Goal: Transaction & Acquisition: Book appointment/travel/reservation

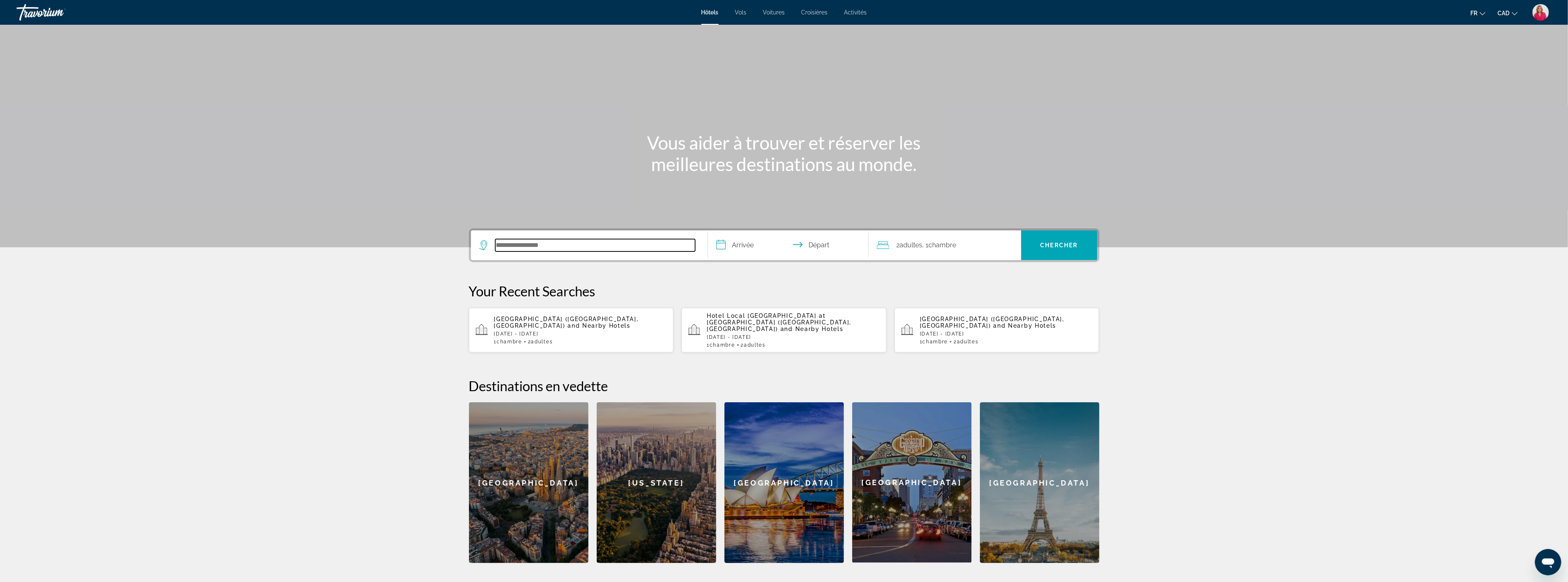
click at [525, 246] on input "Search hotel destination" at bounding box center [595, 245] width 200 height 12
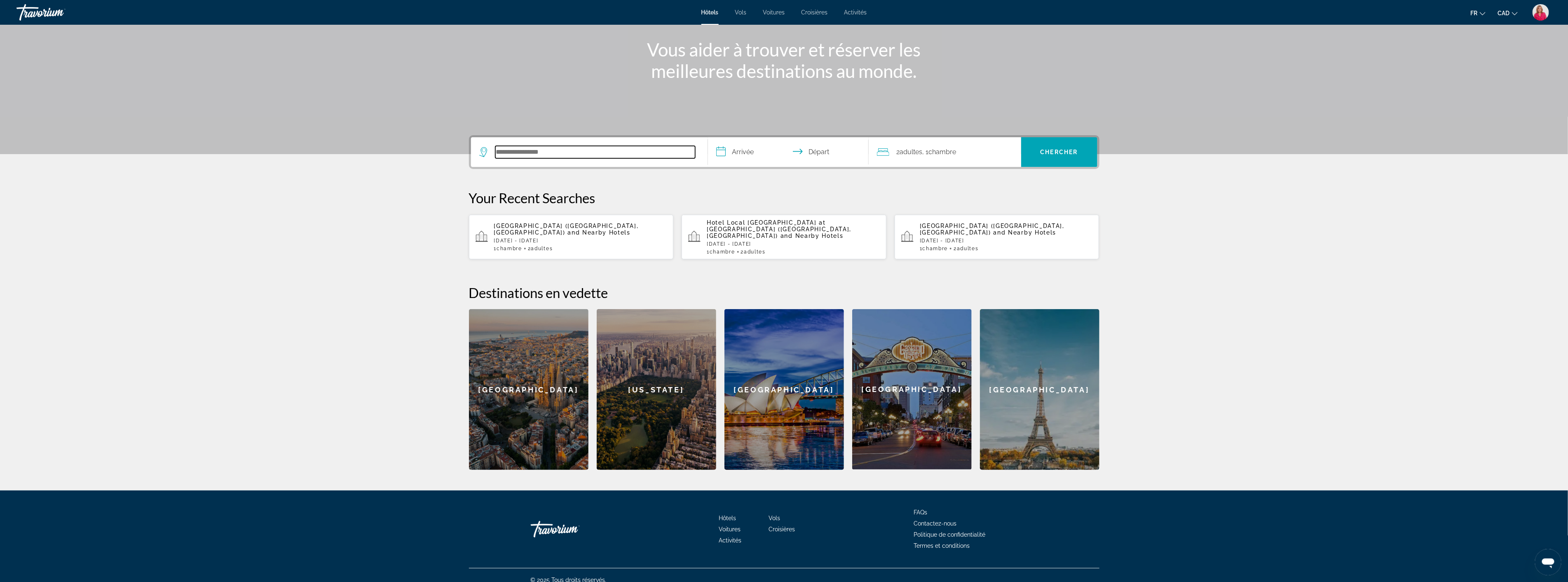
scroll to position [96, 0]
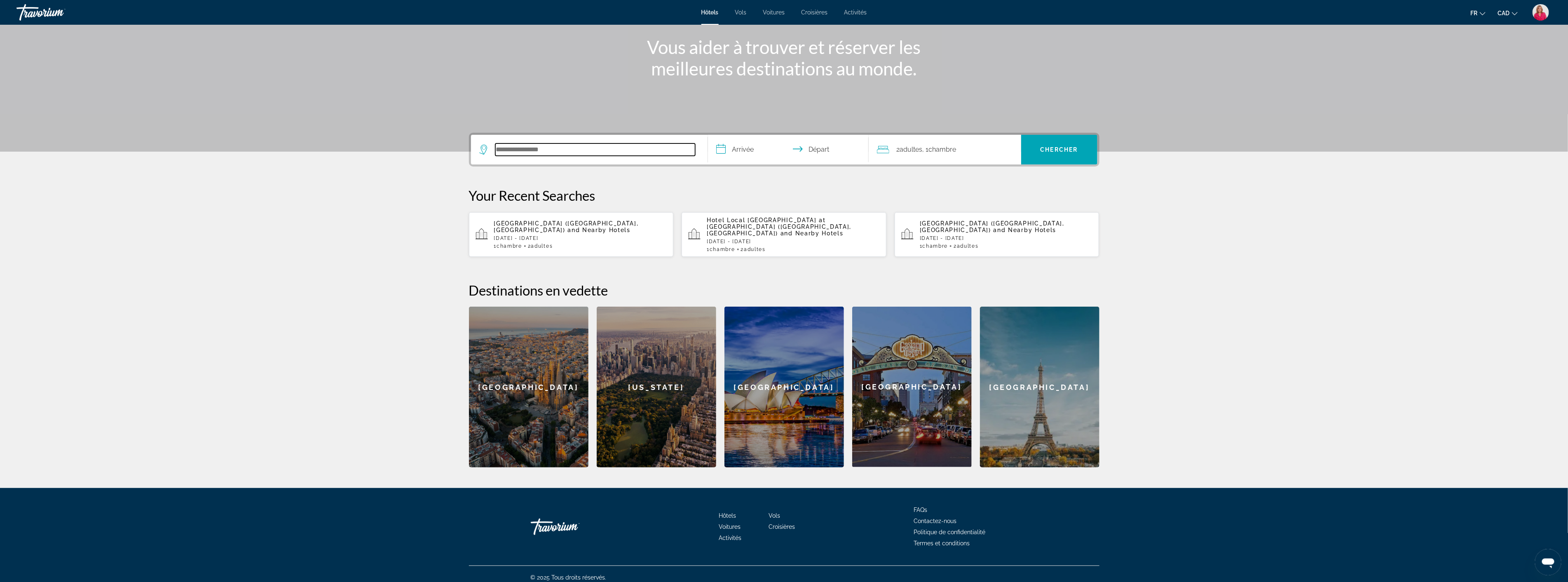
click at [519, 151] on input "Search hotel destination" at bounding box center [595, 150] width 200 height 12
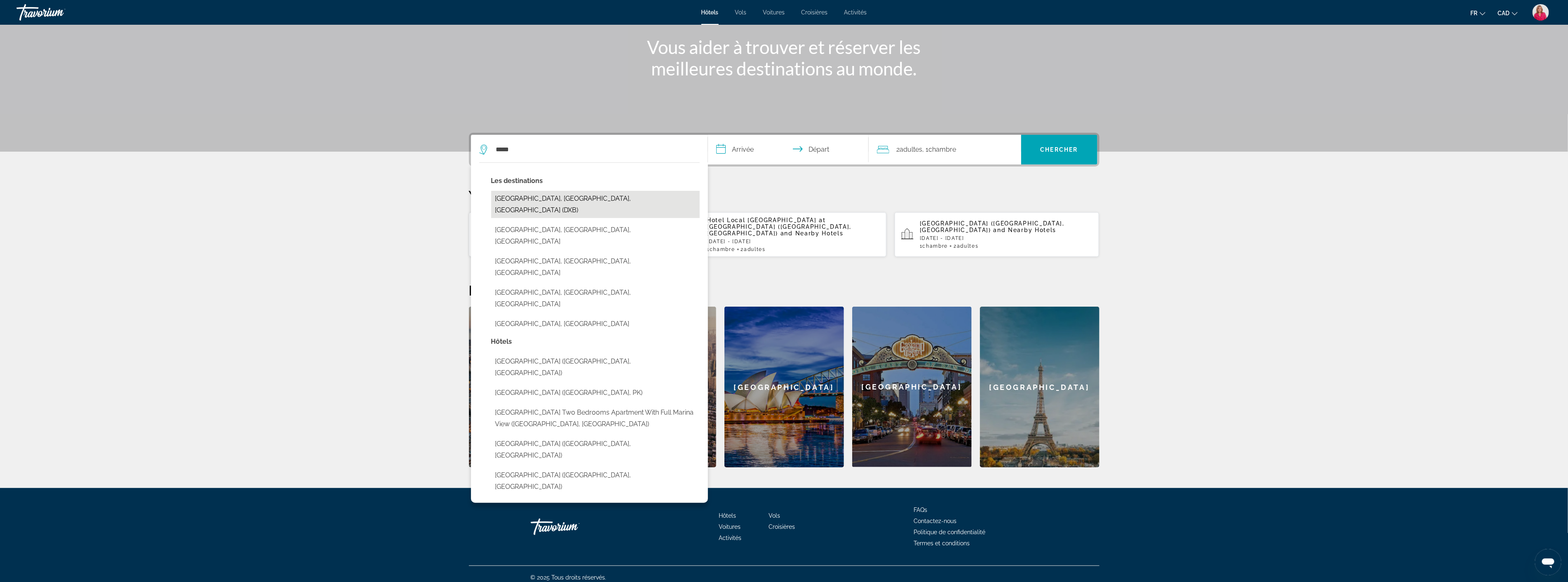
click at [541, 195] on button "[GEOGRAPHIC_DATA], [GEOGRAPHIC_DATA], [GEOGRAPHIC_DATA] (DXB)" at bounding box center [595, 204] width 209 height 27
type input "**********"
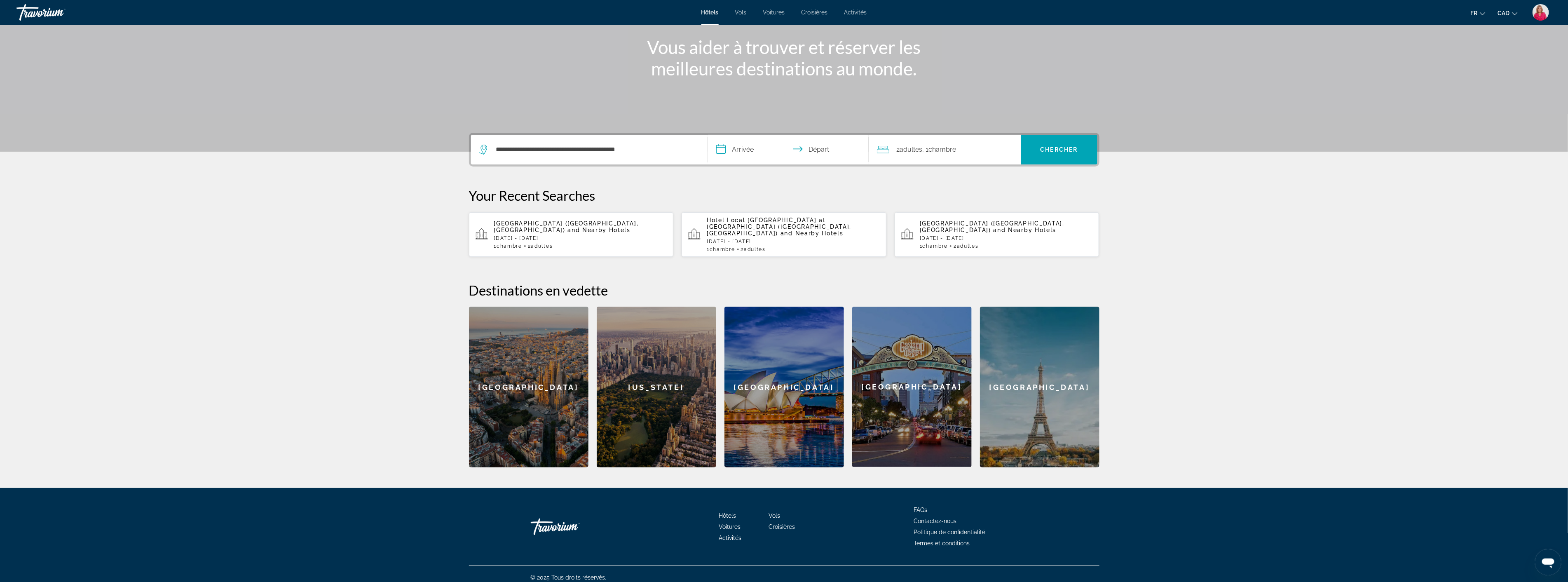
click at [752, 152] on input "**********" at bounding box center [789, 150] width 164 height 32
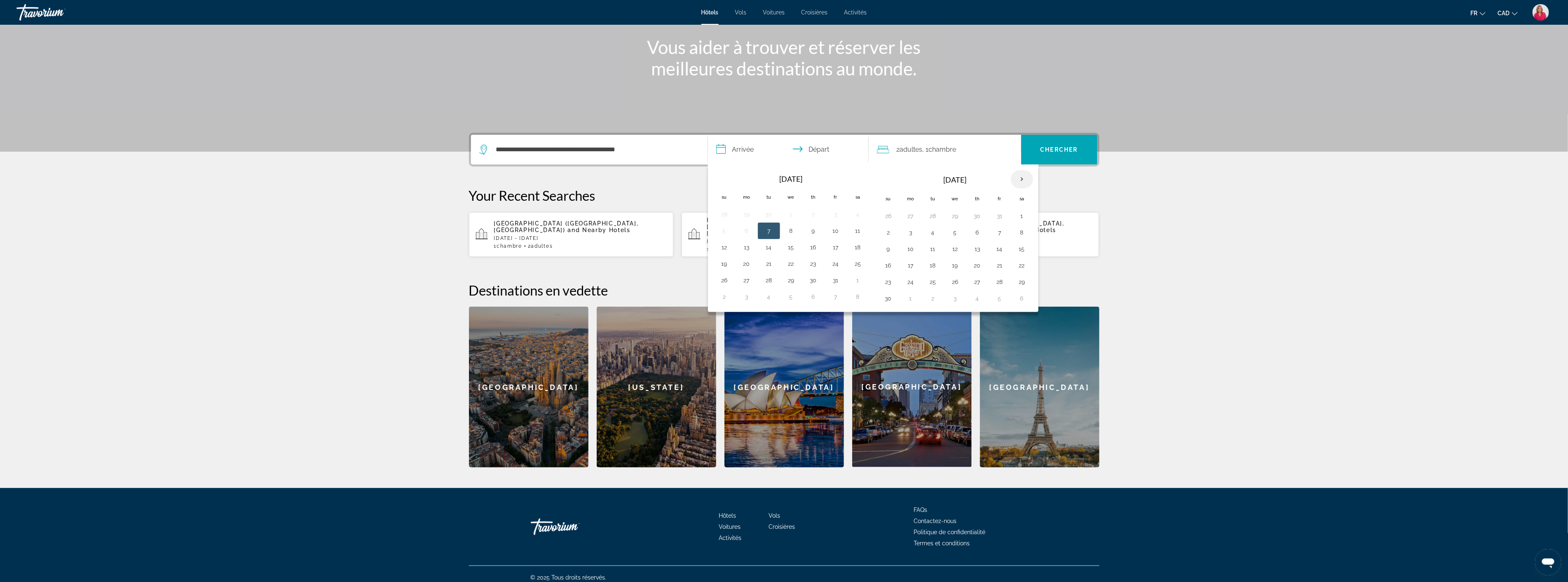
click at [1022, 177] on th "Next month" at bounding box center [1022, 180] width 23 height 18
click at [959, 219] on button "3" at bounding box center [955, 216] width 13 height 12
click at [929, 233] on button "9" at bounding box center [933, 232] width 13 height 12
type input "**********"
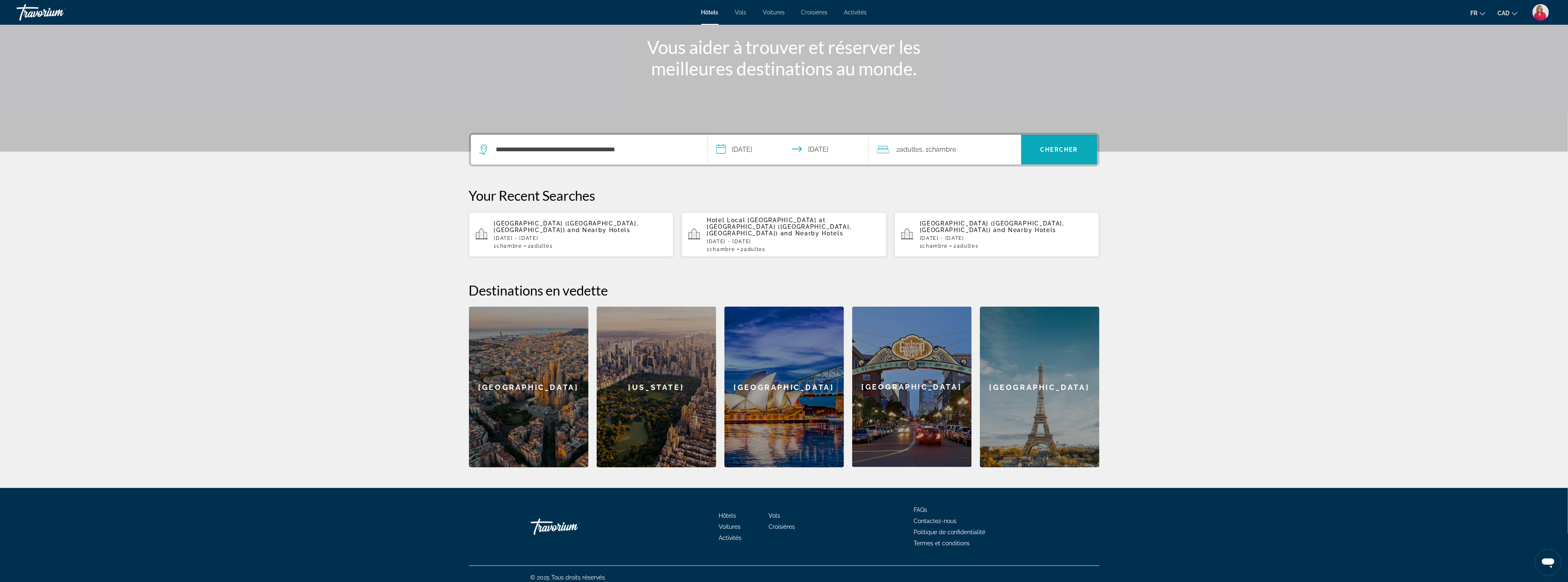
click at [1045, 146] on span "Chercher" at bounding box center [1059, 149] width 38 height 7
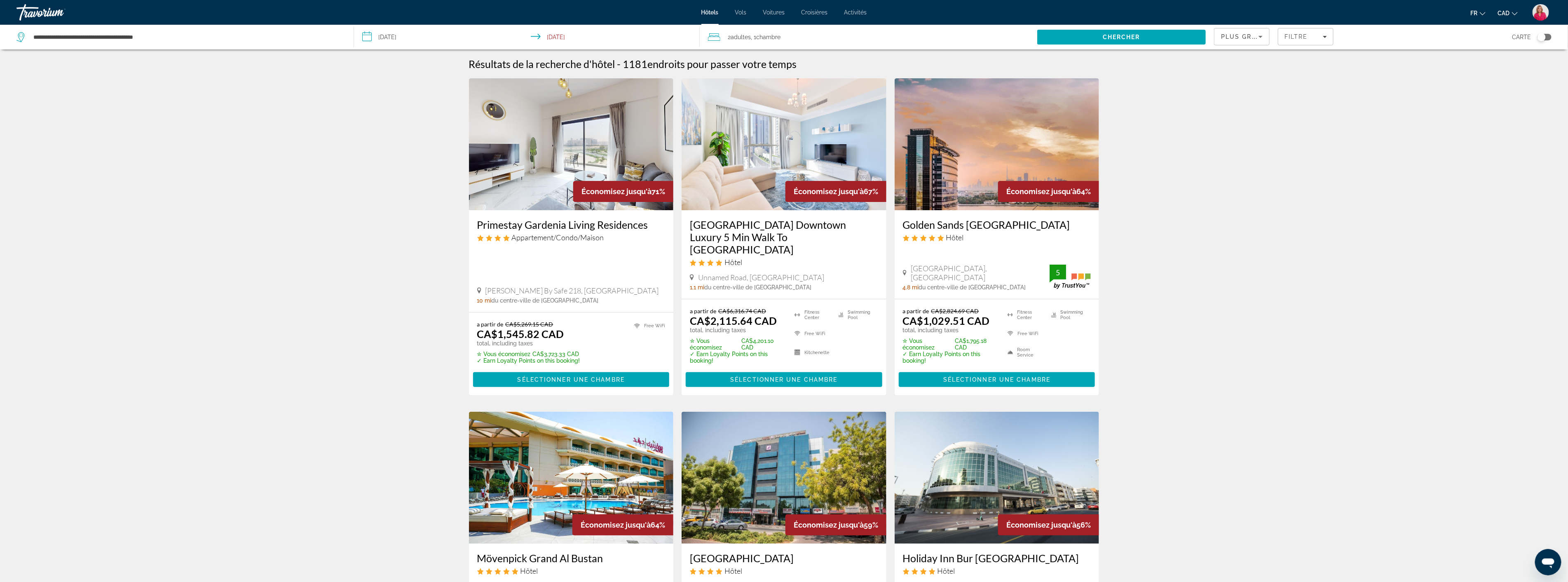
click at [967, 167] on img "Main content" at bounding box center [997, 144] width 205 height 132
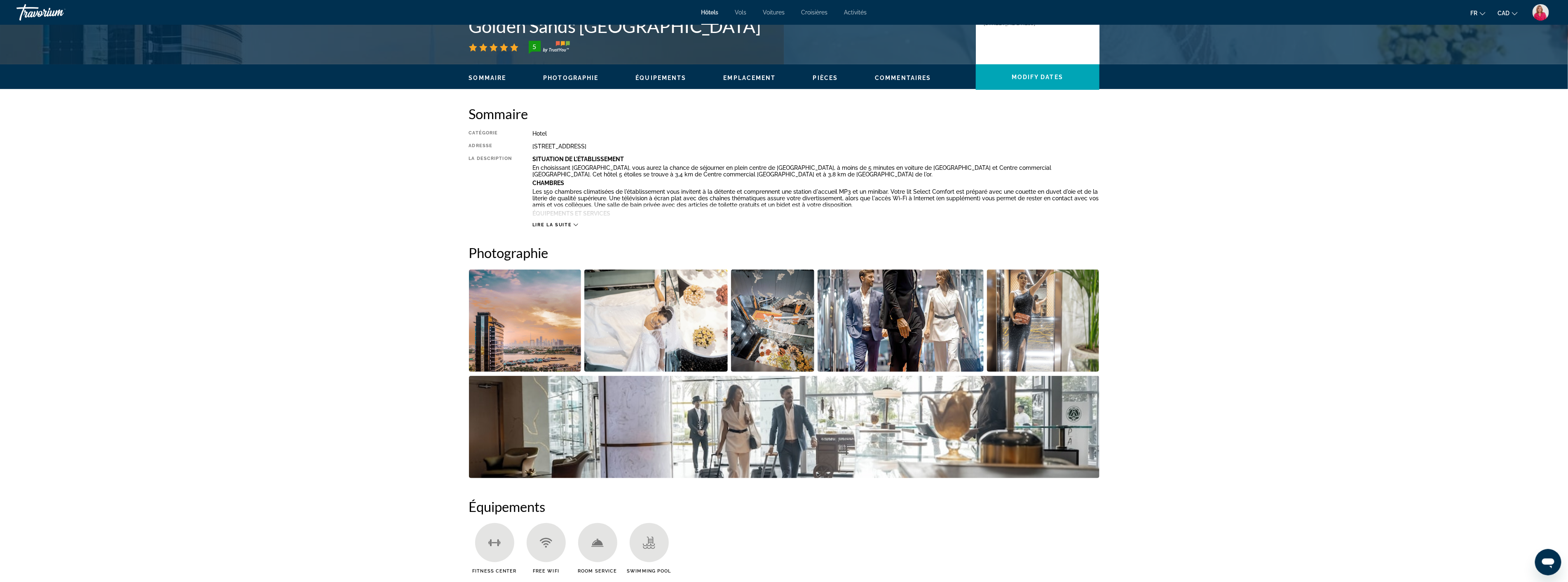
scroll to position [229, 0]
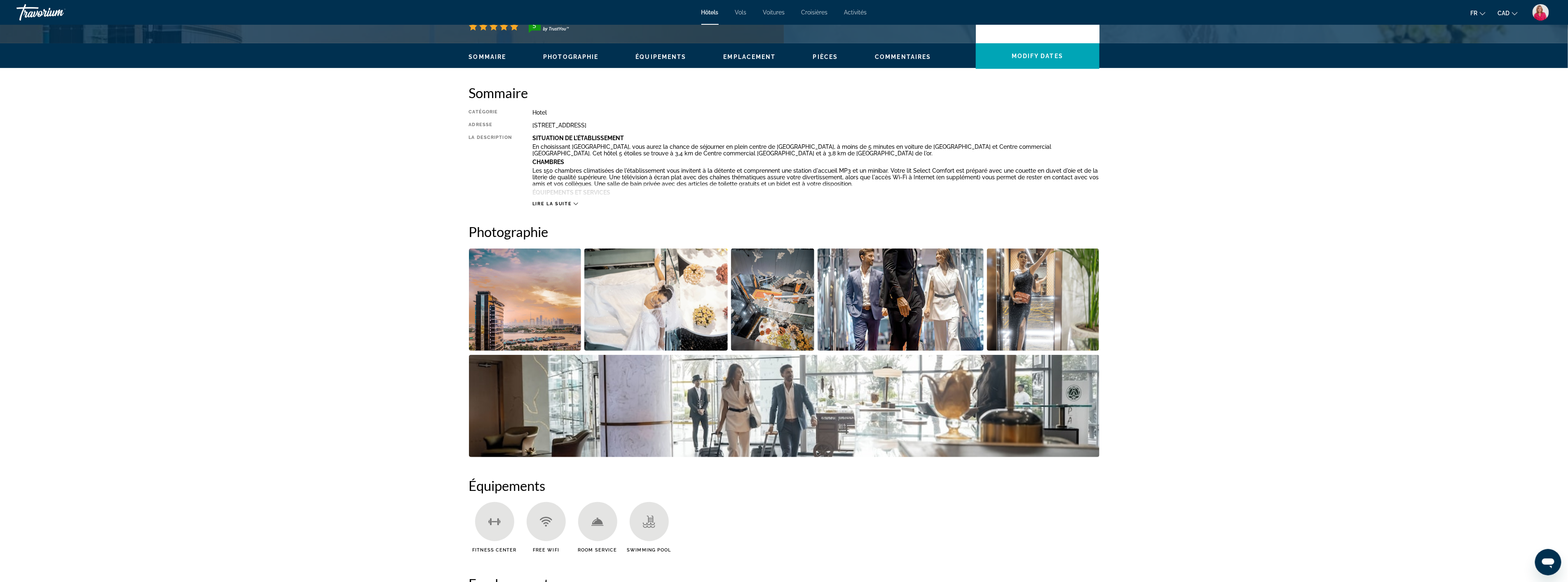
click at [774, 316] on img "Open full-screen image slider" at bounding box center [772, 300] width 83 height 102
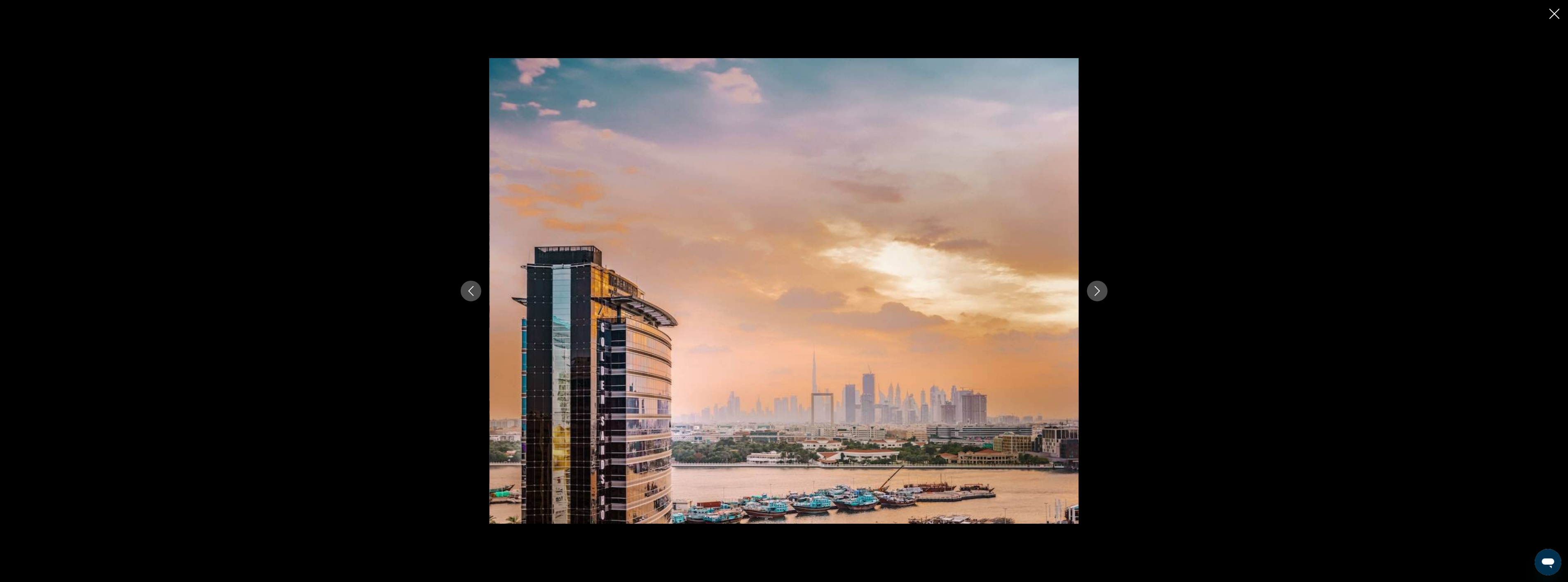
click at [1095, 293] on icon "Next image" at bounding box center [1097, 291] width 10 height 10
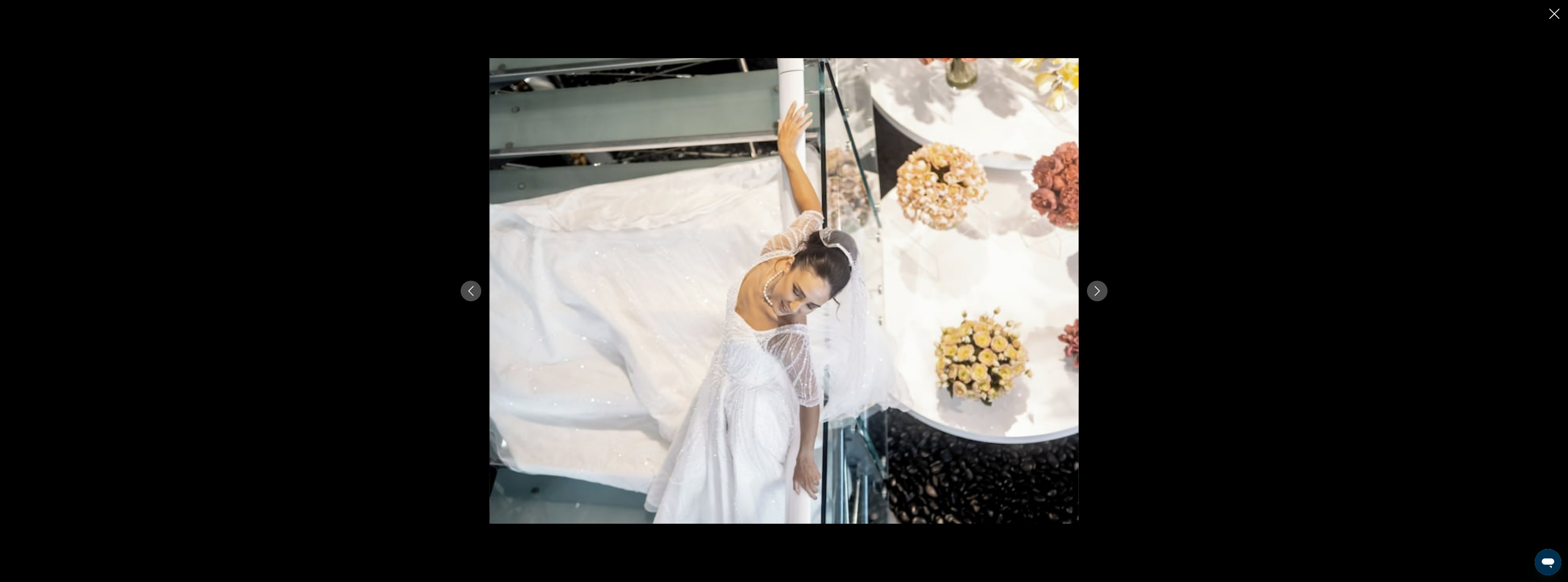
click at [1095, 293] on icon "Next image" at bounding box center [1097, 291] width 10 height 10
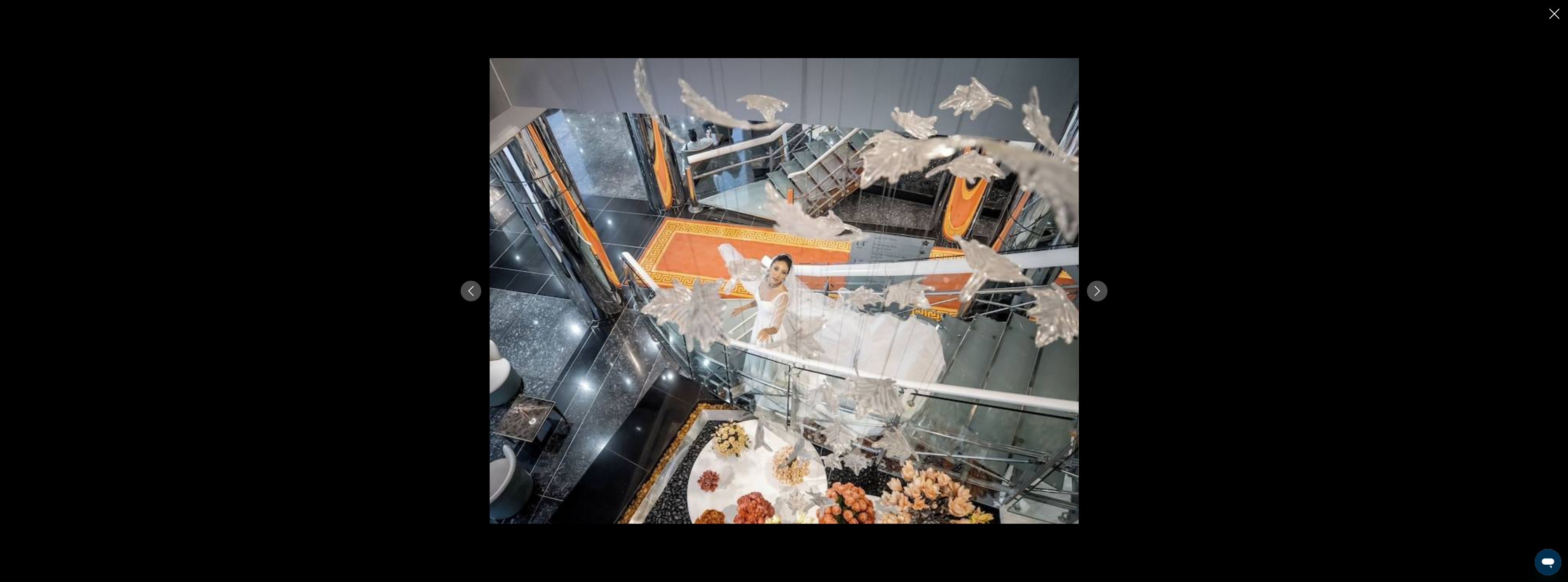
click at [1095, 293] on icon "Next image" at bounding box center [1097, 291] width 10 height 10
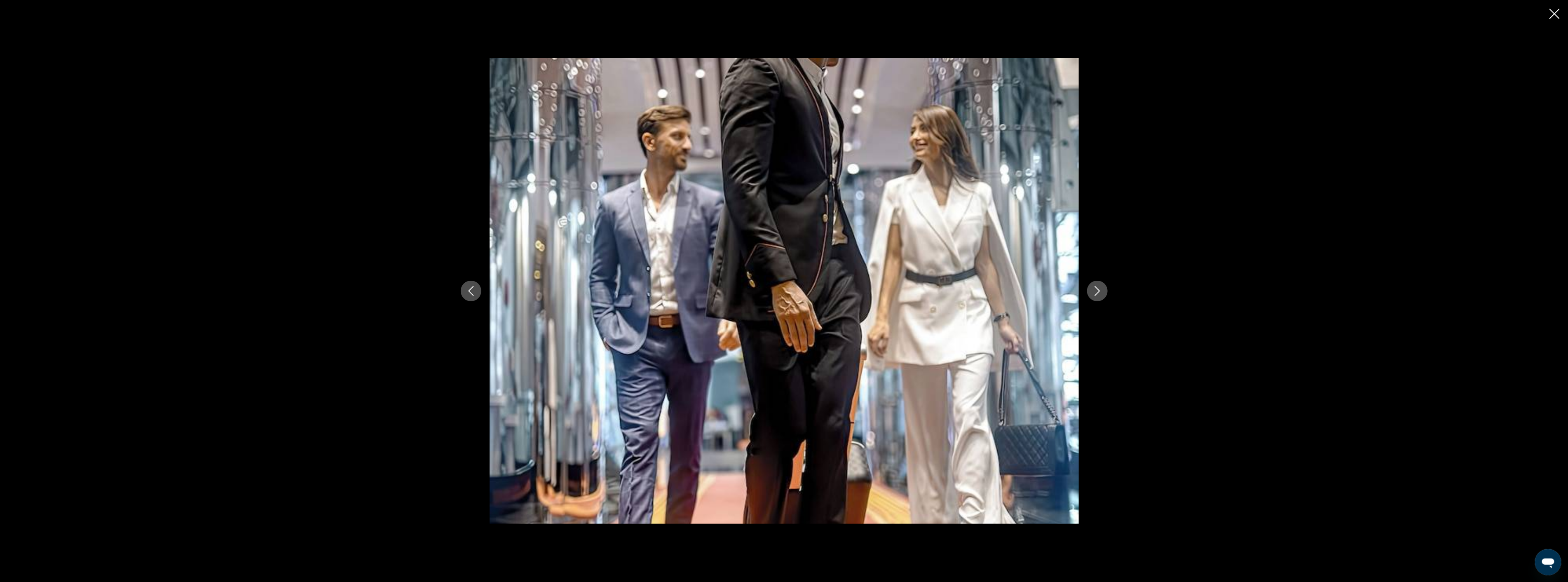
click at [1095, 293] on icon "Next image" at bounding box center [1097, 291] width 10 height 10
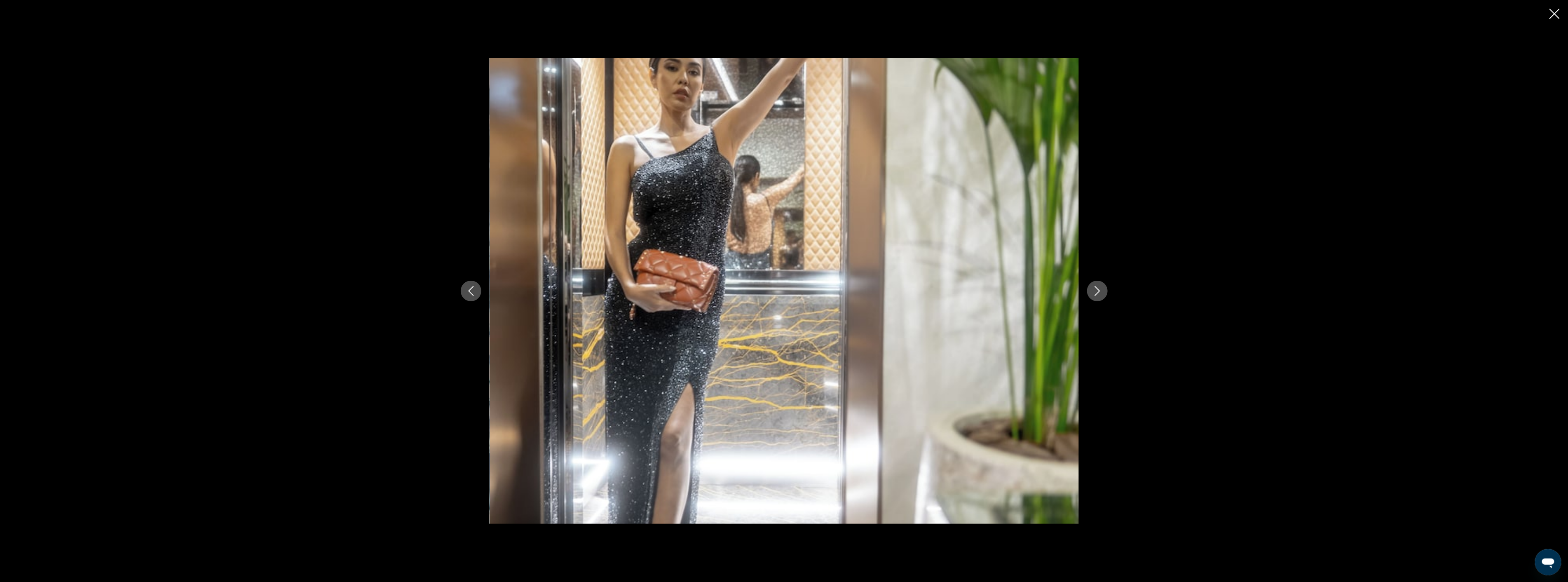
click at [1095, 293] on icon "Next image" at bounding box center [1097, 291] width 10 height 10
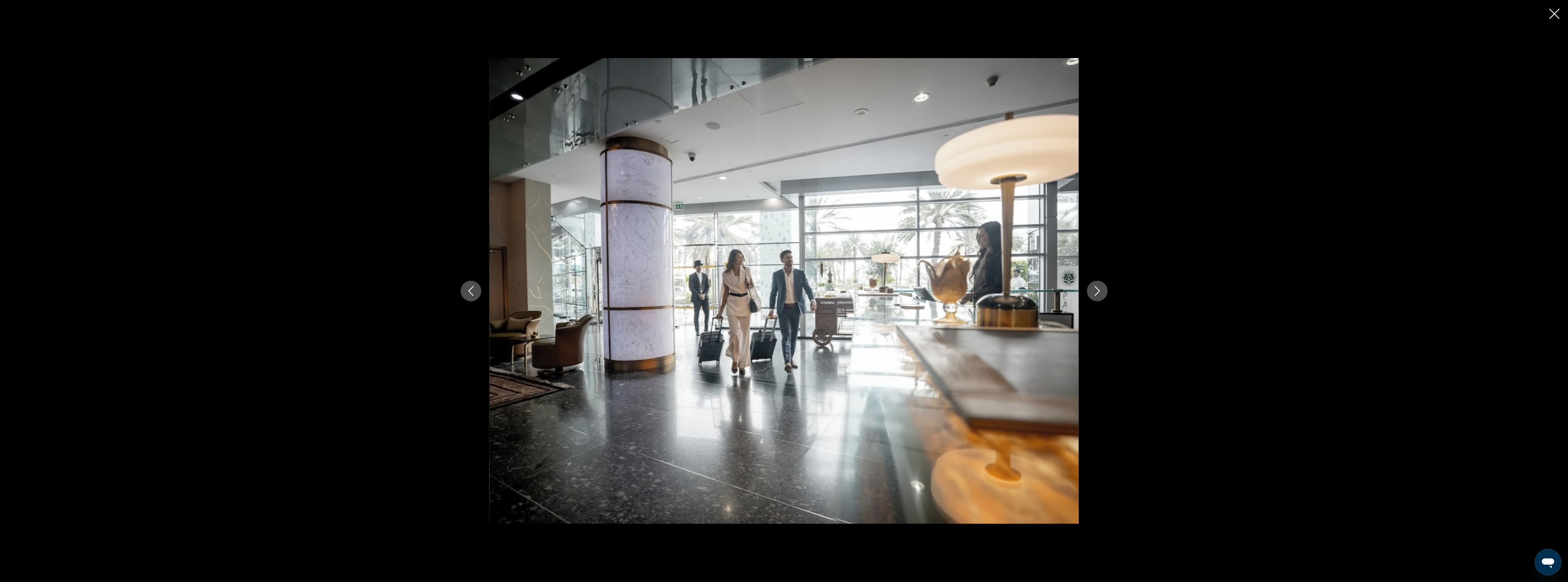
click at [1095, 293] on icon "Next image" at bounding box center [1097, 291] width 10 height 10
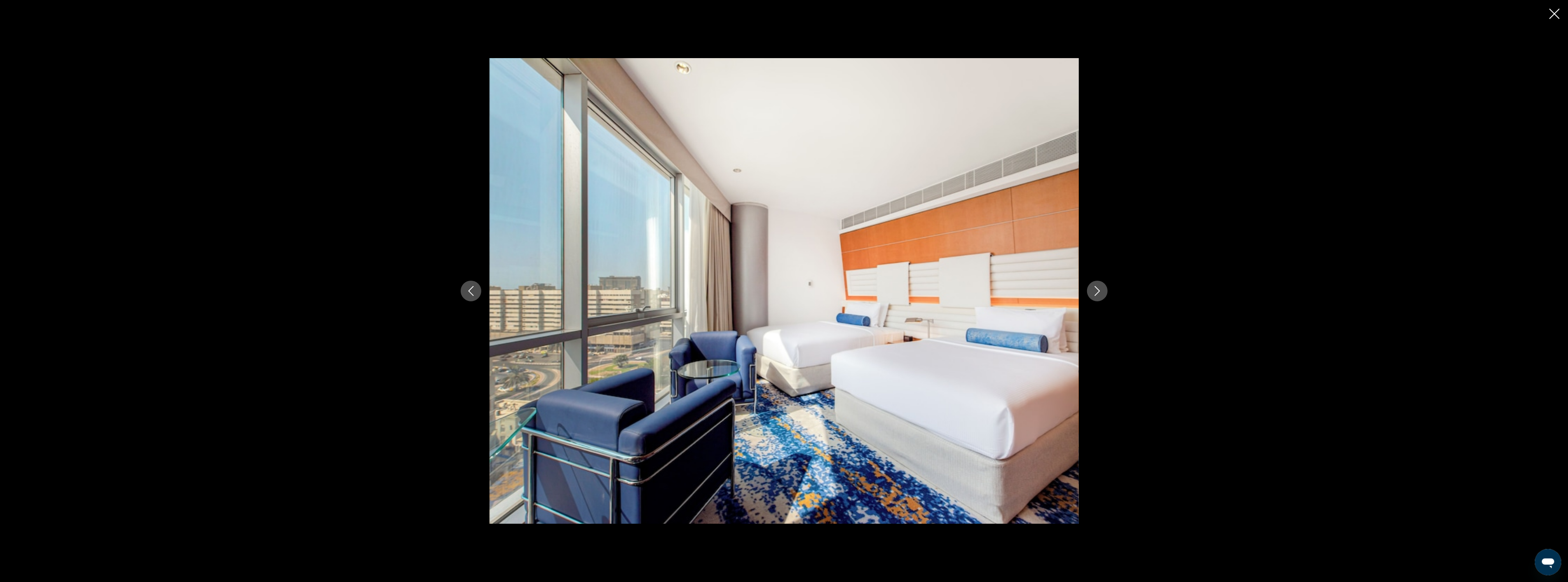
click at [1095, 293] on icon "Next image" at bounding box center [1097, 291] width 10 height 10
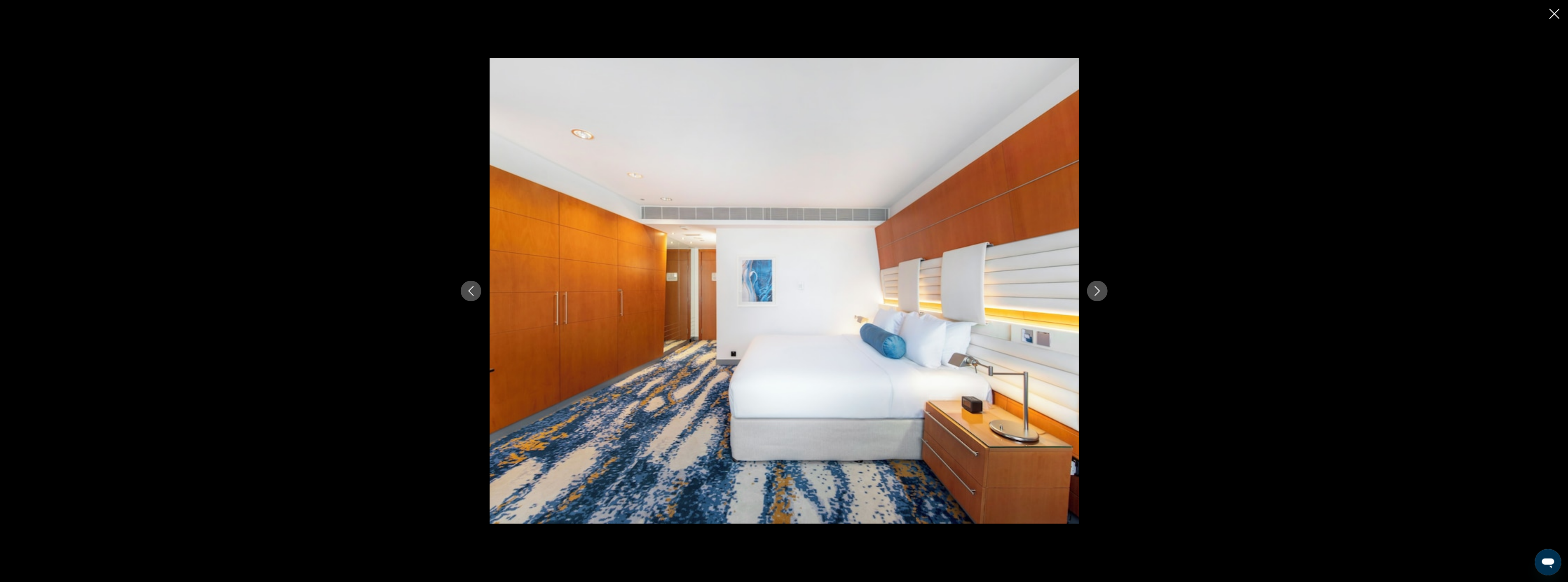
click at [1095, 293] on icon "Next image" at bounding box center [1097, 291] width 10 height 10
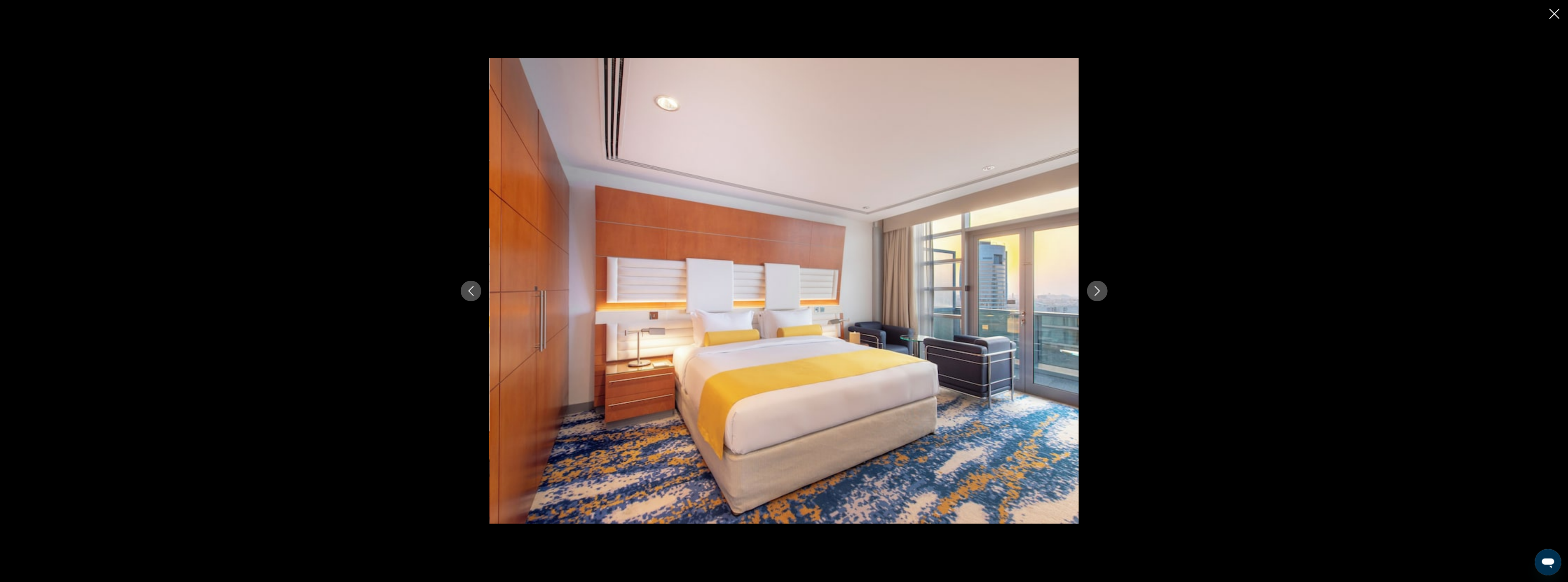
click at [1095, 293] on icon "Next image" at bounding box center [1097, 291] width 10 height 10
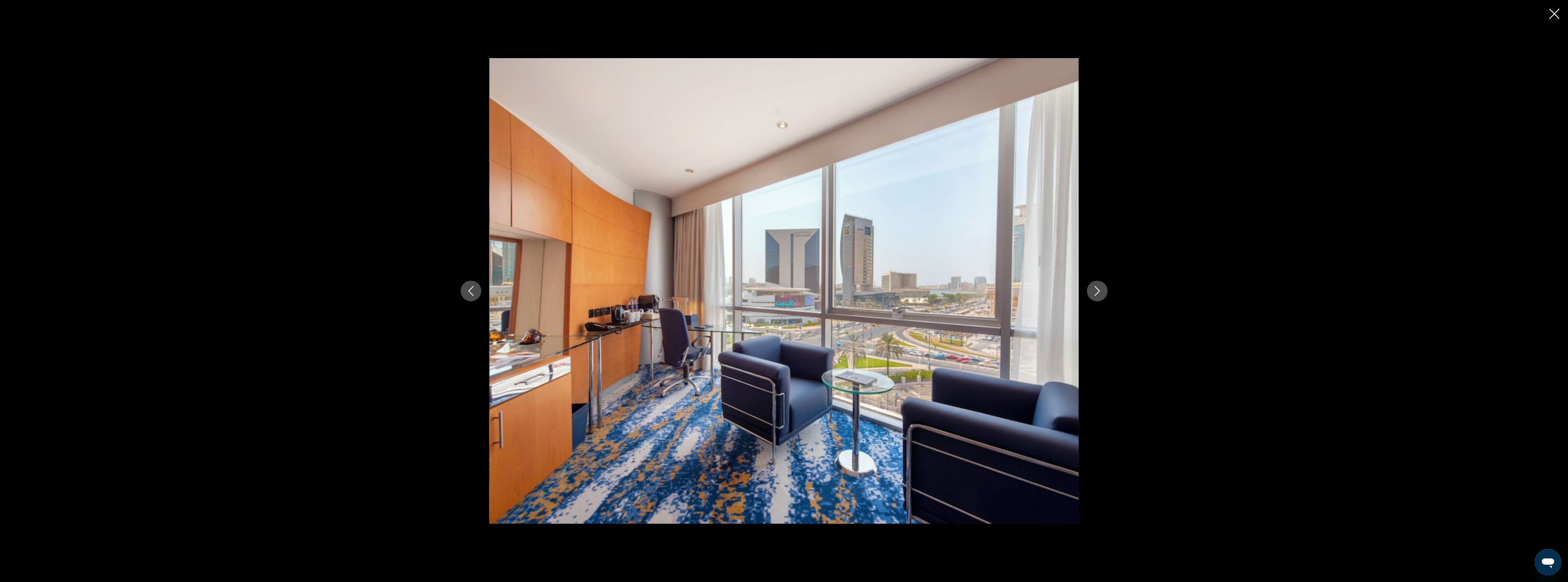
click at [1095, 293] on icon "Next image" at bounding box center [1097, 291] width 10 height 10
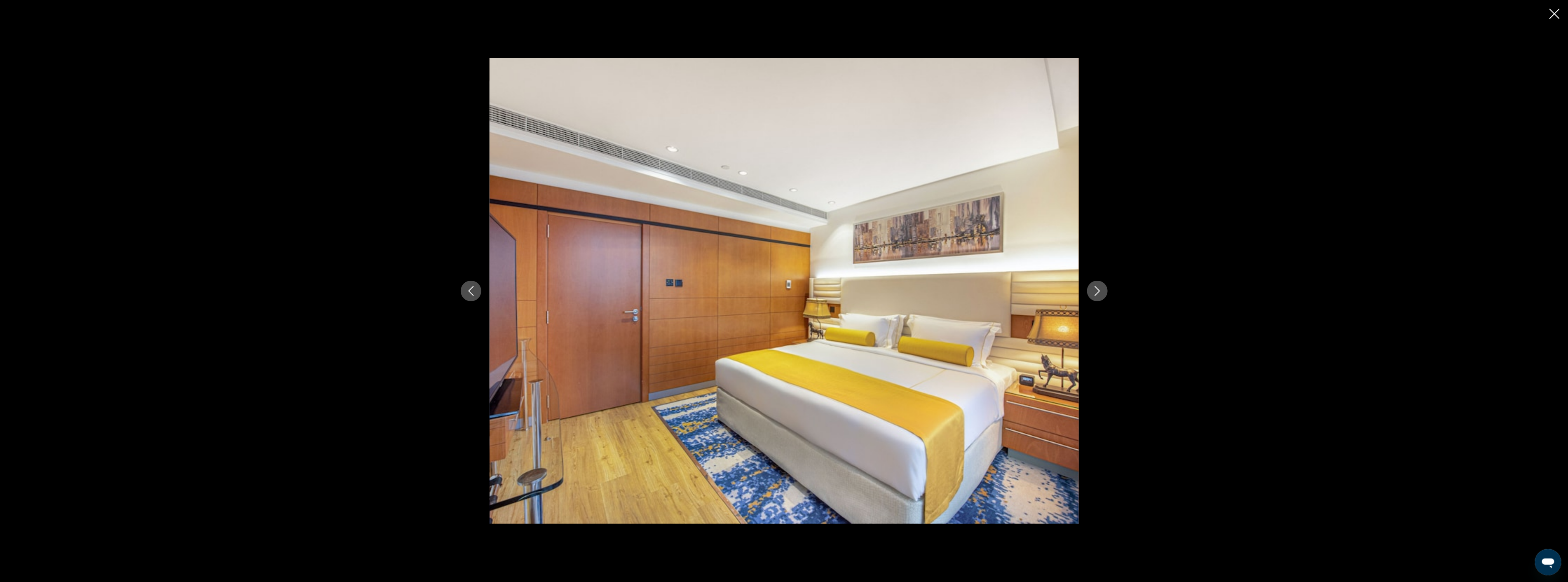
click at [1095, 293] on icon "Next image" at bounding box center [1097, 291] width 10 height 10
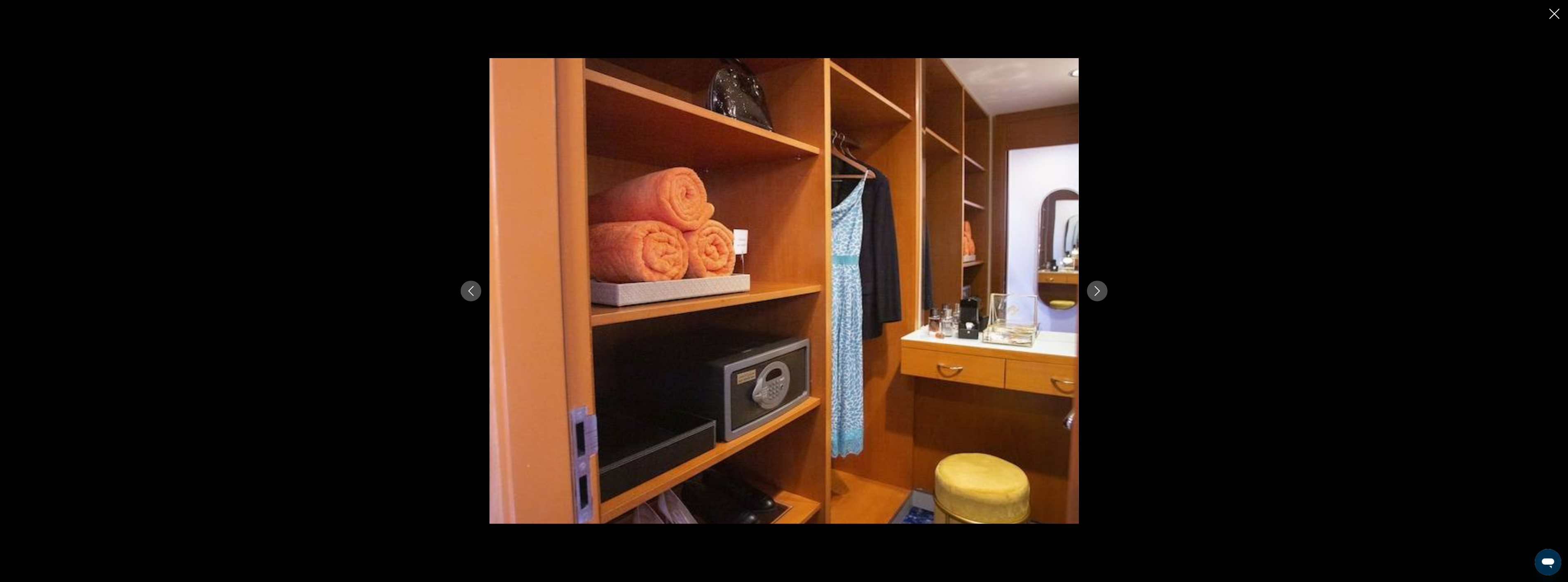
click at [1095, 293] on icon "Next image" at bounding box center [1097, 291] width 10 height 10
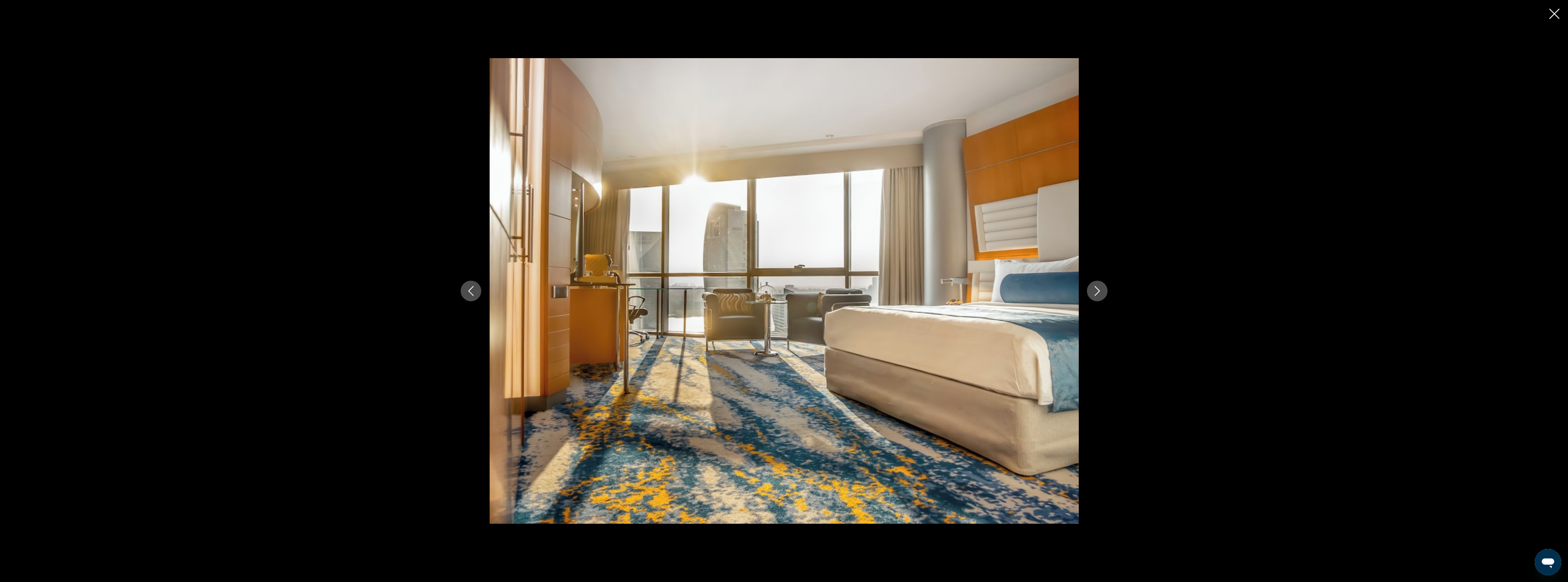
click at [1095, 293] on icon "Next image" at bounding box center [1097, 291] width 10 height 10
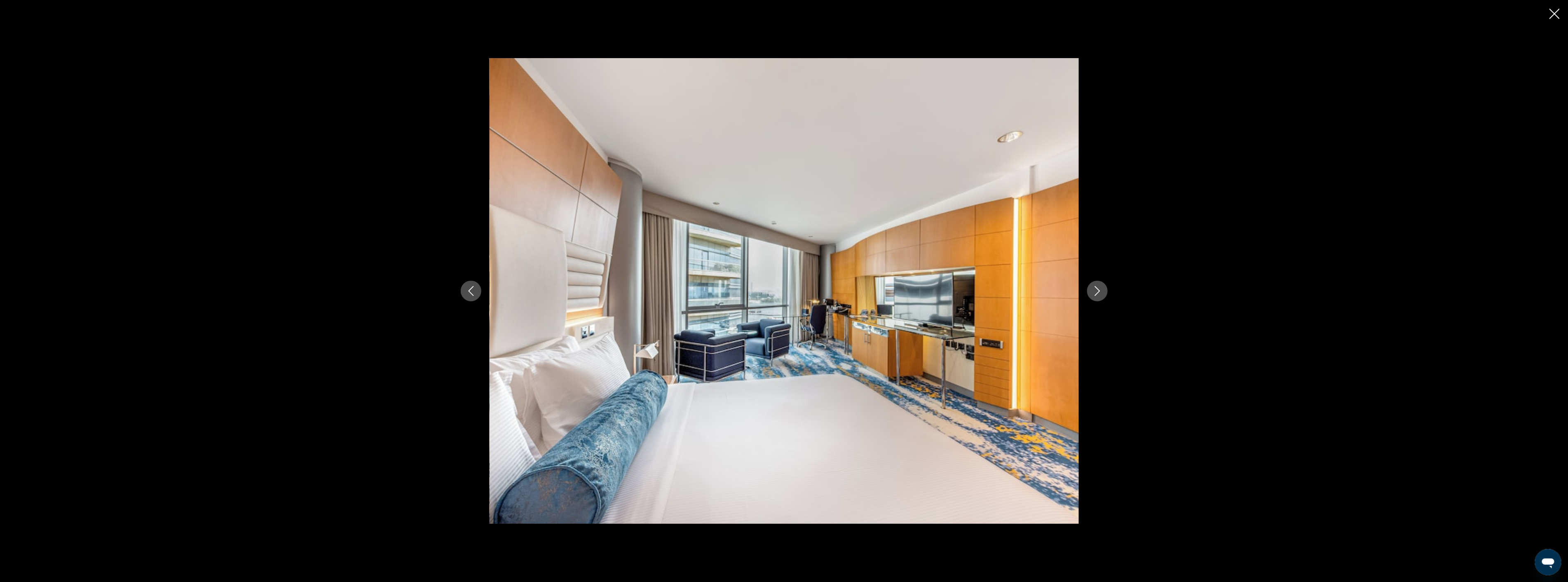
click at [1095, 293] on icon "Next image" at bounding box center [1097, 291] width 10 height 10
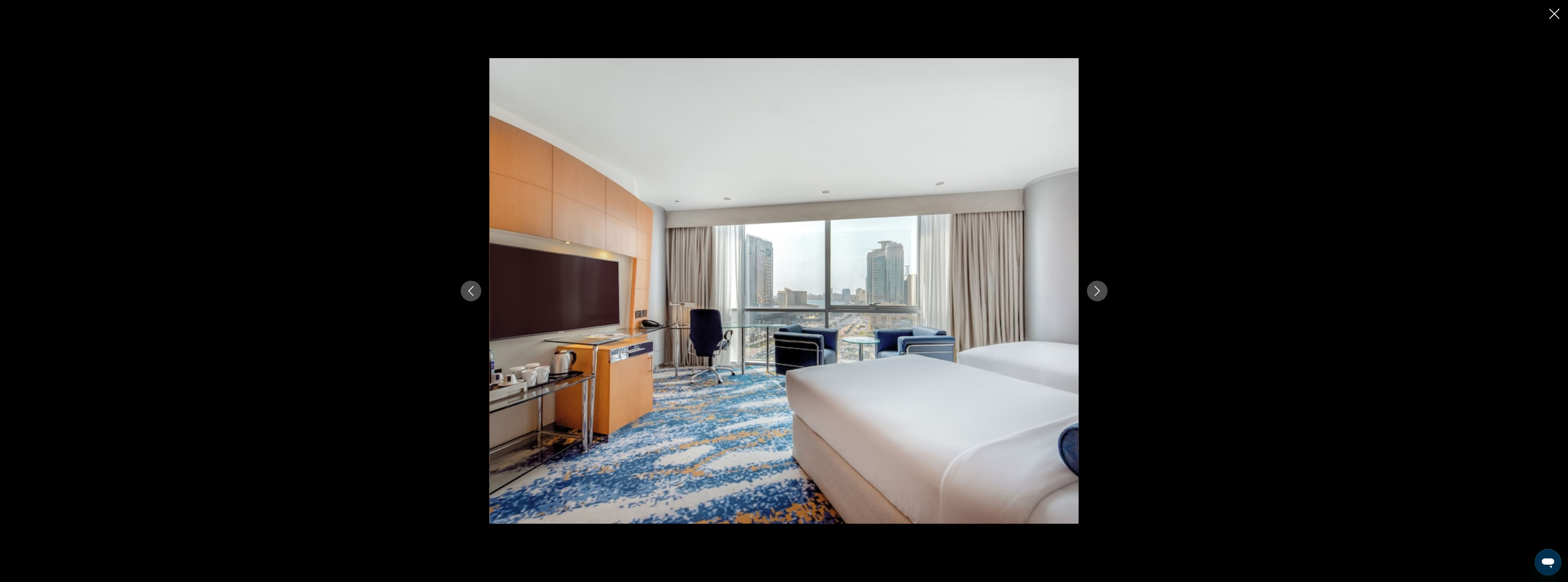
click at [1095, 293] on icon "Next image" at bounding box center [1097, 291] width 10 height 10
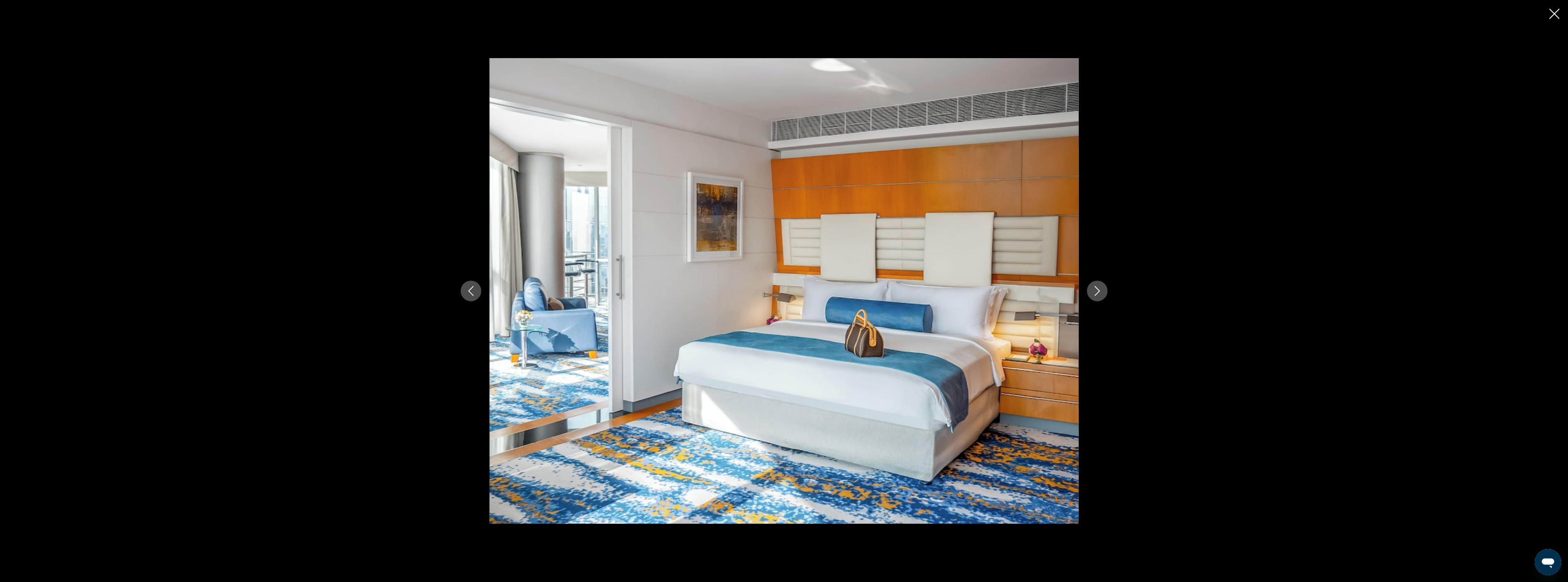
click at [1095, 293] on icon "Next image" at bounding box center [1097, 291] width 10 height 10
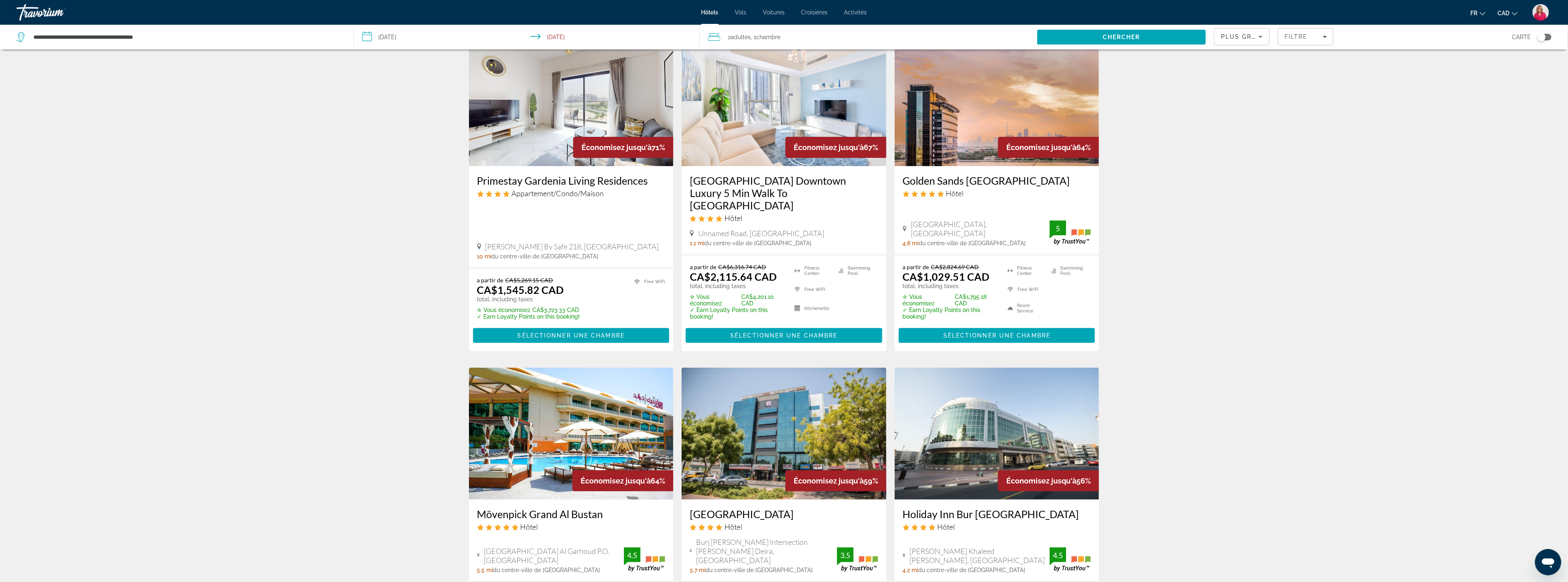
scroll to position [46, 0]
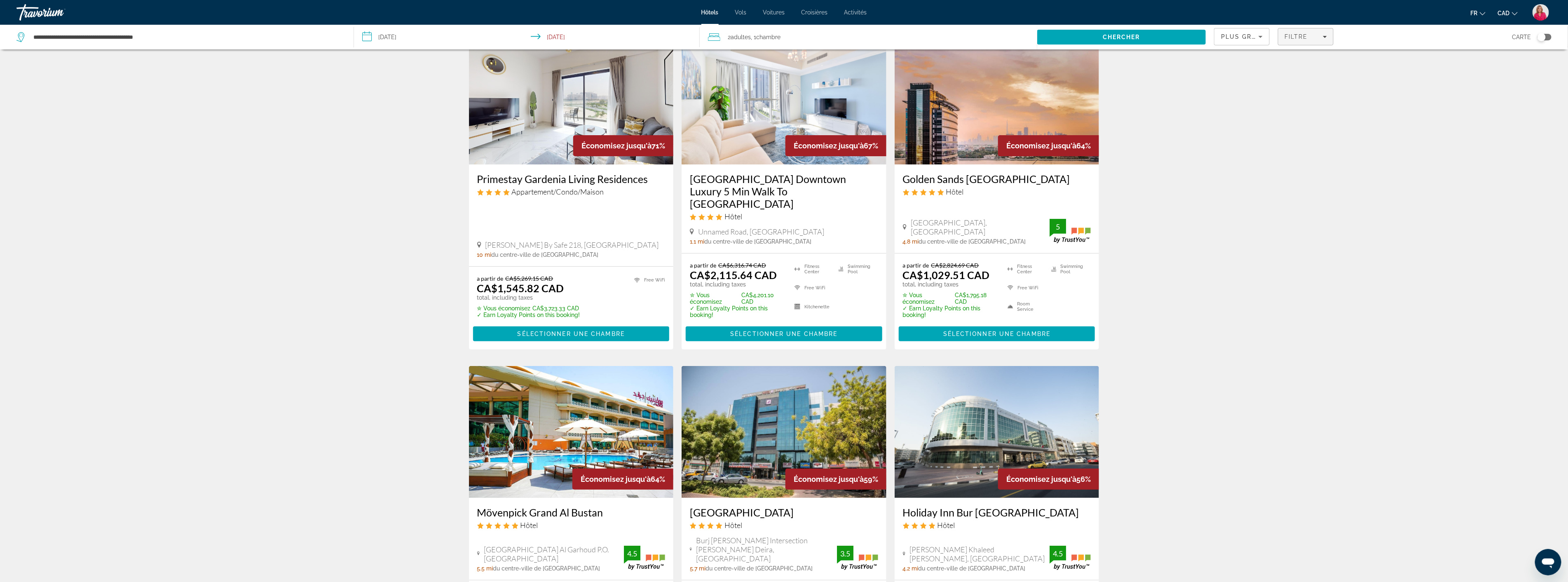
click at [1297, 37] on span "Filtre" at bounding box center [1296, 37] width 24 height 7
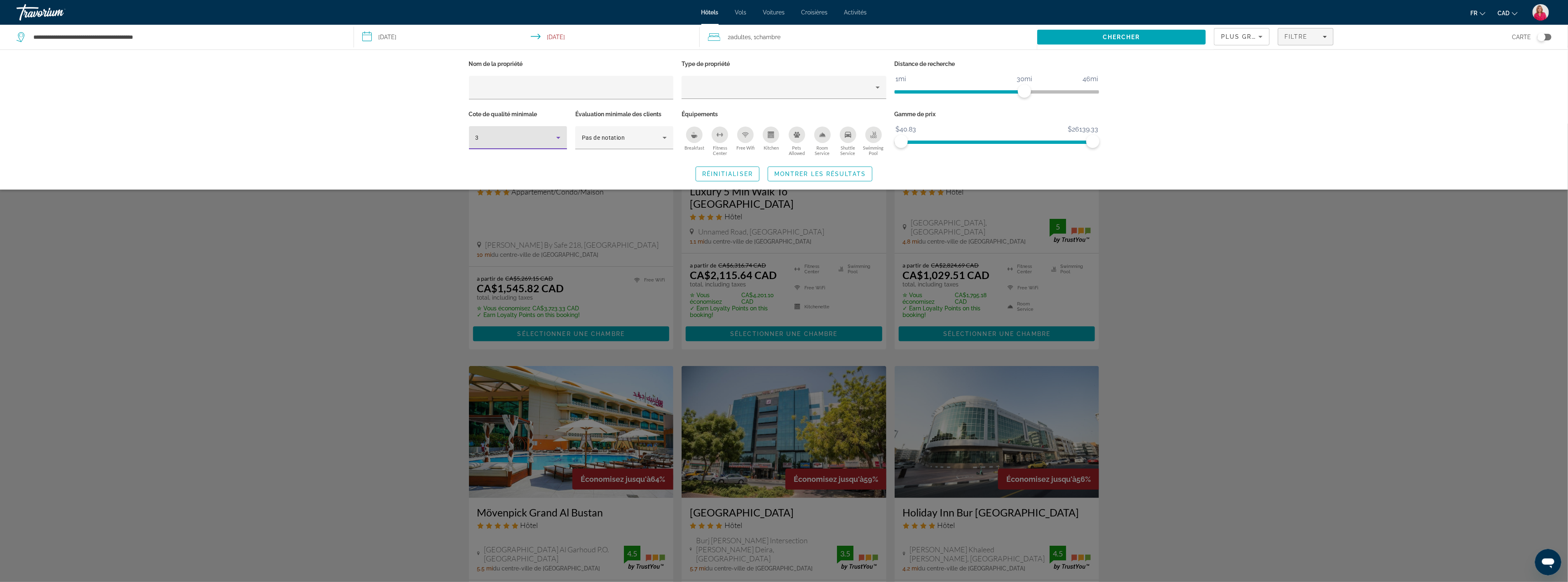
click at [549, 136] on div "3" at bounding box center [516, 138] width 81 height 10
click at [497, 202] on mat-option "5" at bounding box center [517, 202] width 98 height 19
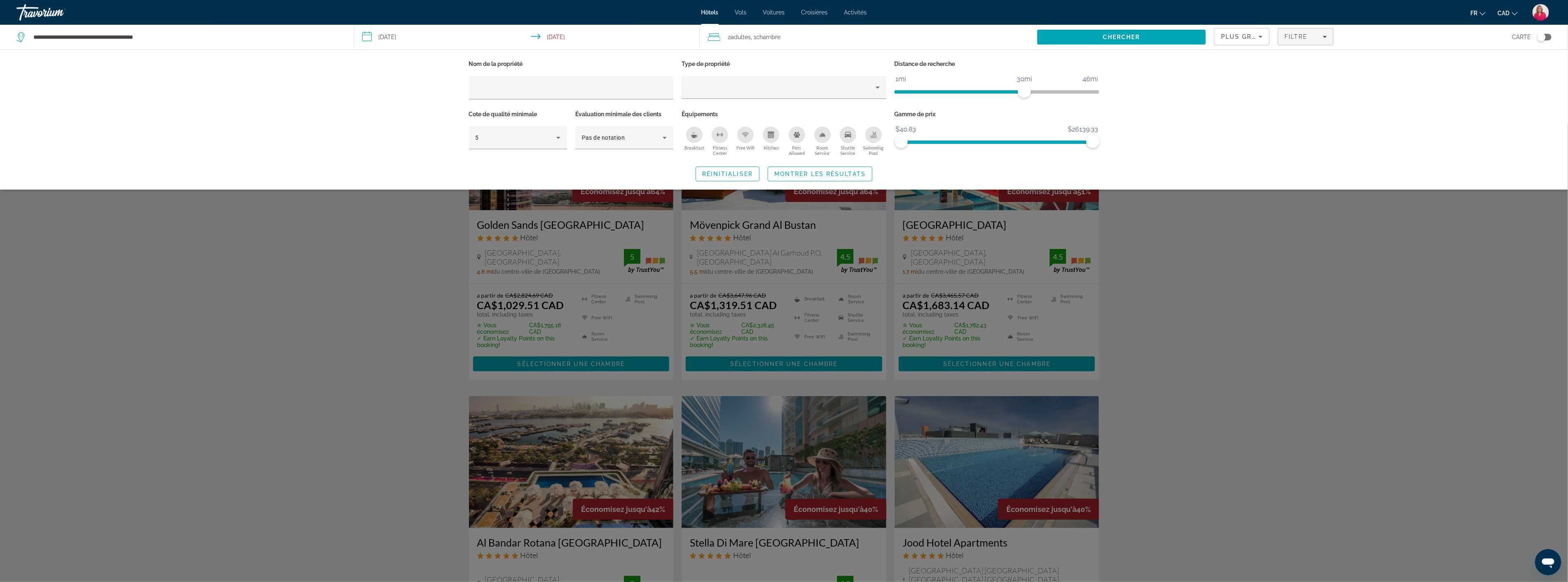
click at [1283, 248] on div "Search widget" at bounding box center [784, 352] width 1568 height 458
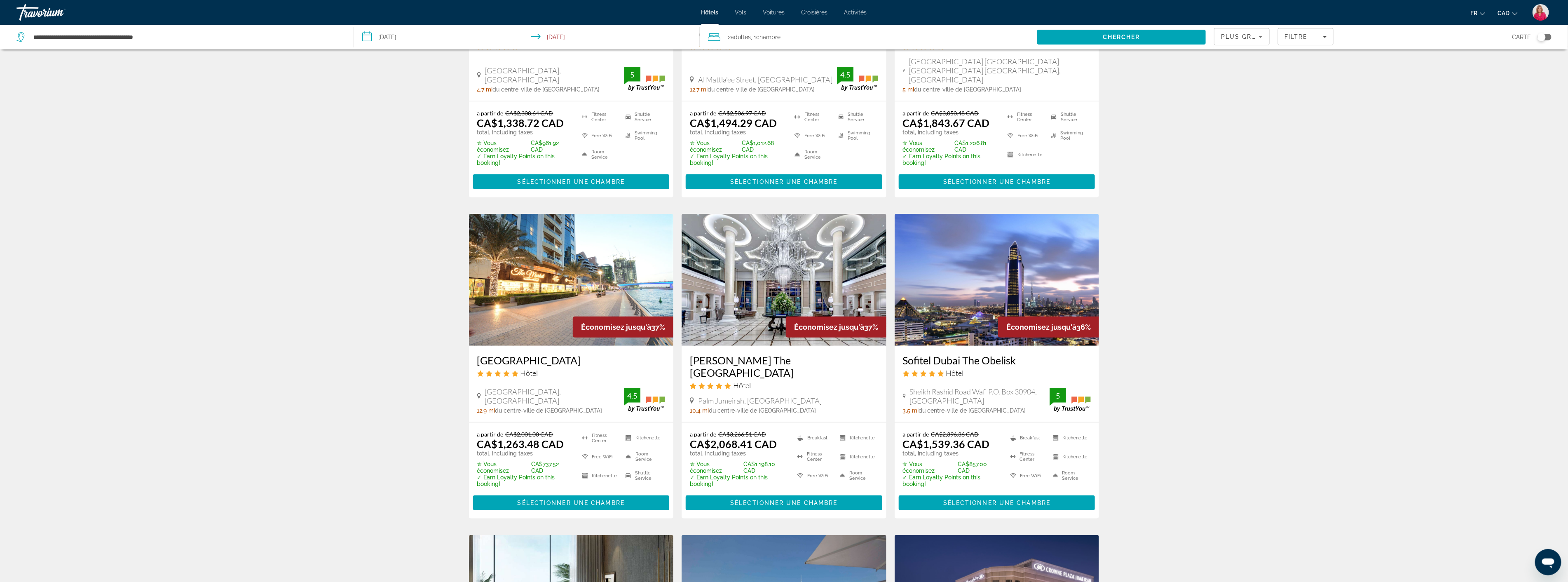
scroll to position [503, 0]
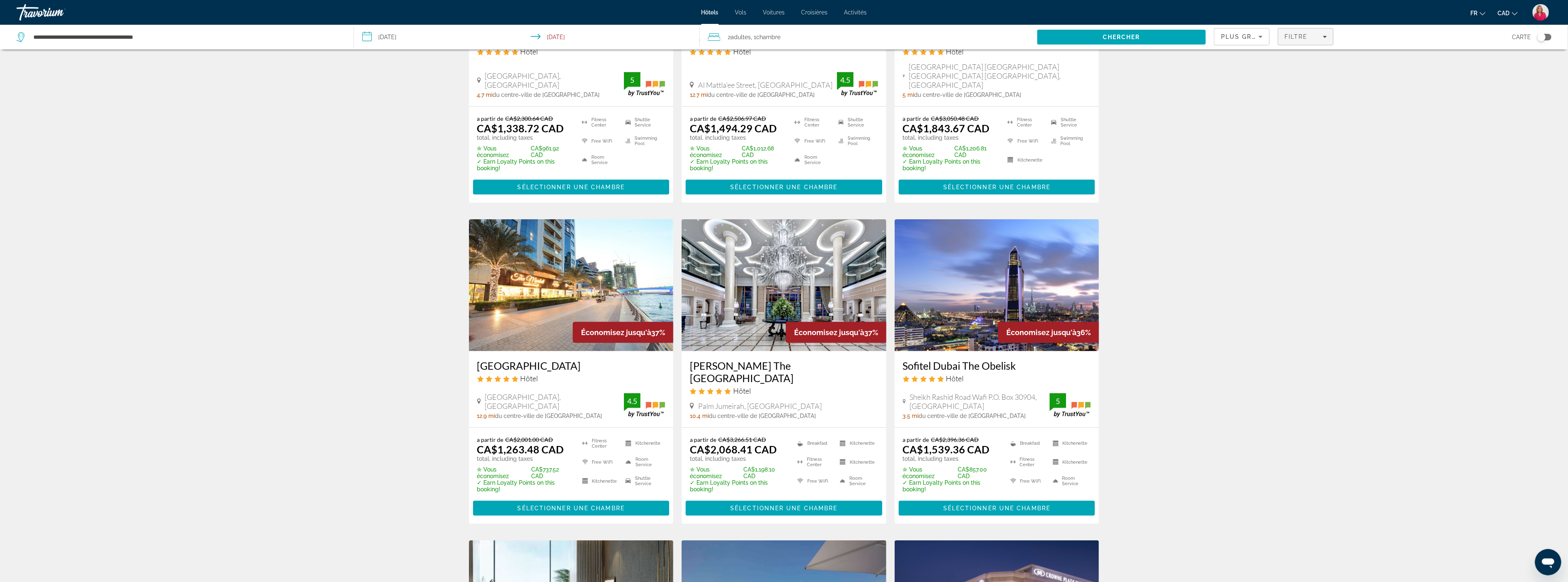
click at [1317, 30] on span "Filters" at bounding box center [1306, 37] width 55 height 19
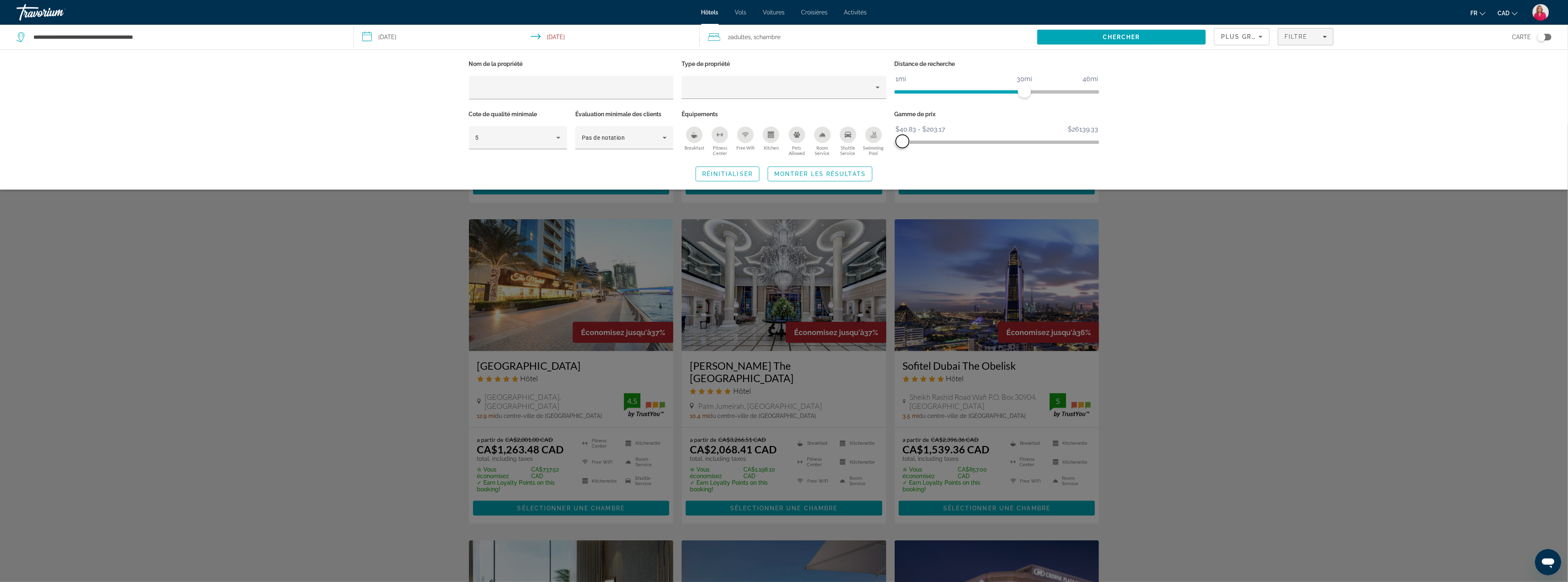
drag, startPoint x: 1090, startPoint y: 141, endPoint x: 903, endPoint y: 155, distance: 187.5
click at [903, 155] on div "Gamme de prix $40.83 $26139.33 $40.83 $203.17 $40.83 - $203.17" at bounding box center [997, 133] width 213 height 50
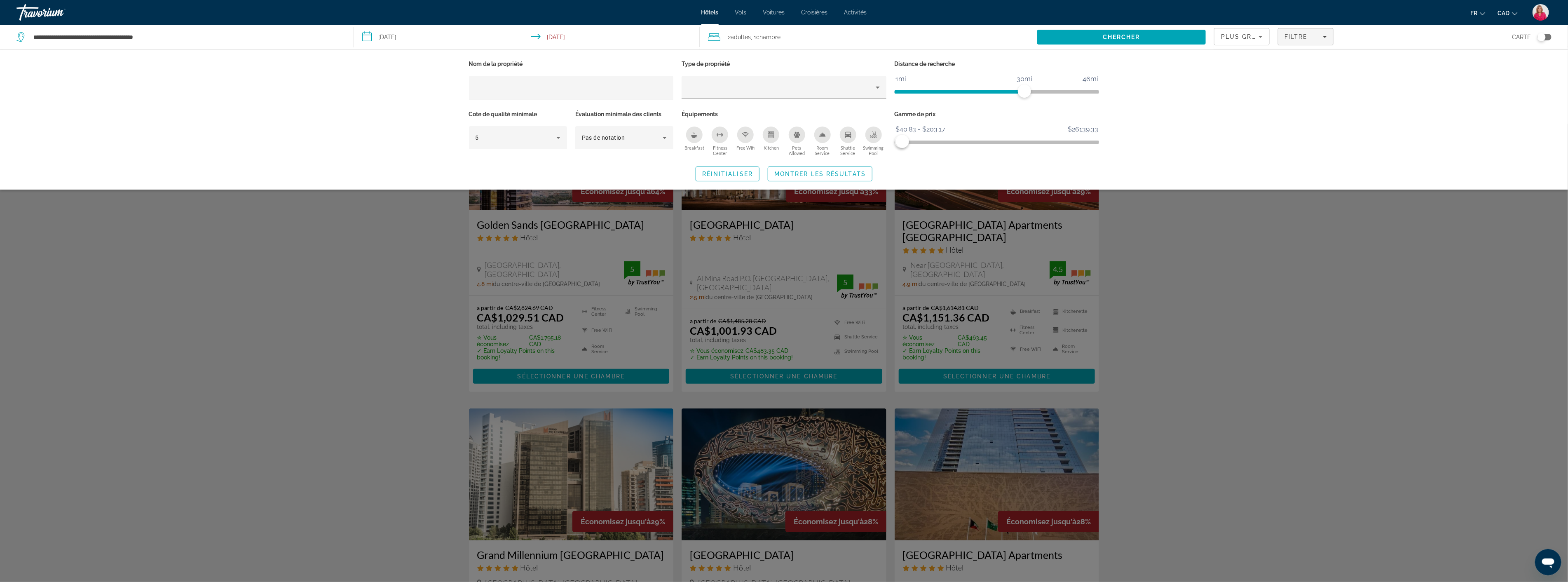
click at [1188, 234] on div "Search widget" at bounding box center [784, 352] width 1568 height 458
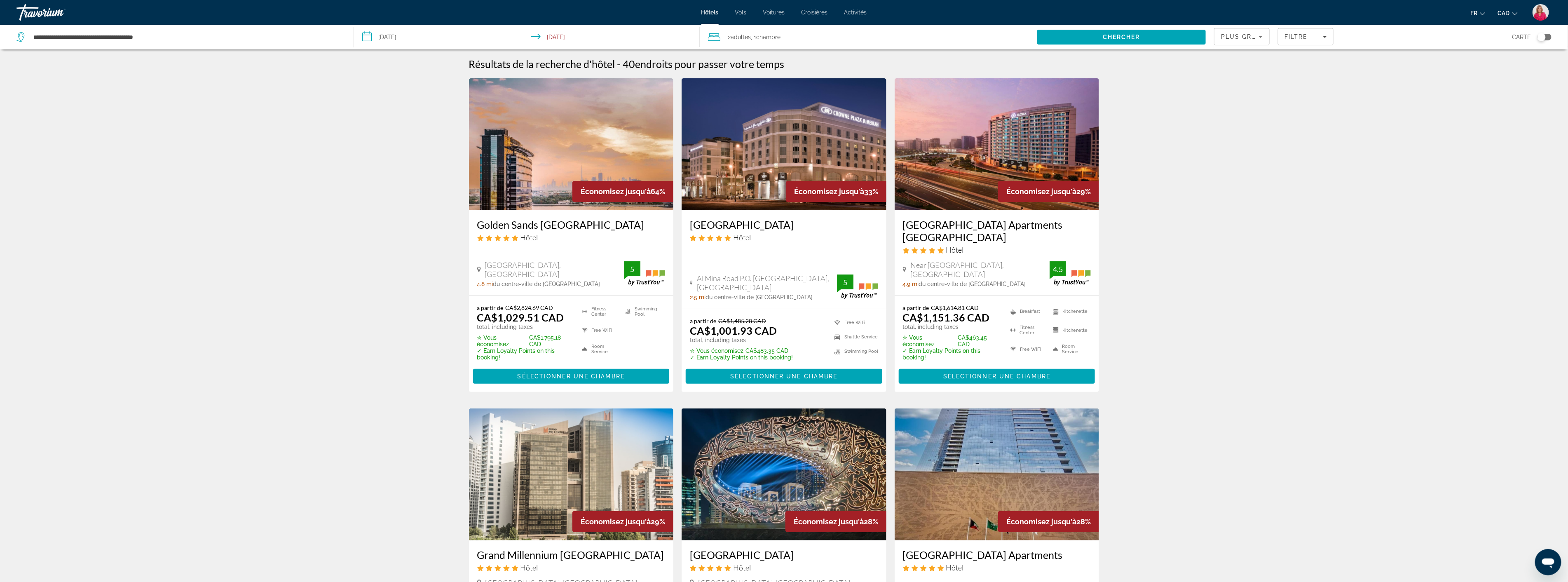
click at [772, 149] on img "Main content" at bounding box center [784, 144] width 205 height 132
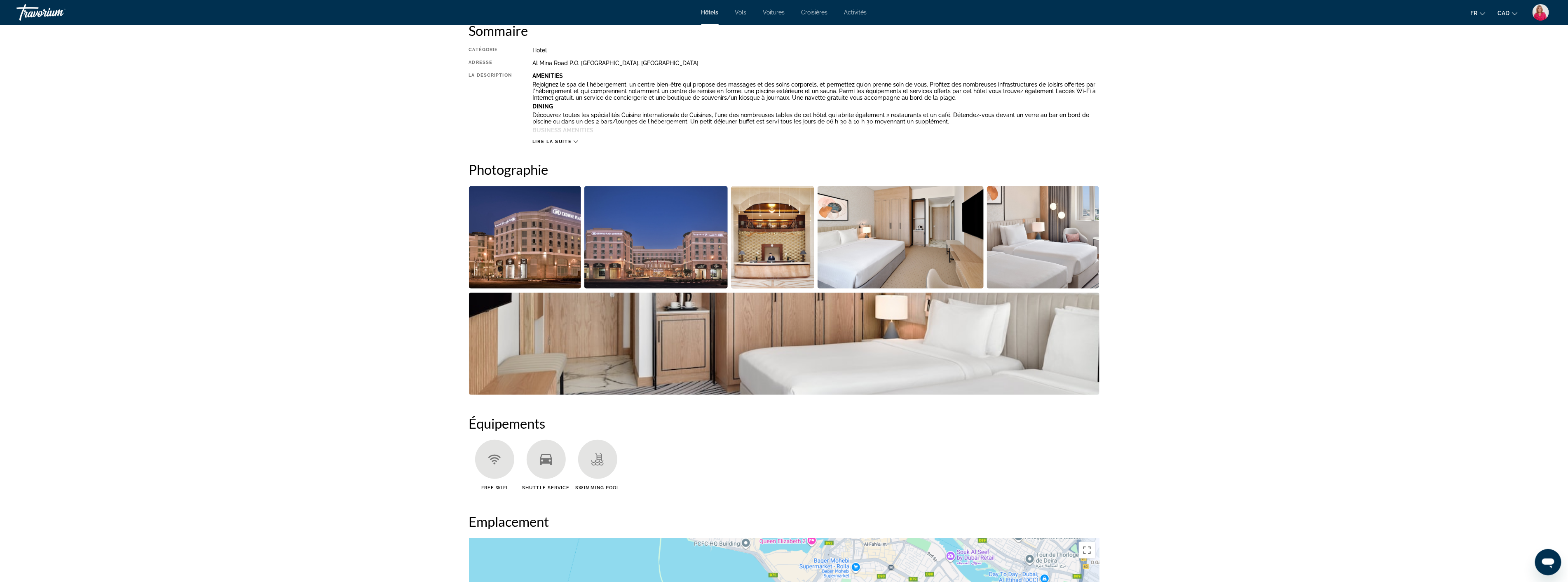
scroll to position [275, 0]
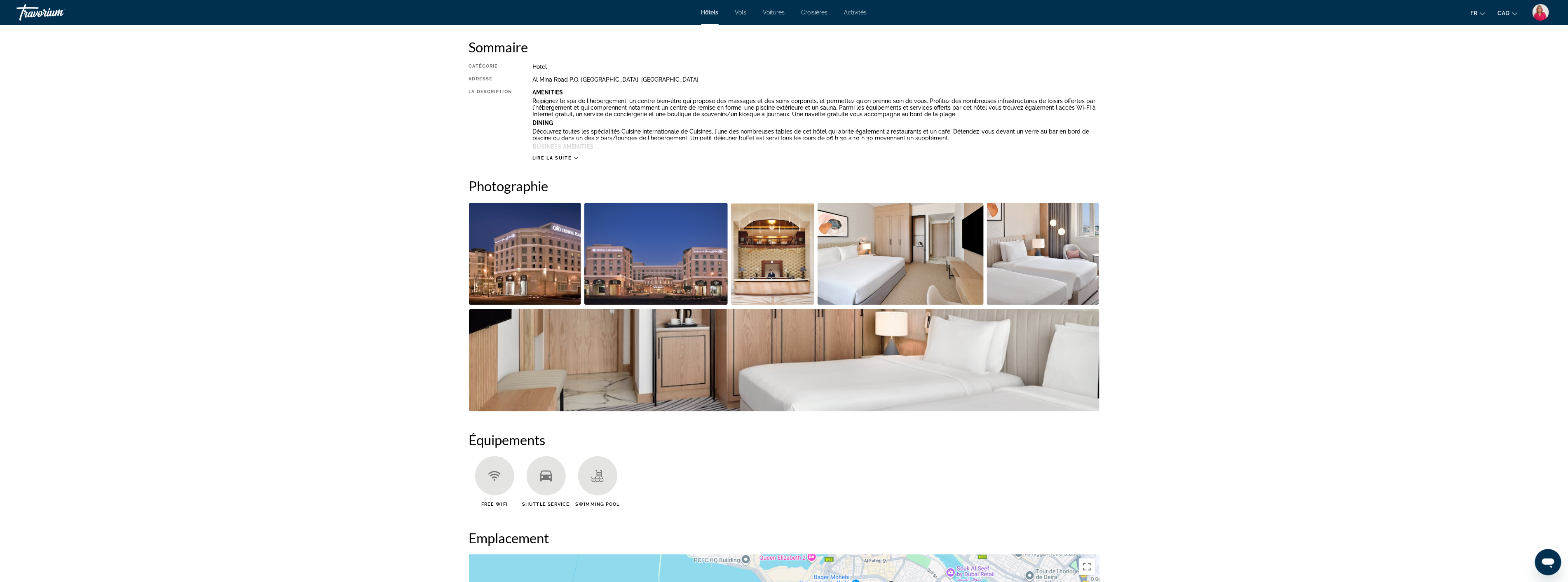
click at [788, 363] on img "Open full-screen image slider" at bounding box center [784, 360] width 631 height 102
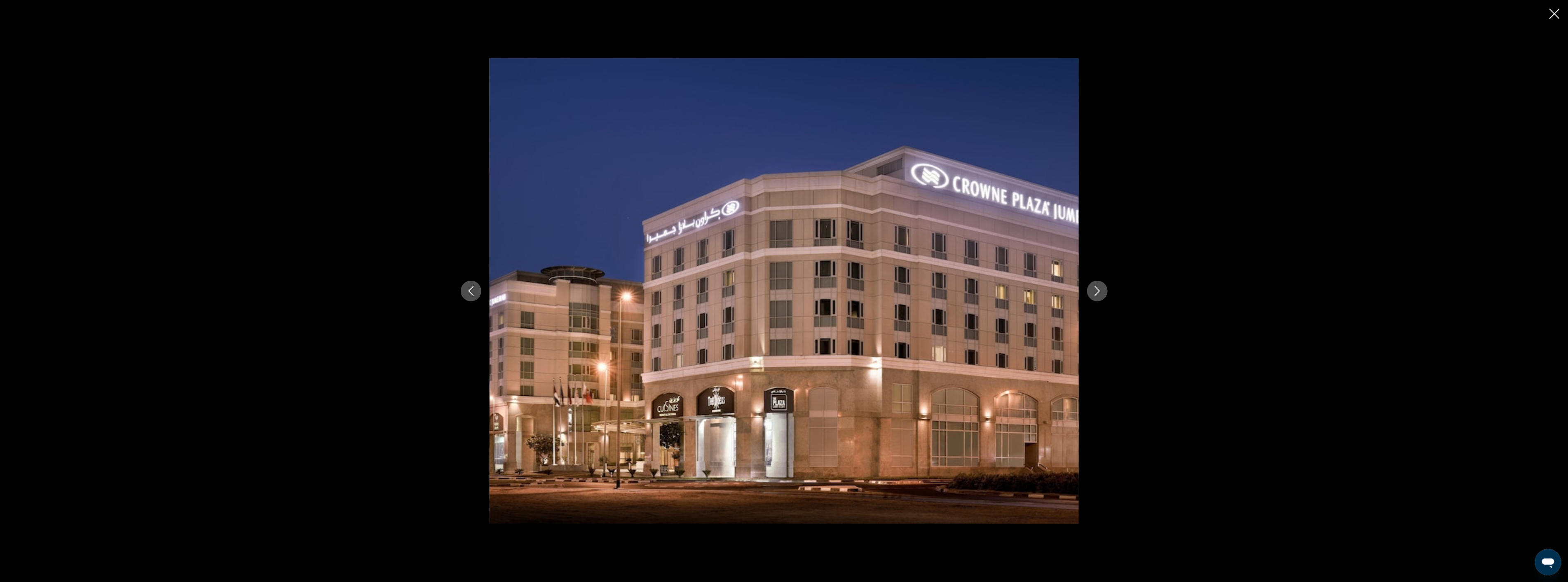
click at [1099, 290] on icon "Next image" at bounding box center [1097, 291] width 5 height 10
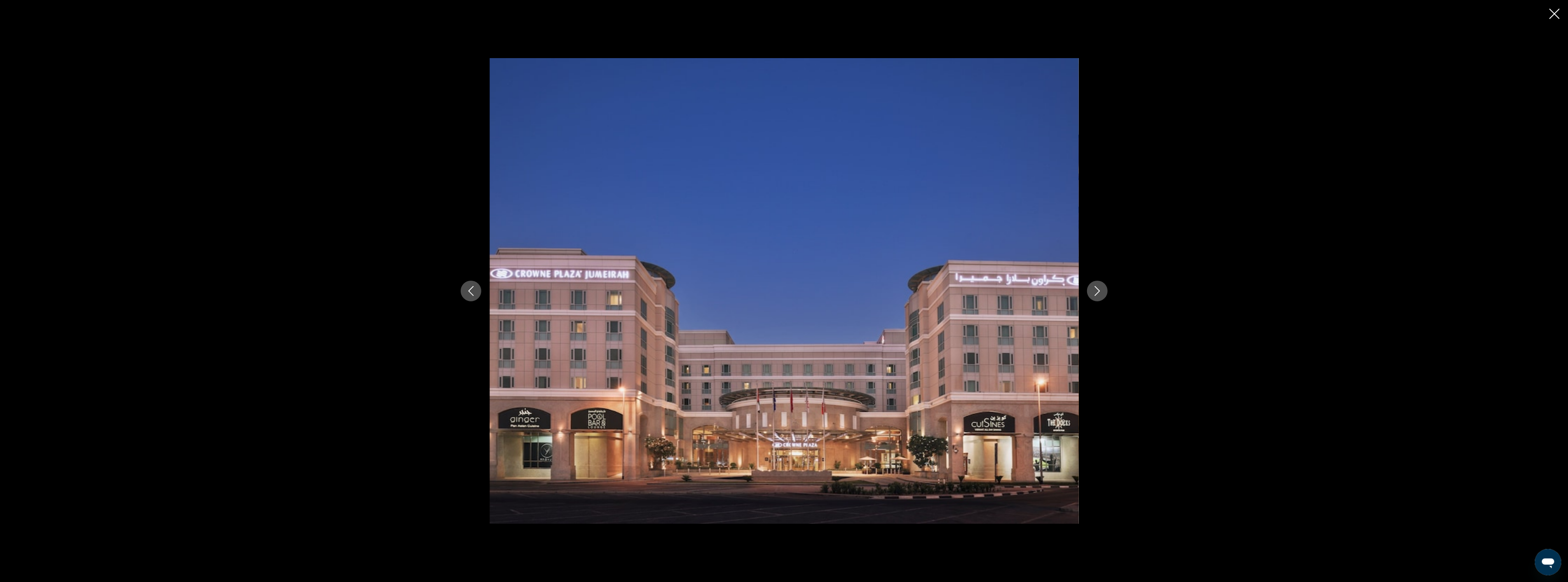
click at [1099, 290] on icon "Next image" at bounding box center [1097, 291] width 5 height 10
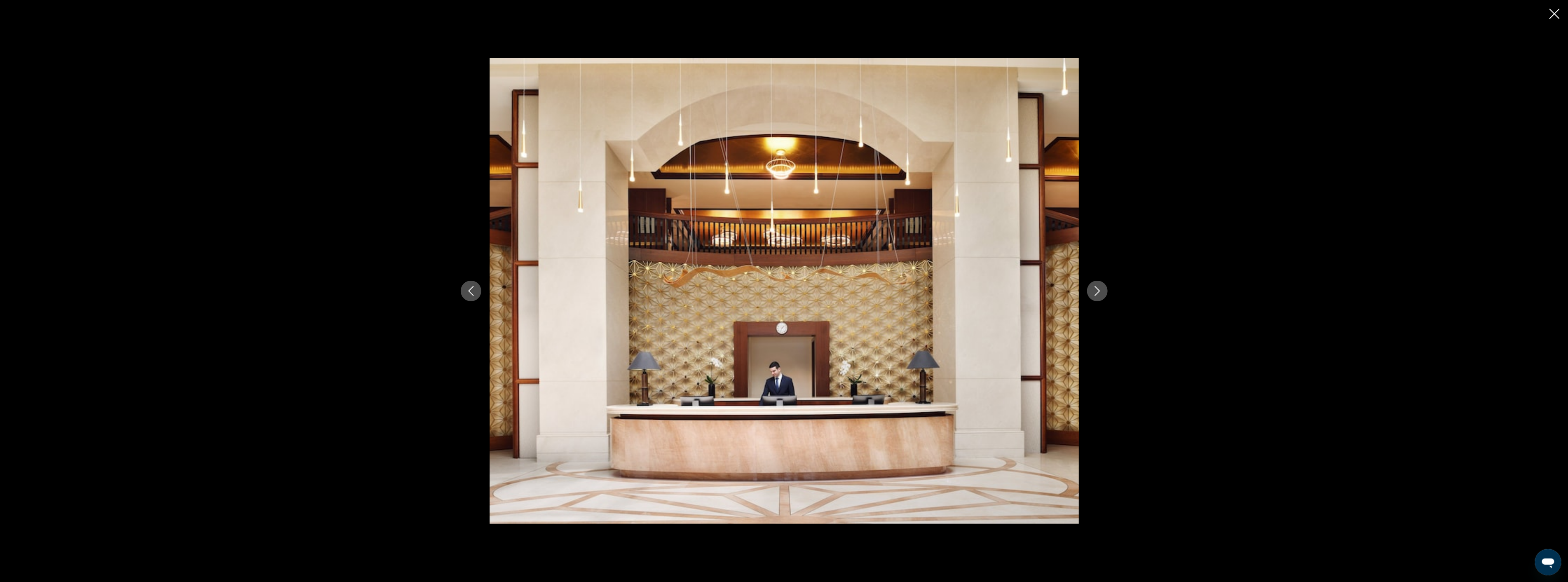
click at [1099, 290] on icon "Next image" at bounding box center [1097, 291] width 5 height 10
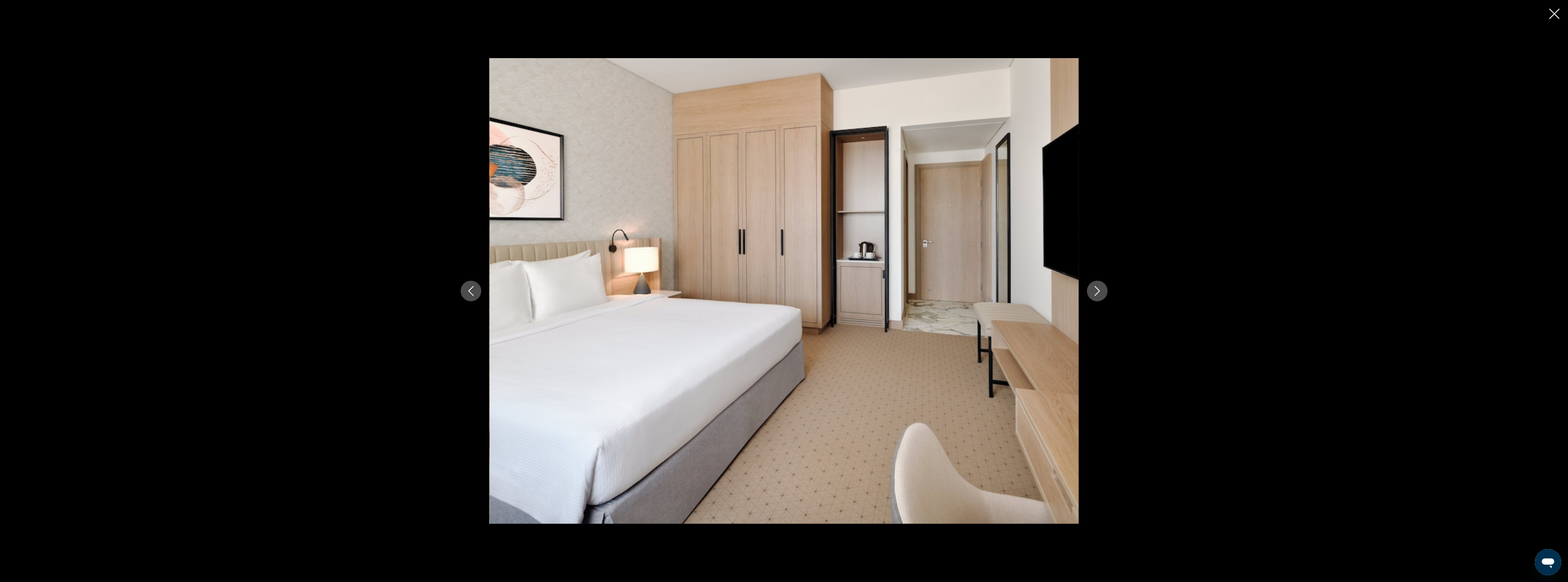
click at [1099, 290] on icon "Next image" at bounding box center [1097, 291] width 5 height 10
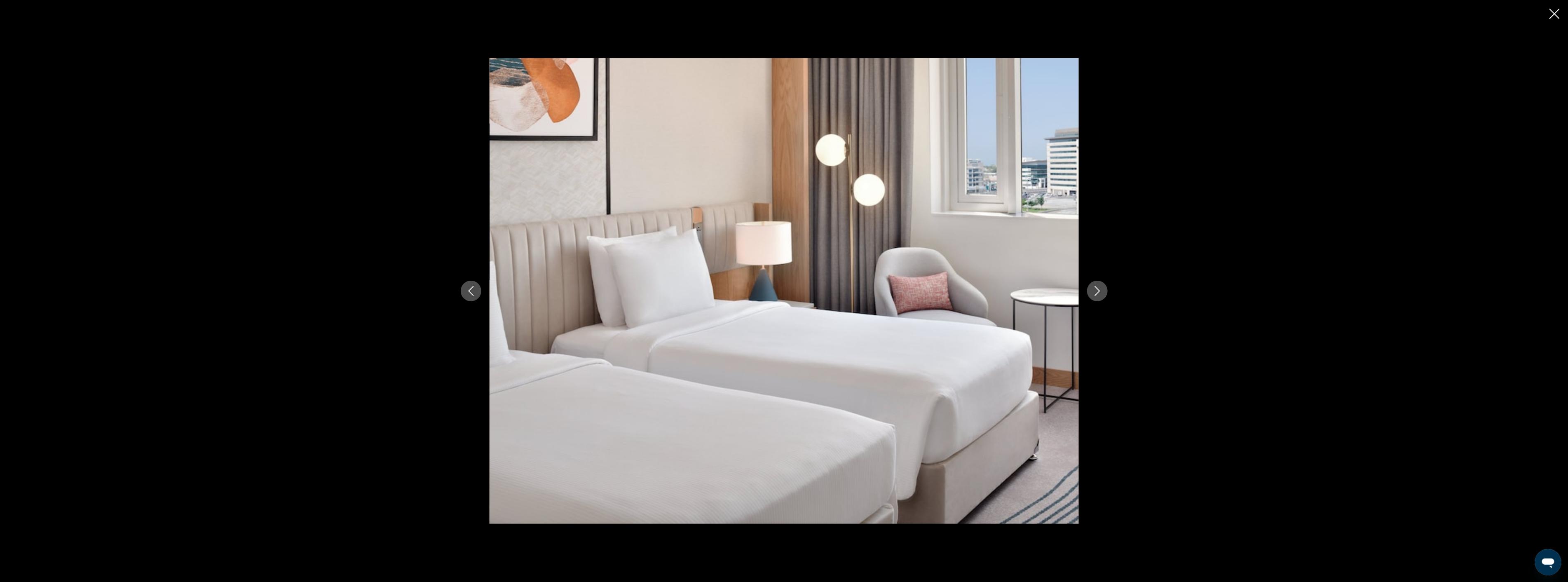
click at [1099, 290] on icon "Next image" at bounding box center [1097, 291] width 5 height 10
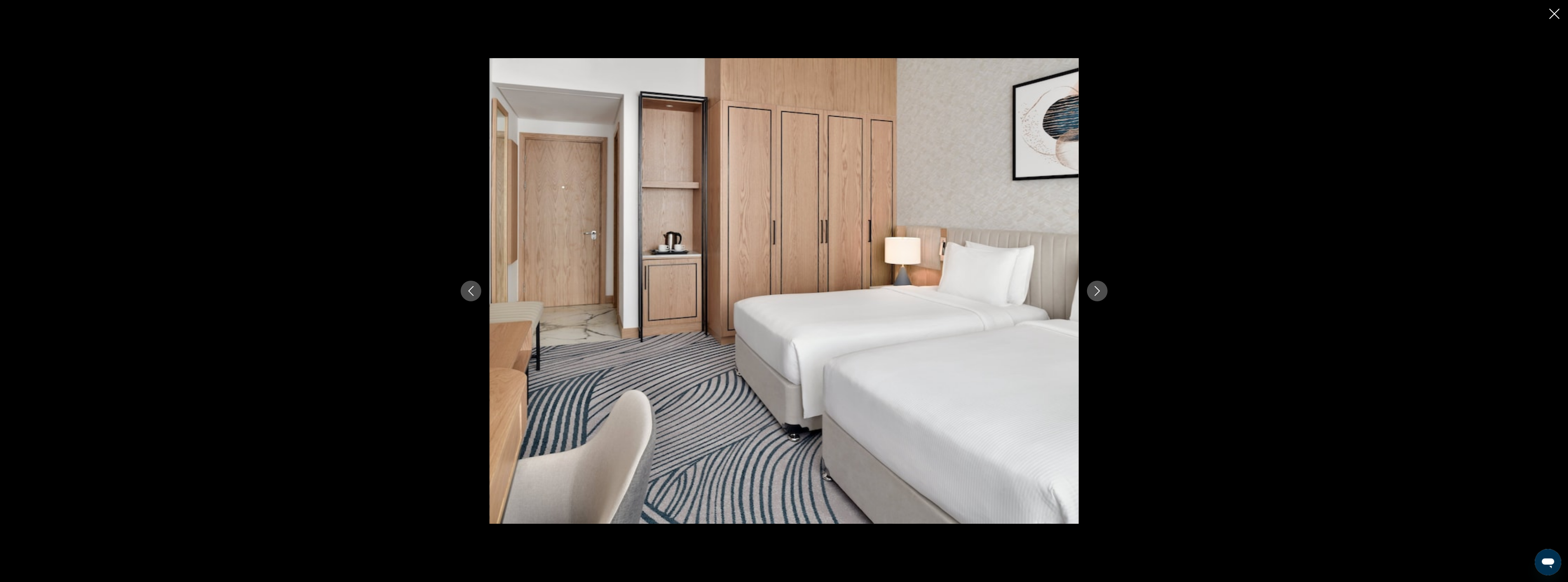
click at [1099, 290] on icon "Next image" at bounding box center [1097, 291] width 5 height 10
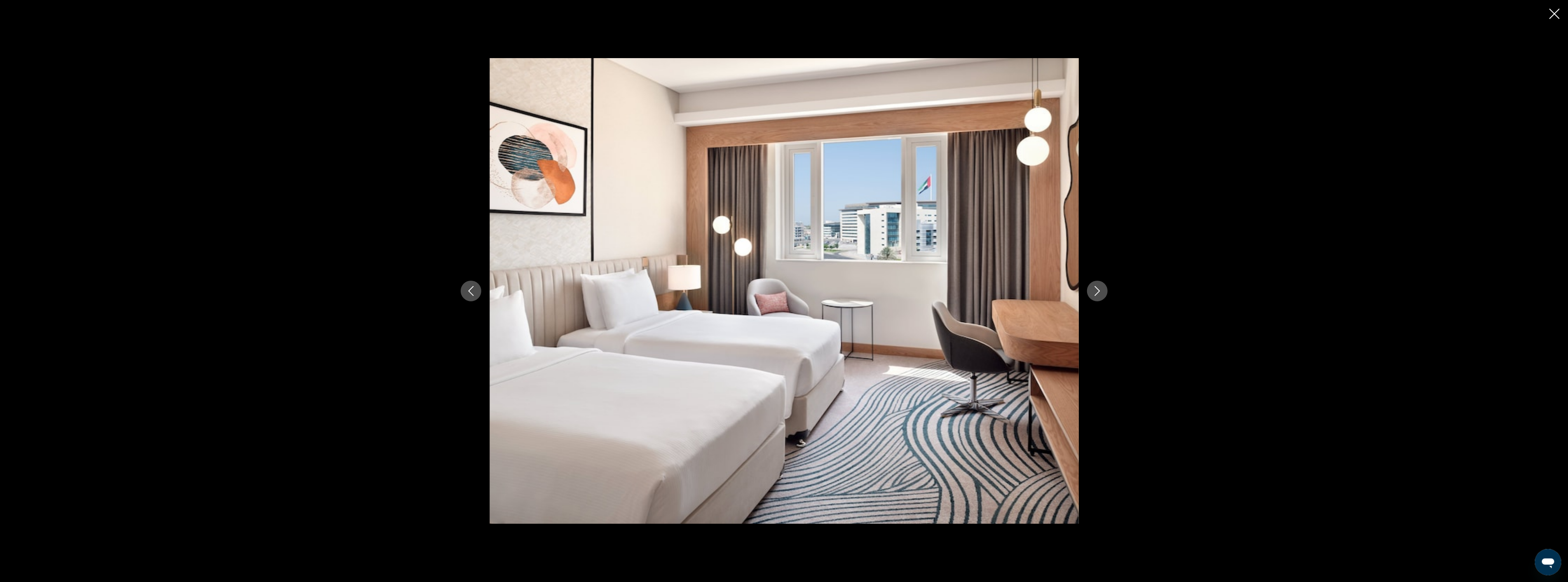
click at [1099, 290] on icon "Next image" at bounding box center [1097, 291] width 5 height 10
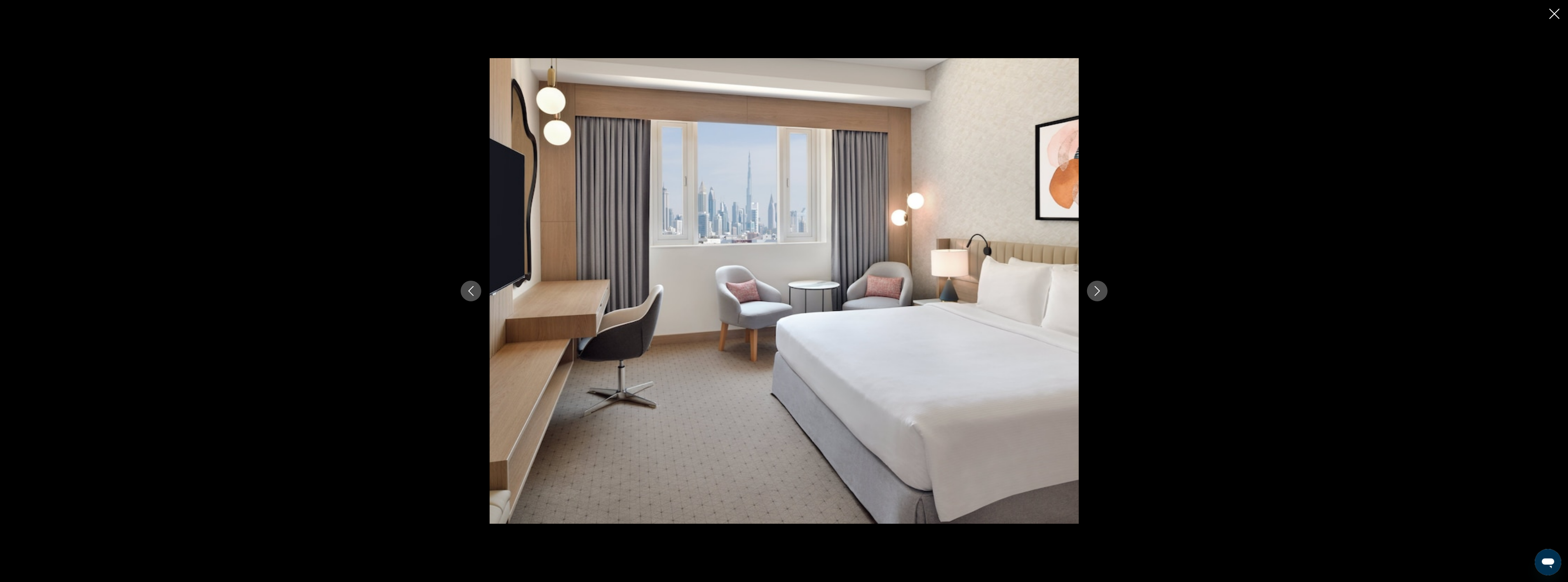
click at [1099, 290] on icon "Next image" at bounding box center [1097, 291] width 5 height 10
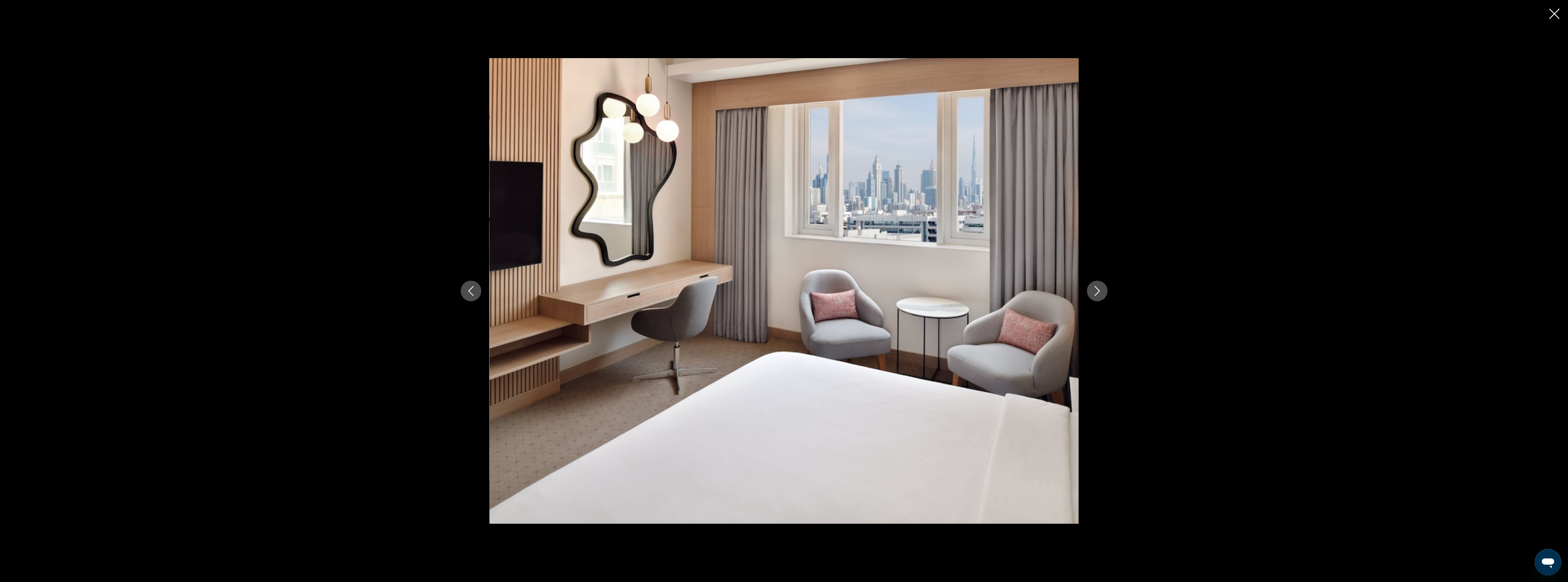
click at [1099, 290] on icon "Next image" at bounding box center [1097, 291] width 5 height 10
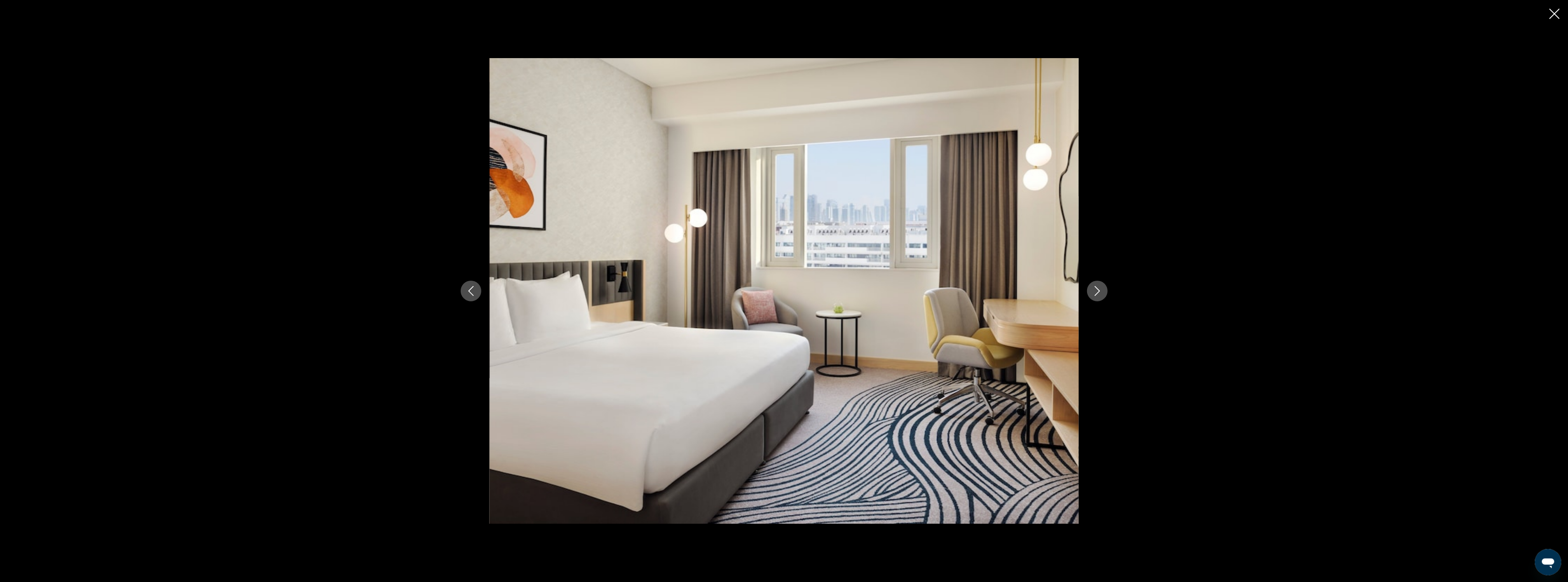
click at [1099, 290] on icon "Next image" at bounding box center [1097, 291] width 5 height 10
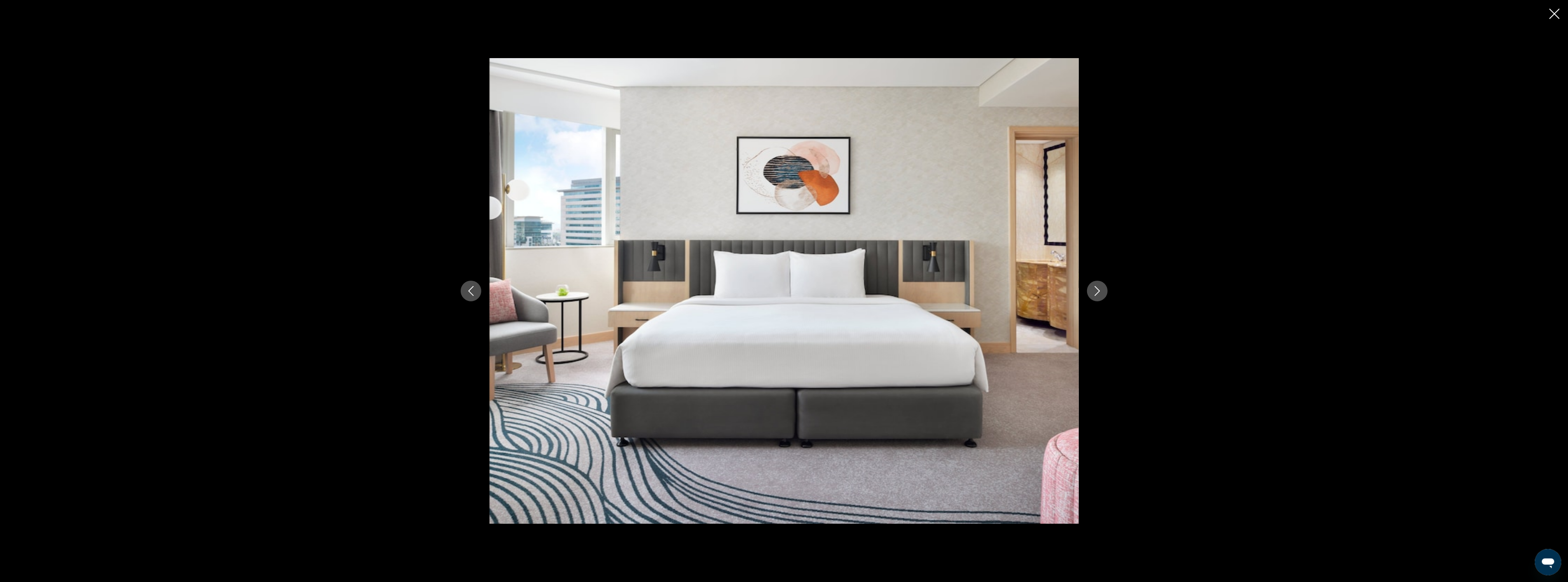
click at [1099, 290] on icon "Next image" at bounding box center [1097, 291] width 5 height 10
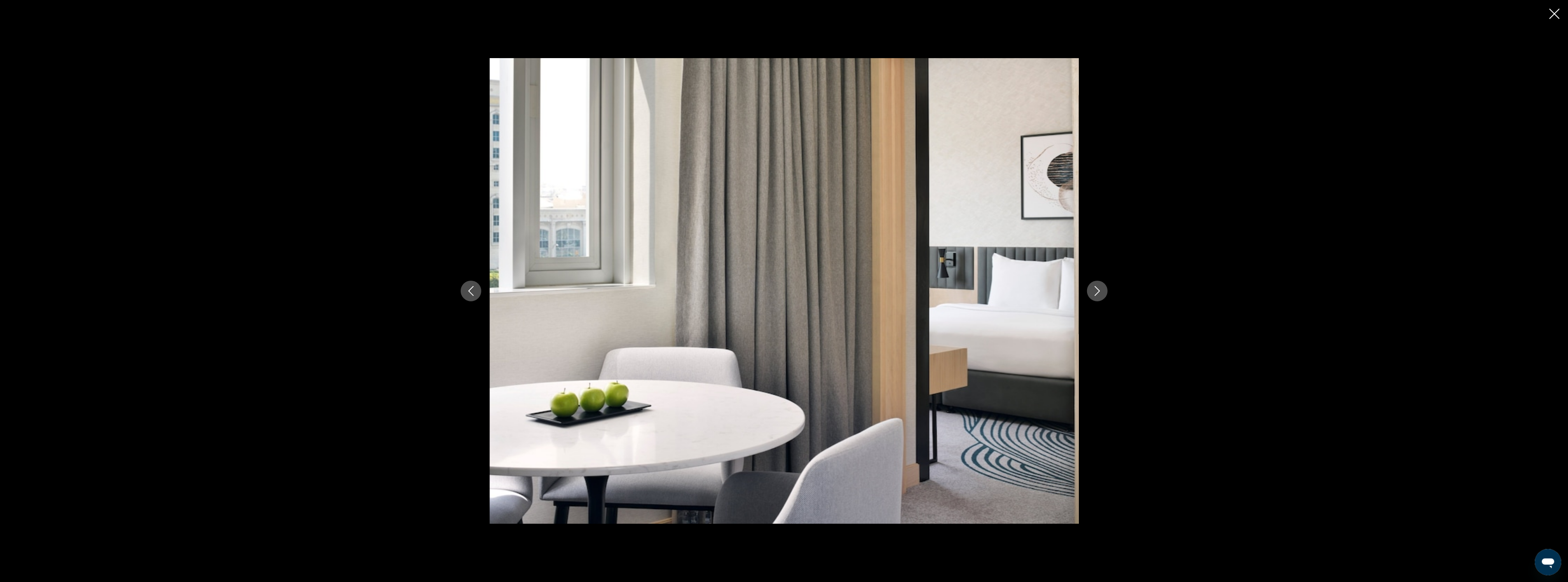
click at [1099, 290] on icon "Next image" at bounding box center [1097, 291] width 5 height 10
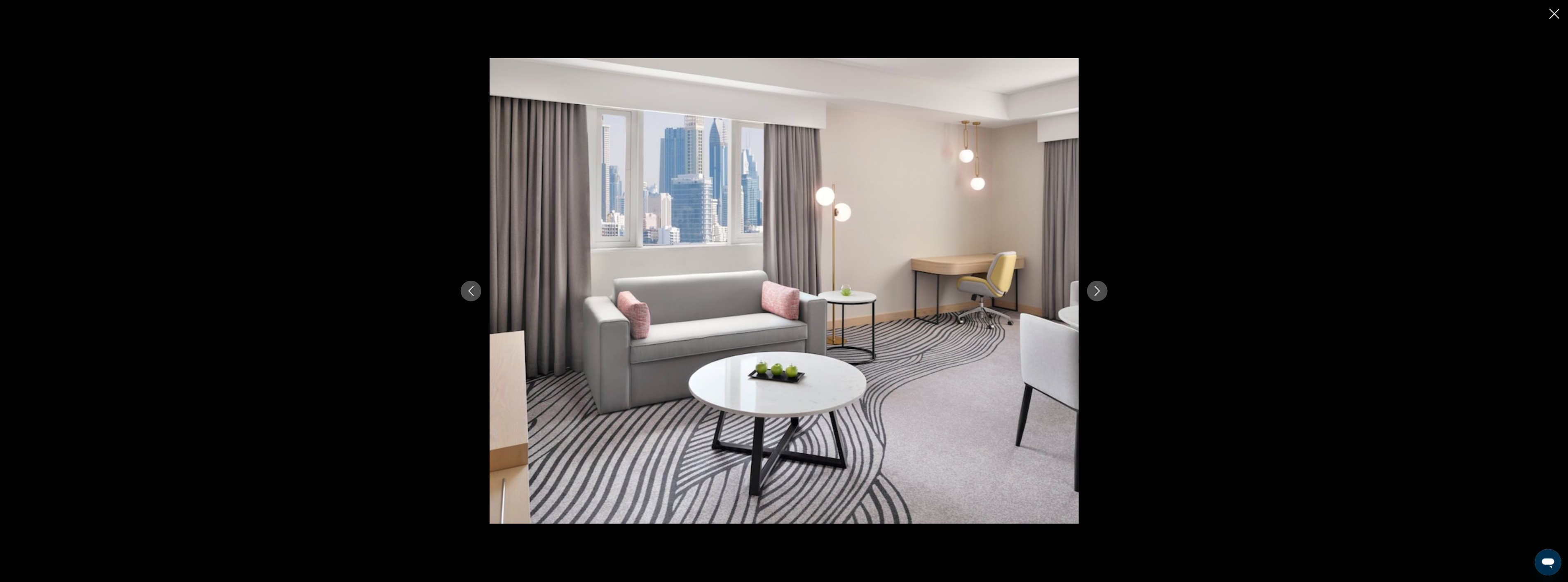
click at [1099, 290] on icon "Next image" at bounding box center [1097, 291] width 5 height 10
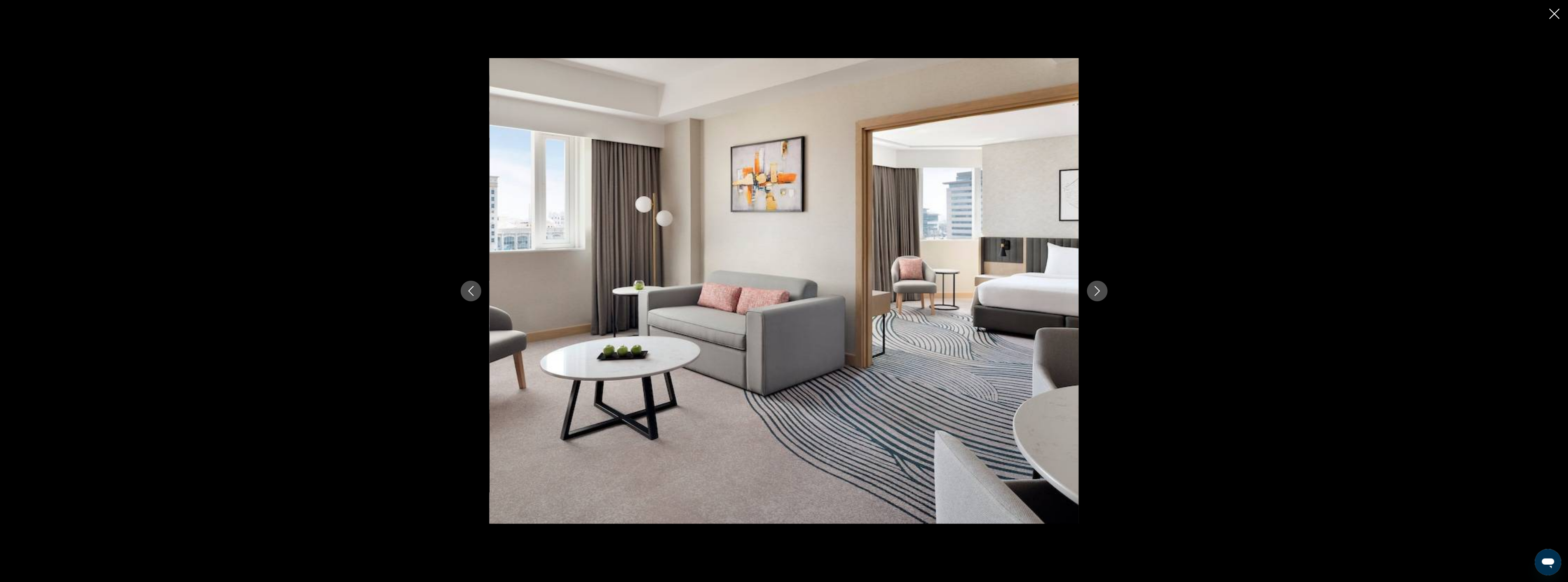
click at [1099, 290] on icon "Next image" at bounding box center [1097, 291] width 5 height 10
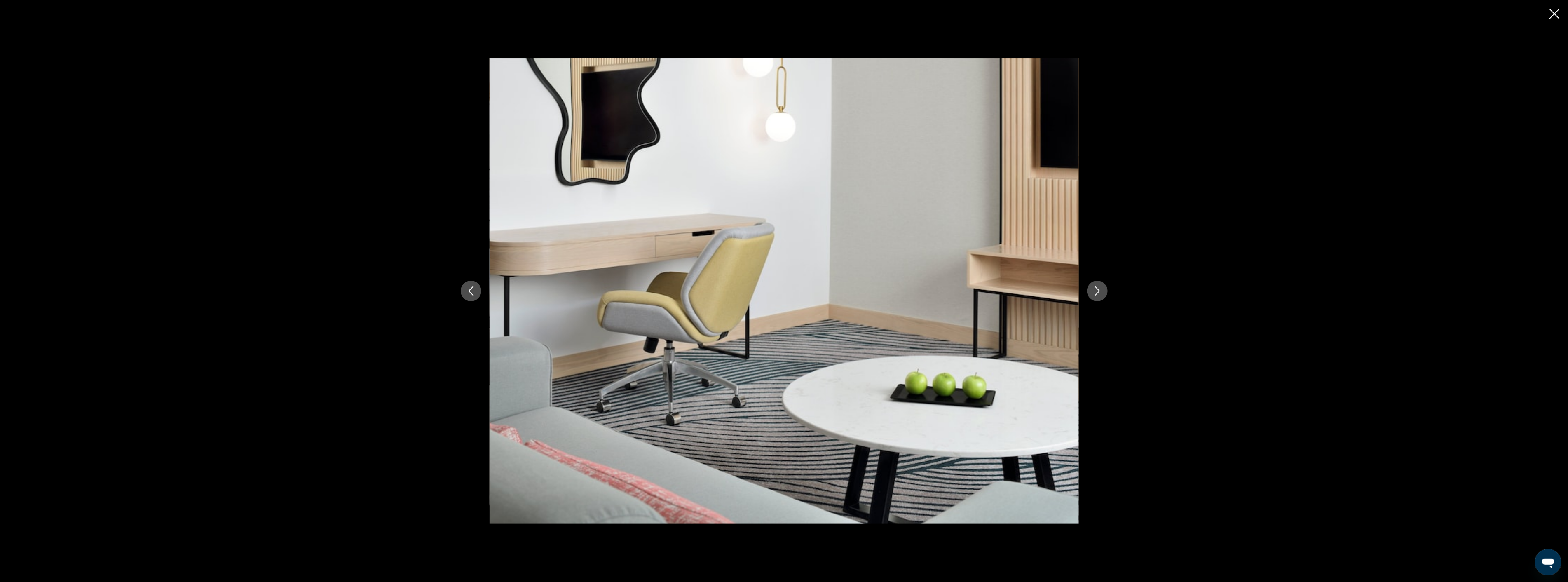
click at [1099, 290] on icon "Next image" at bounding box center [1097, 291] width 5 height 10
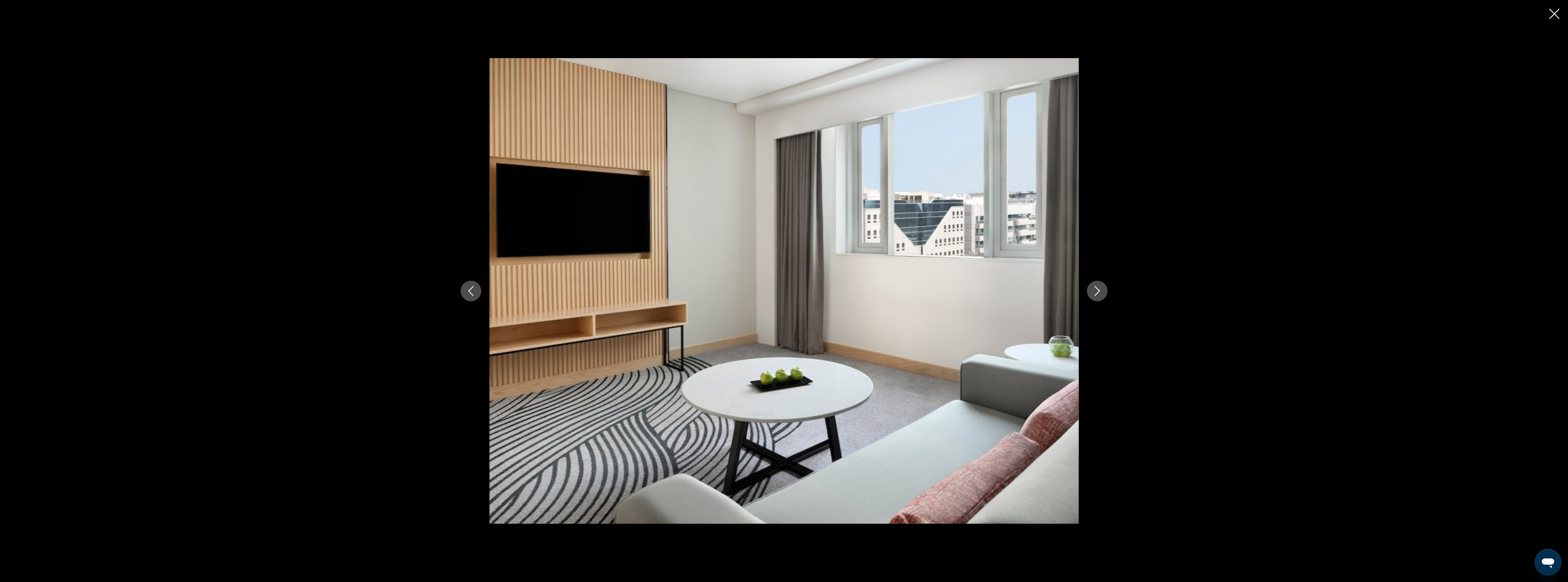
click at [1099, 290] on icon "Next image" at bounding box center [1097, 291] width 5 height 10
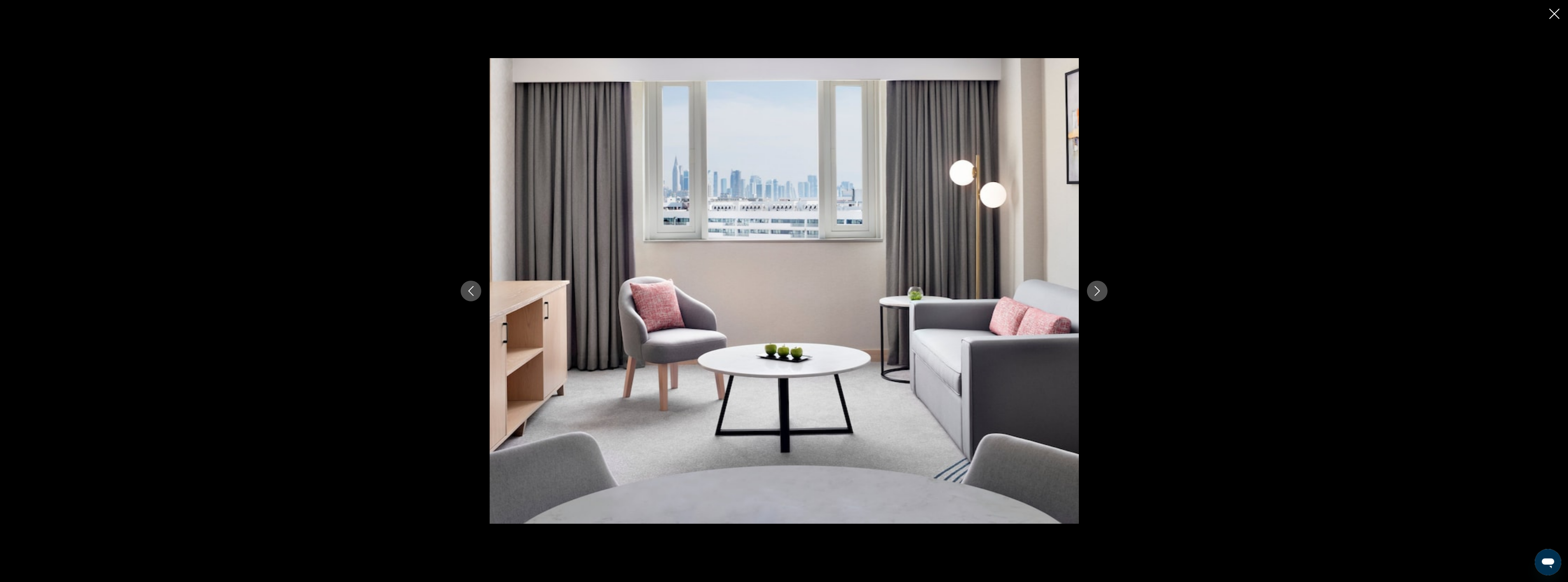
click at [1099, 290] on icon "Next image" at bounding box center [1097, 291] width 5 height 10
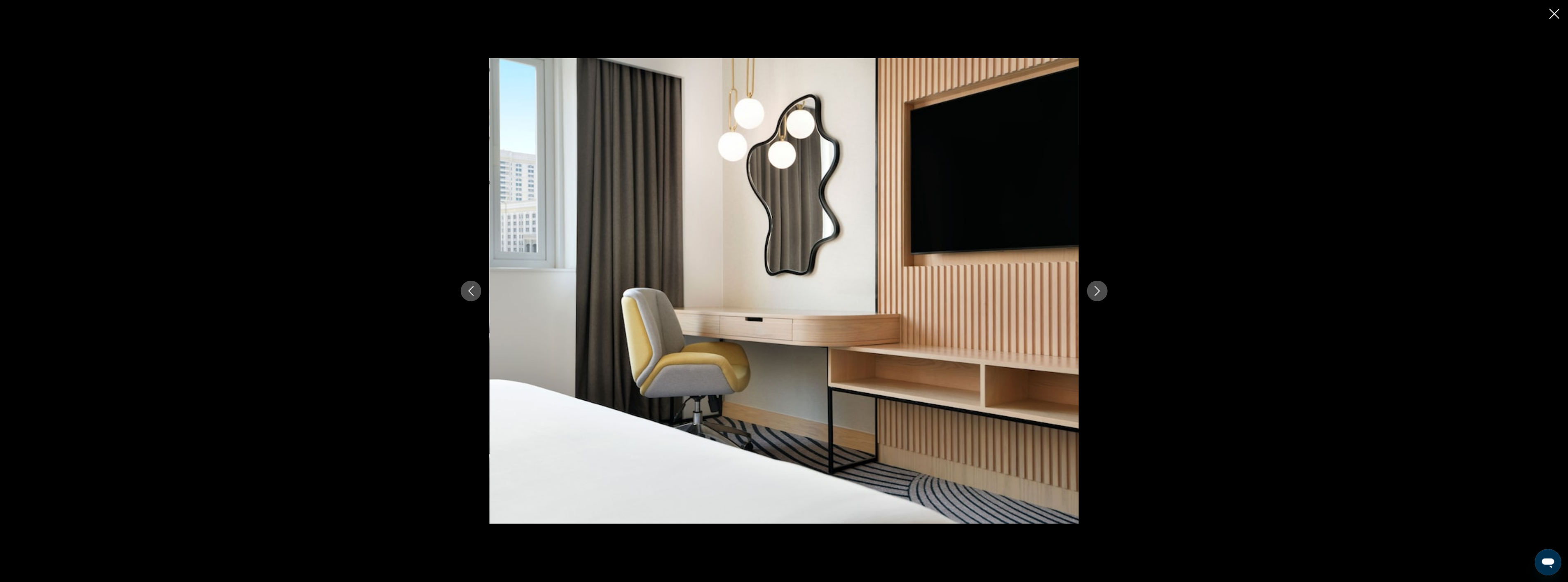
click at [1099, 290] on icon "Next image" at bounding box center [1097, 291] width 5 height 10
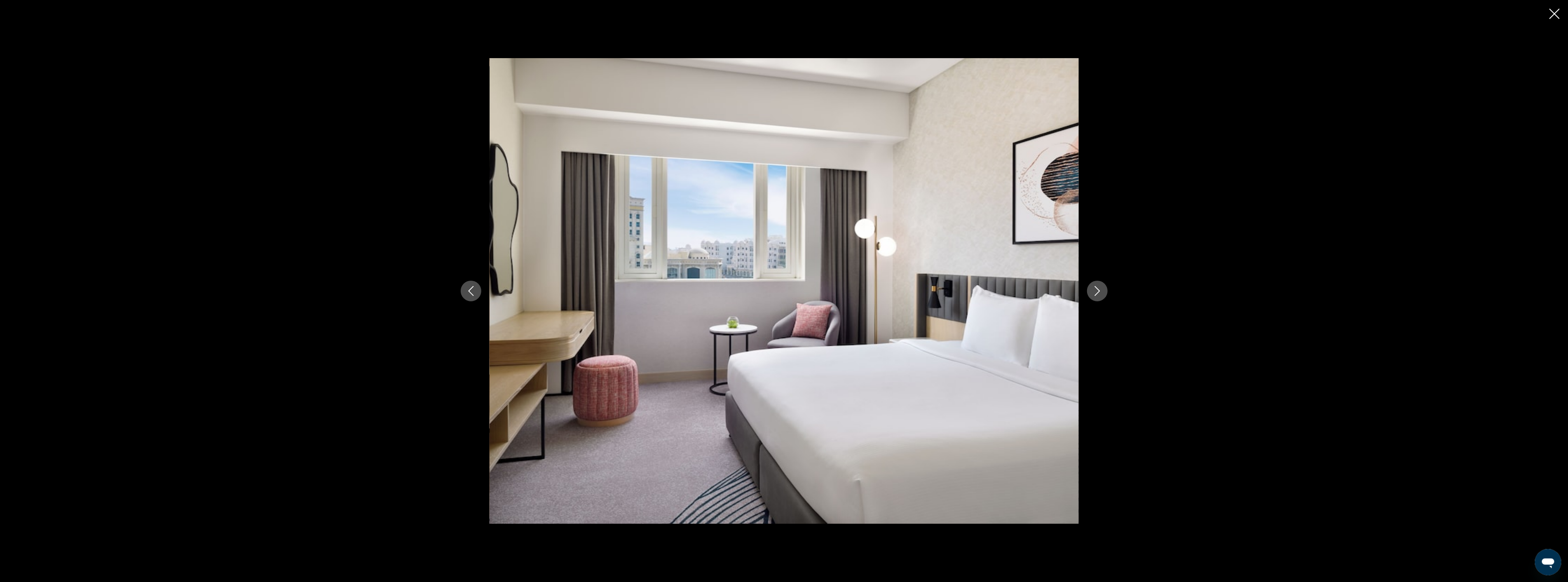
click at [1099, 290] on icon "Next image" at bounding box center [1097, 291] width 5 height 10
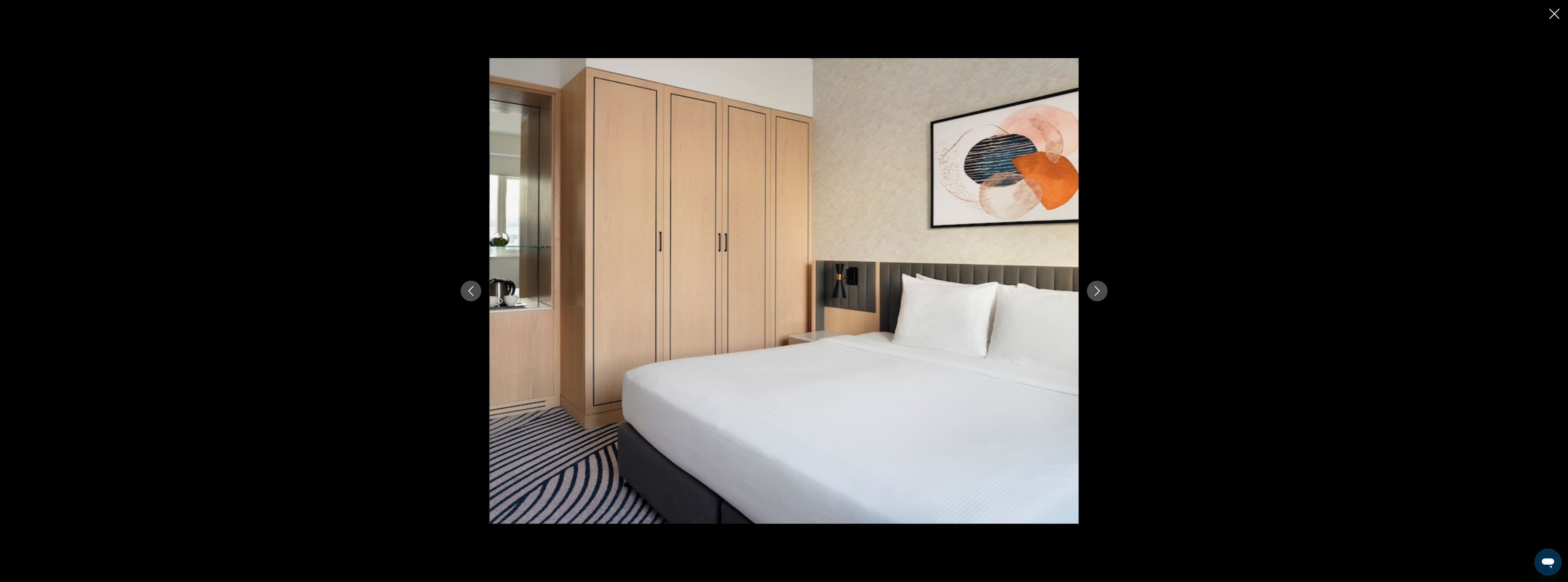
click at [1099, 290] on icon "Next image" at bounding box center [1097, 291] width 5 height 10
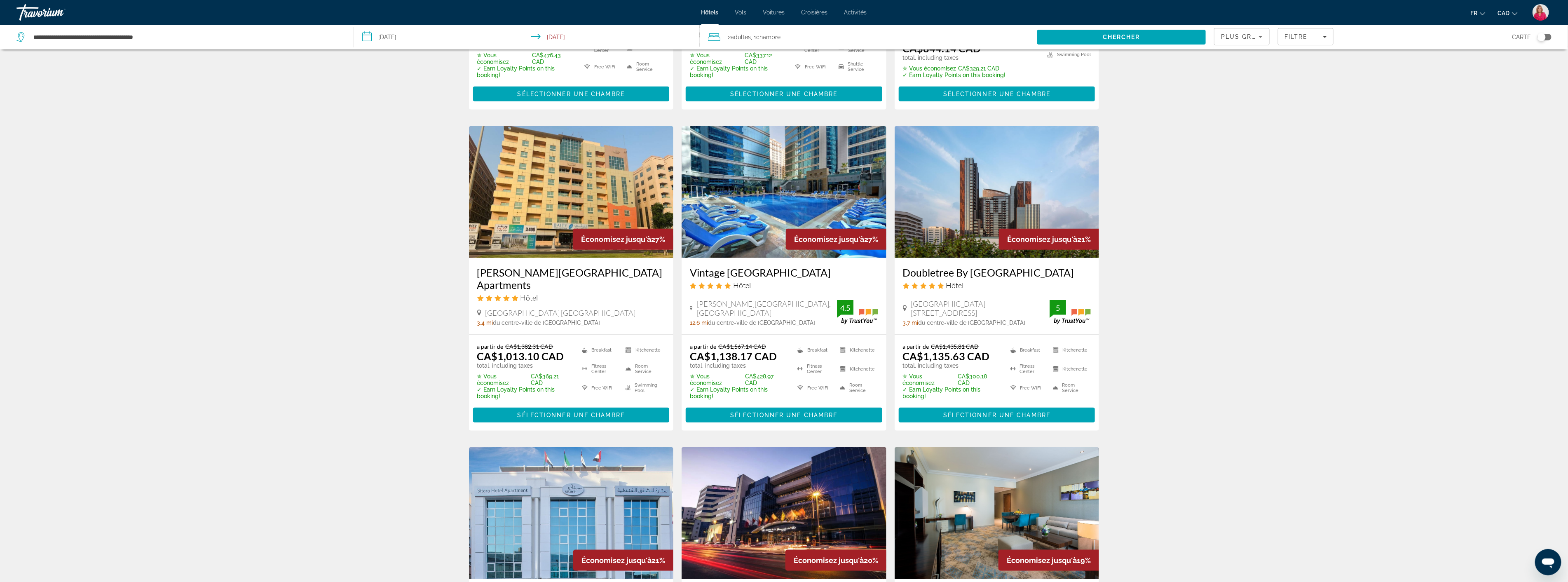
scroll to position [595, 0]
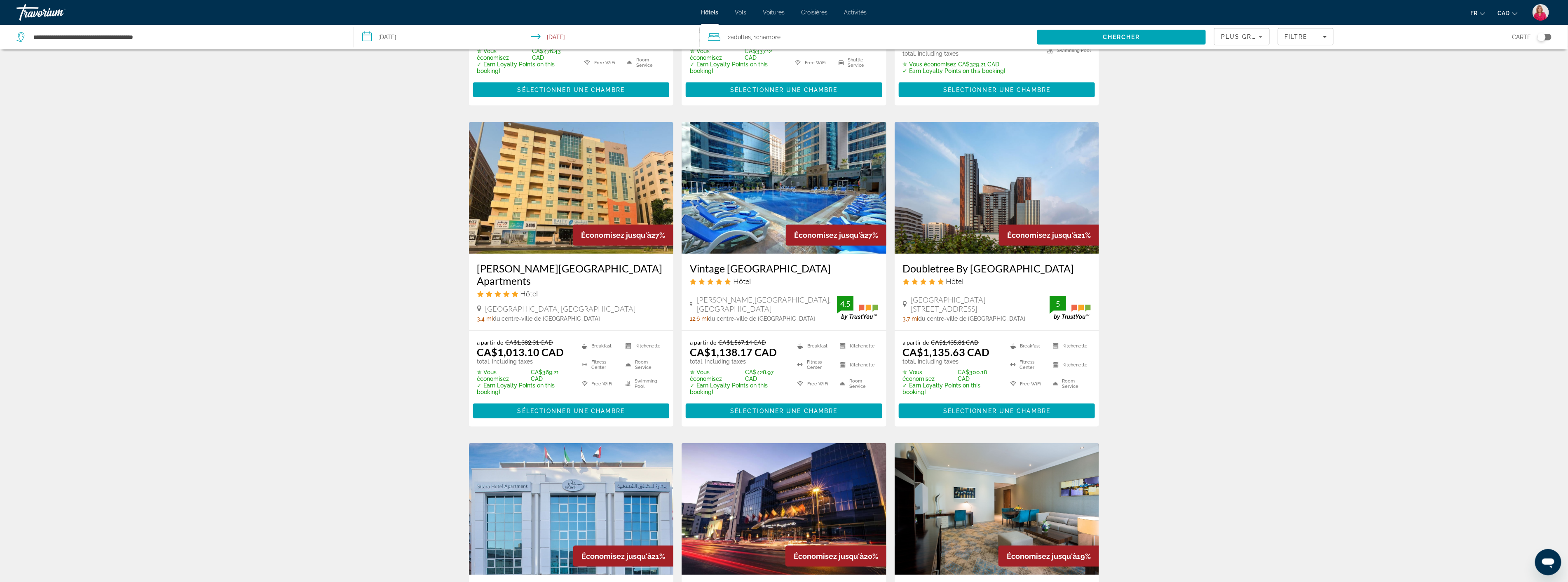
click at [756, 192] on img "Main content" at bounding box center [784, 188] width 205 height 132
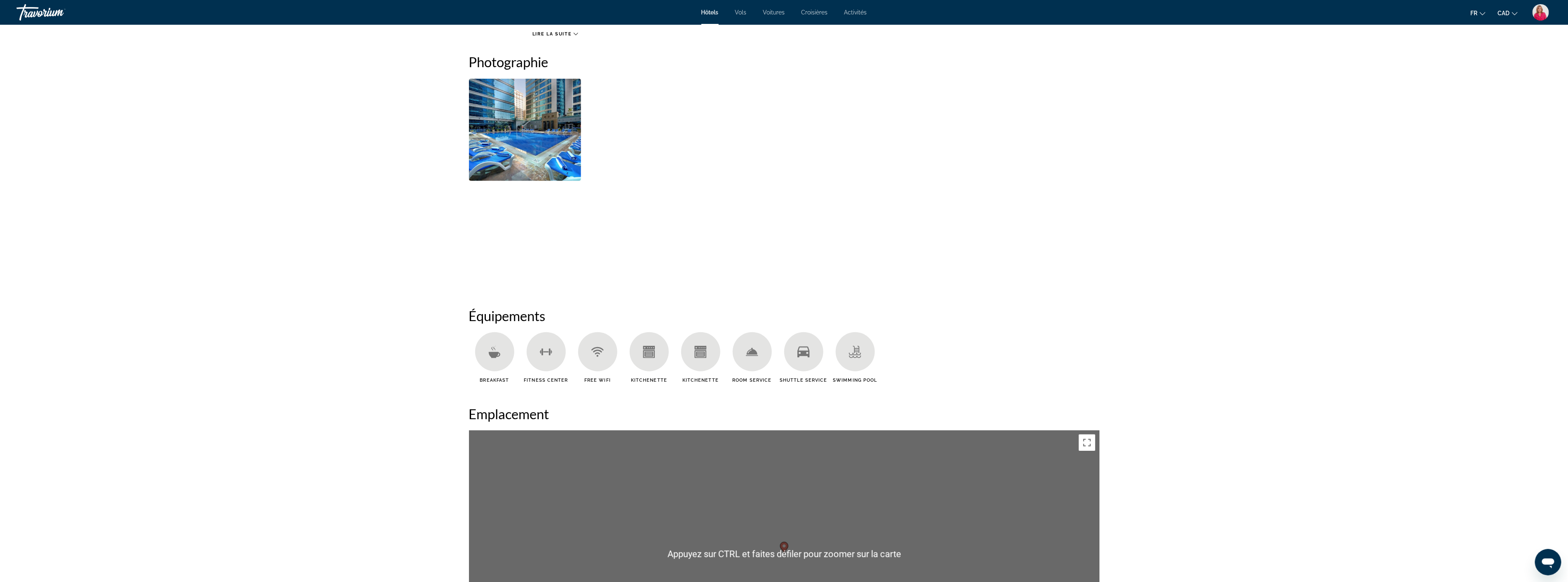
scroll to position [229, 0]
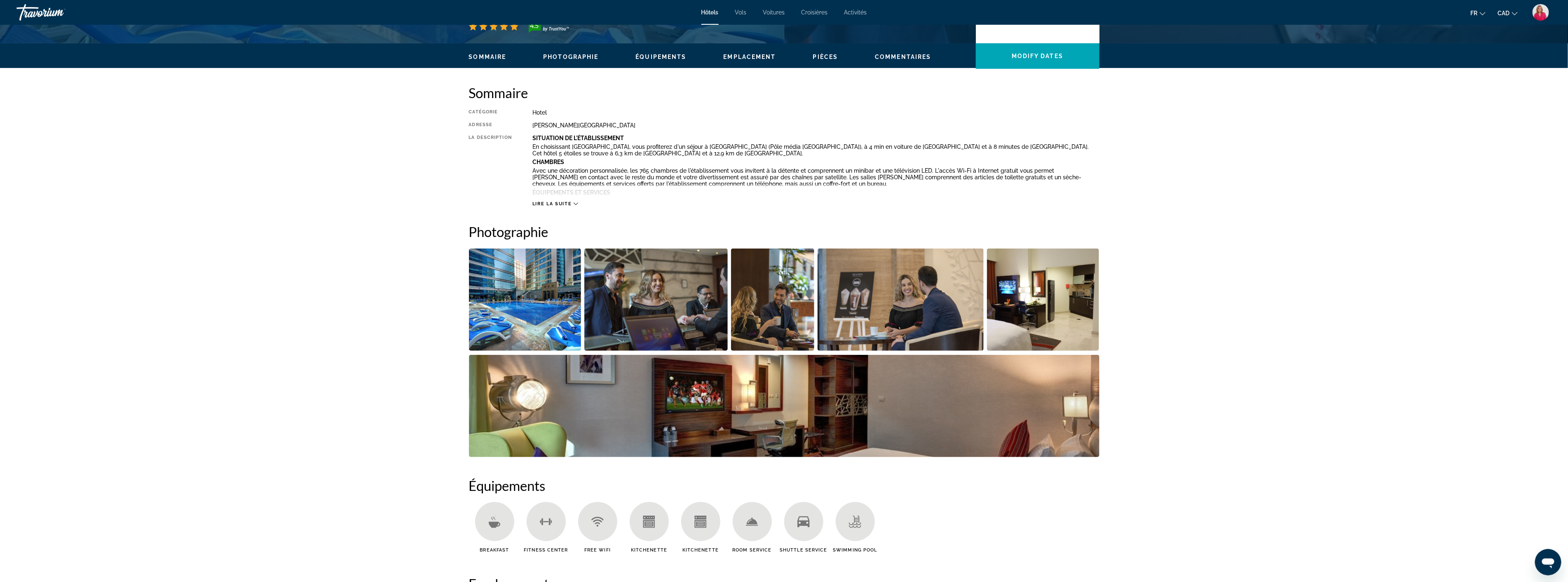
click at [662, 302] on img "Open full-screen image slider" at bounding box center [656, 300] width 144 height 102
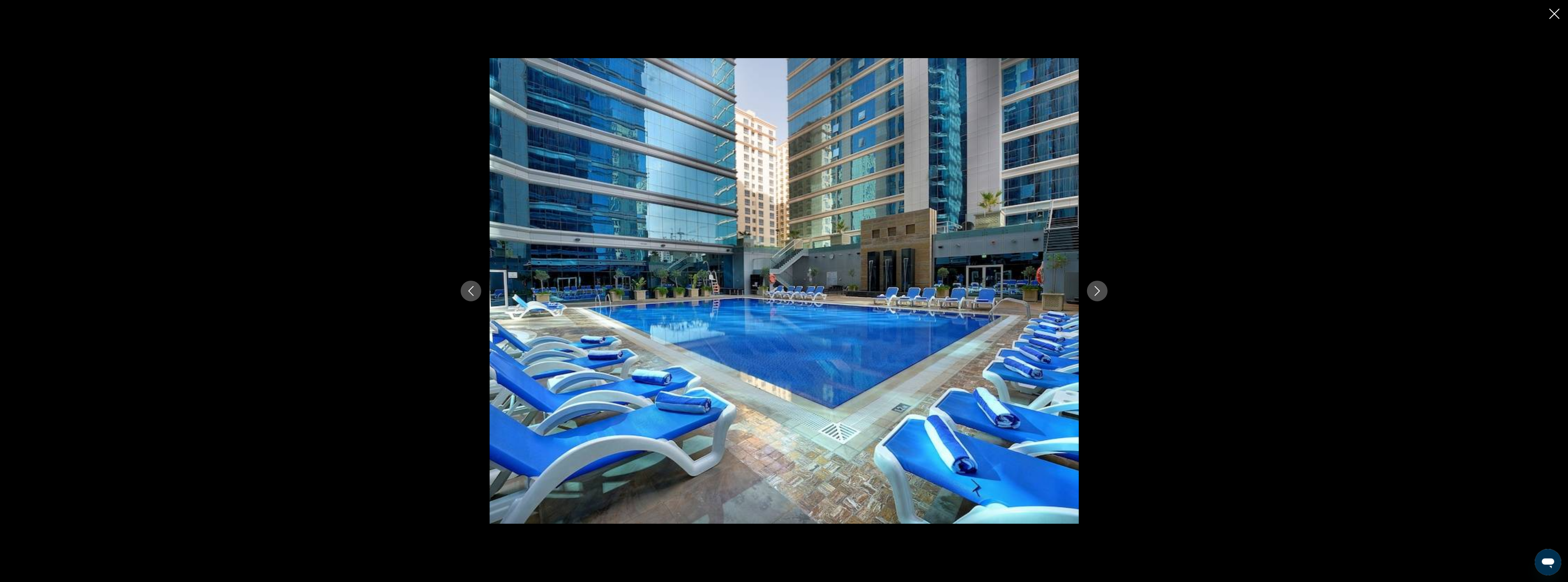
click at [1097, 295] on icon "Next image" at bounding box center [1097, 291] width 10 height 10
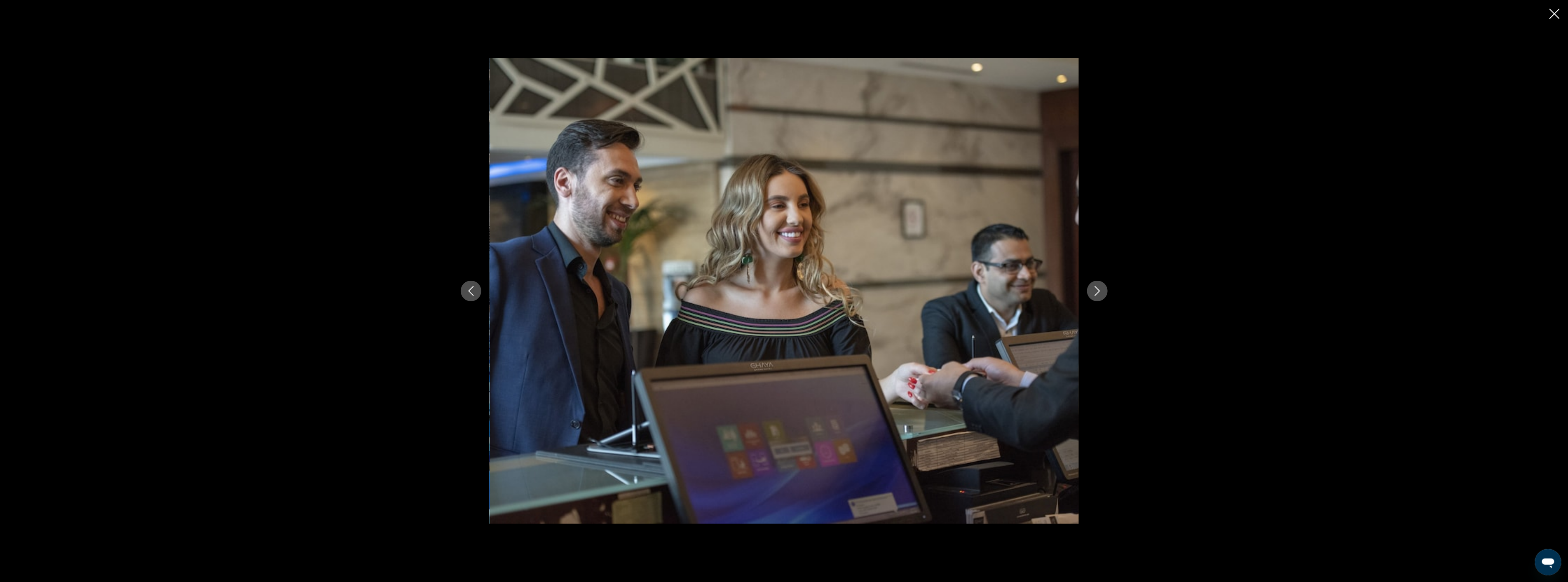
click at [1097, 295] on icon "Next image" at bounding box center [1097, 291] width 10 height 10
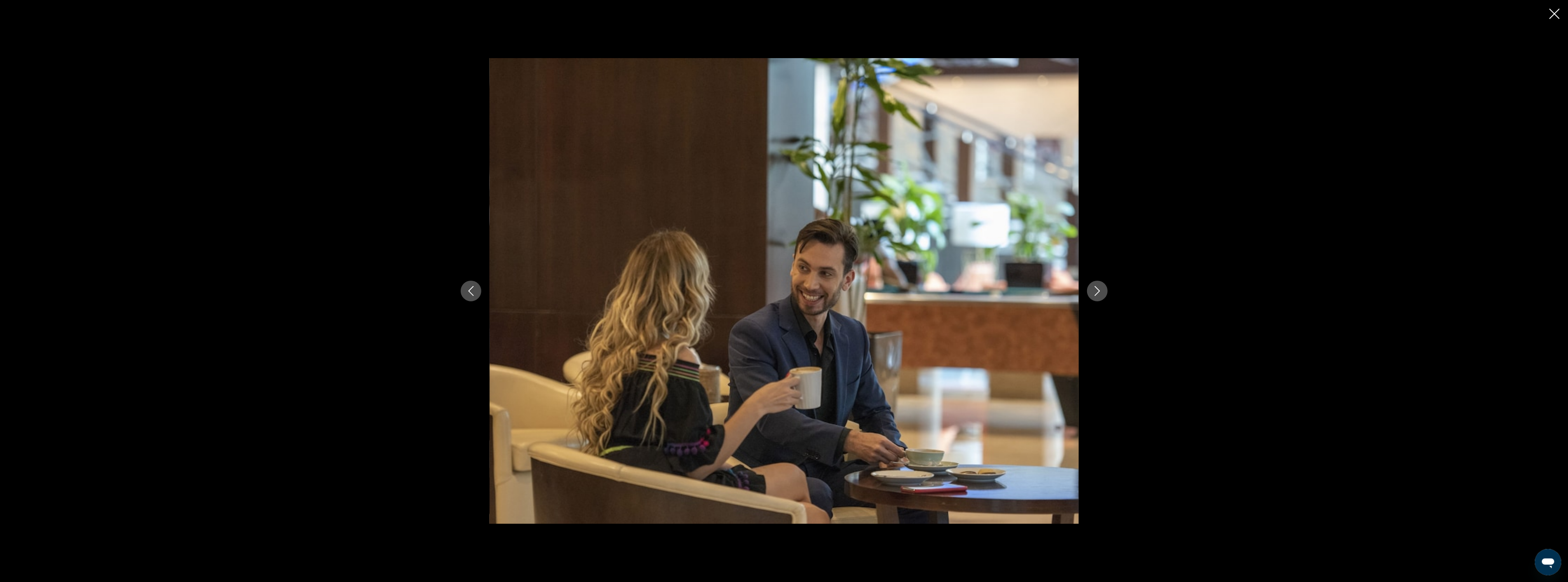
click at [1096, 295] on icon "Next image" at bounding box center [1097, 291] width 10 height 10
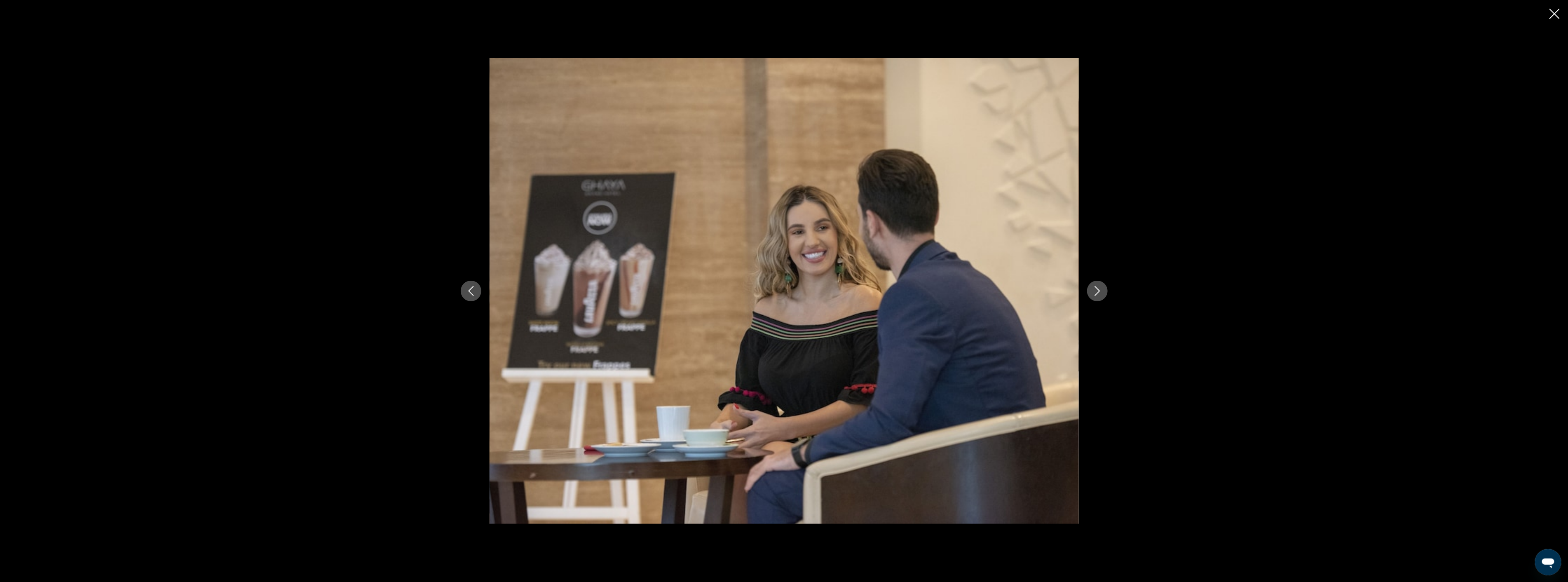
click at [1096, 295] on icon "Next image" at bounding box center [1097, 291] width 10 height 10
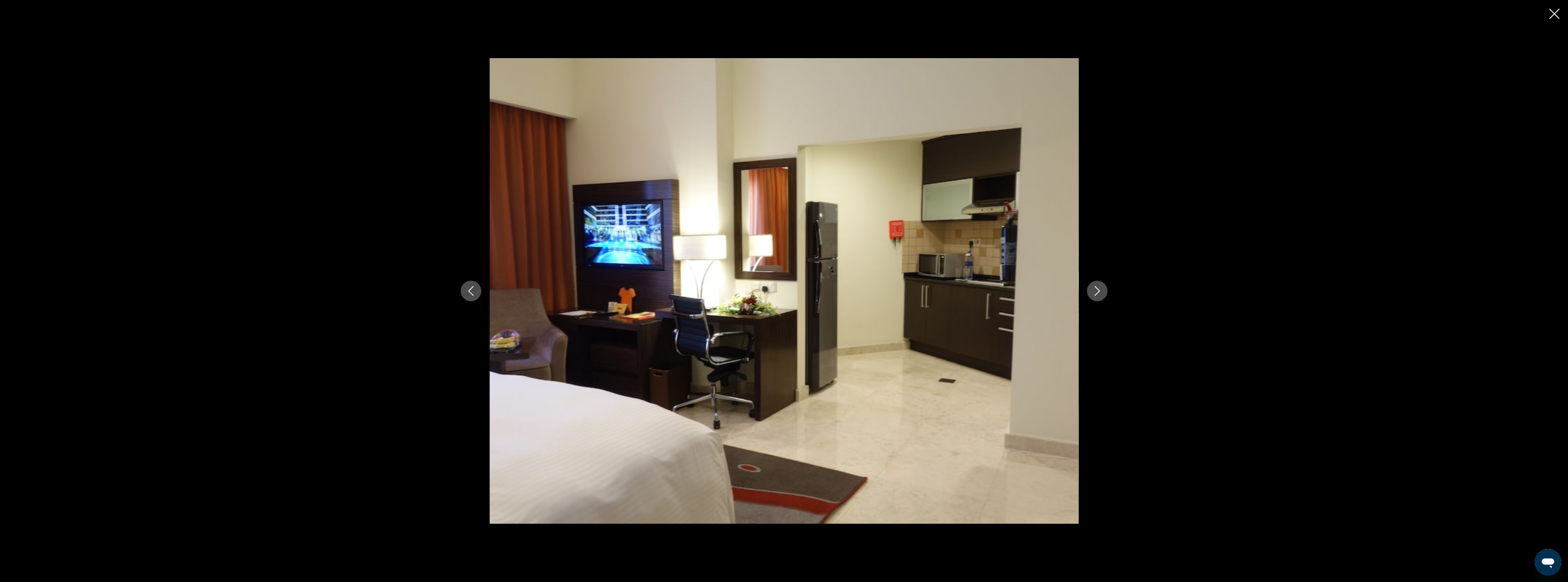
click at [1096, 295] on icon "Next image" at bounding box center [1097, 291] width 10 height 10
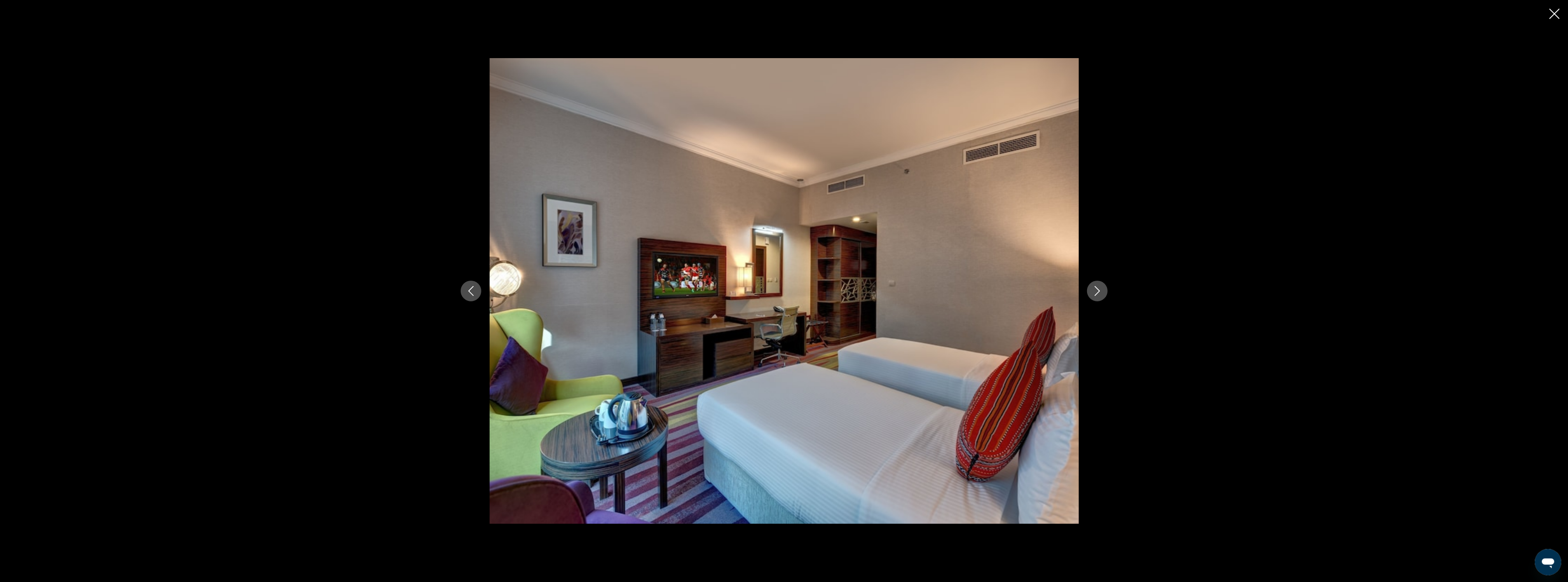
click at [1096, 295] on icon "Next image" at bounding box center [1097, 291] width 10 height 10
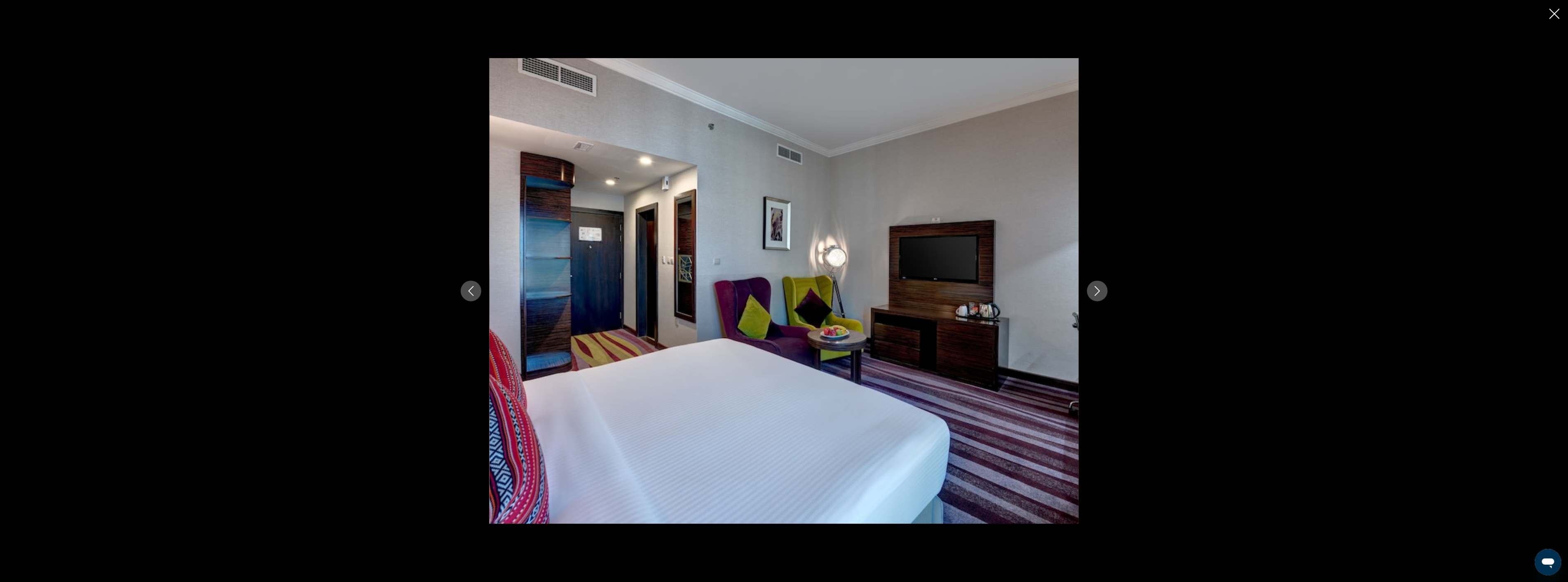
click at [1096, 295] on icon "Next image" at bounding box center [1097, 291] width 10 height 10
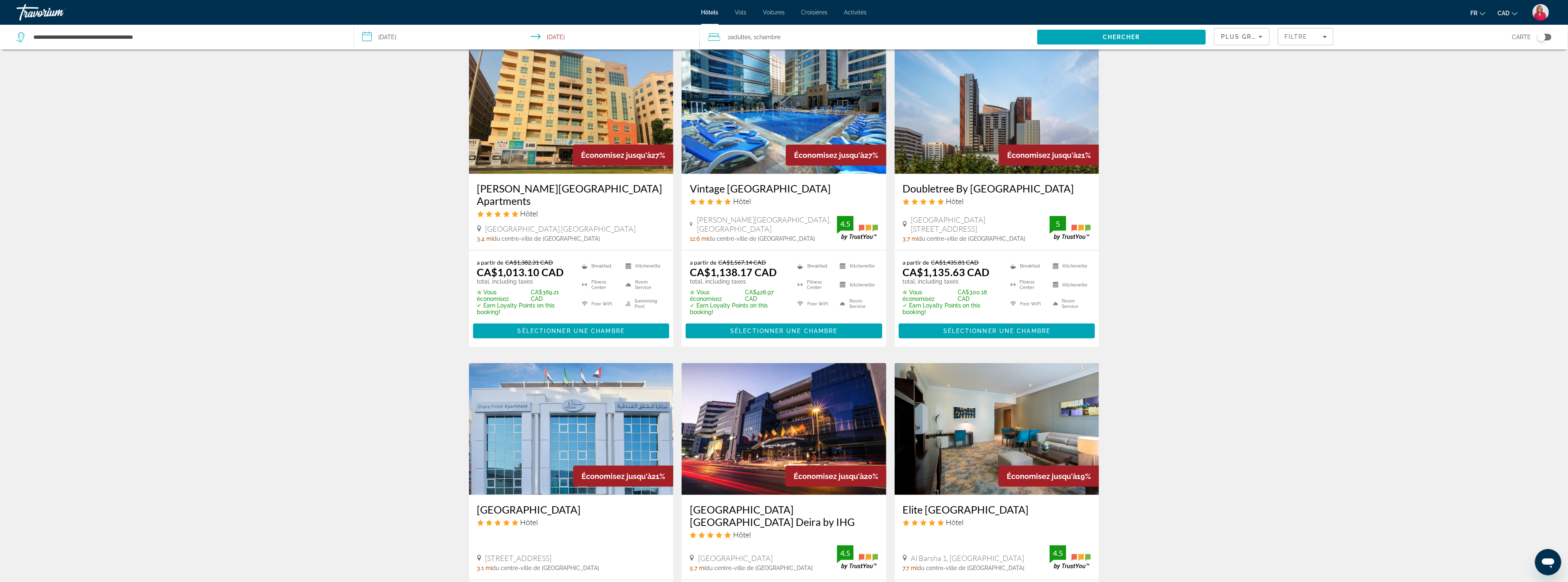
scroll to position [687, 0]
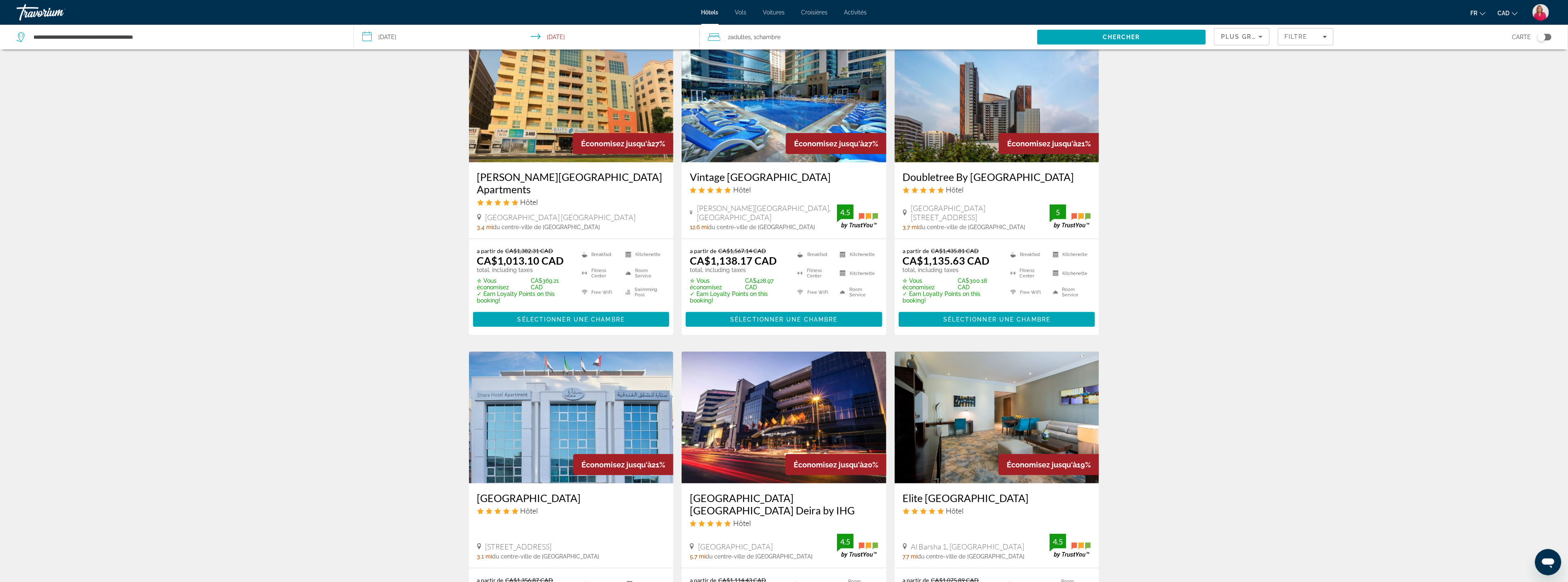
click at [973, 131] on img "Main content" at bounding box center [997, 96] width 205 height 132
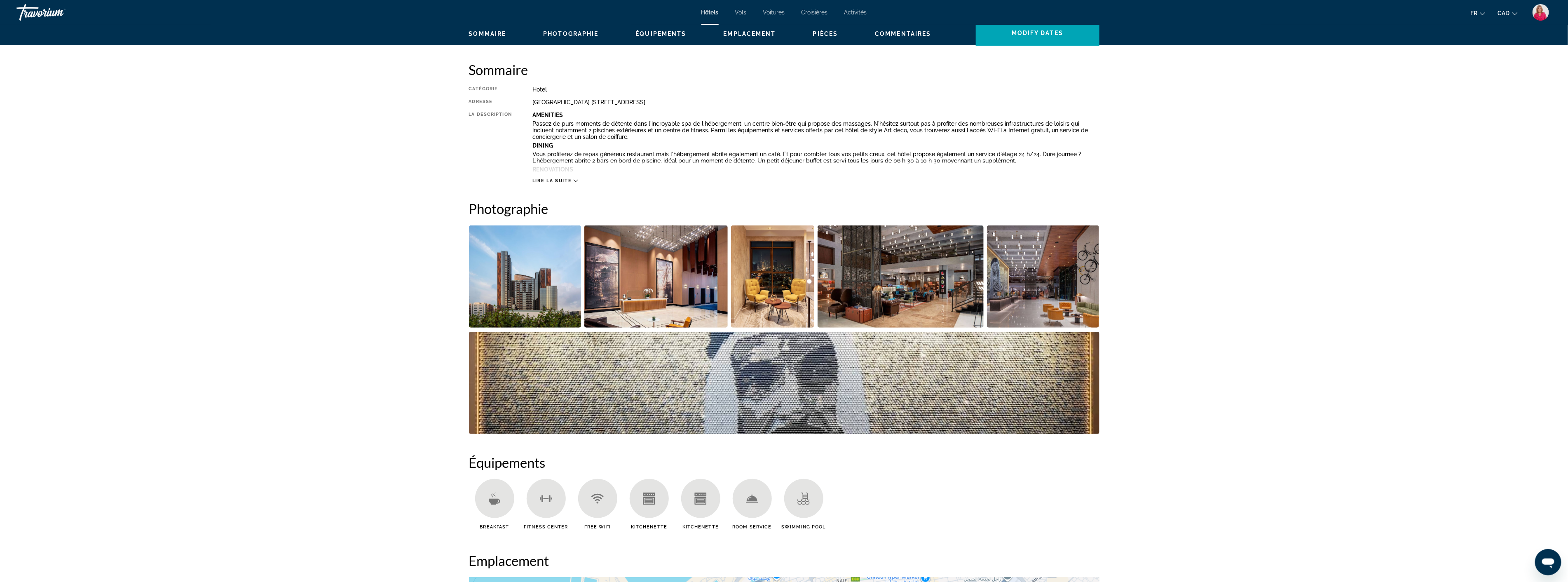
scroll to position [275, 0]
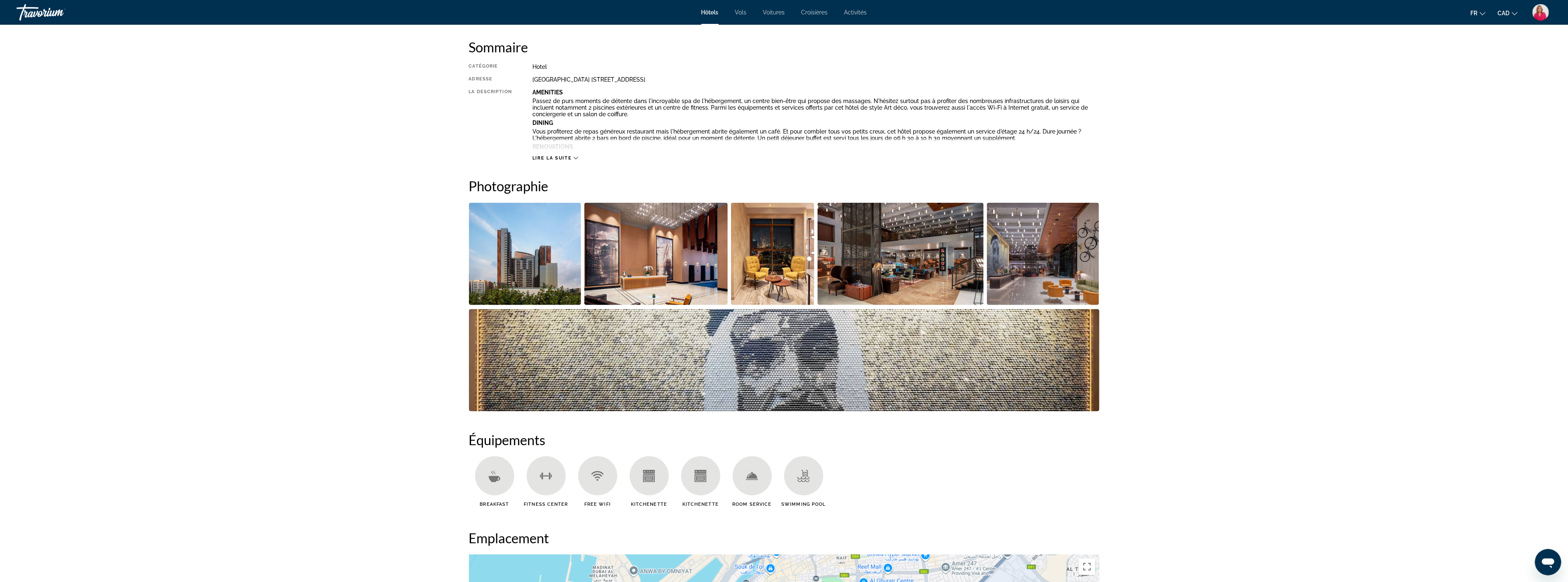
click at [628, 264] on img "Open full-screen image slider" at bounding box center [656, 254] width 144 height 102
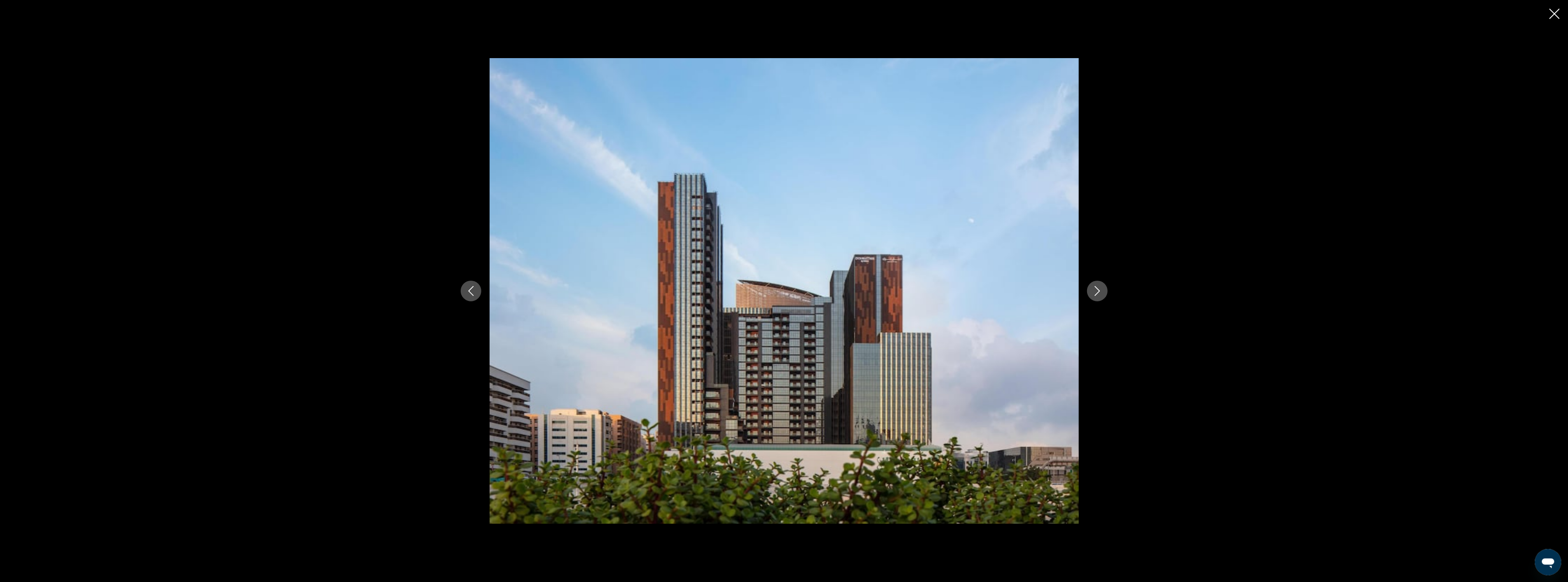
click at [1094, 291] on icon "Next image" at bounding box center [1097, 291] width 10 height 10
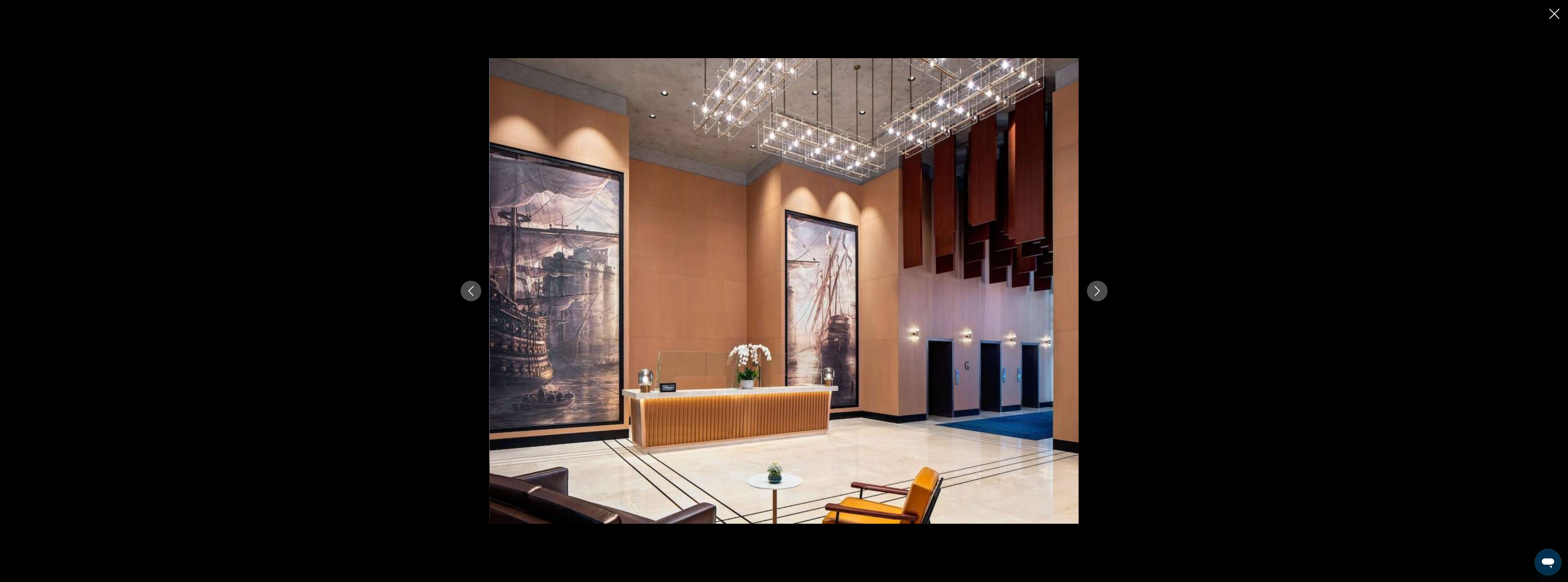
click at [1094, 289] on icon "Next image" at bounding box center [1097, 291] width 10 height 10
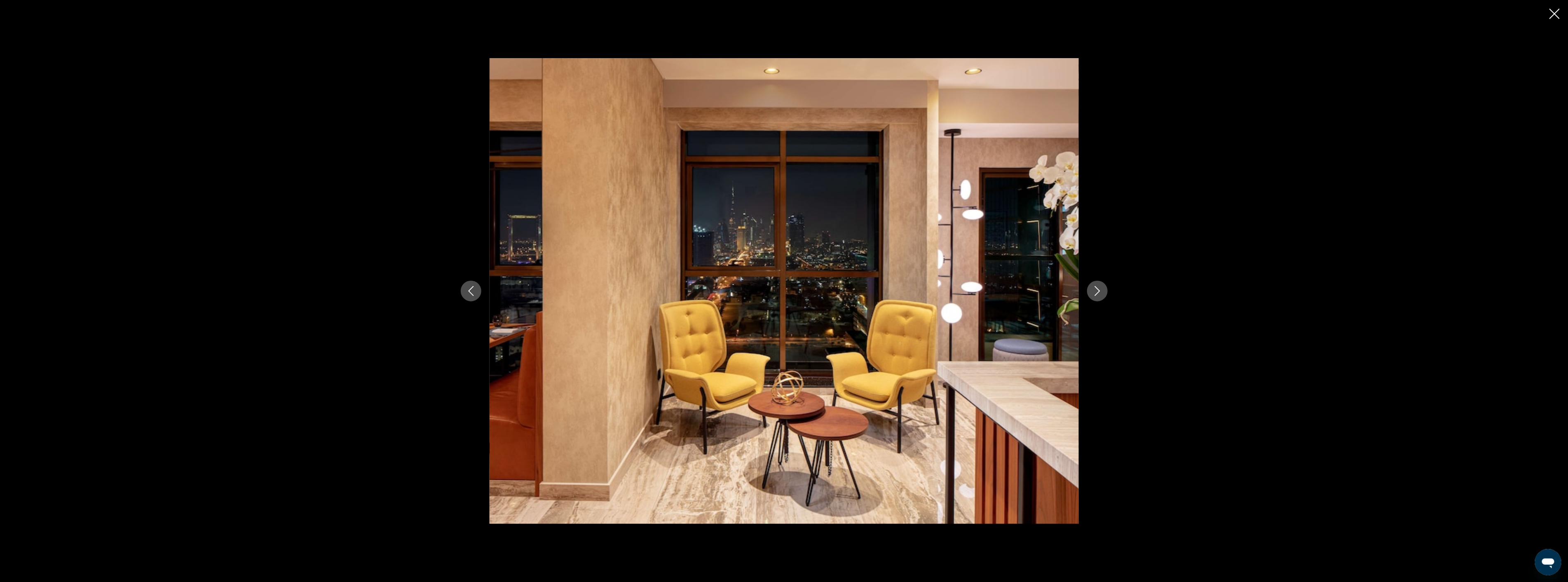
click at [1094, 289] on icon "Next image" at bounding box center [1097, 291] width 10 height 10
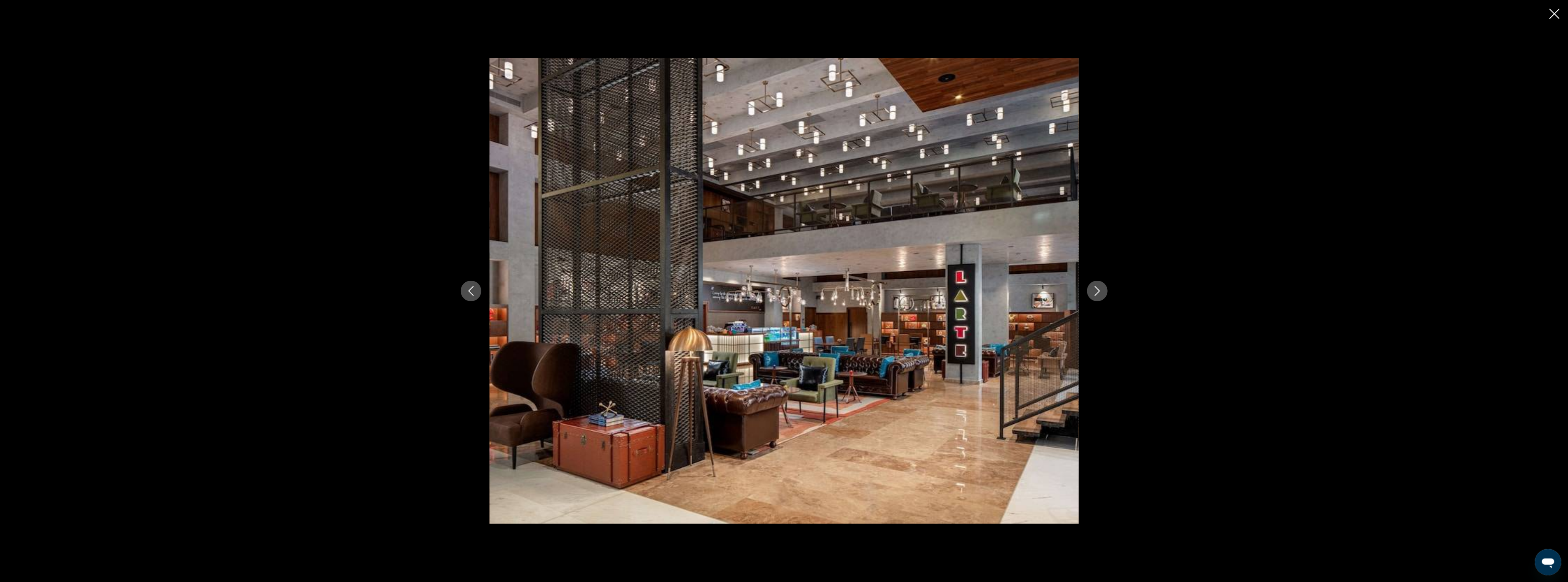
click at [1094, 289] on icon "Next image" at bounding box center [1097, 291] width 10 height 10
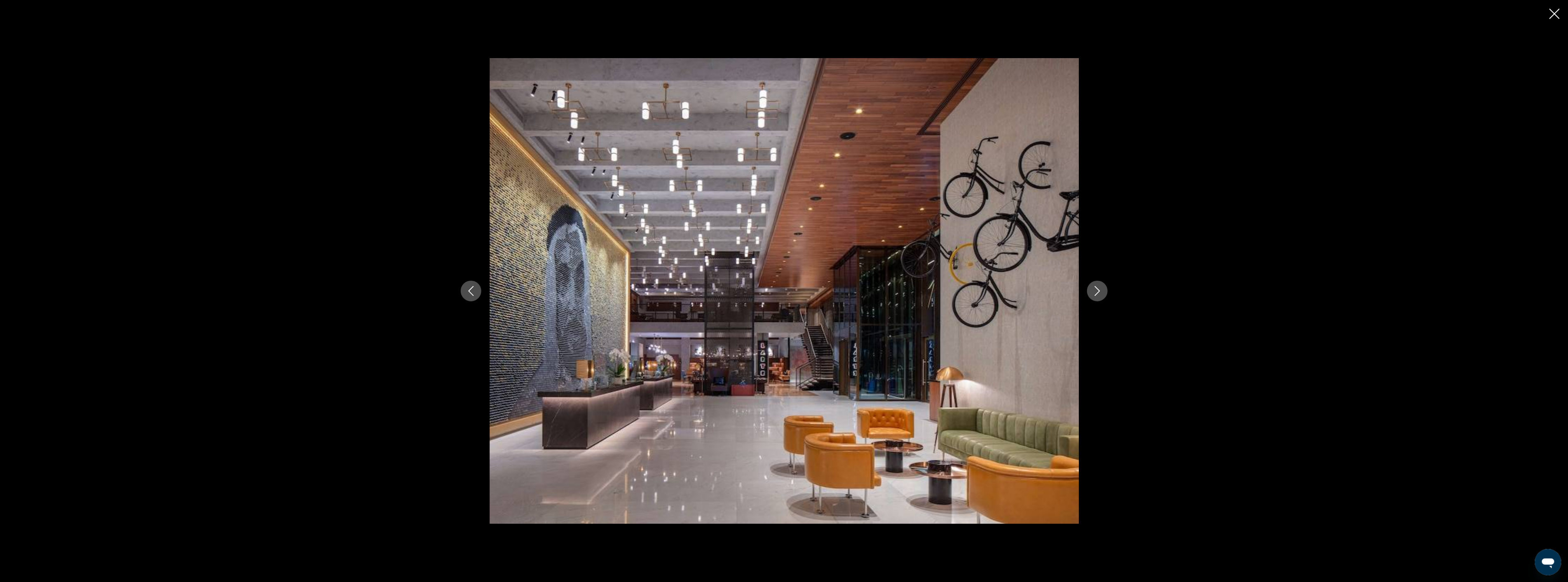
click at [1094, 289] on icon "Next image" at bounding box center [1097, 291] width 10 height 10
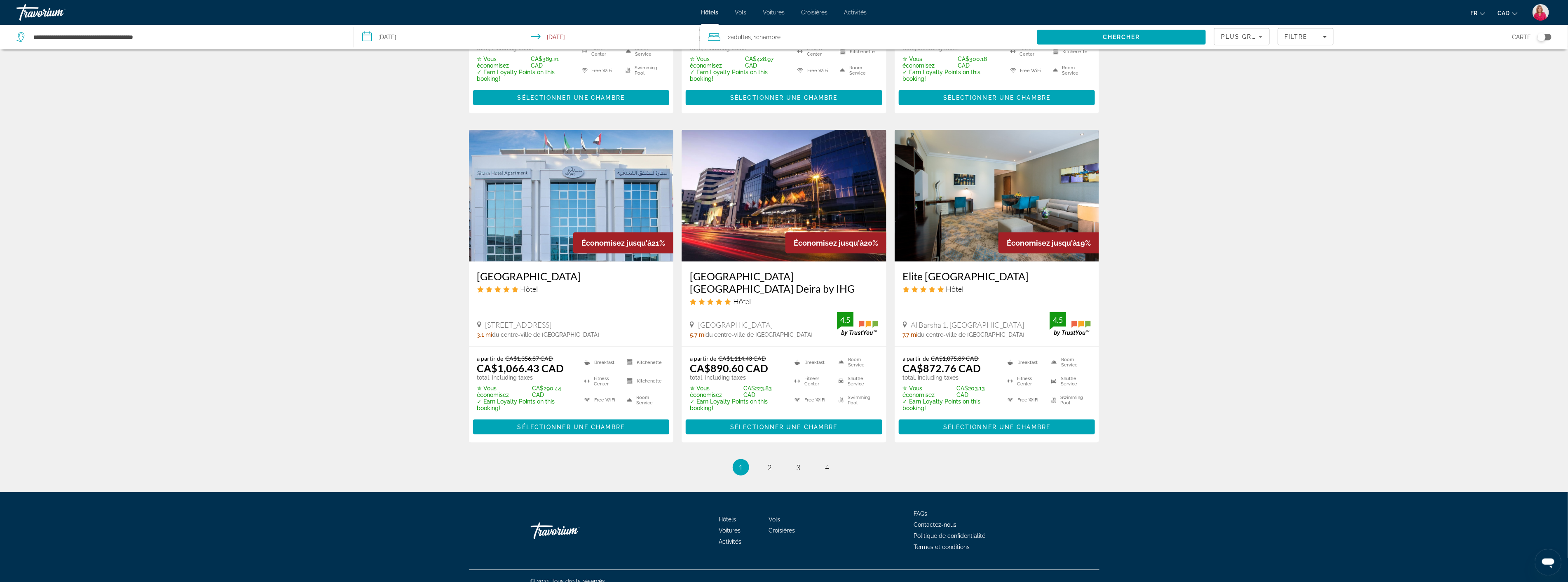
scroll to position [916, 0]
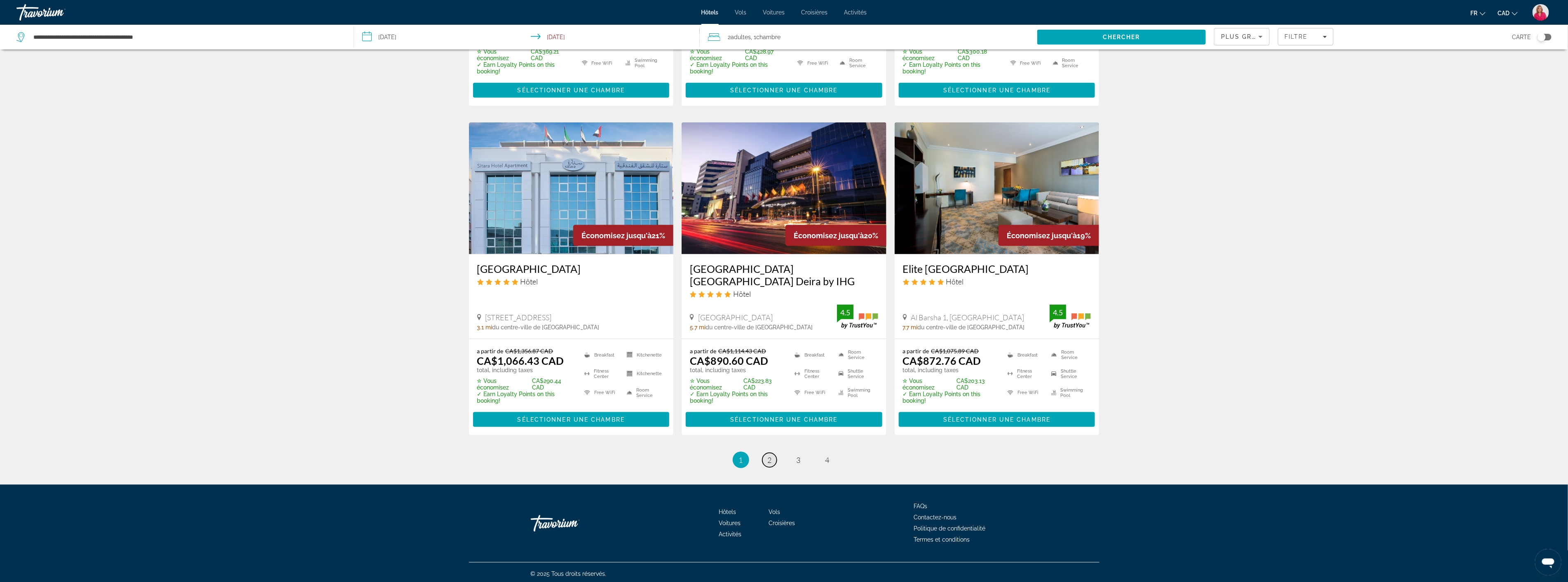
click at [768, 457] on span "2" at bounding box center [769, 460] width 4 height 9
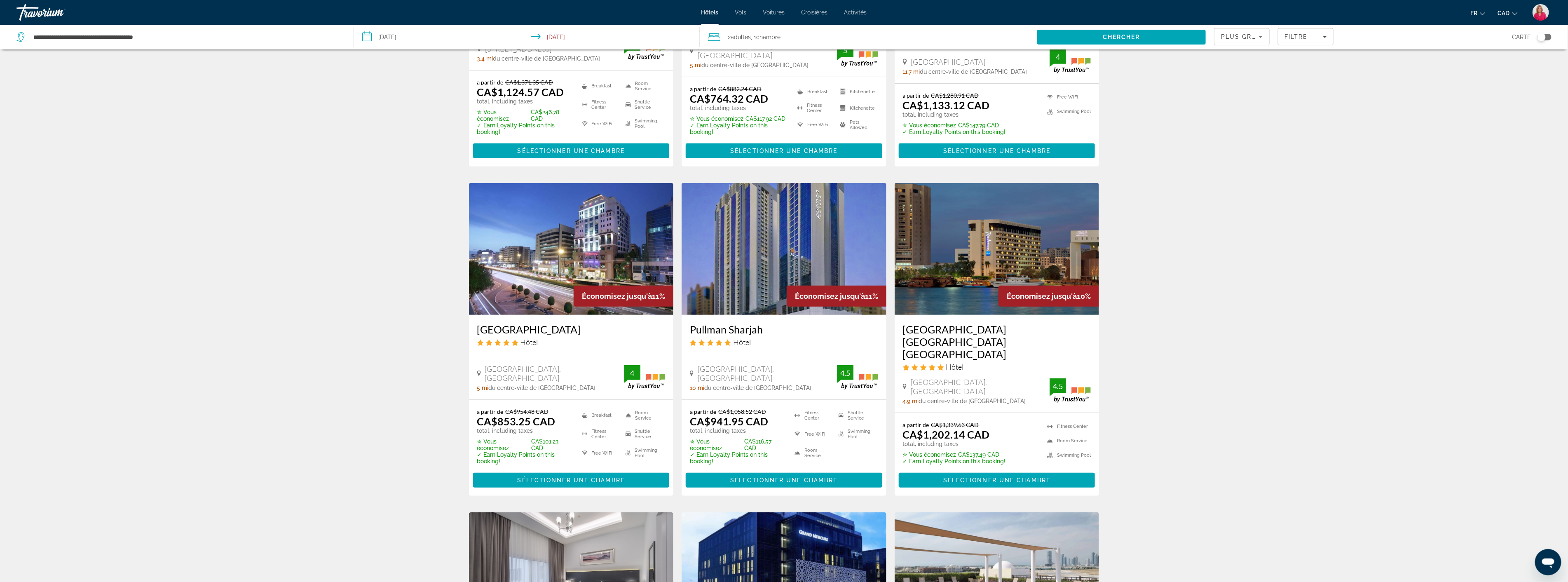
scroll to position [229, 0]
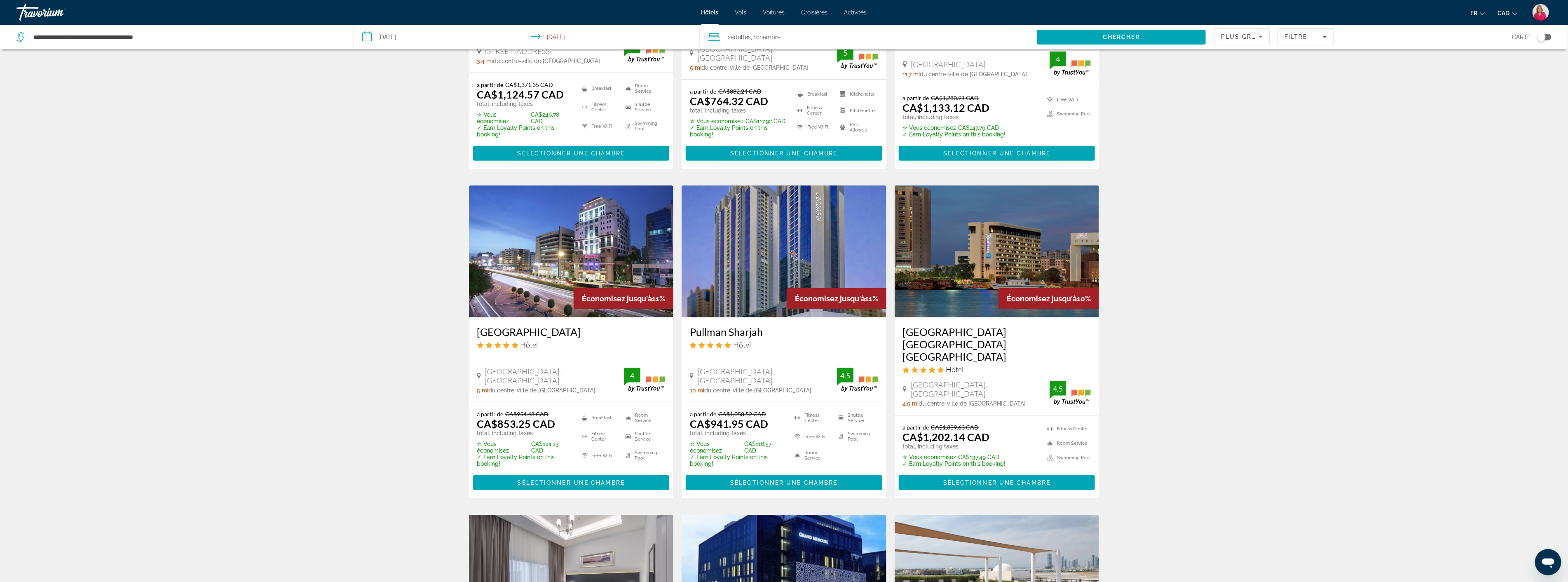
click at [985, 250] on img "Main content" at bounding box center [997, 251] width 205 height 132
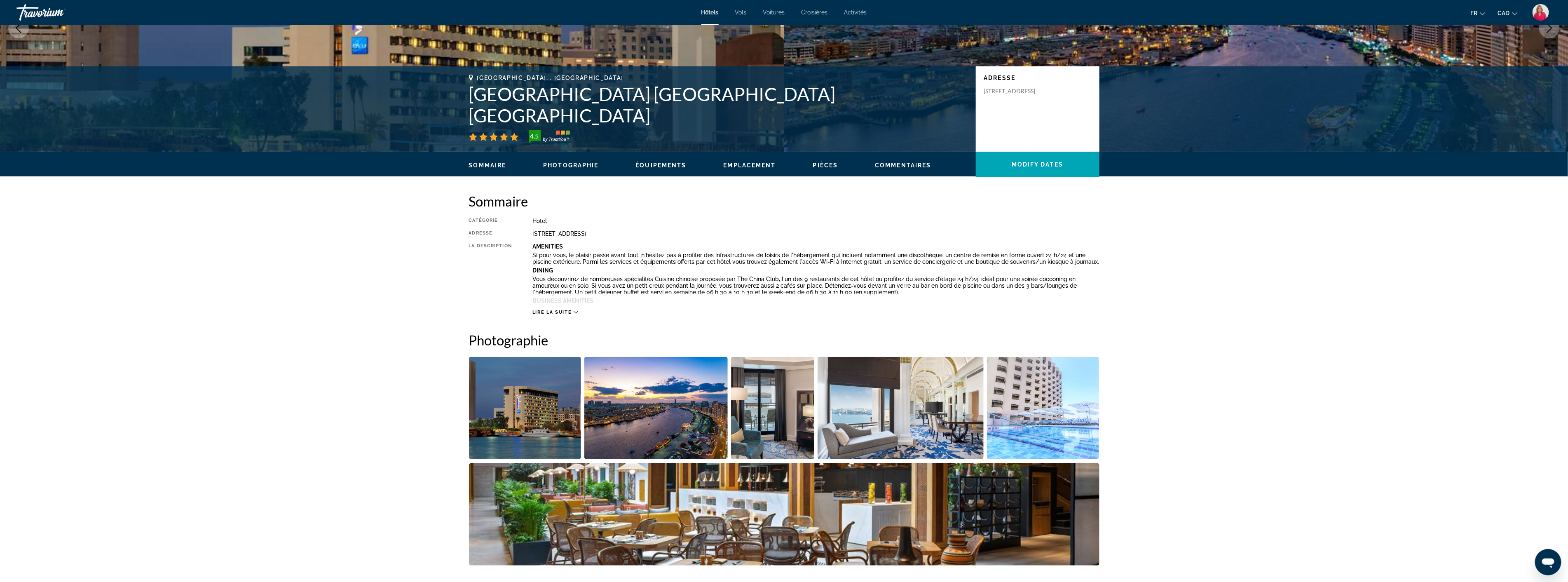
scroll to position [229, 0]
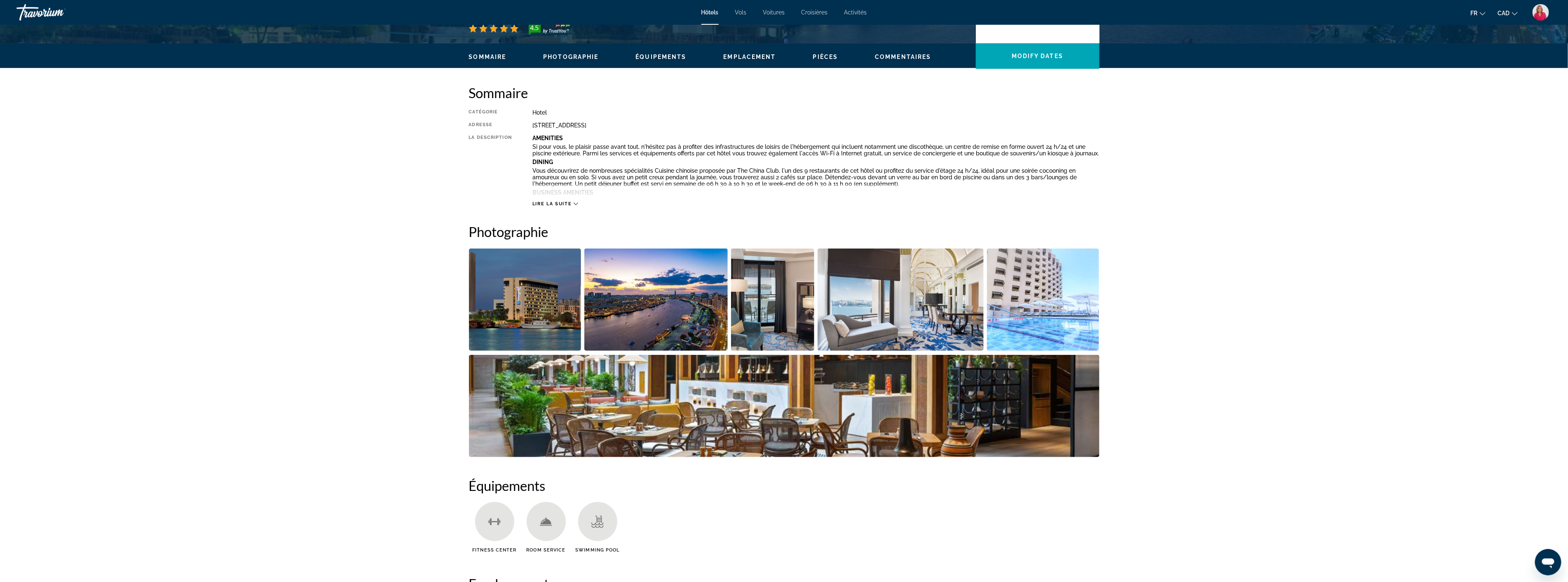
click at [644, 314] on img "Open full-screen image slider" at bounding box center [656, 300] width 144 height 102
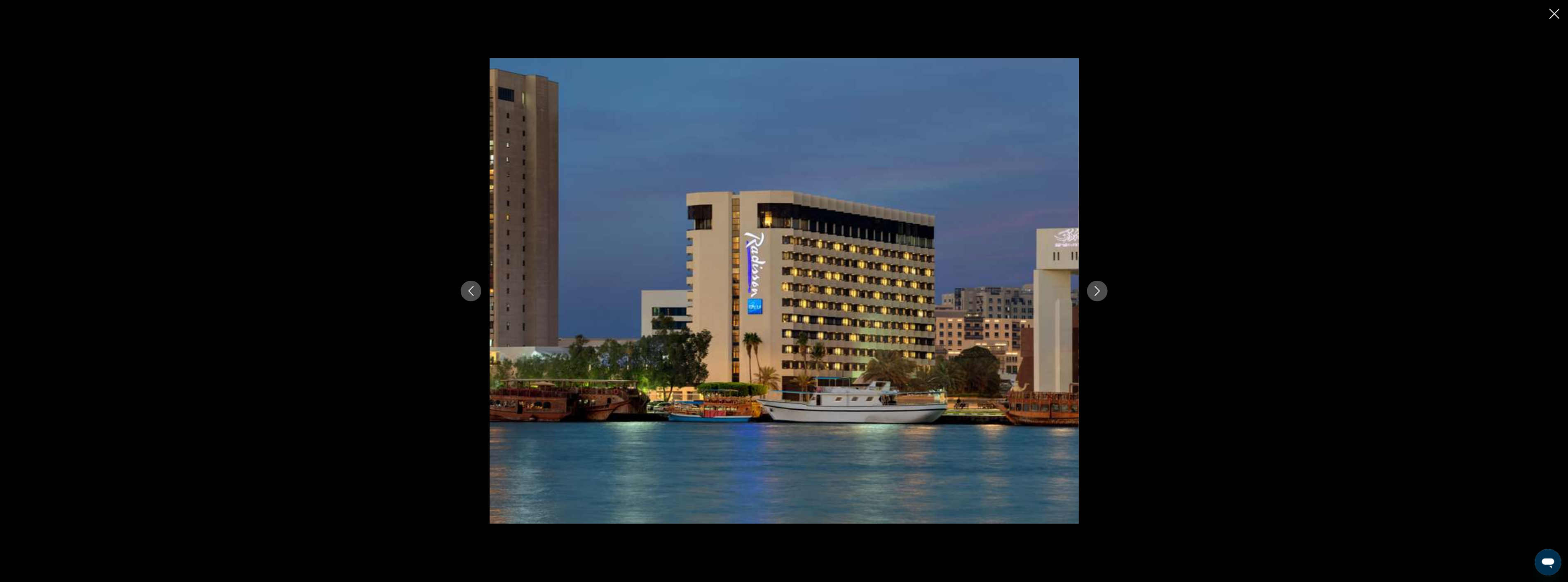
click at [1093, 290] on icon "Next image" at bounding box center [1097, 291] width 10 height 10
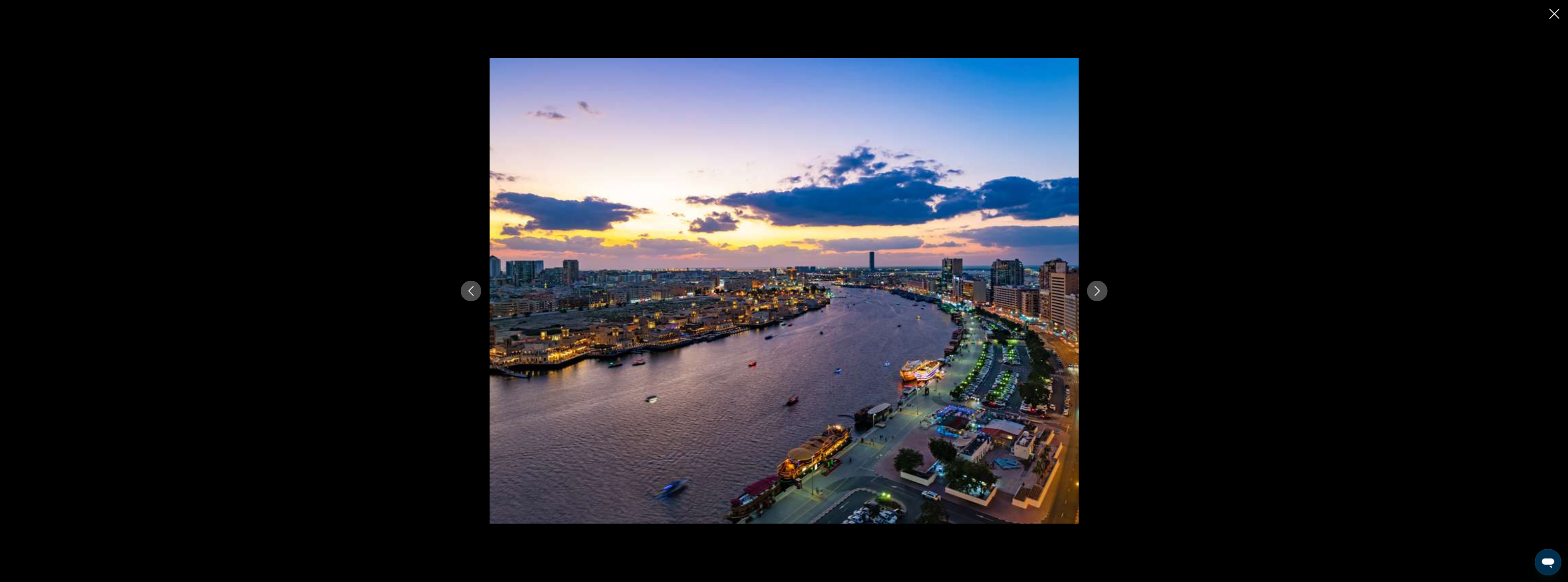
click at [1093, 290] on icon "Next image" at bounding box center [1097, 291] width 10 height 10
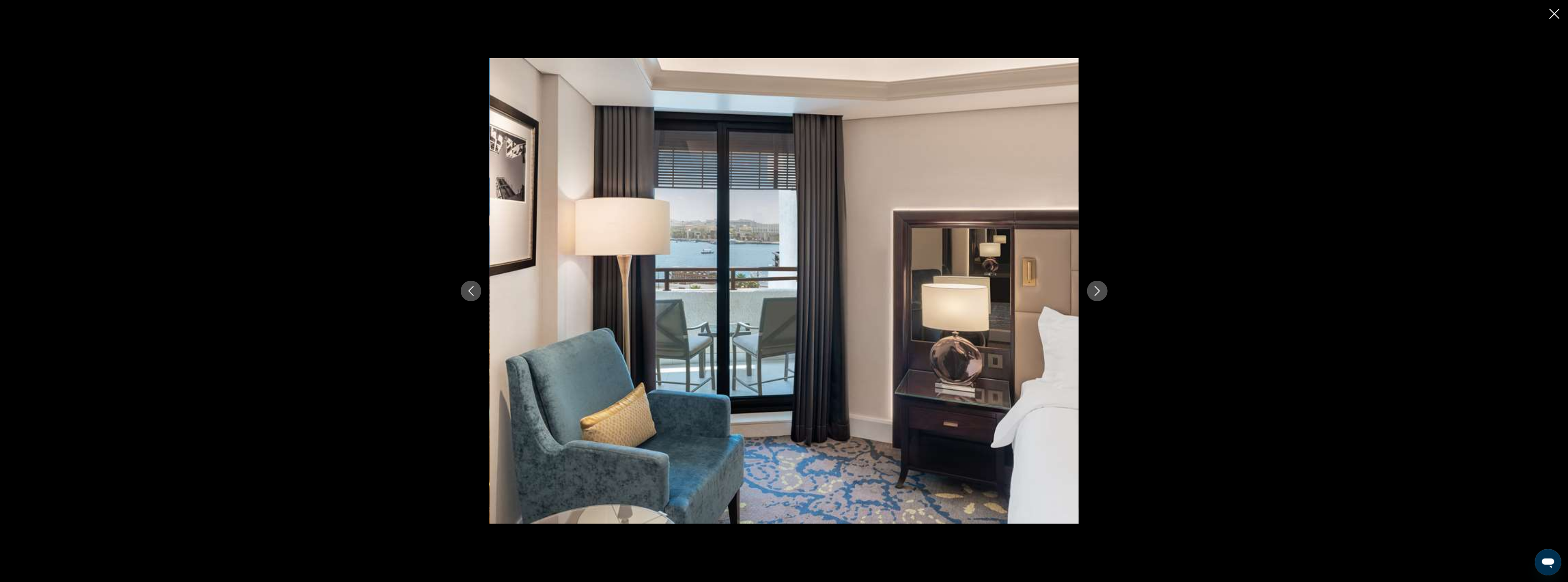
click at [1093, 290] on icon "Next image" at bounding box center [1097, 291] width 10 height 10
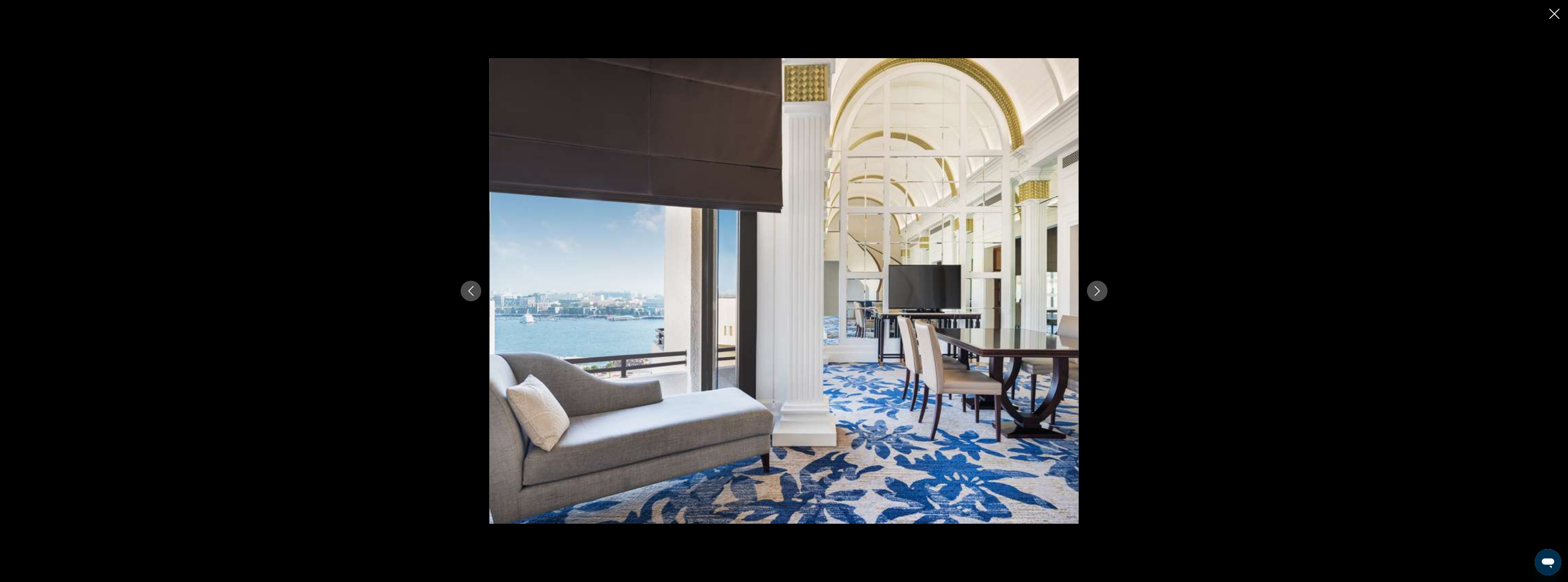
click at [1093, 290] on icon "Next image" at bounding box center [1097, 291] width 10 height 10
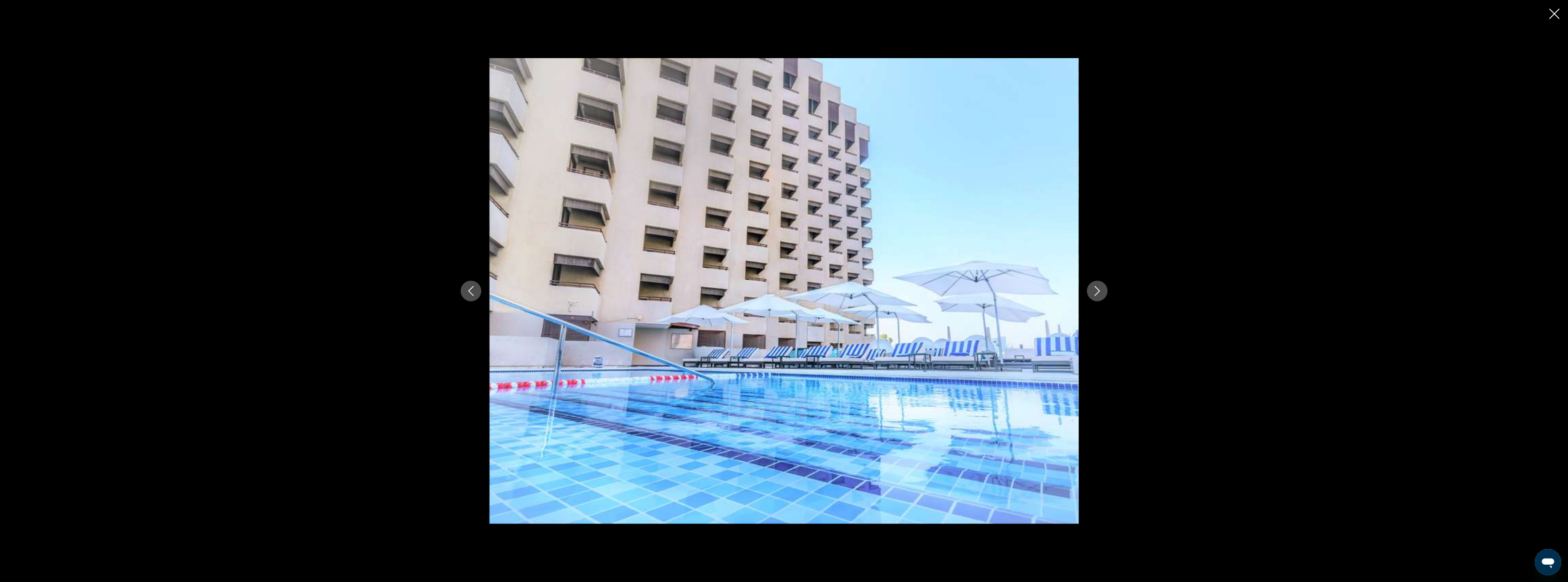
click at [1093, 290] on icon "Next image" at bounding box center [1097, 291] width 10 height 10
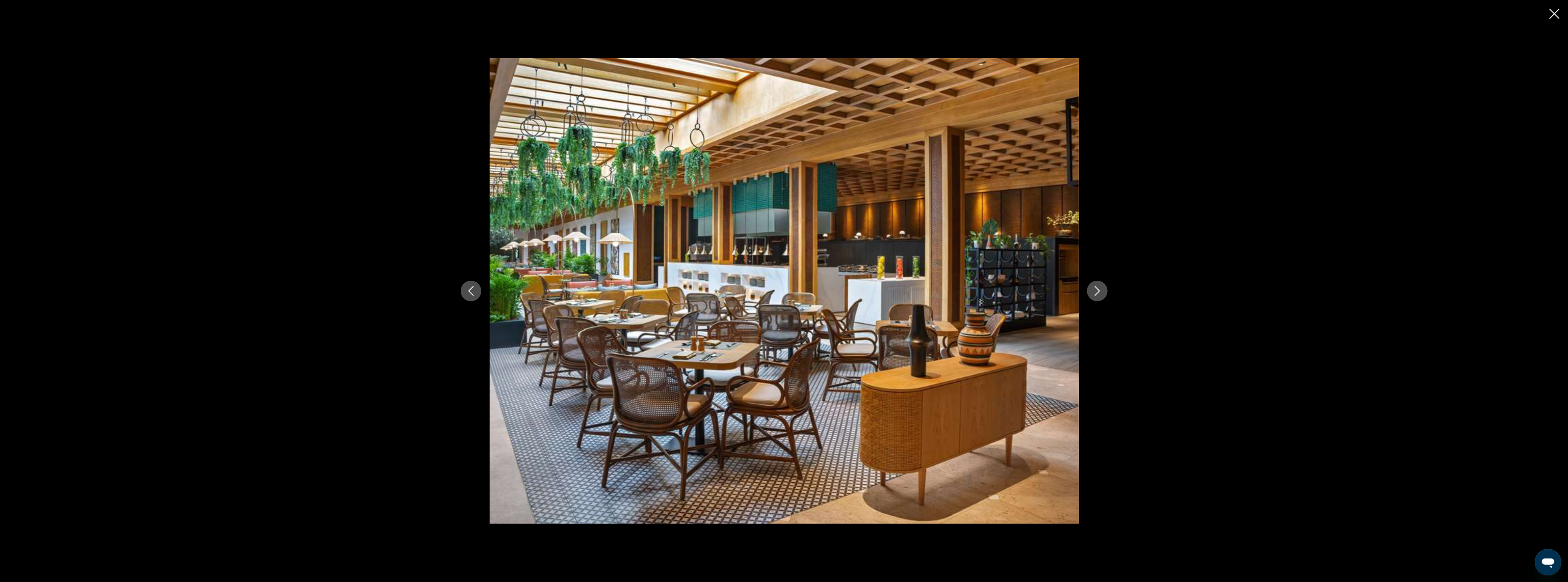
click at [1093, 290] on icon "Next image" at bounding box center [1097, 291] width 10 height 10
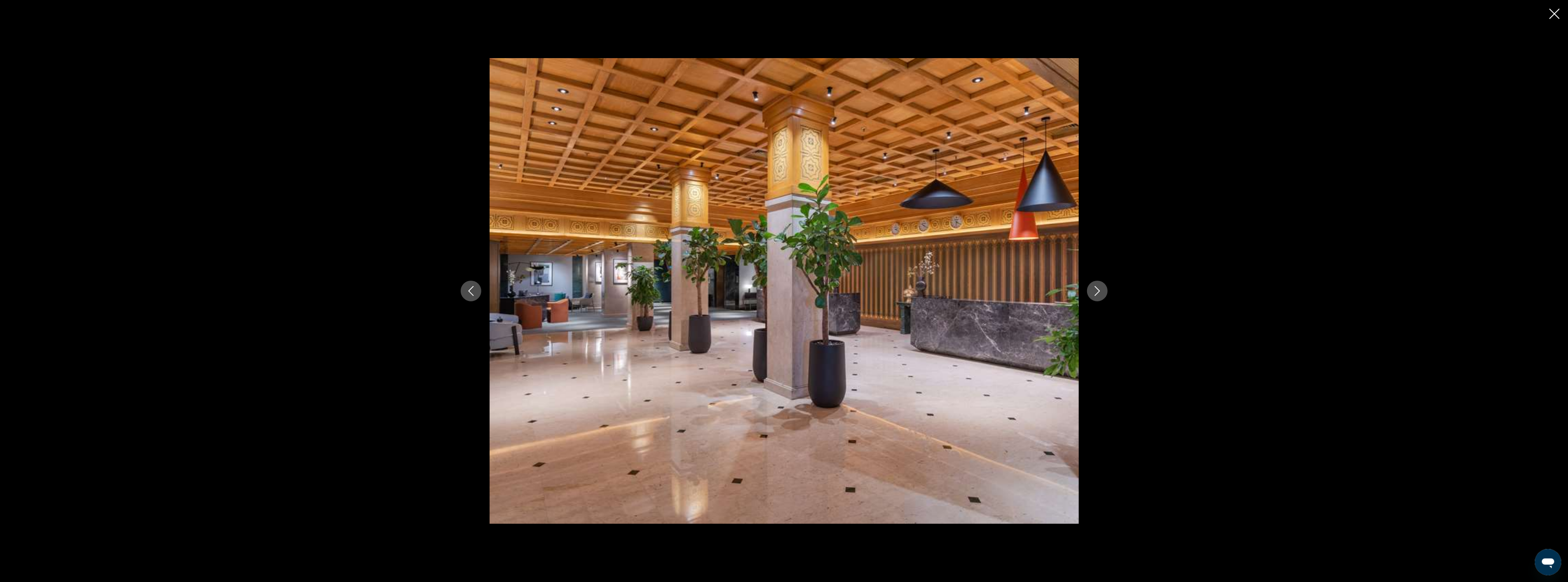
click at [1093, 290] on icon "Next image" at bounding box center [1097, 291] width 10 height 10
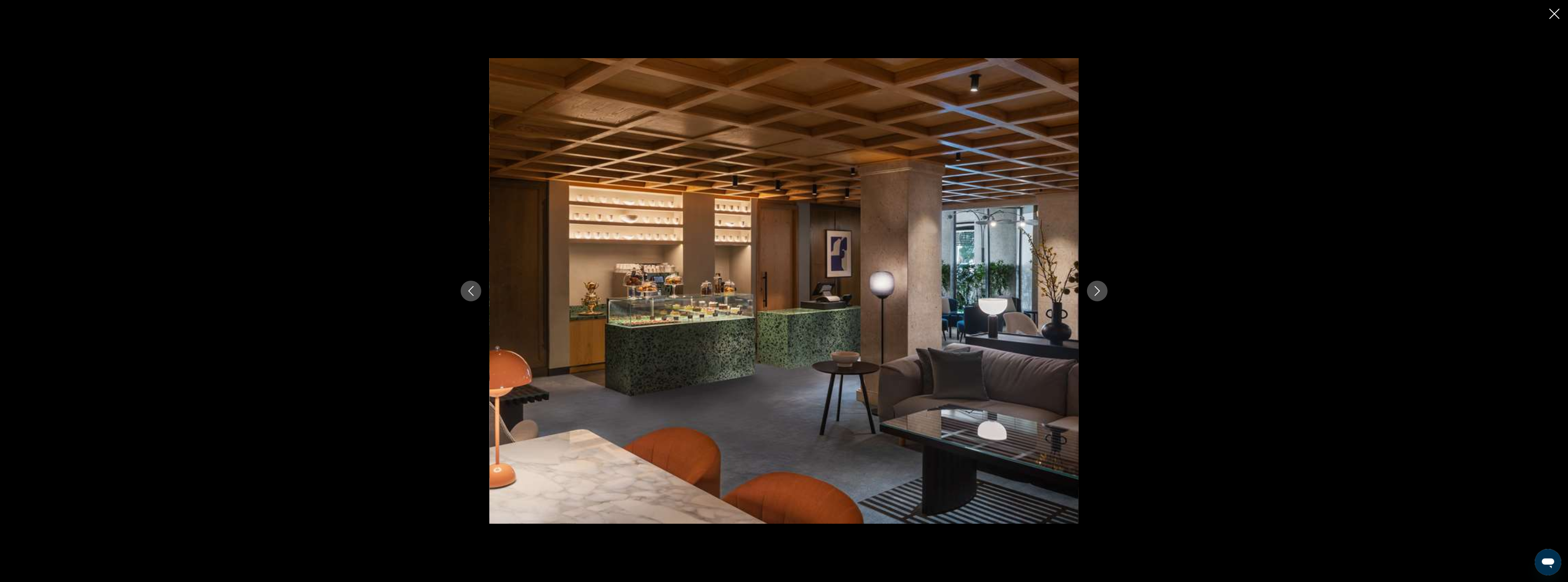
click at [1093, 290] on icon "Next image" at bounding box center [1097, 291] width 10 height 10
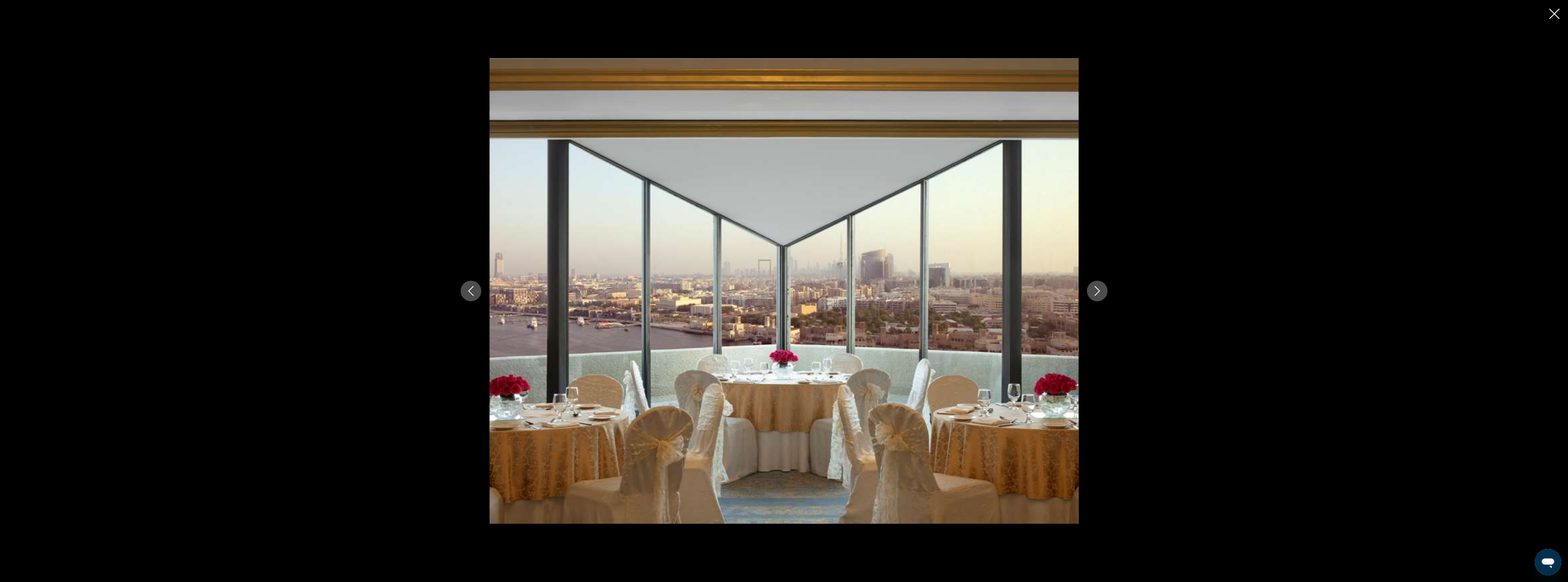
click at [1093, 290] on icon "Next image" at bounding box center [1097, 291] width 10 height 10
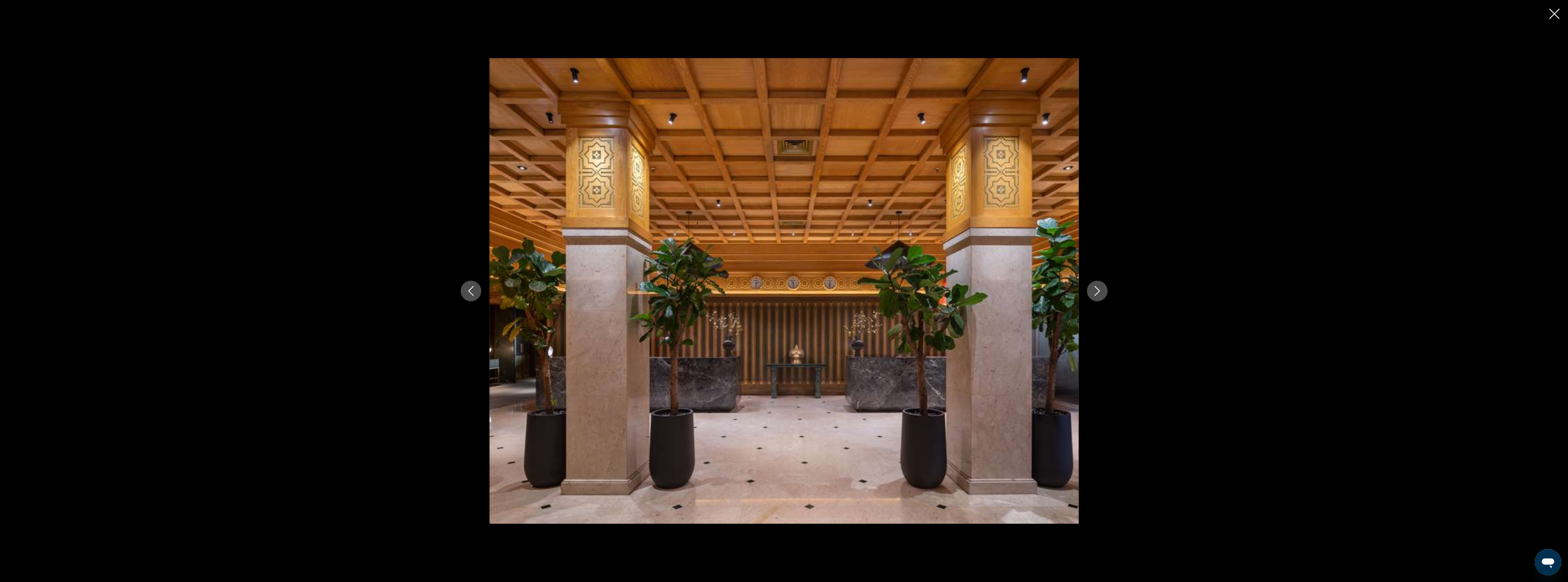
click at [1093, 290] on icon "Next image" at bounding box center [1097, 291] width 10 height 10
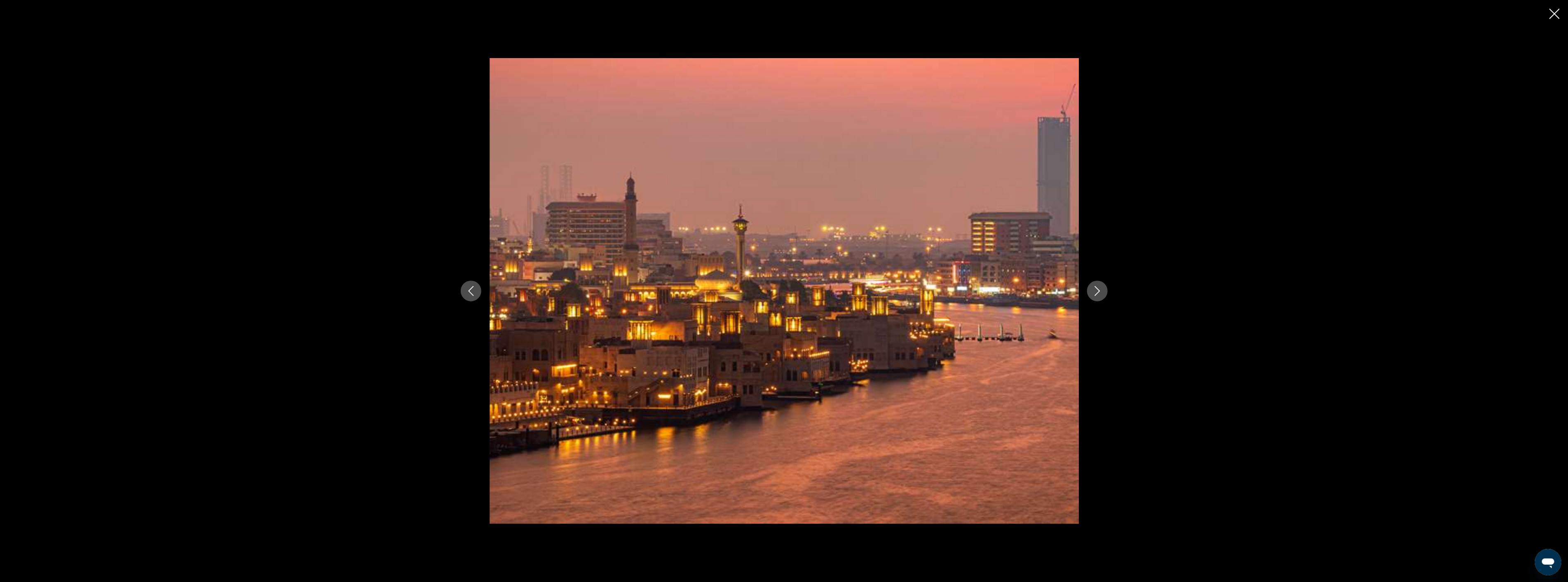
click at [1093, 290] on icon "Next image" at bounding box center [1097, 291] width 10 height 10
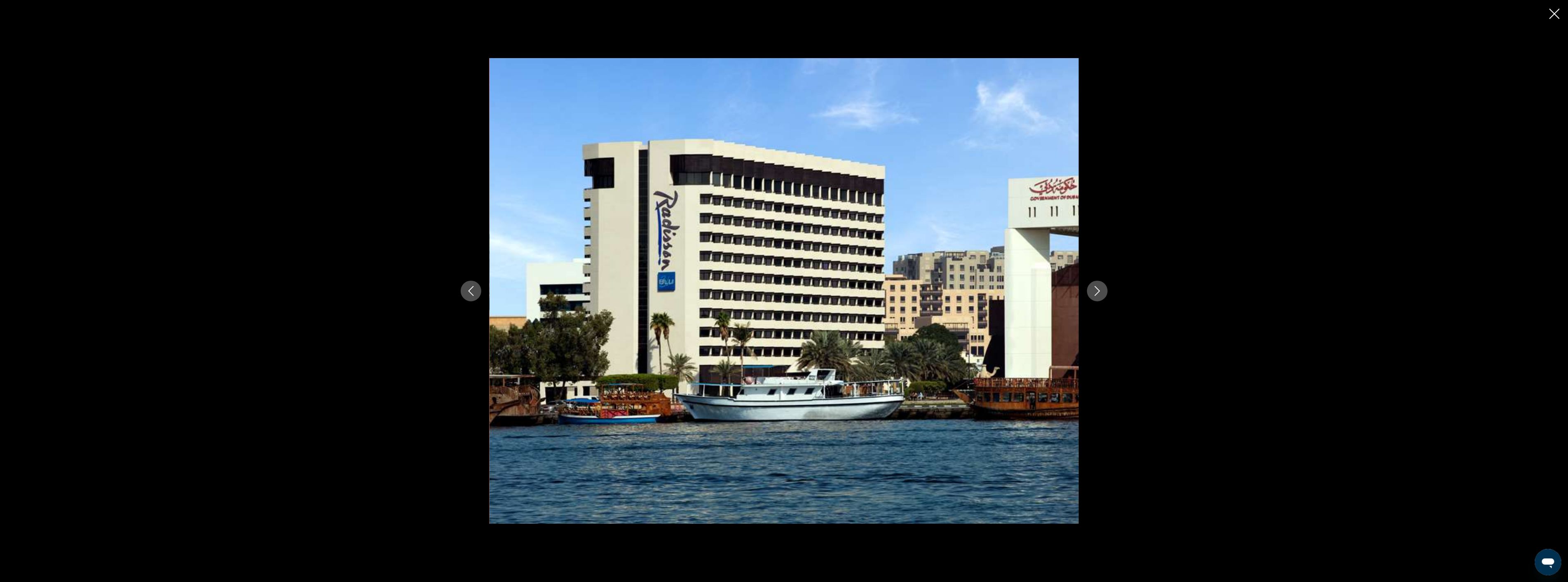
click at [1093, 290] on icon "Next image" at bounding box center [1097, 291] width 10 height 10
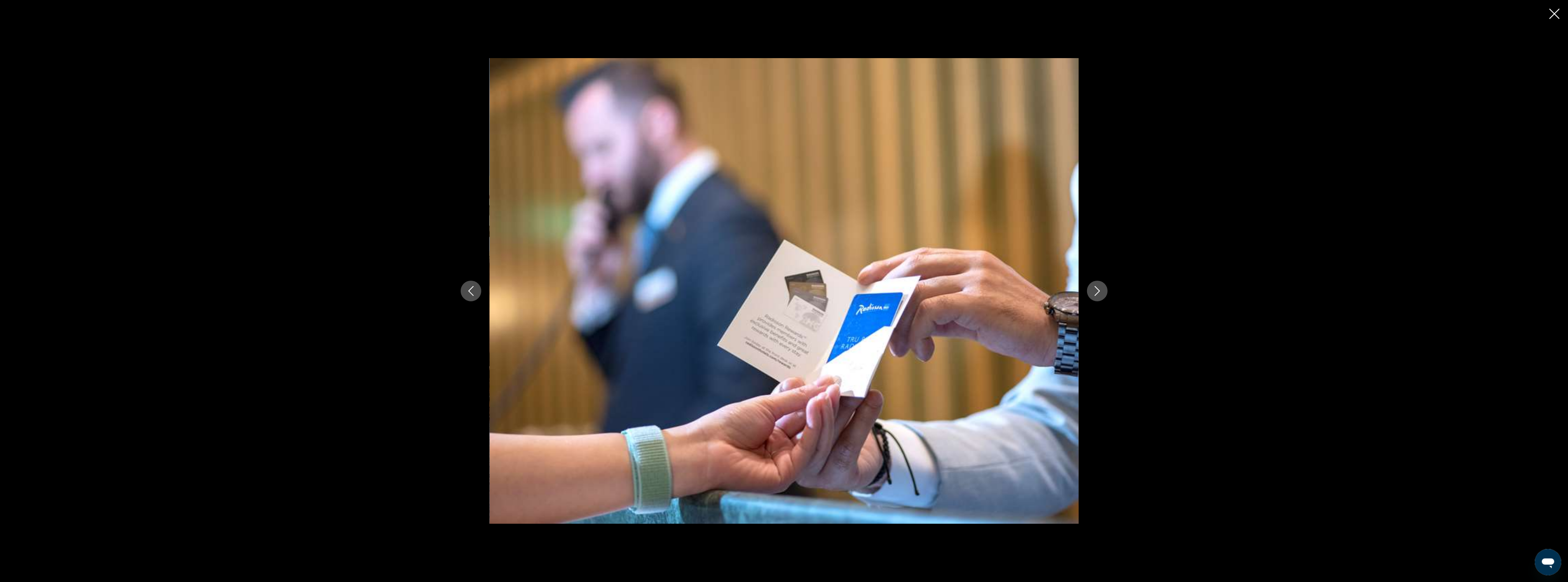
click at [1093, 290] on icon "Next image" at bounding box center [1097, 291] width 10 height 10
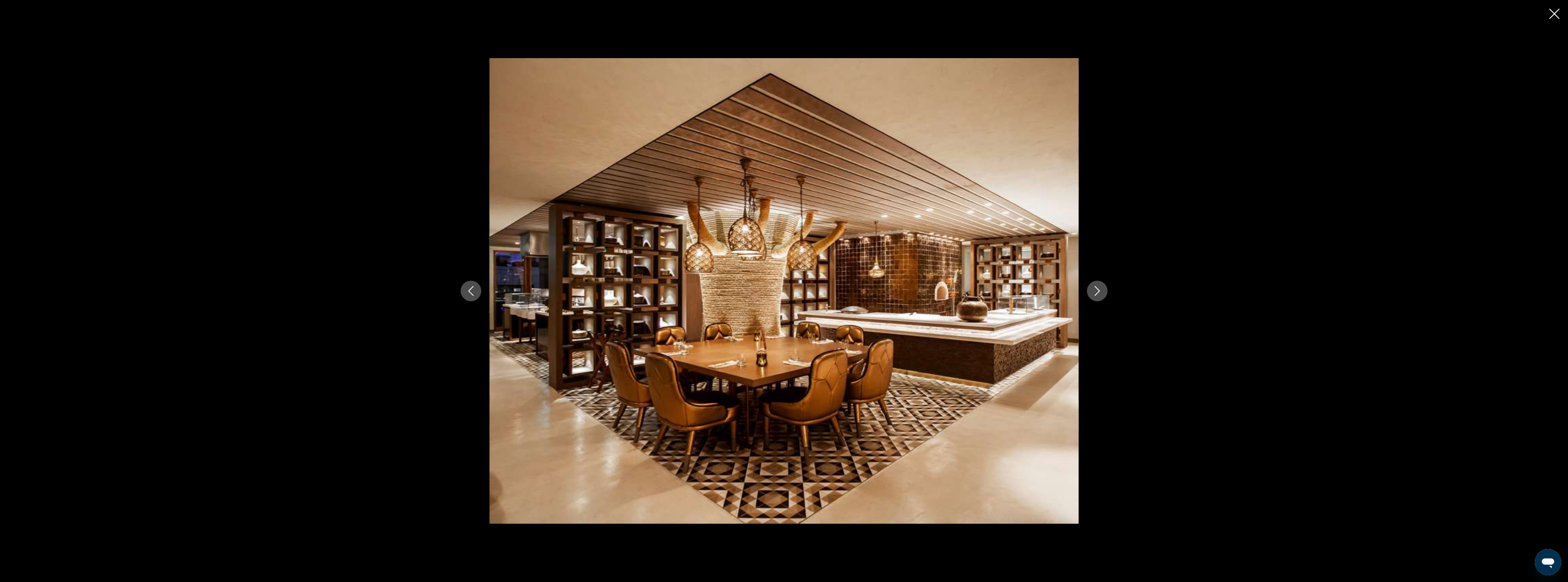
click at [1093, 290] on icon "Next image" at bounding box center [1097, 291] width 10 height 10
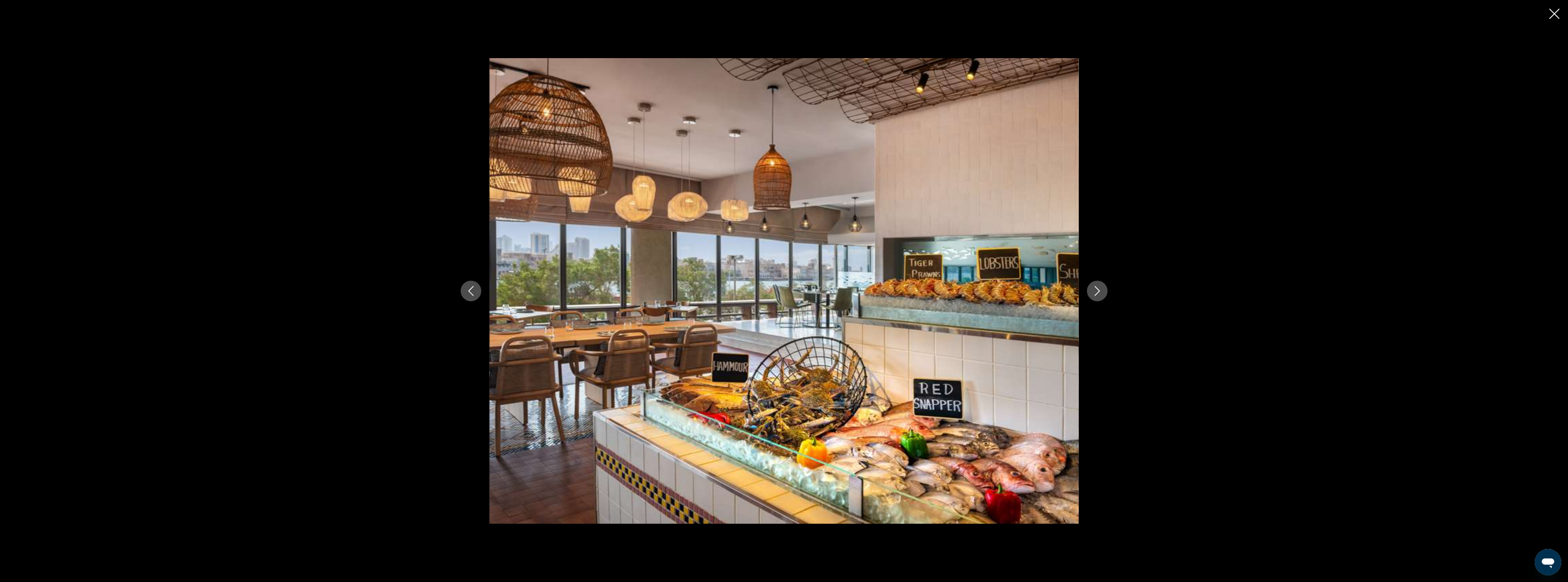
click at [1093, 290] on icon "Next image" at bounding box center [1097, 291] width 10 height 10
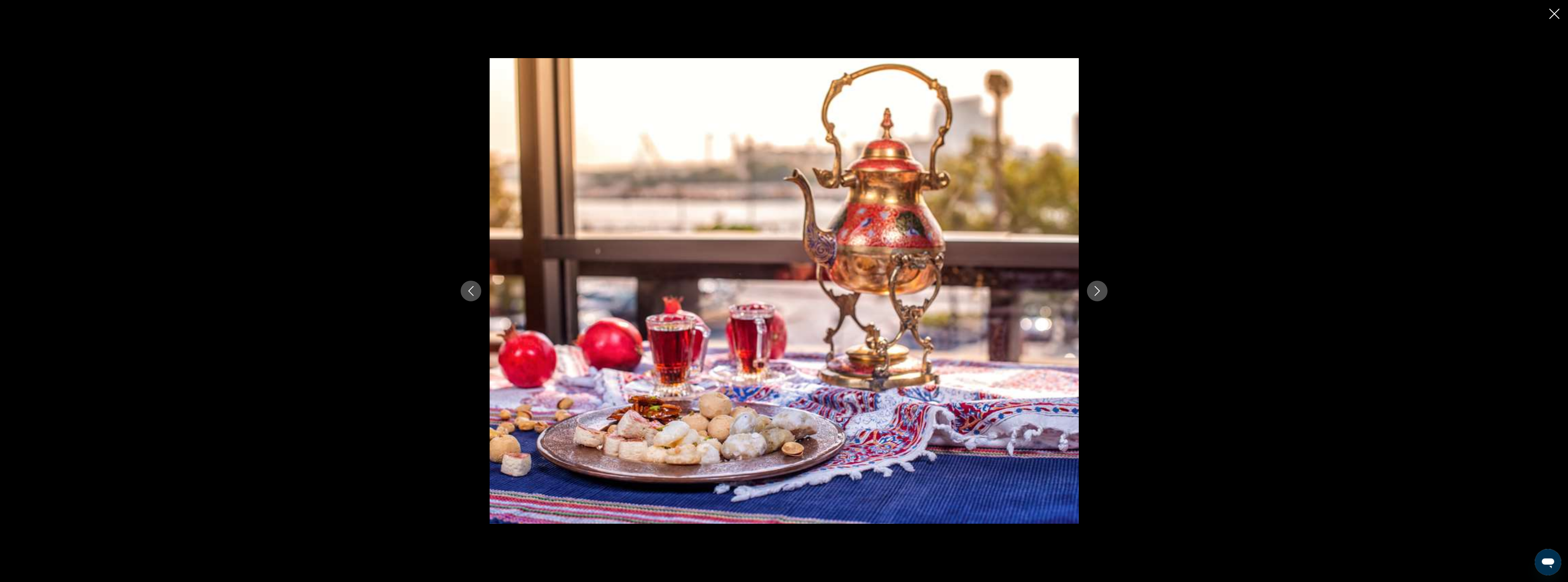
click at [1093, 290] on icon "Next image" at bounding box center [1097, 291] width 10 height 10
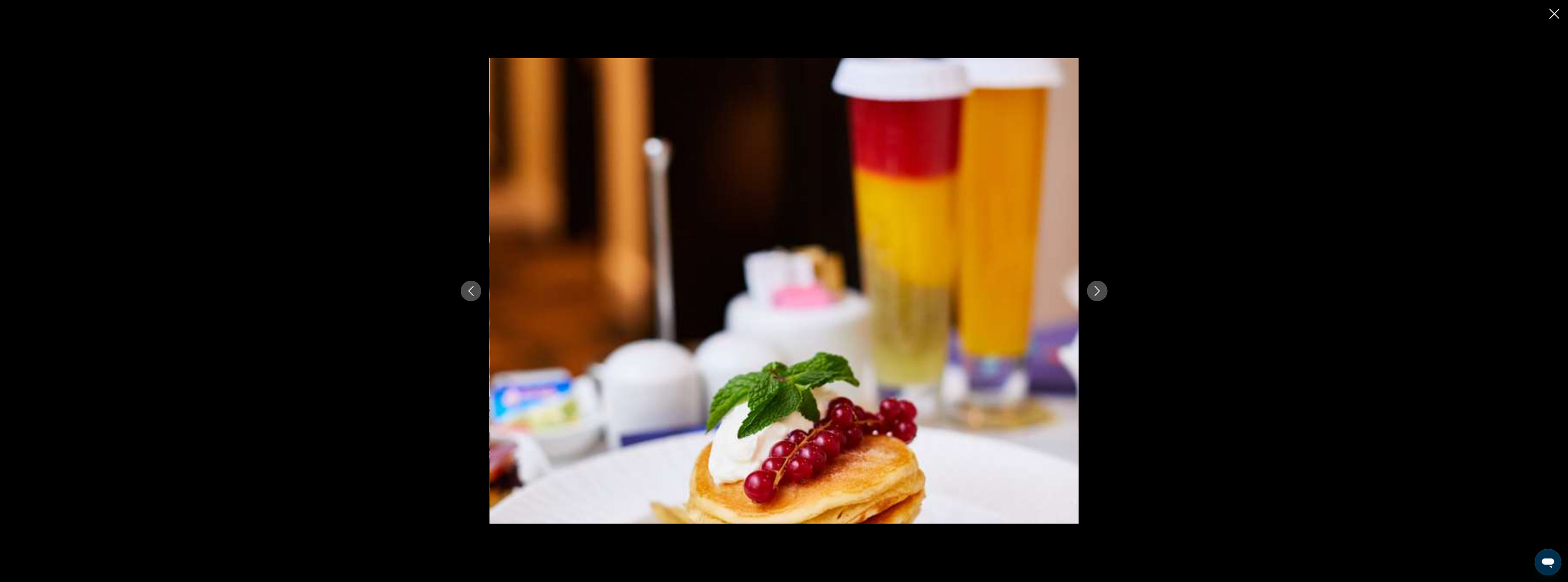
click at [1093, 290] on icon "Next image" at bounding box center [1097, 291] width 10 height 10
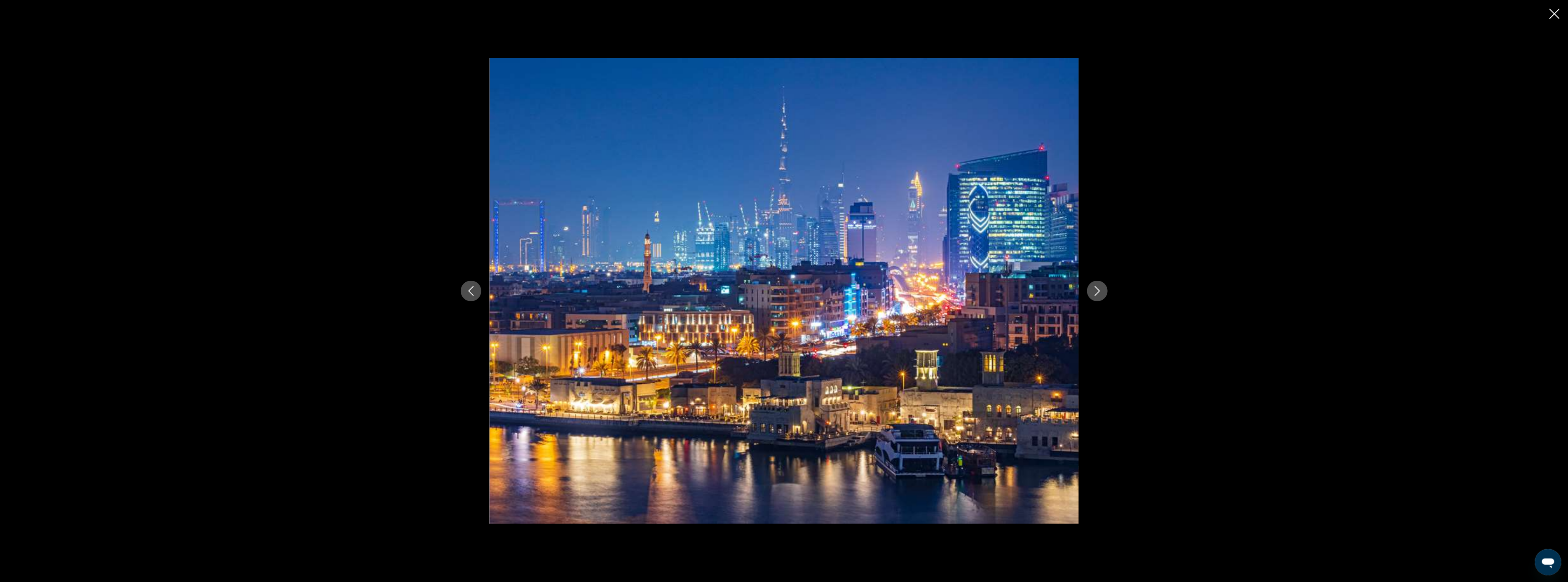
click at [1093, 290] on icon "Next image" at bounding box center [1097, 291] width 10 height 10
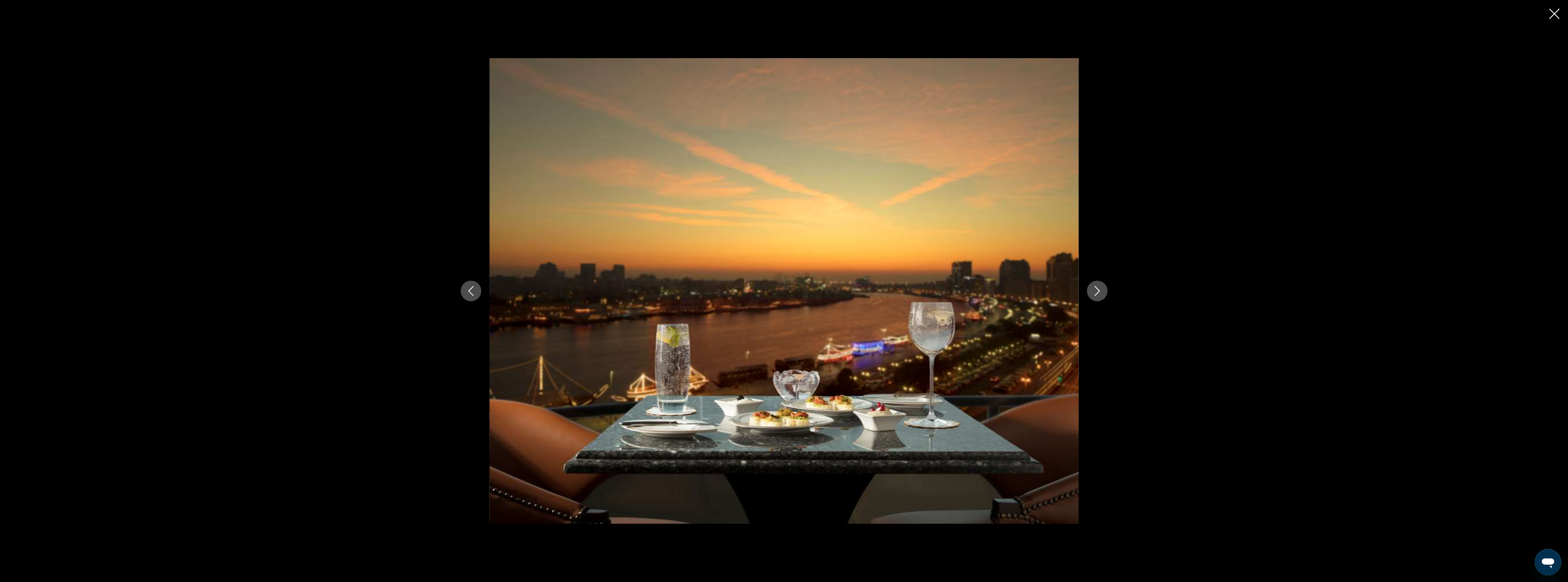
click at [1093, 290] on icon "Next image" at bounding box center [1097, 291] width 10 height 10
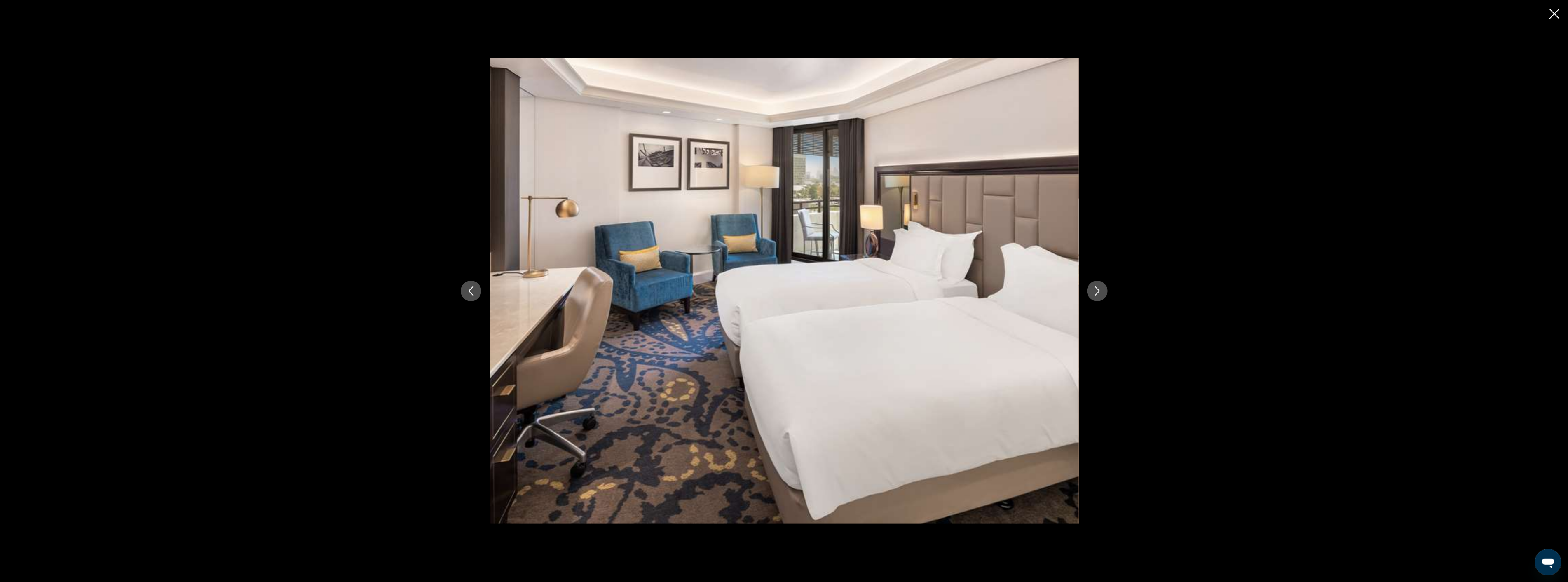
click at [1093, 290] on icon "Next image" at bounding box center [1097, 291] width 10 height 10
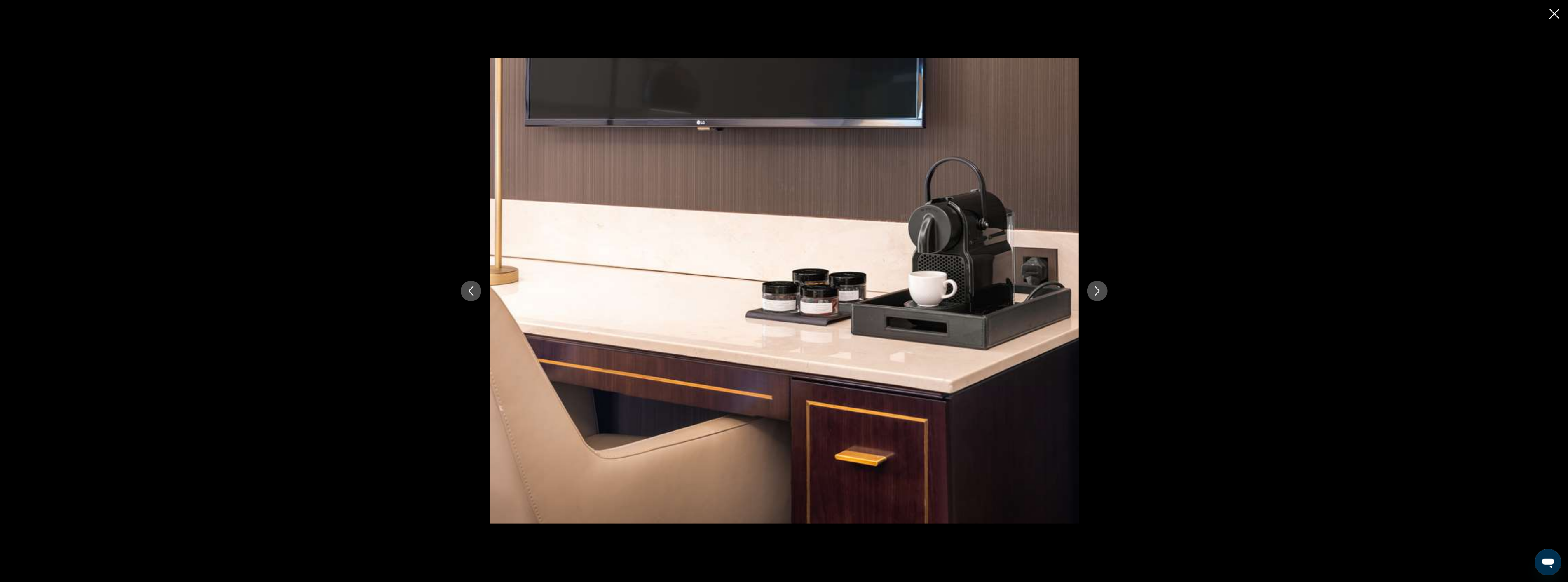
click at [1093, 290] on icon "Next image" at bounding box center [1097, 291] width 10 height 10
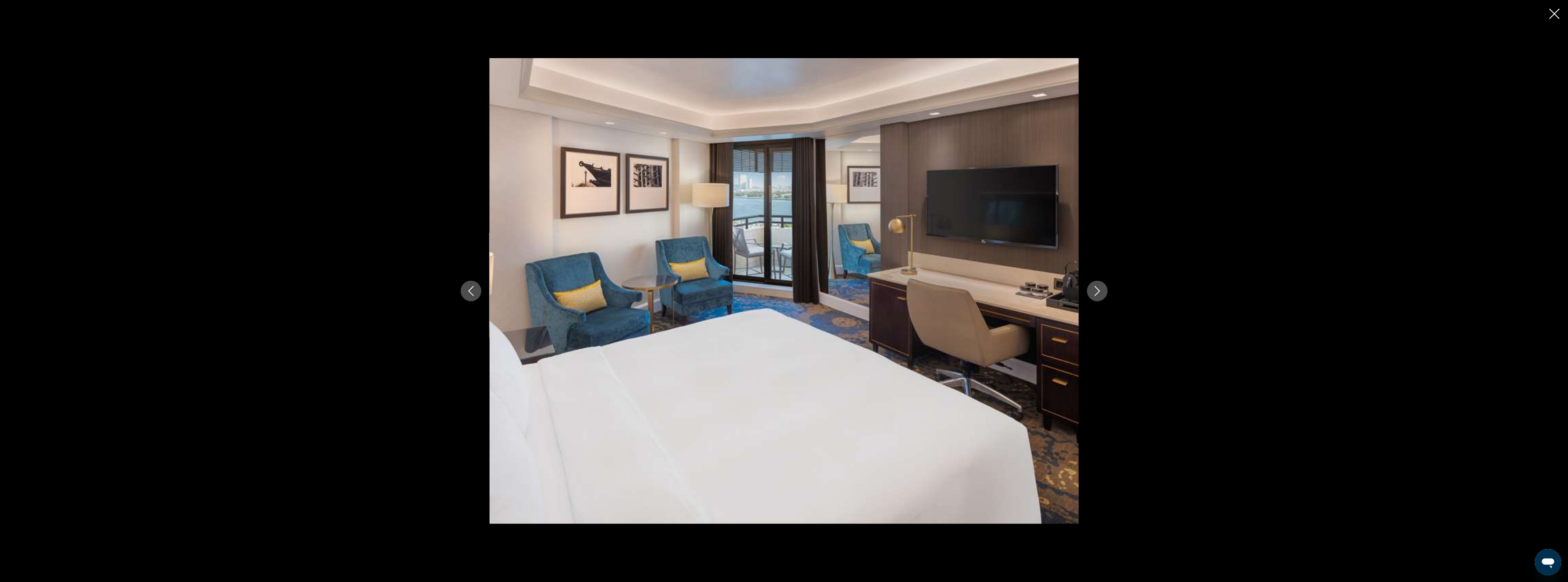
click at [1093, 290] on icon "Next image" at bounding box center [1097, 291] width 10 height 10
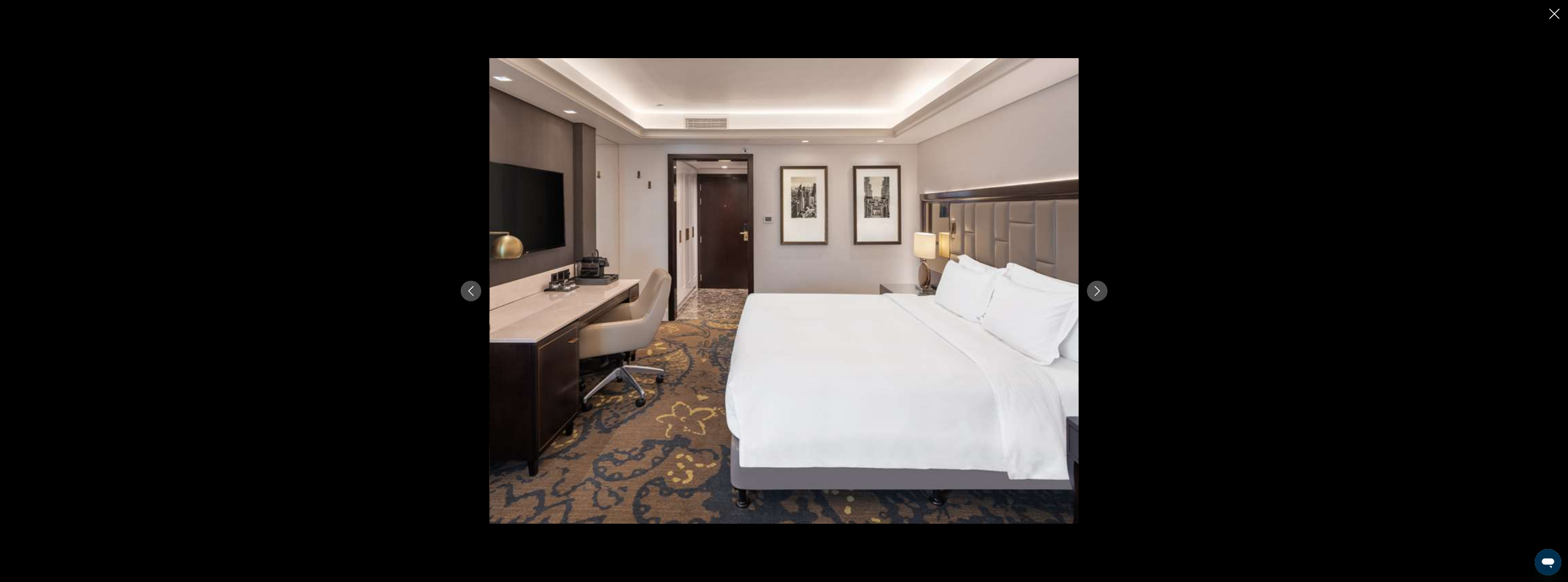
click at [1553, 12] on icon "Close slideshow" at bounding box center [1555, 13] width 10 height 10
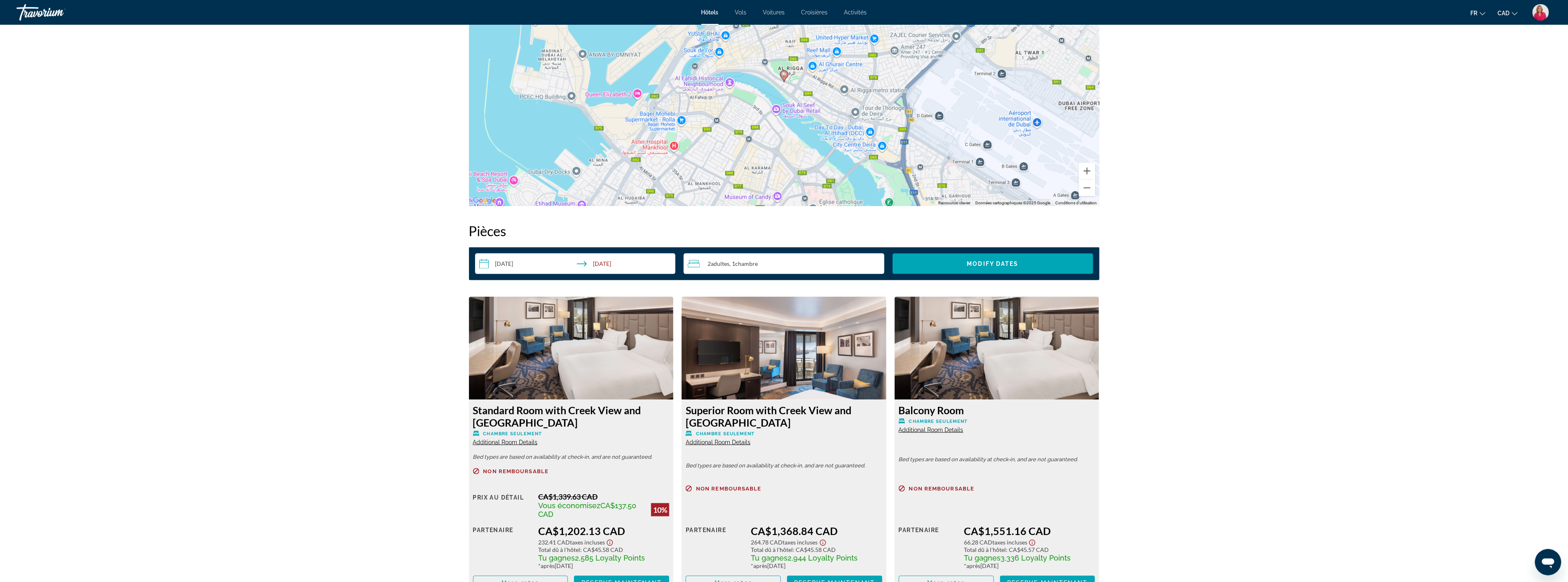
scroll to position [687, 0]
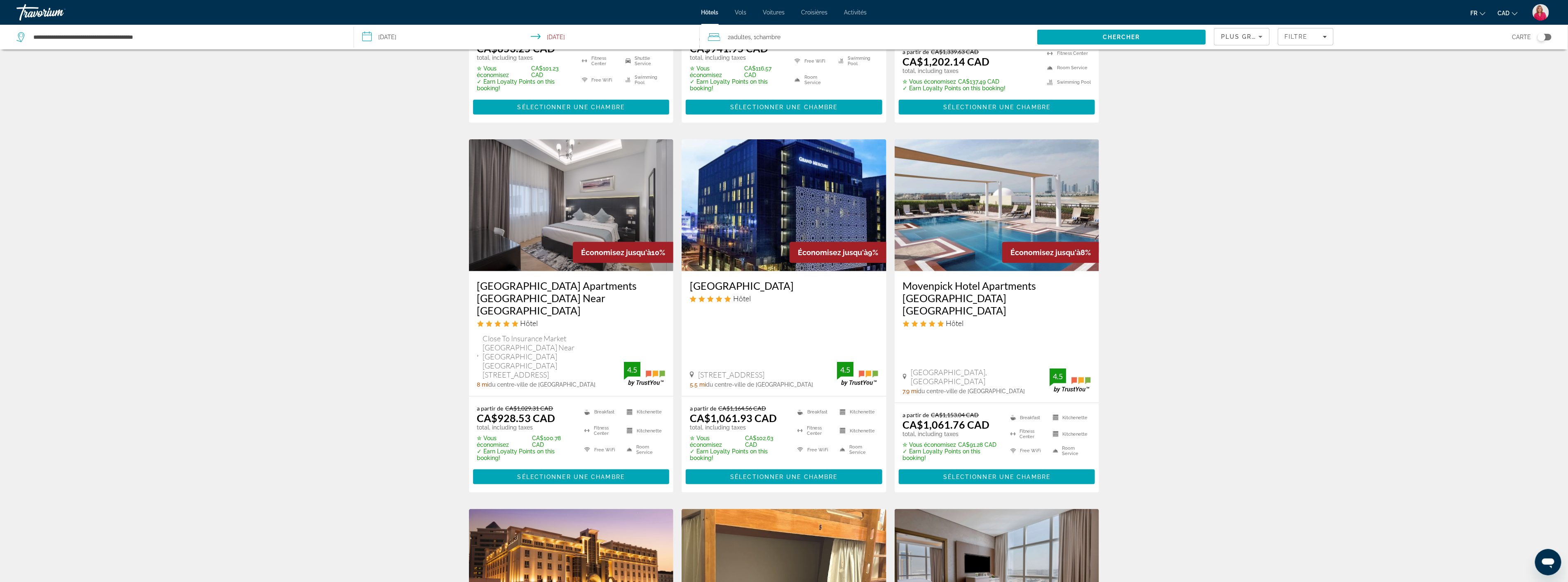
scroll to position [778, 0]
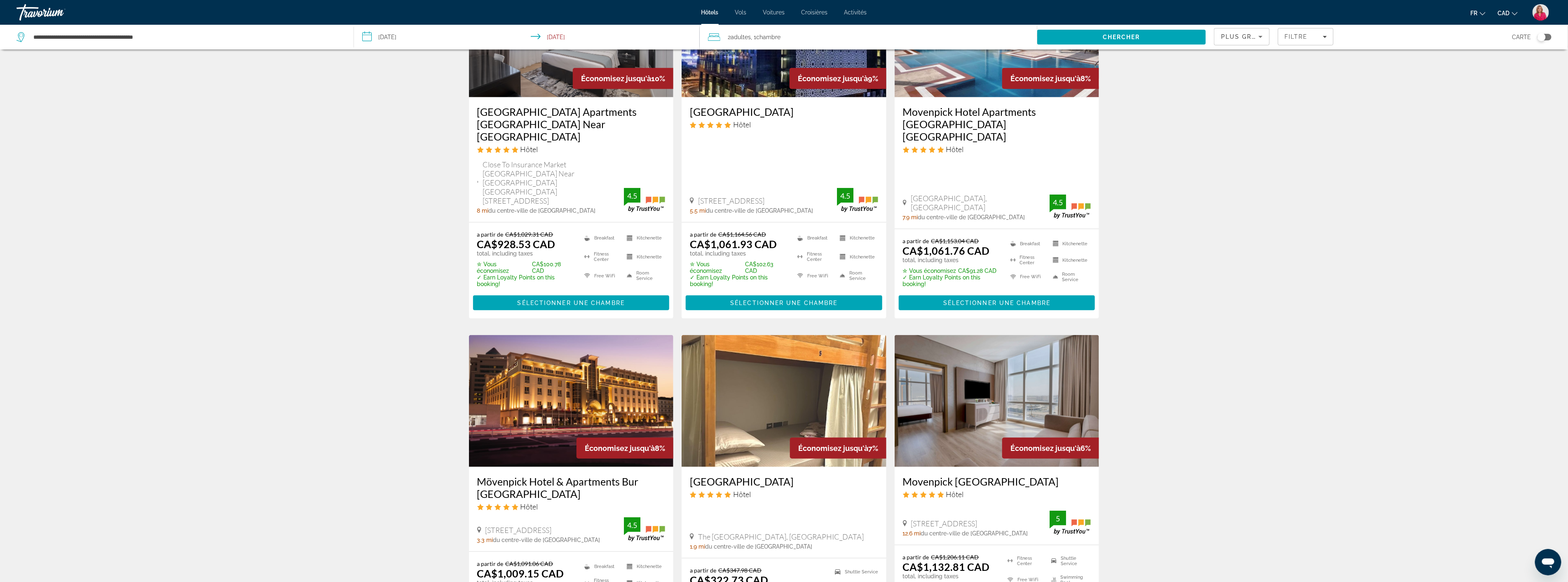
click at [573, 337] on img "Main content" at bounding box center [571, 401] width 205 height 132
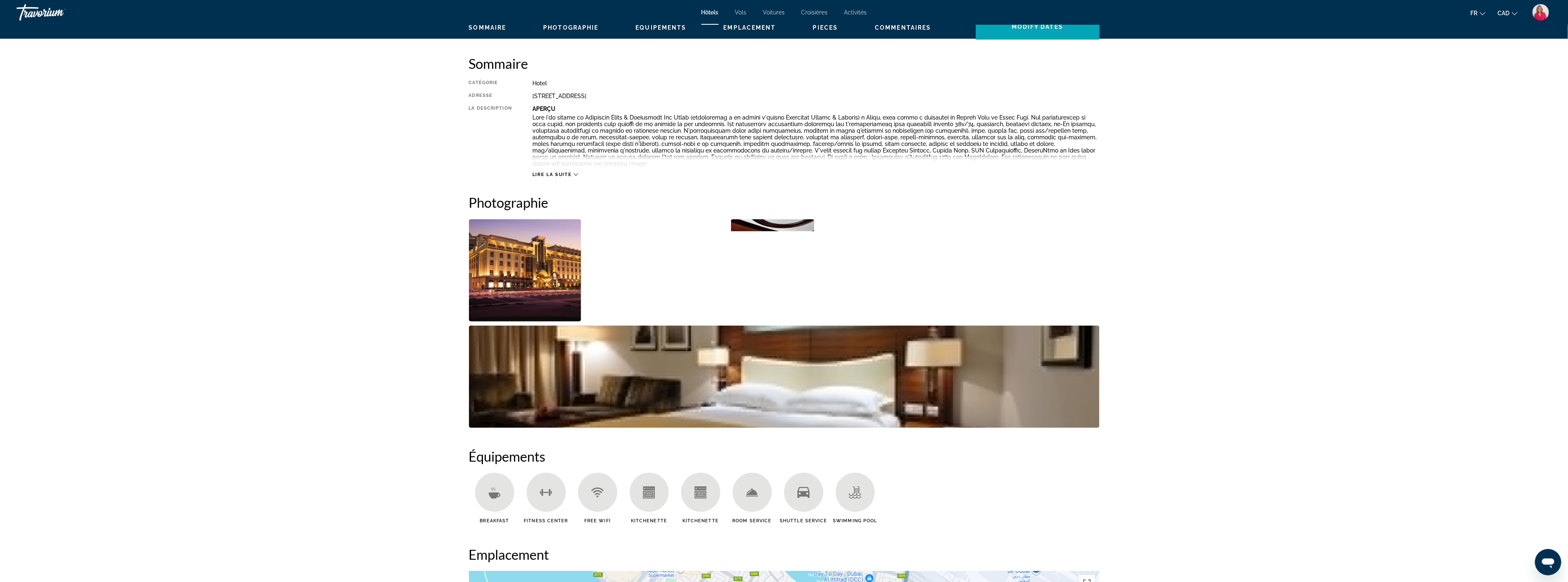
scroll to position [275, 0]
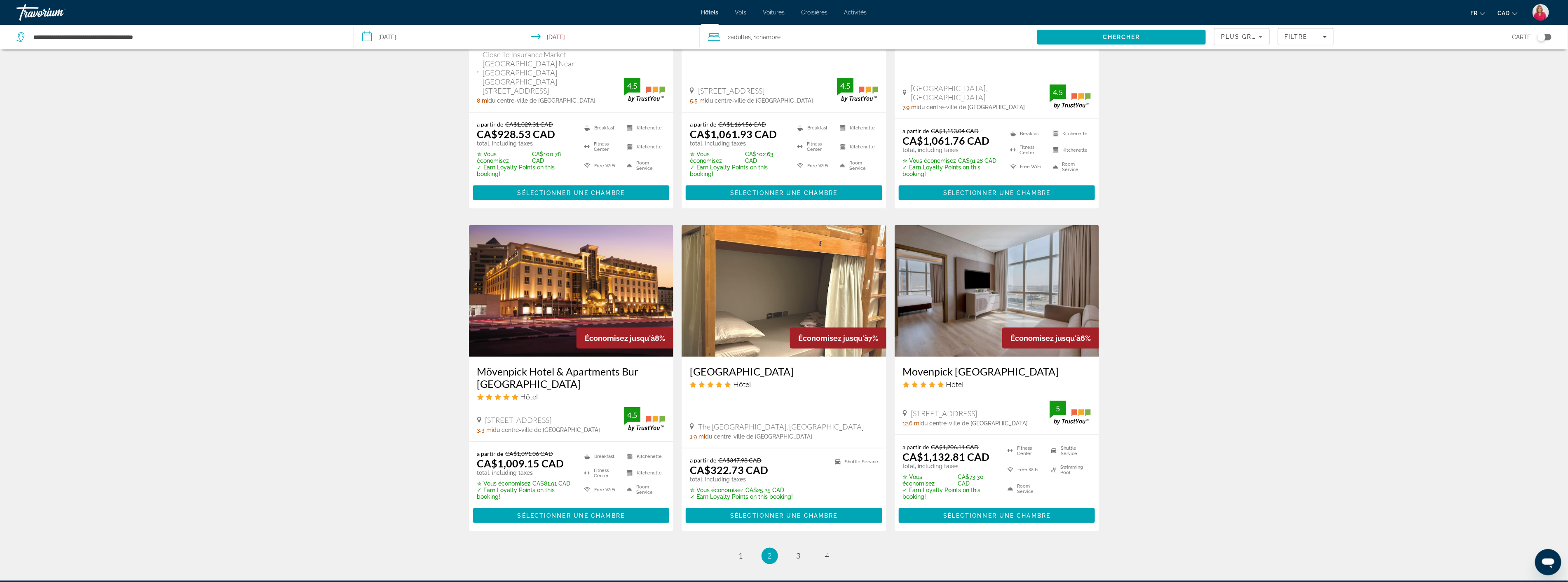
scroll to position [933, 0]
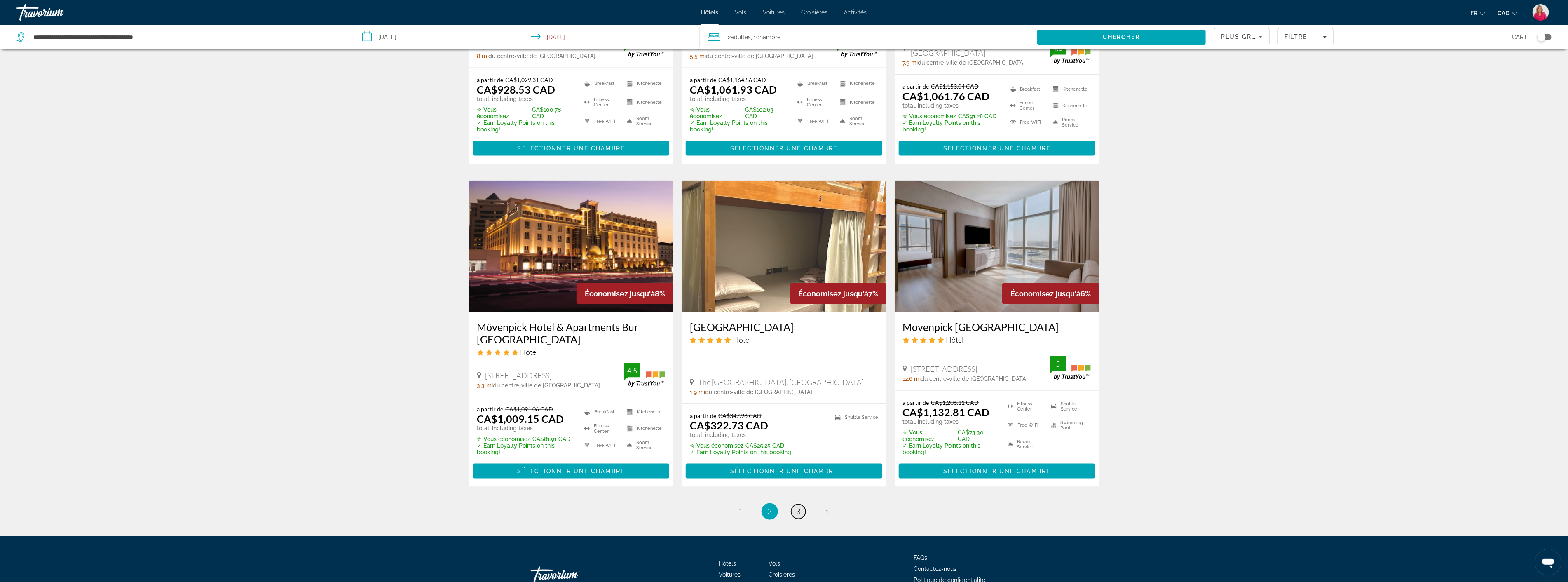
click at [798, 507] on span "3" at bounding box center [799, 511] width 4 height 9
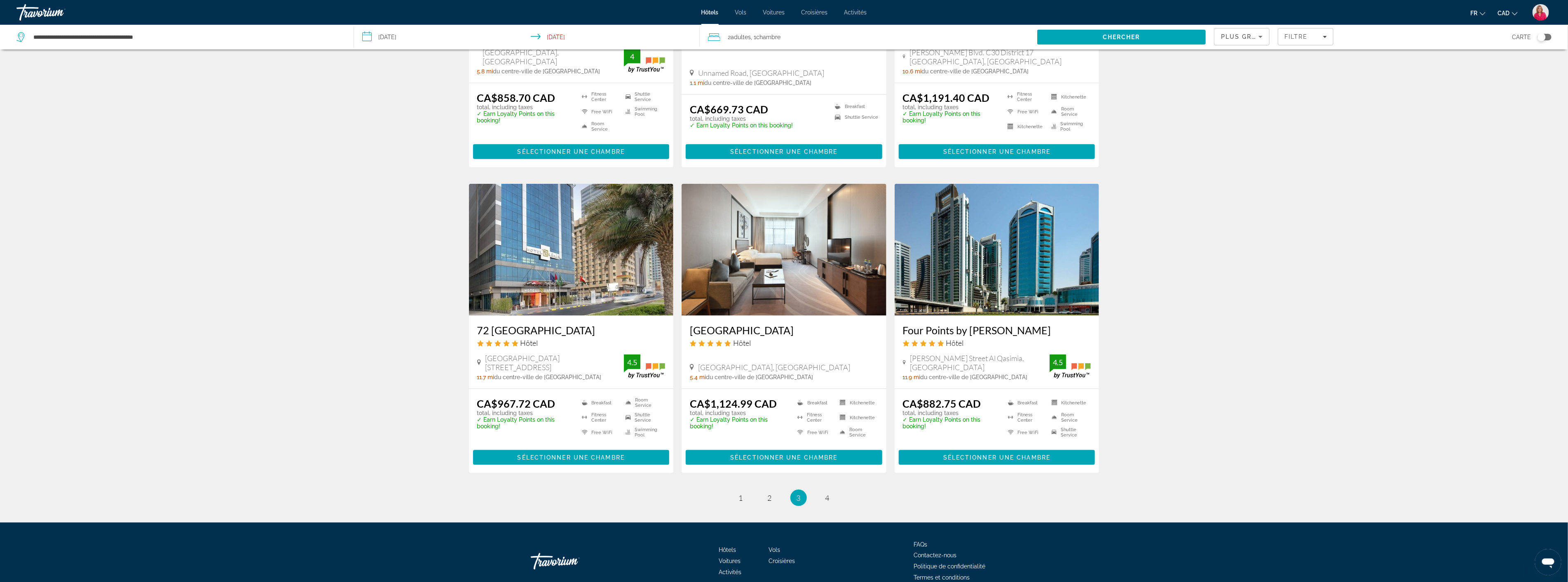
scroll to position [869, 0]
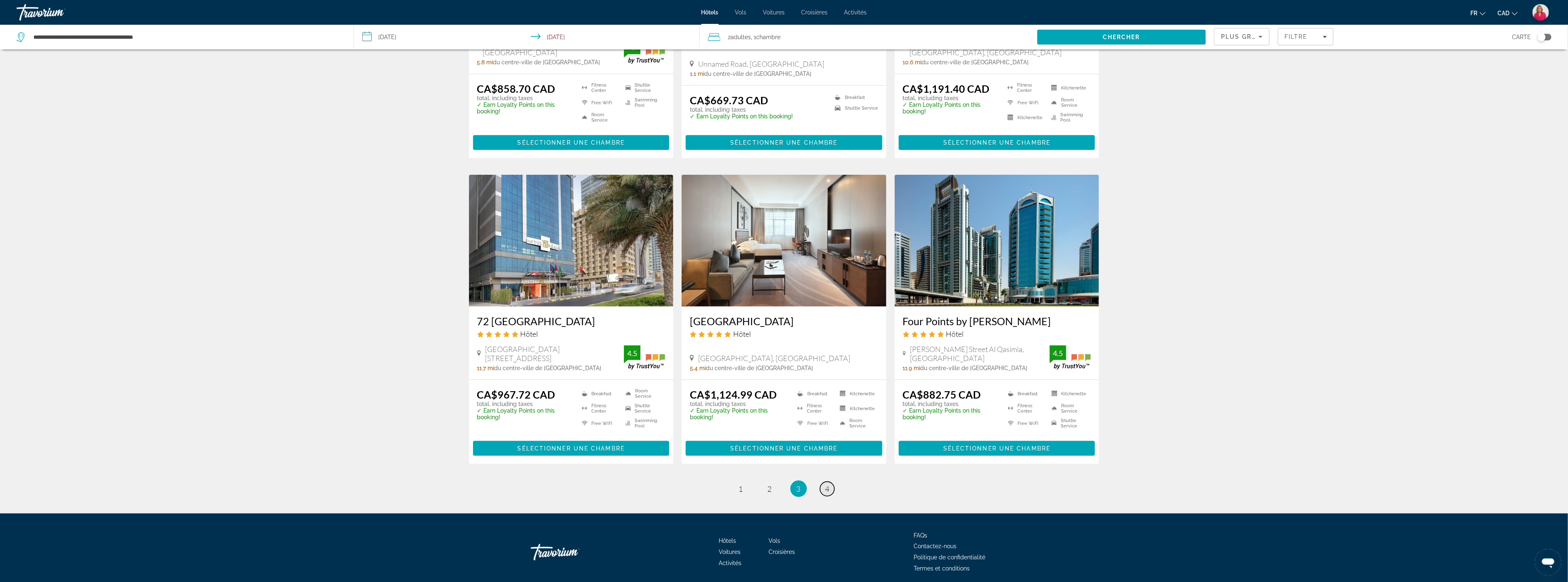
click at [827, 484] on span "4" at bounding box center [827, 488] width 4 height 9
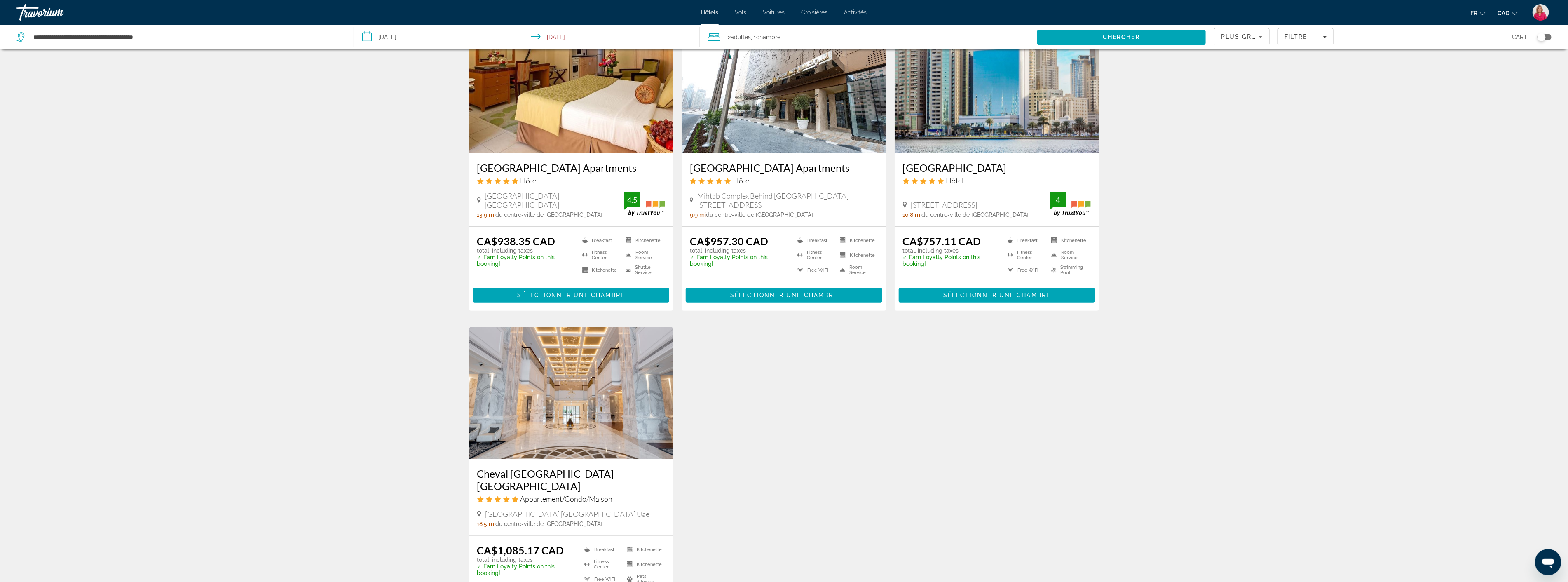
scroll to position [229, 0]
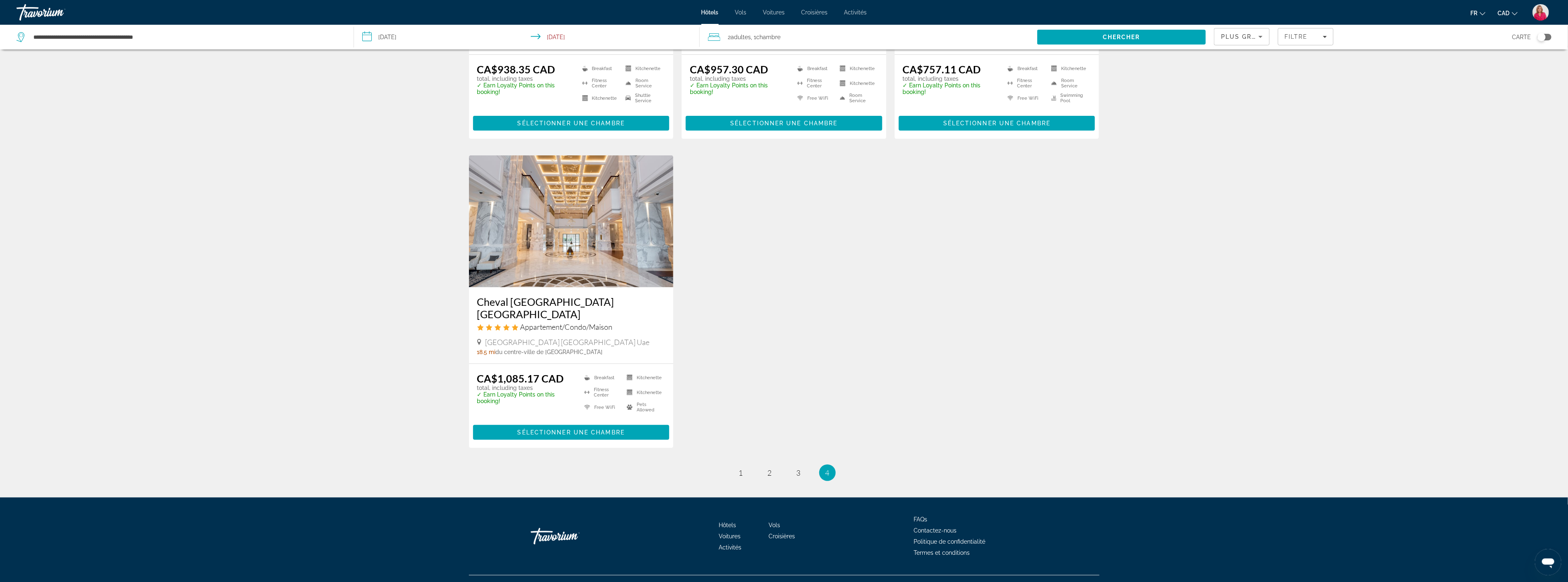
click at [562, 243] on img "Main content" at bounding box center [571, 221] width 205 height 132
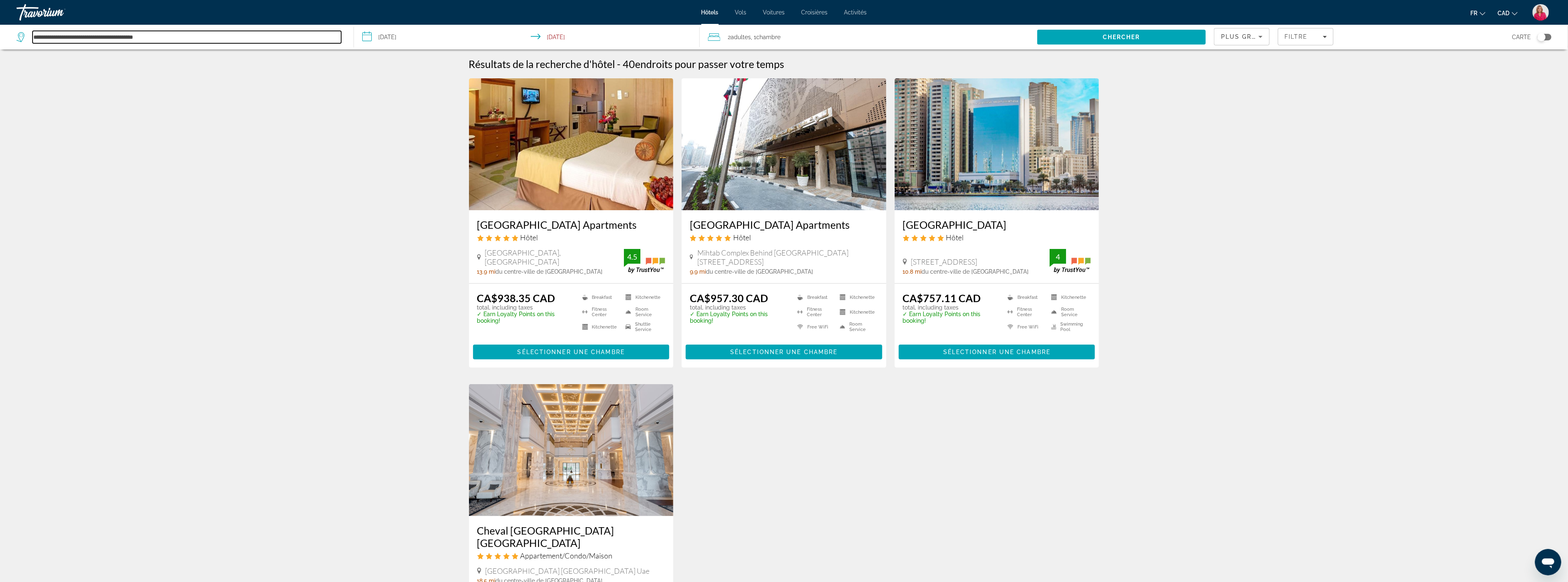
click at [188, 37] on input "**********" at bounding box center [186, 37] width 309 height 12
type input "*"
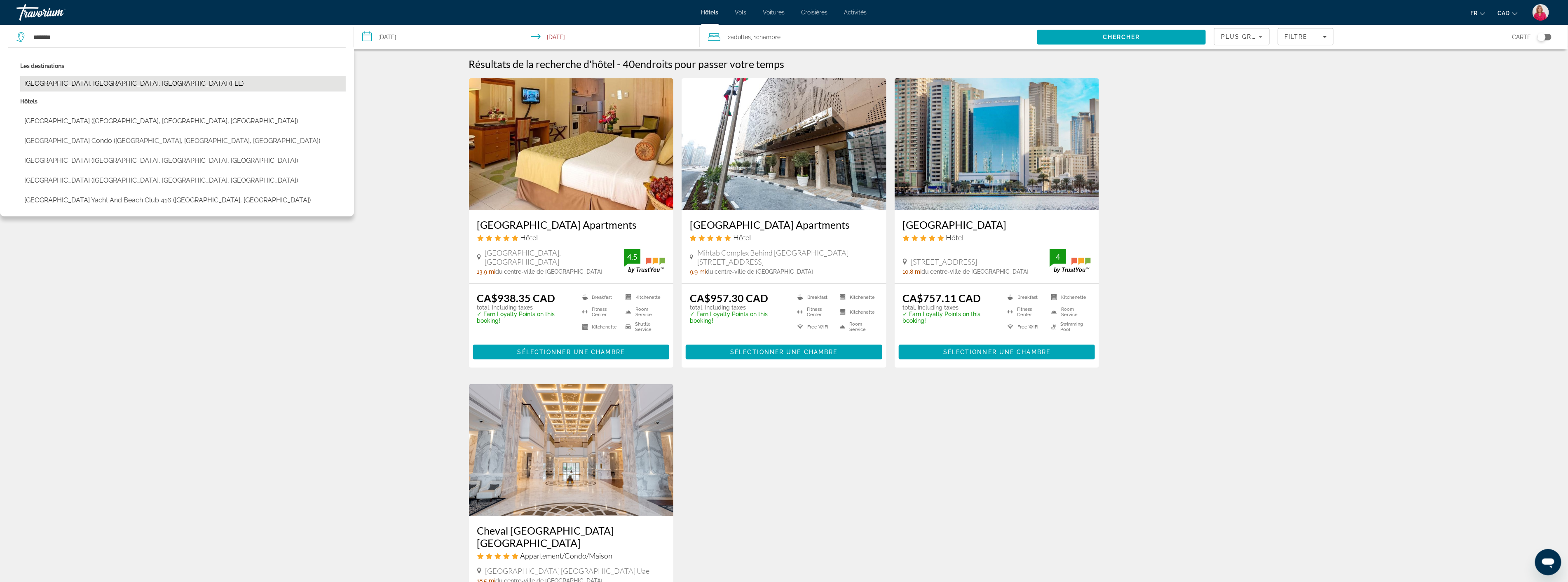
click at [97, 86] on button "[GEOGRAPHIC_DATA], [GEOGRAPHIC_DATA], [GEOGRAPHIC_DATA] (FLL)" at bounding box center [183, 84] width 326 height 16
type input "**********"
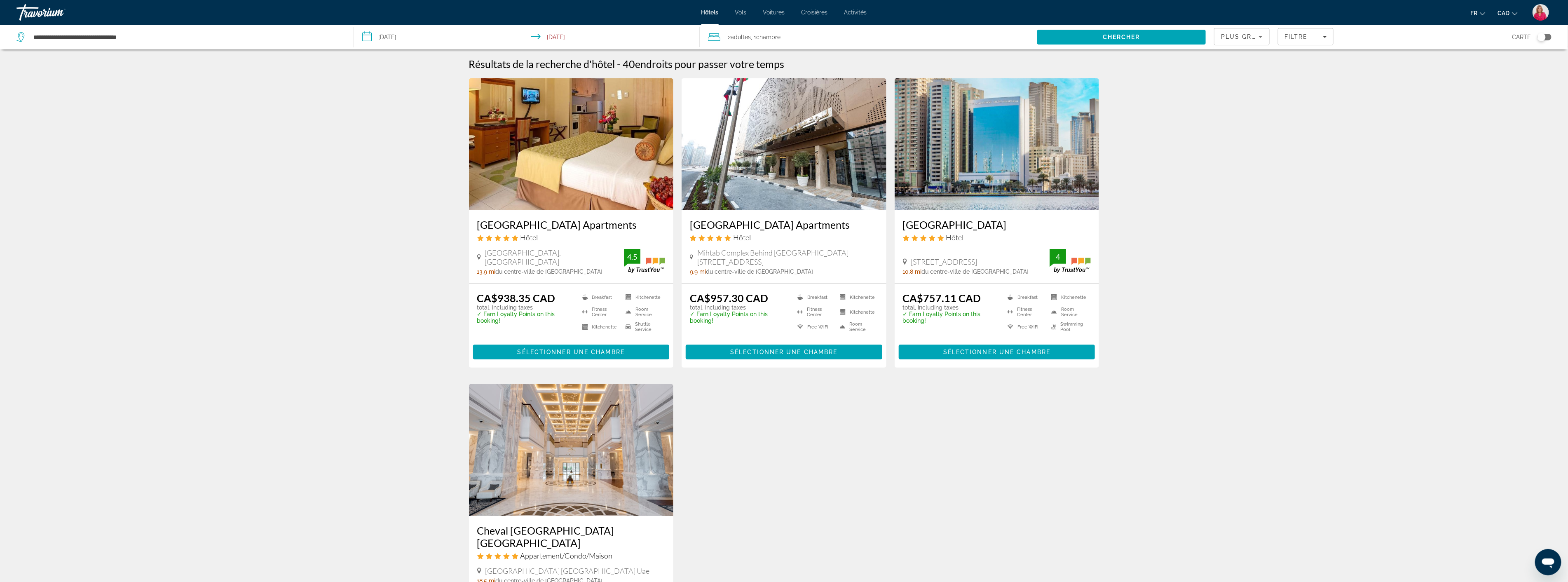
click at [425, 35] on input "**********" at bounding box center [528, 38] width 349 height 27
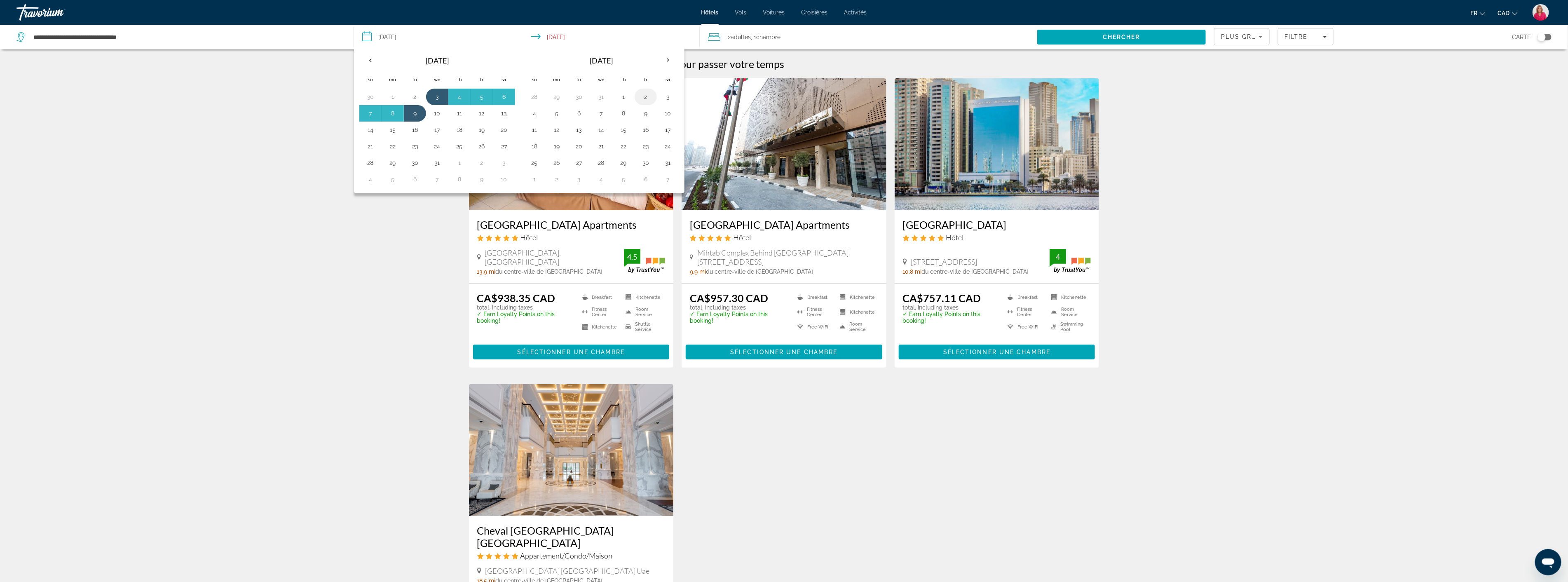
click at [647, 97] on button "2" at bounding box center [646, 97] width 13 height 12
click at [670, 98] on button "3" at bounding box center [668, 97] width 13 height 12
type input "**********"
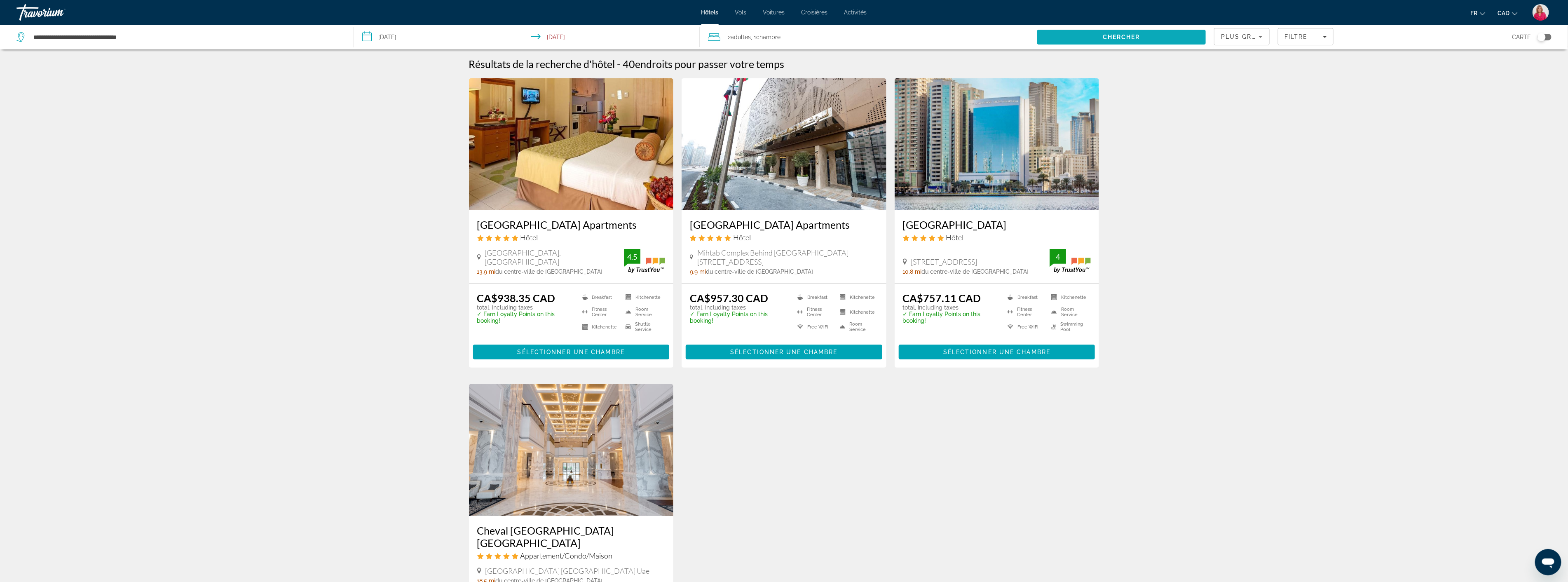
click at [1121, 35] on span "Chercher" at bounding box center [1122, 37] width 38 height 7
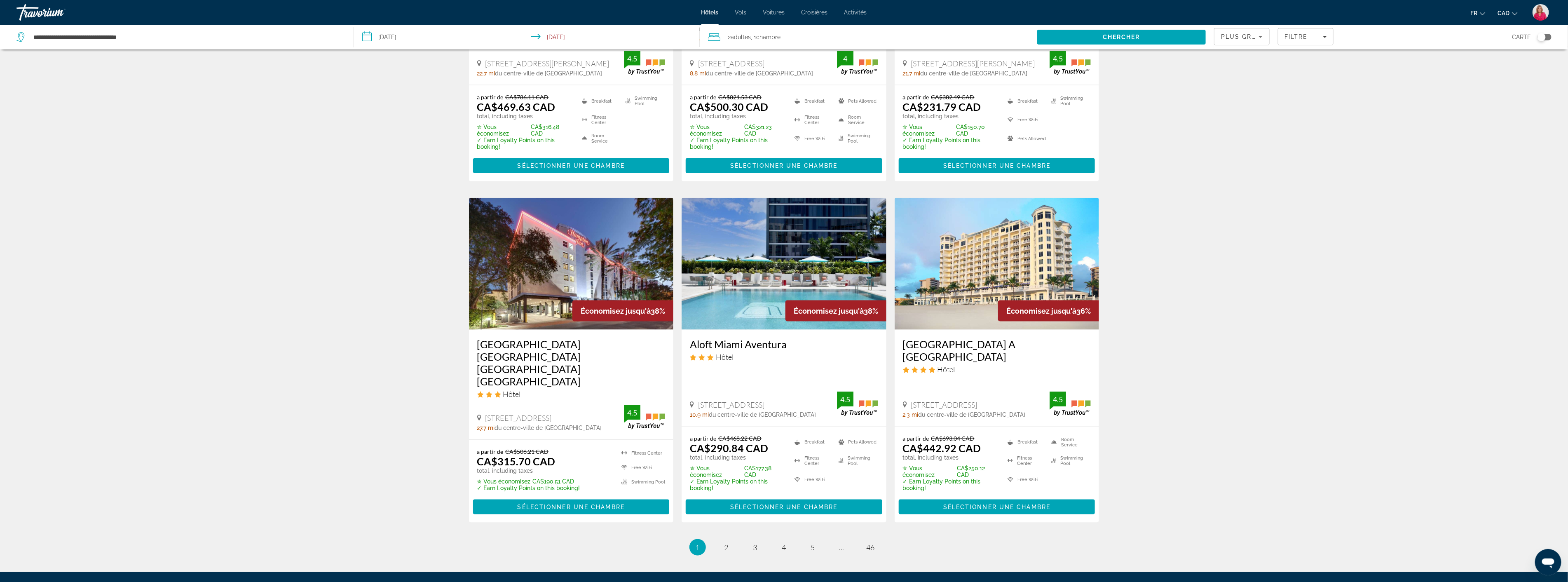
scroll to position [870, 0]
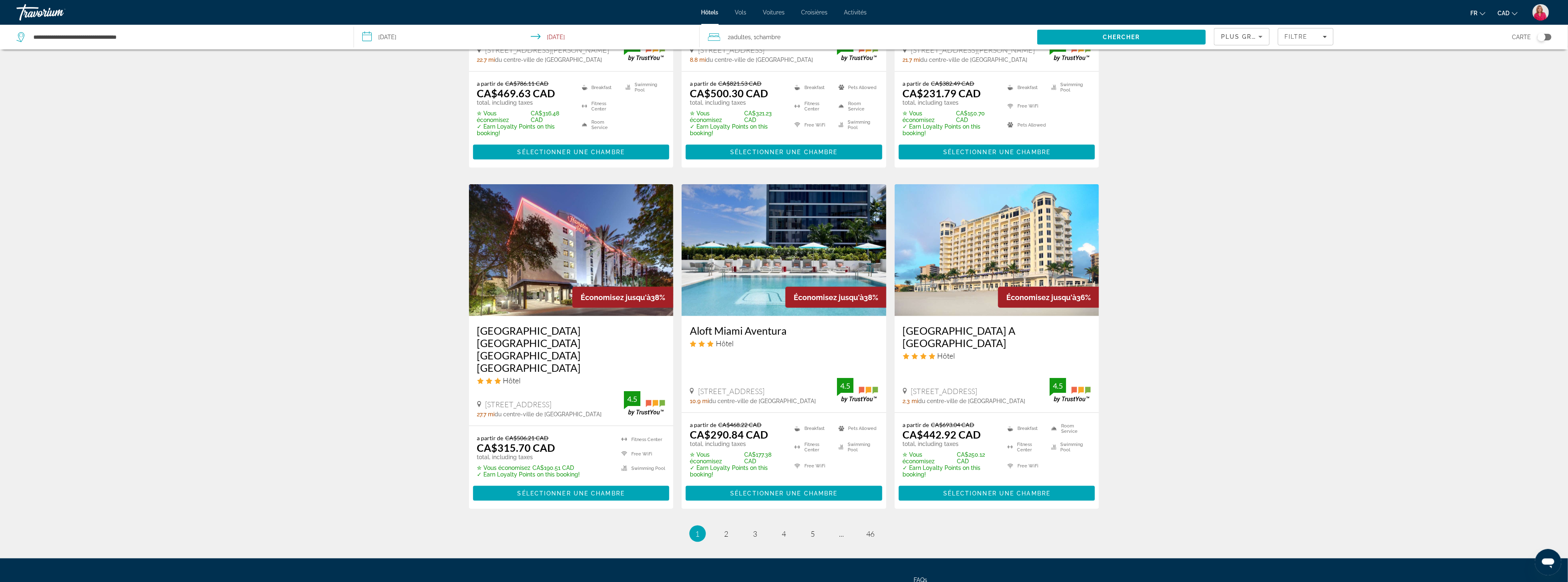
click at [996, 279] on img "Main content" at bounding box center [997, 250] width 205 height 132
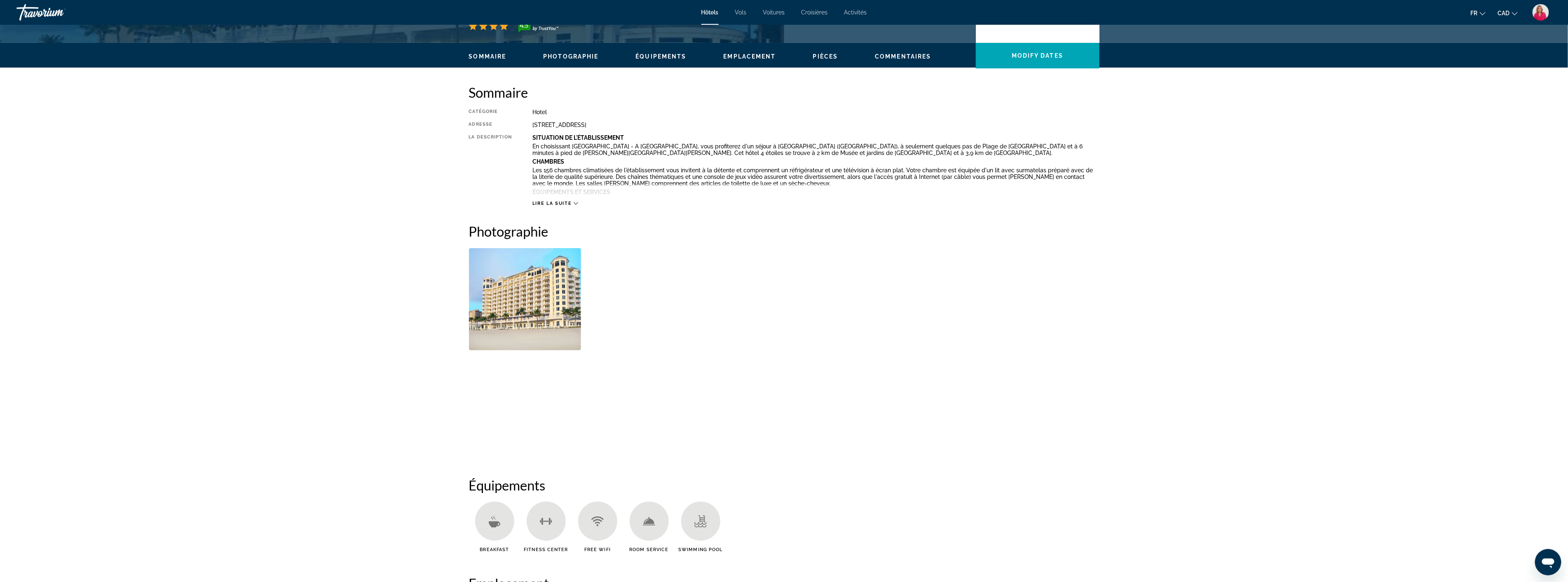
scroll to position [229, 0]
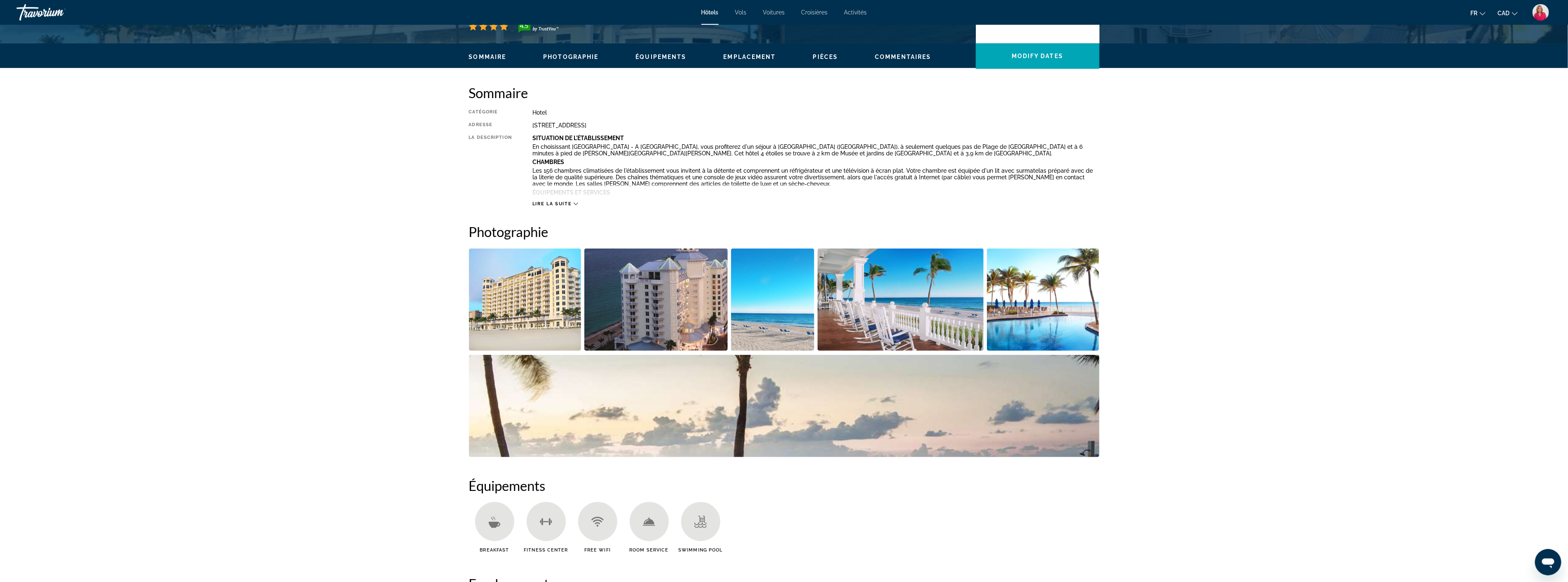
click at [663, 309] on img "Open full-screen image slider" at bounding box center [656, 300] width 144 height 102
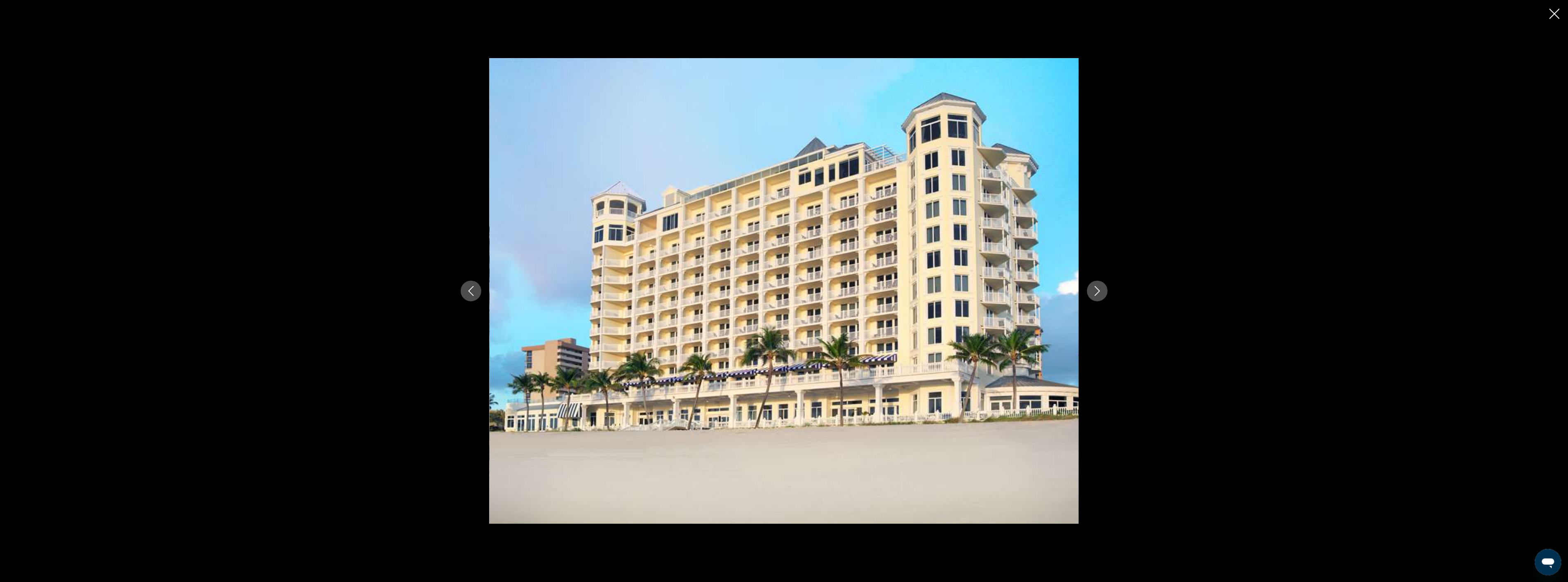
click at [1101, 291] on icon "Next image" at bounding box center [1097, 291] width 10 height 10
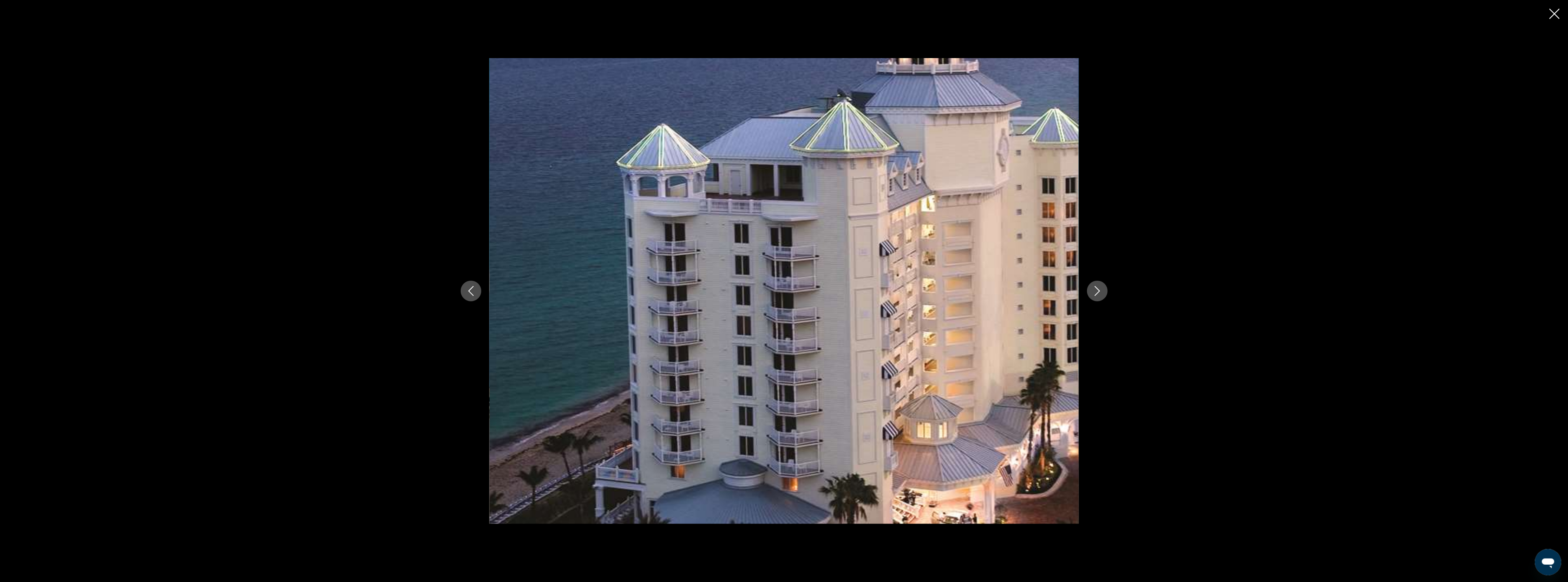
click at [1101, 291] on icon "Next image" at bounding box center [1097, 291] width 10 height 10
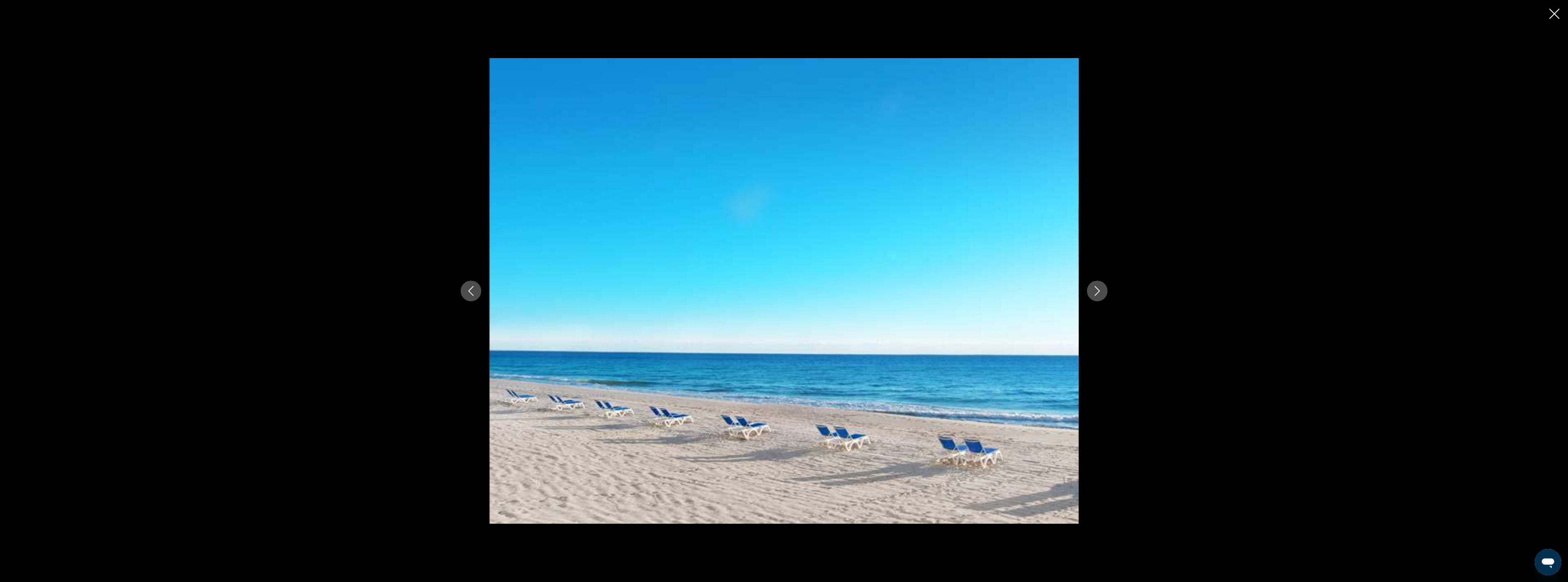
click at [1101, 291] on icon "Next image" at bounding box center [1097, 291] width 10 height 10
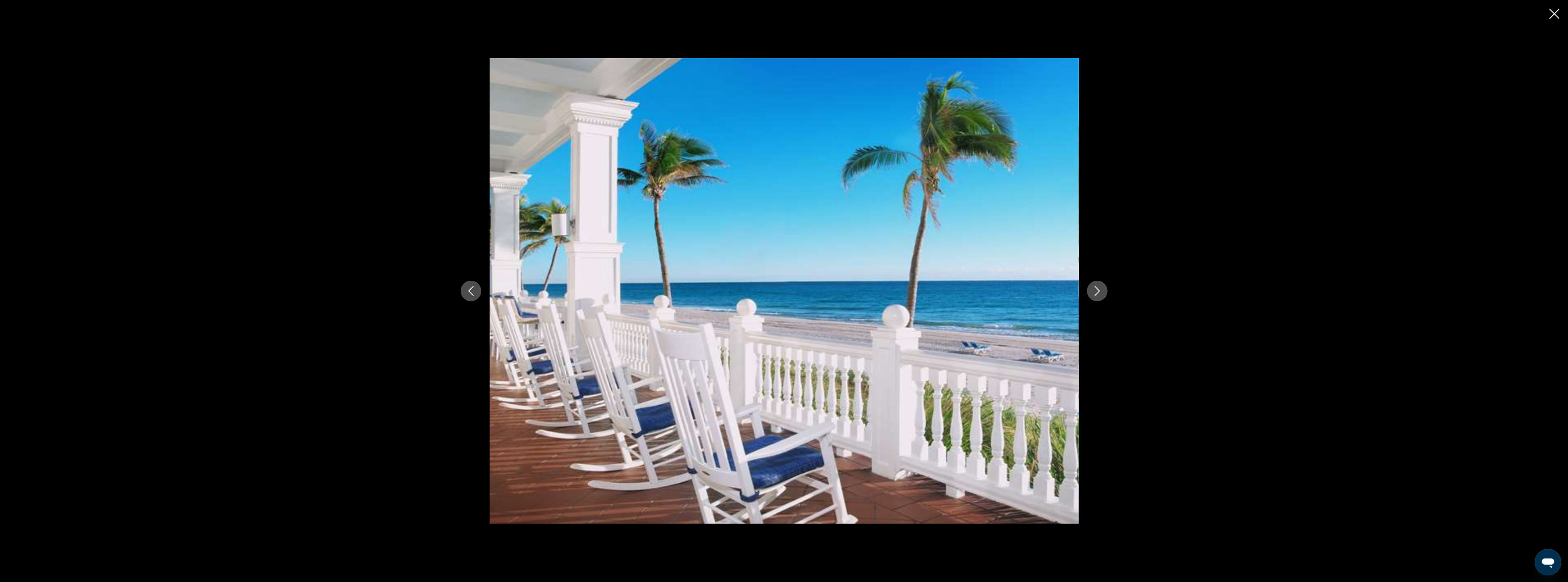
click at [1101, 291] on icon "Next image" at bounding box center [1097, 291] width 10 height 10
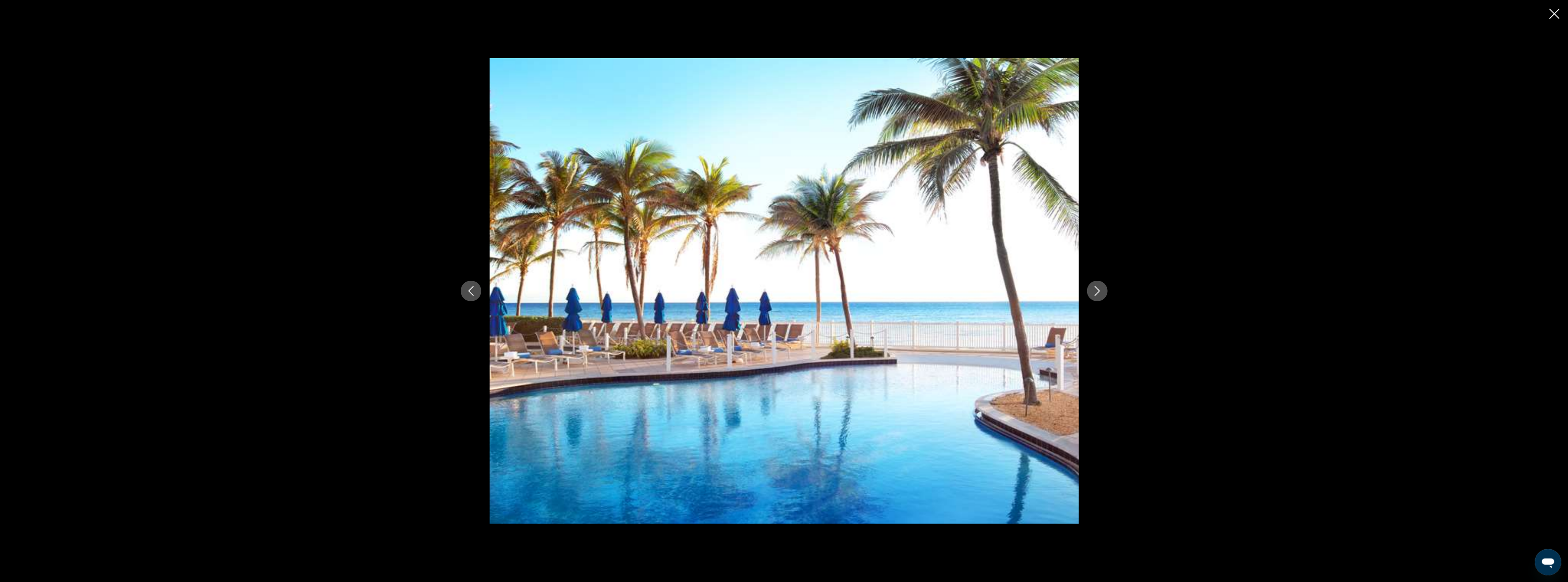
click at [1101, 291] on icon "Next image" at bounding box center [1097, 291] width 10 height 10
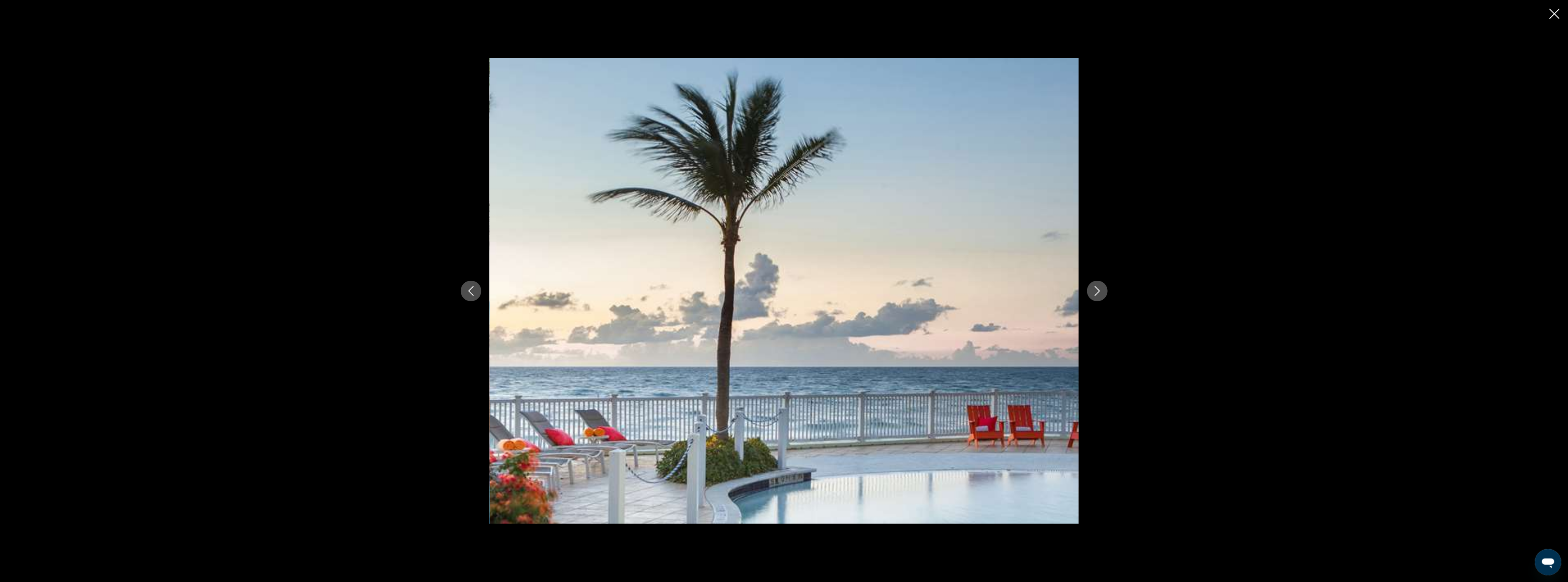
click at [1101, 290] on icon "Next image" at bounding box center [1097, 291] width 10 height 10
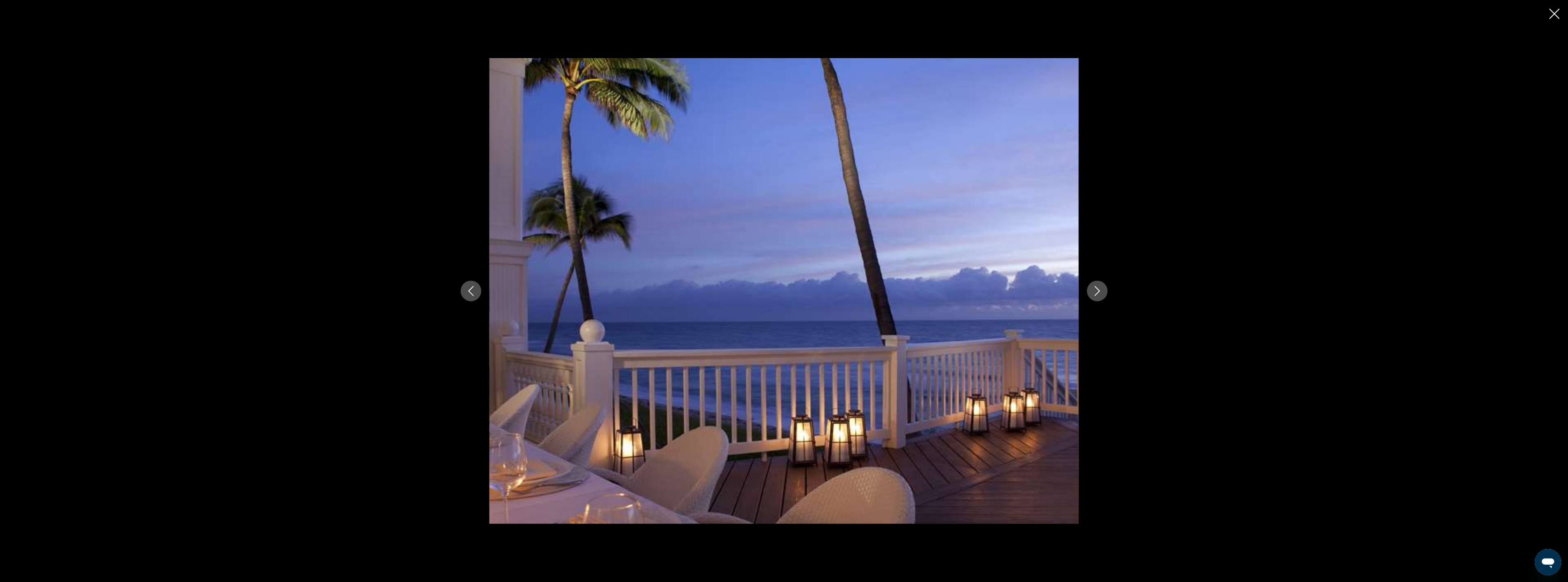
click at [1101, 290] on icon "Next image" at bounding box center [1097, 291] width 10 height 10
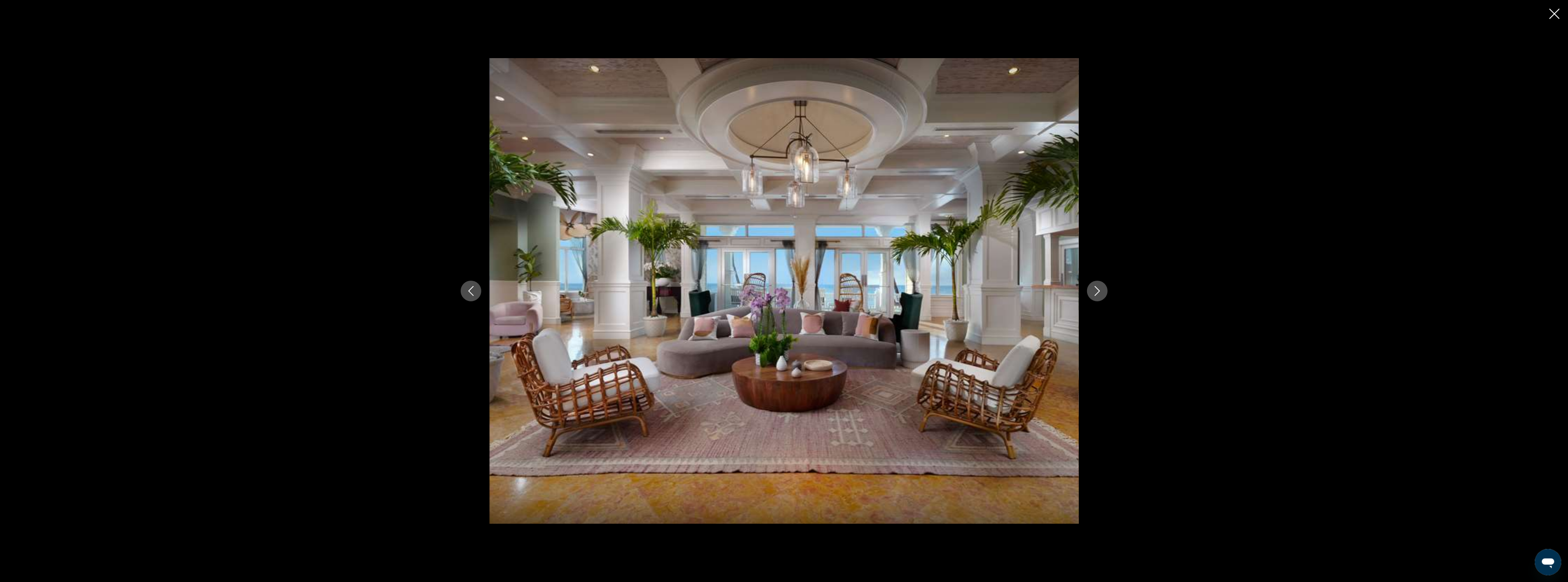
click at [1101, 290] on icon "Next image" at bounding box center [1097, 291] width 10 height 10
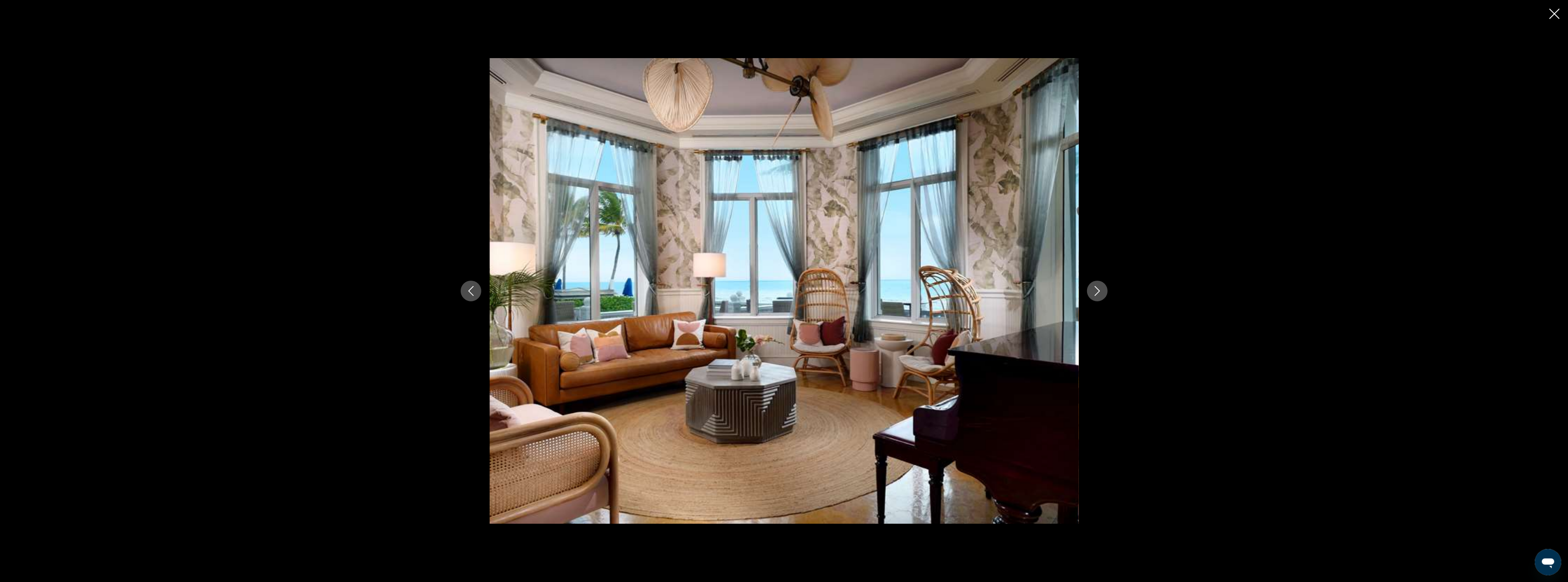
click at [1101, 290] on icon "Next image" at bounding box center [1097, 291] width 10 height 10
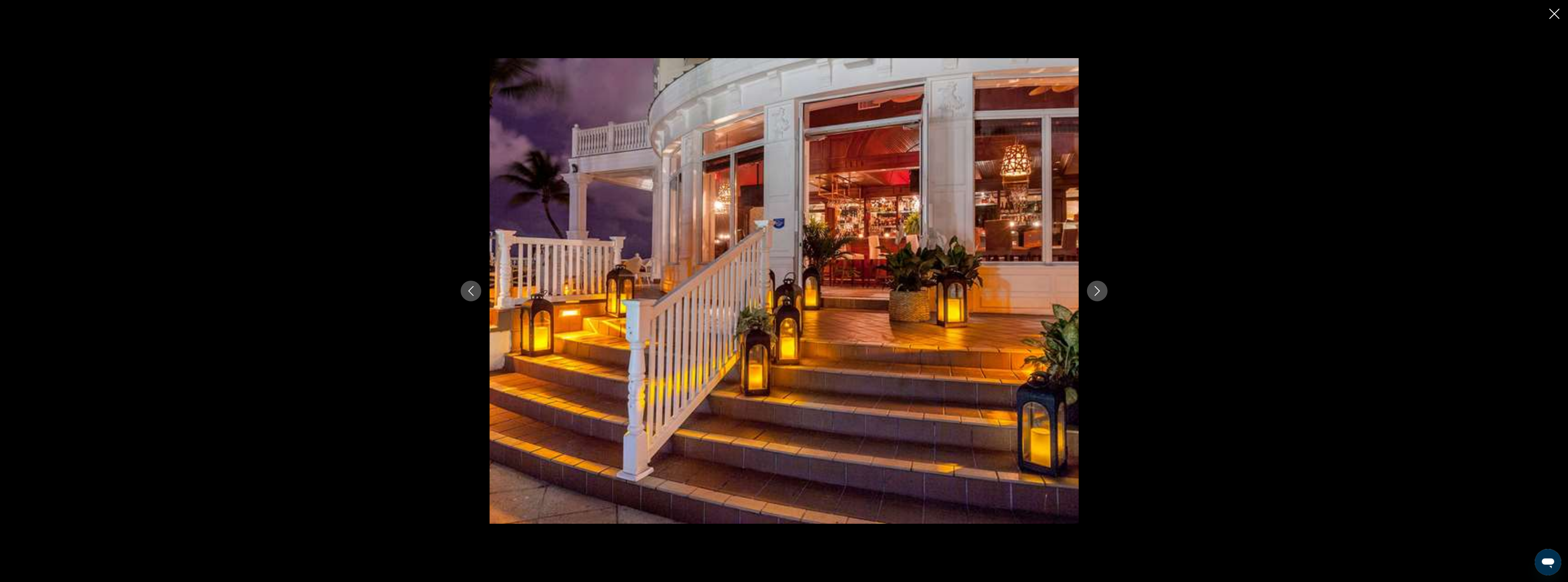
click at [1556, 12] on icon "Close slideshow" at bounding box center [1555, 13] width 10 height 10
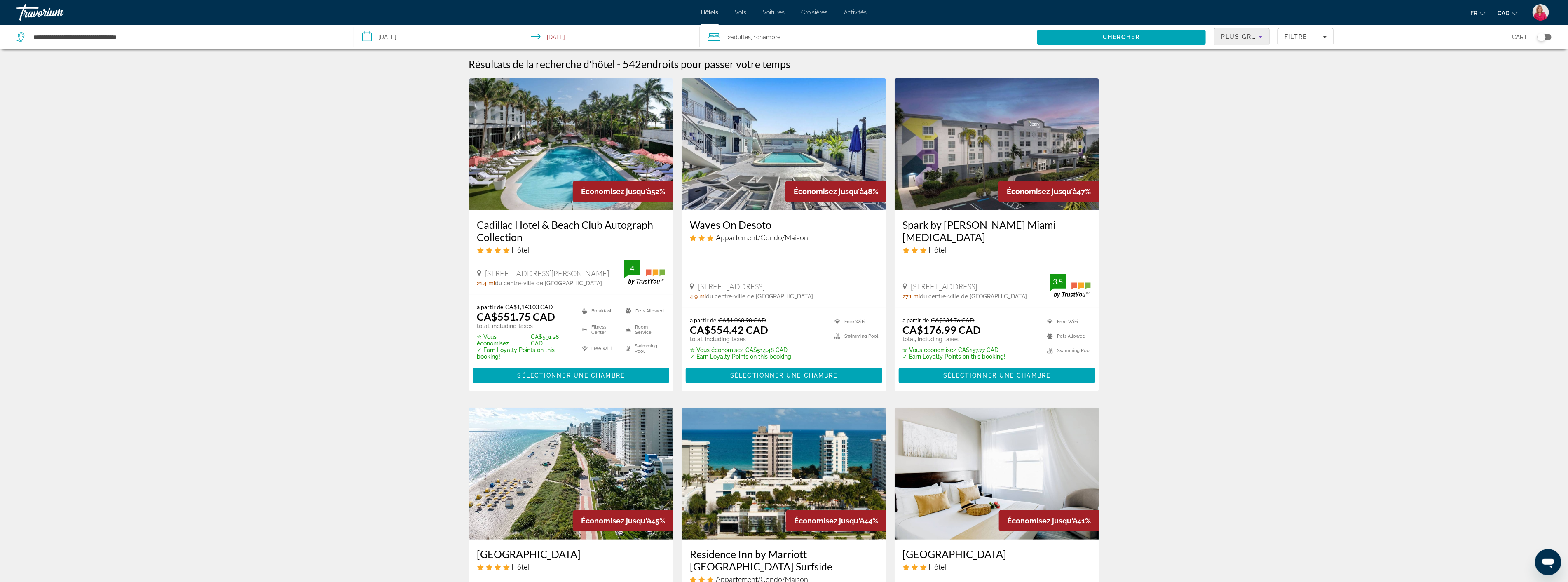
click at [1261, 38] on icon "Sort by" at bounding box center [1261, 37] width 10 height 10
click at [1239, 106] on span "Prix le plus bas" at bounding box center [1241, 108] width 38 height 10
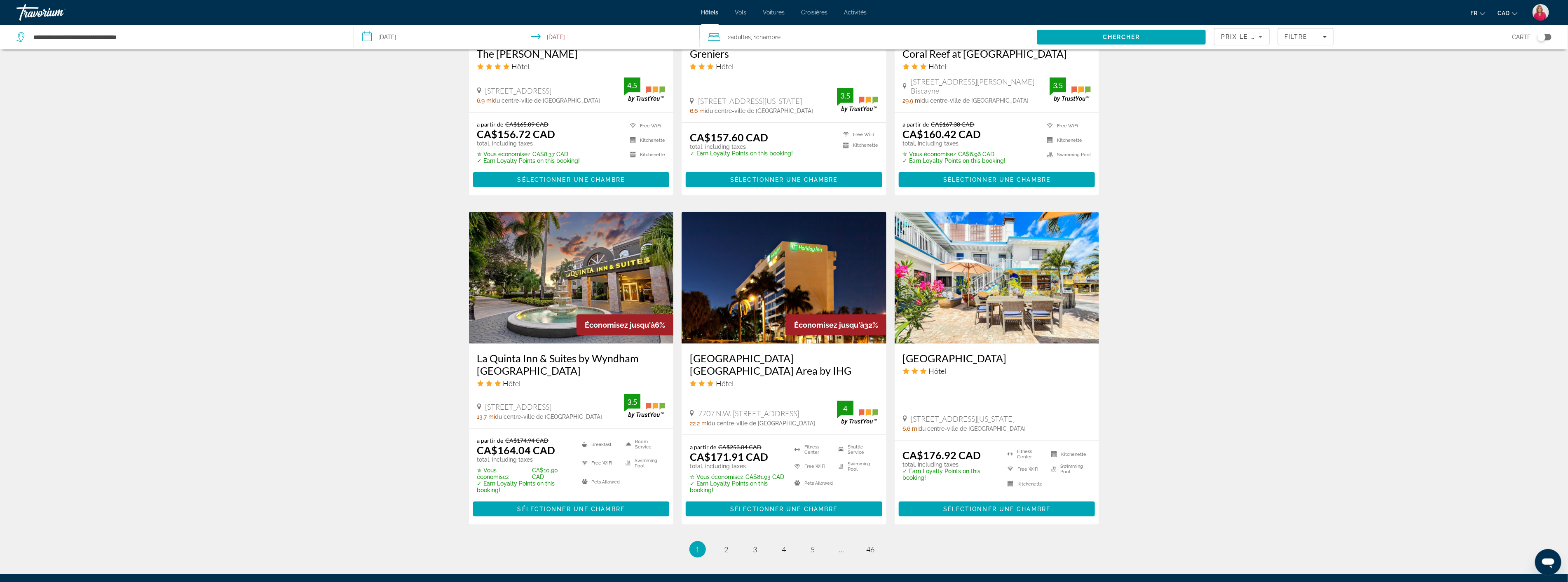
scroll to position [824, 0]
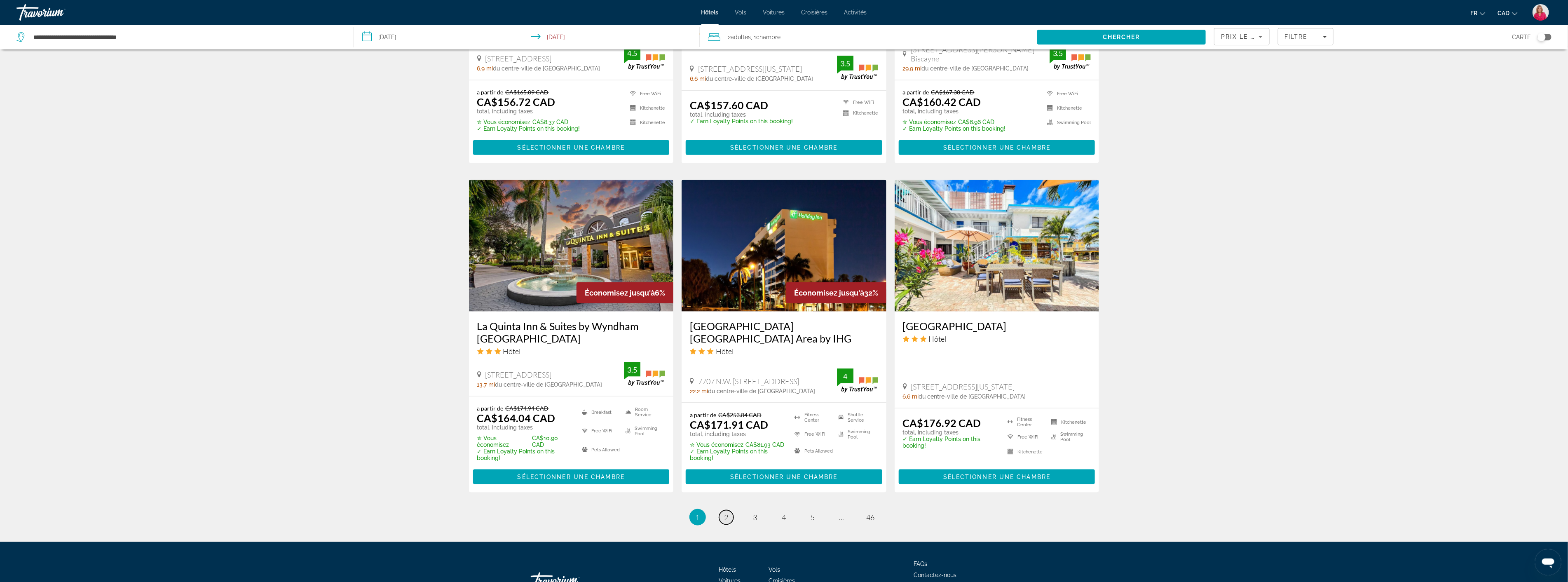
click at [727, 513] on span "2" at bounding box center [726, 517] width 4 height 9
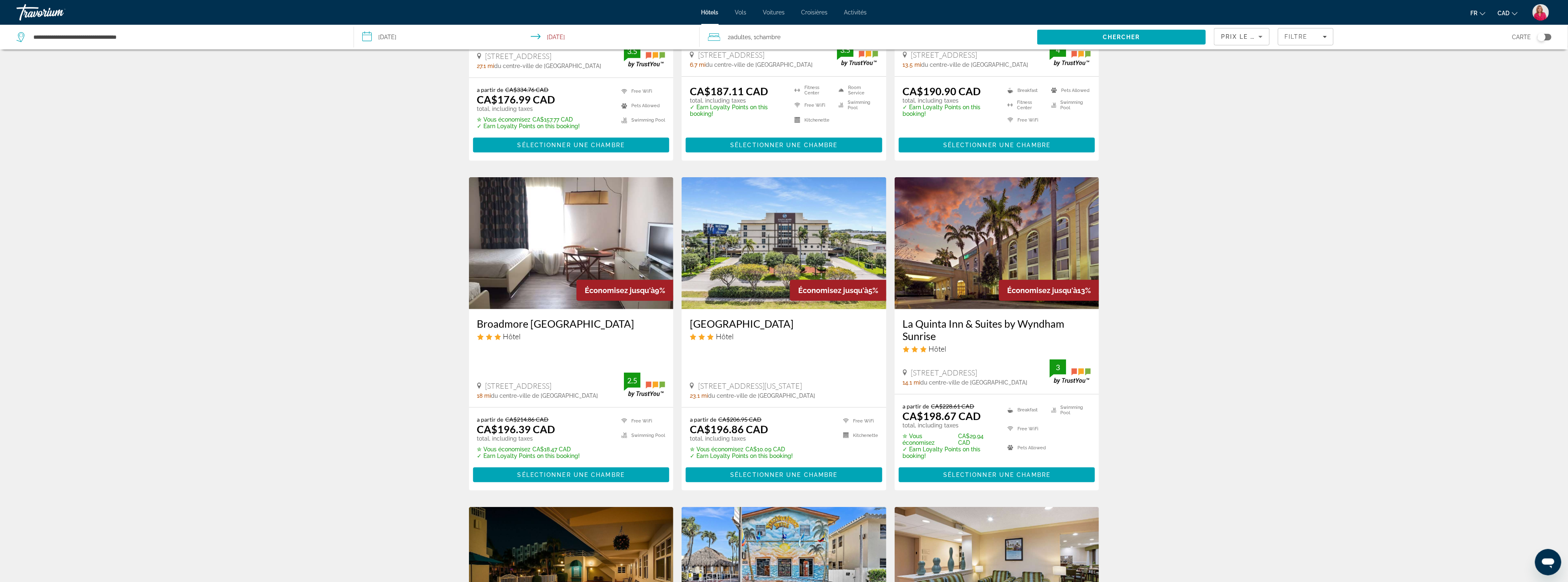
scroll to position [229, 0]
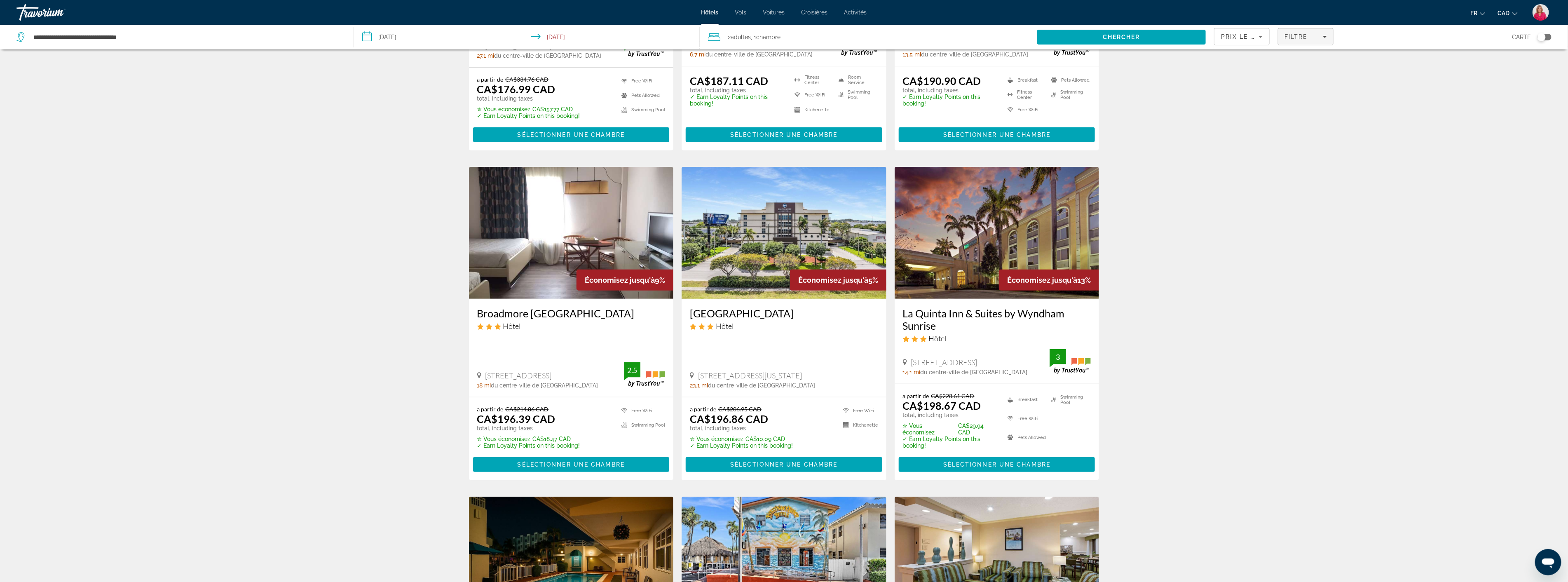
click at [1304, 33] on span "Filtre" at bounding box center [1296, 37] width 24 height 7
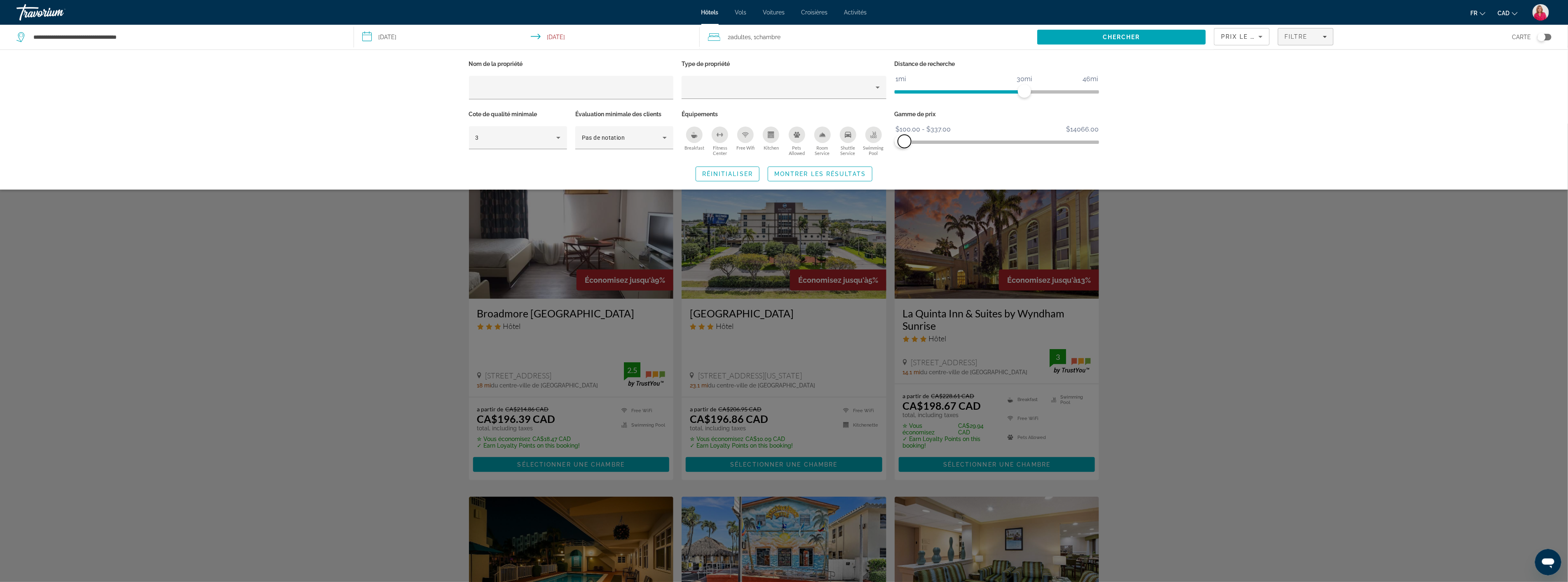
drag, startPoint x: 1090, startPoint y: 136, endPoint x: 905, endPoint y: 145, distance: 185.2
click at [905, 145] on span "ngx-slider-max" at bounding box center [905, 141] width 13 height 13
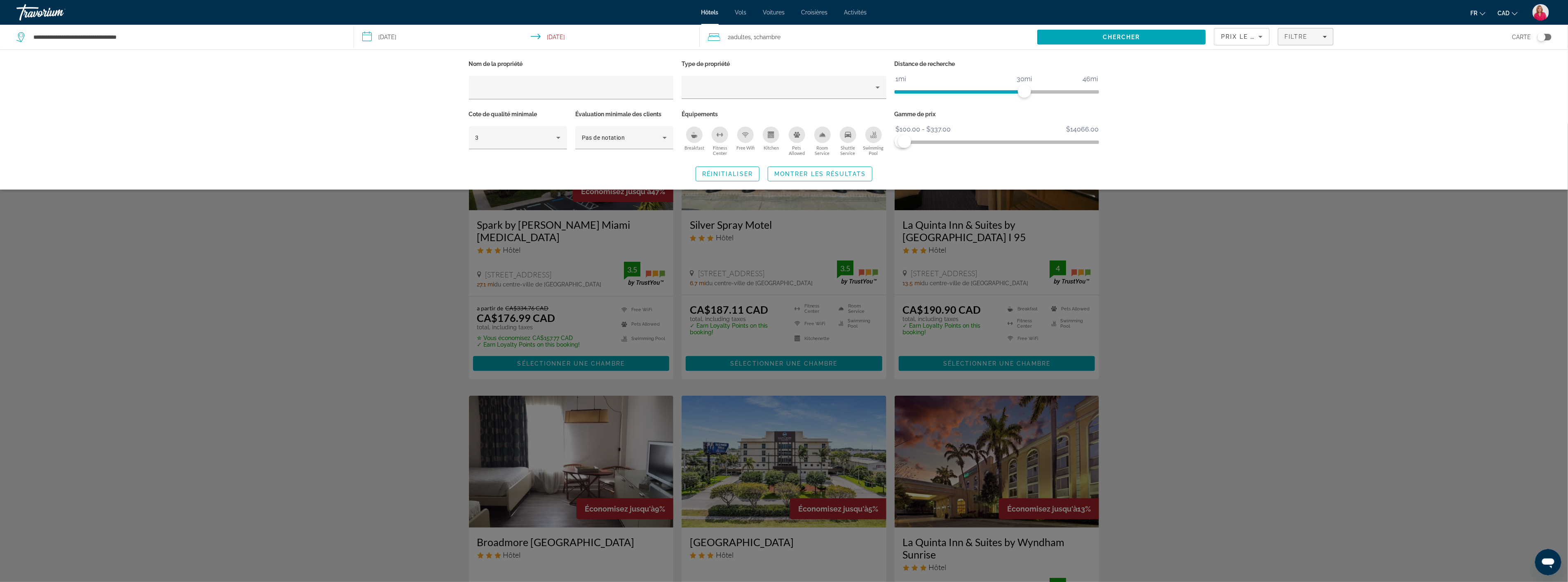
click at [1165, 88] on div "Nom de la propriété Type de propriété Distance de recherche 1mi 46mi 30mi Cote …" at bounding box center [784, 119] width 1568 height 140
click at [1197, 242] on div "Search widget" at bounding box center [784, 352] width 1568 height 458
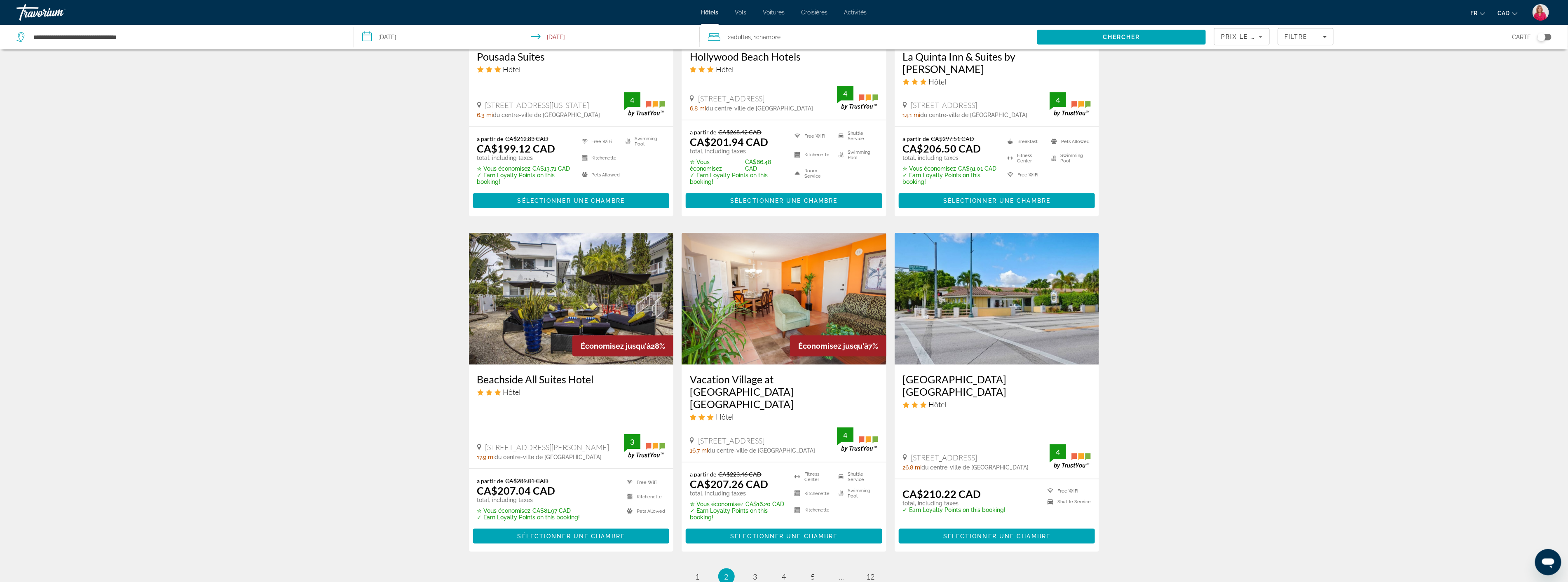
scroll to position [916, 0]
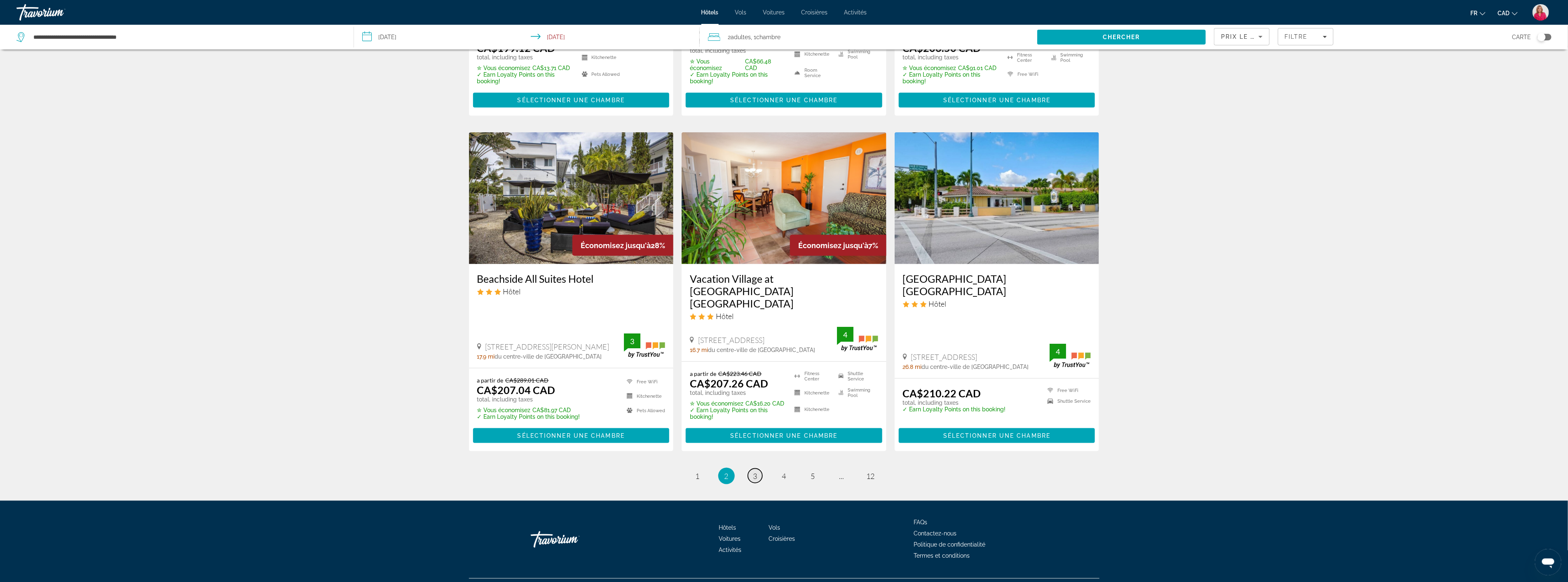
click at [758, 469] on link "page 3" at bounding box center [755, 476] width 15 height 15
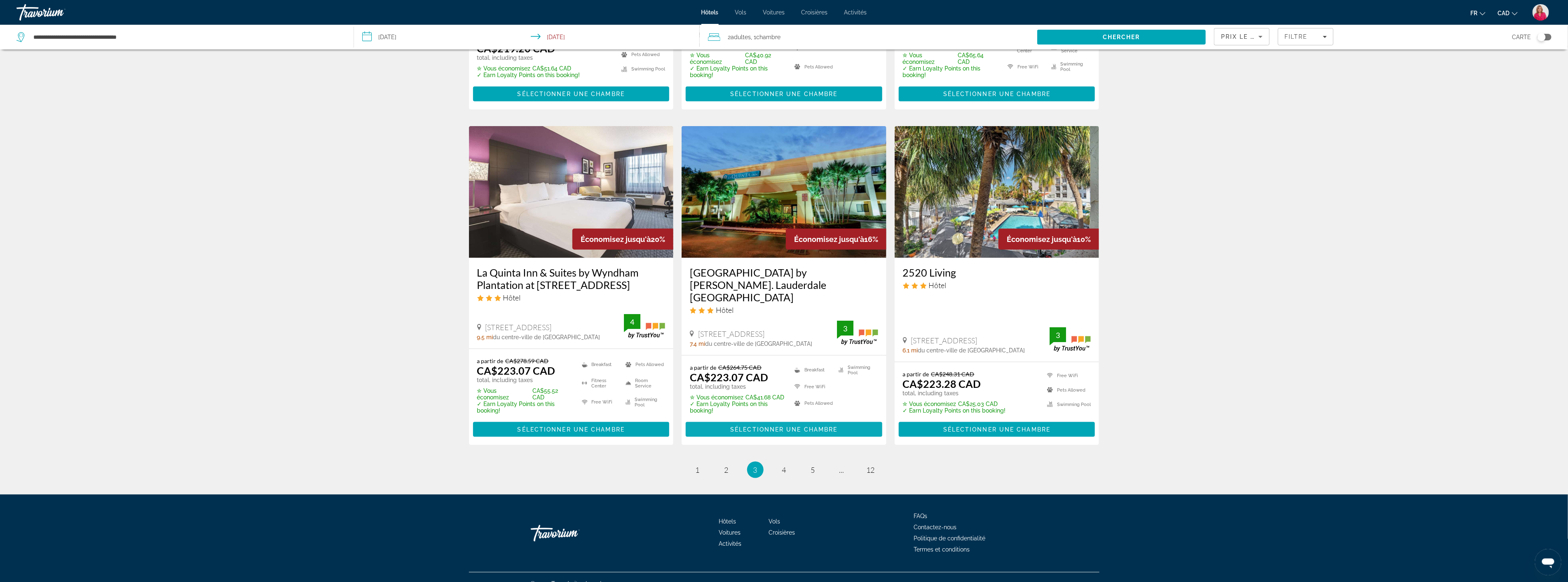
scroll to position [929, 0]
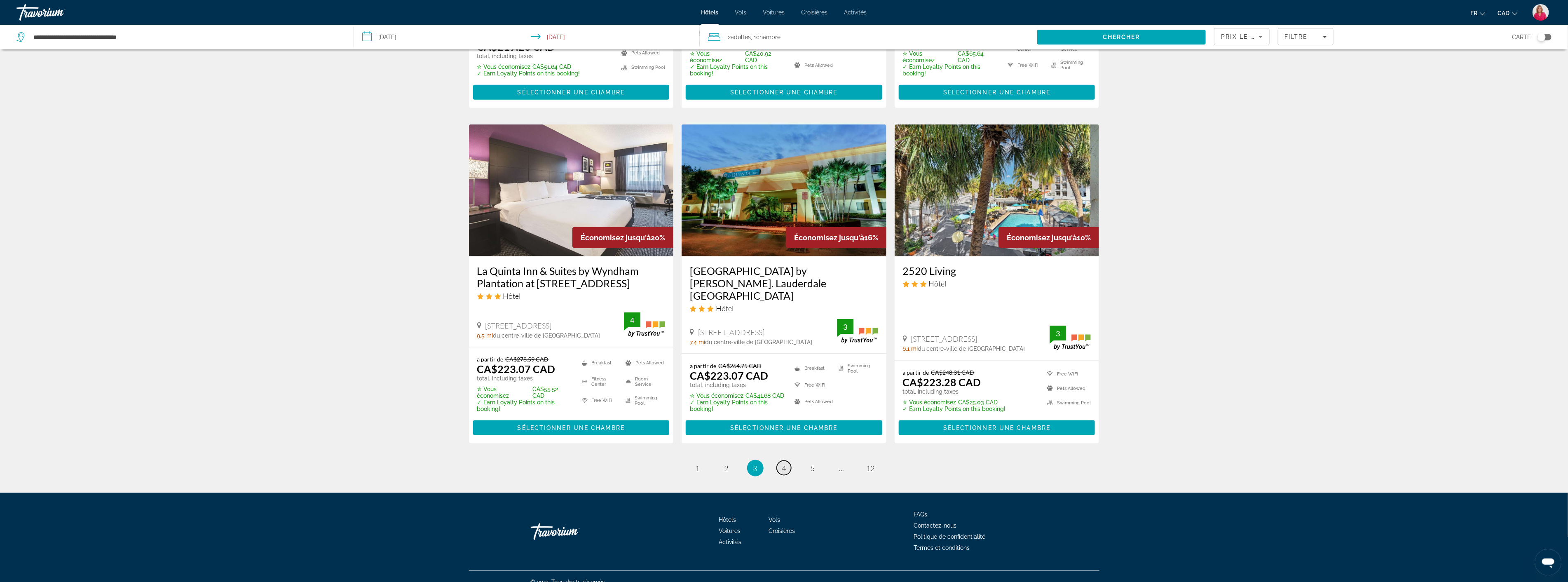
click at [785, 464] on span "4" at bounding box center [784, 468] width 4 height 9
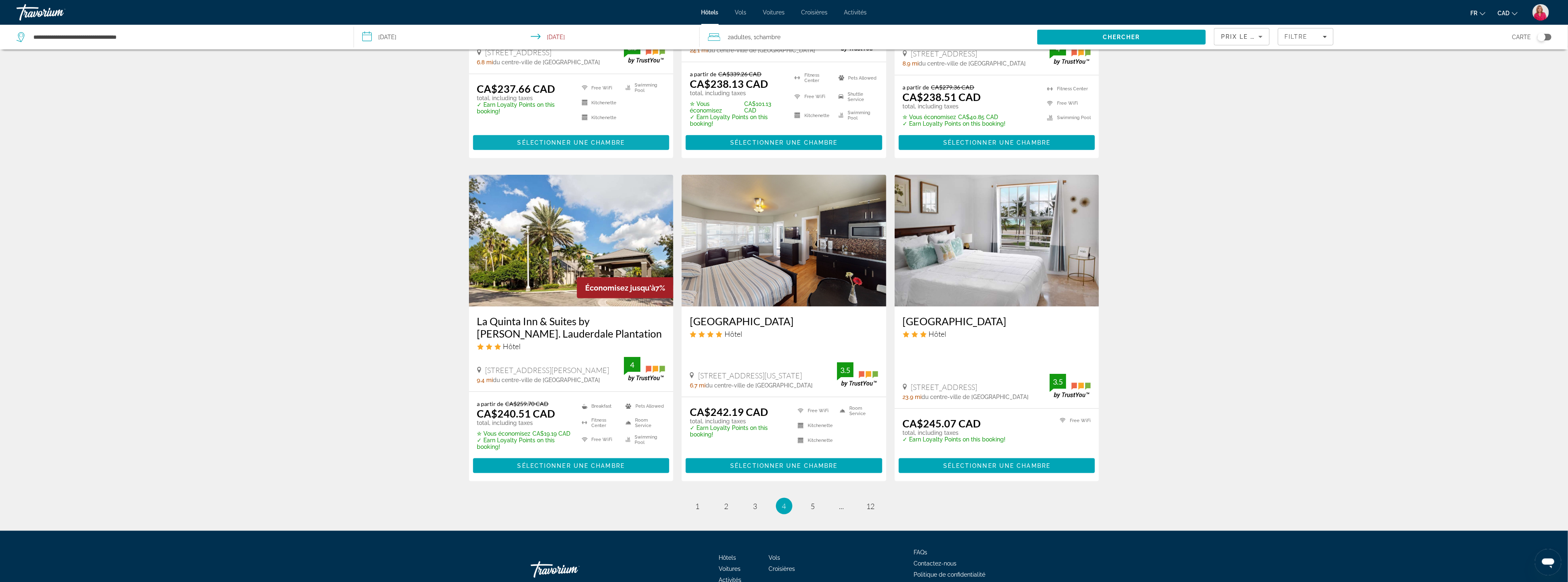
scroll to position [910, 0]
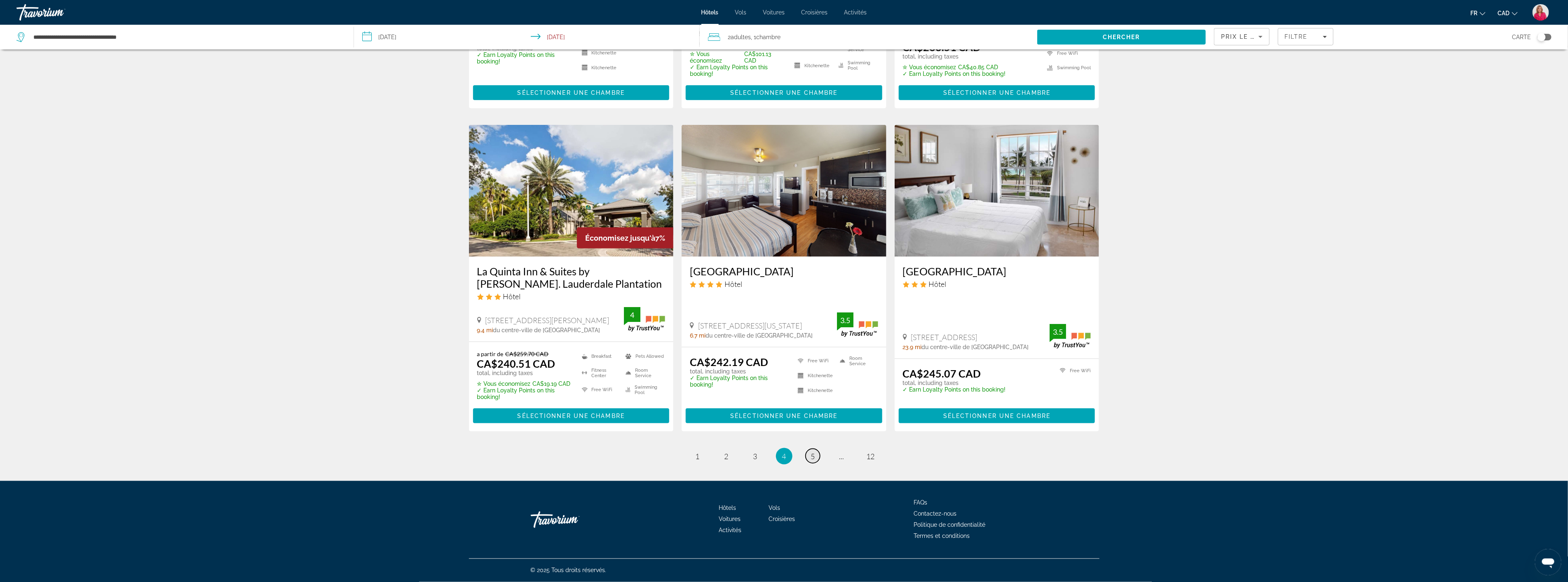
click at [813, 459] on span "5" at bounding box center [813, 456] width 4 height 9
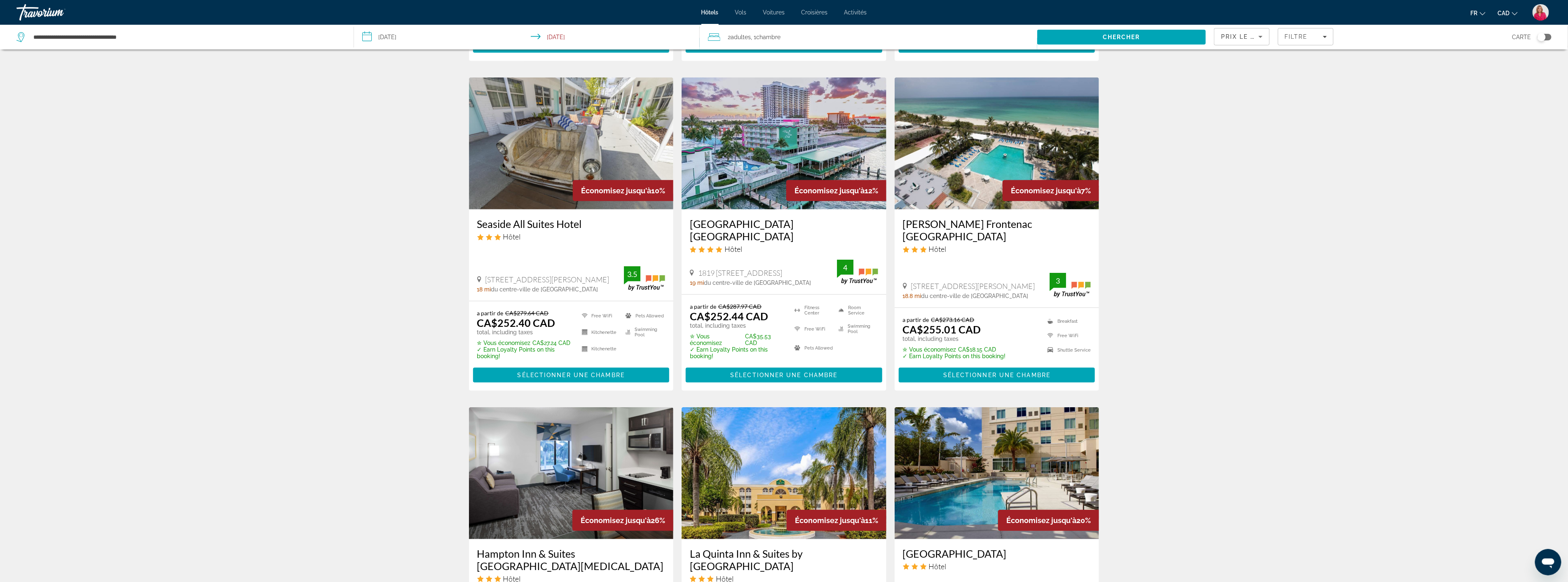
scroll to position [320, 0]
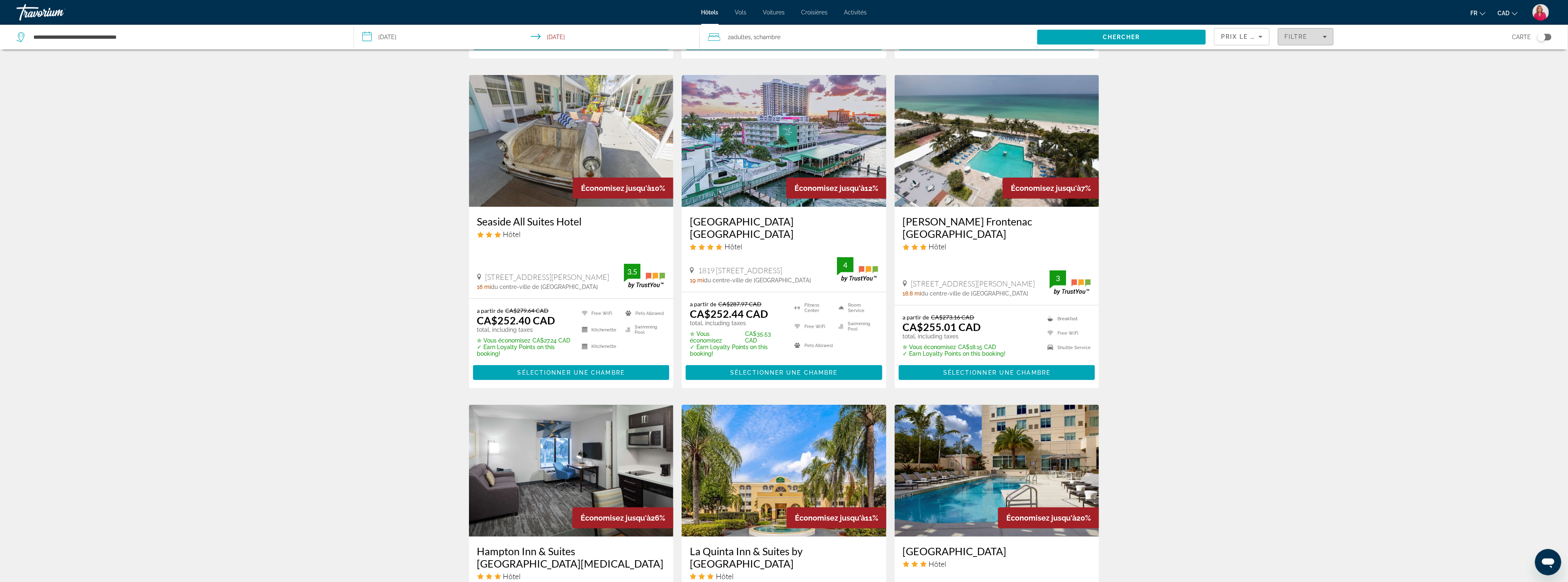
click at [1307, 38] on span "Filtre" at bounding box center [1296, 37] width 24 height 7
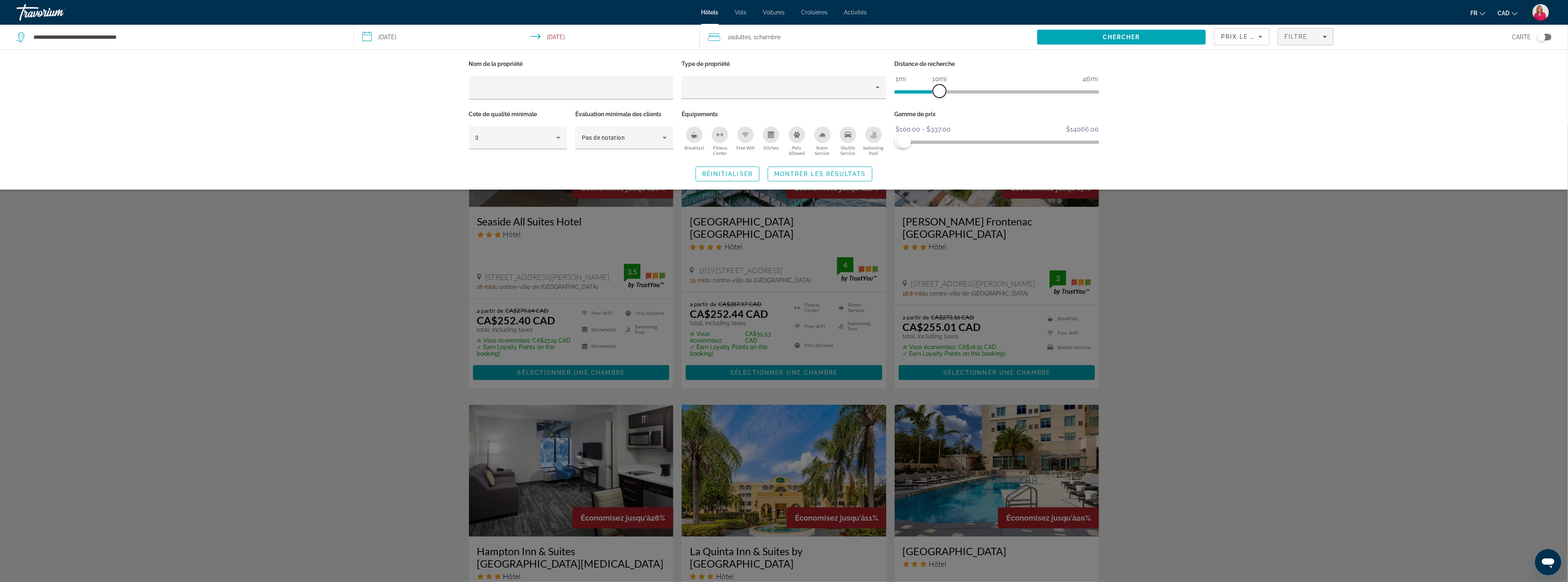
drag, startPoint x: 1024, startPoint y: 91, endPoint x: 938, endPoint y: 100, distance: 86.5
click at [938, 100] on div "Distance de recherche 1mi 46mi 10mi" at bounding box center [997, 83] width 213 height 51
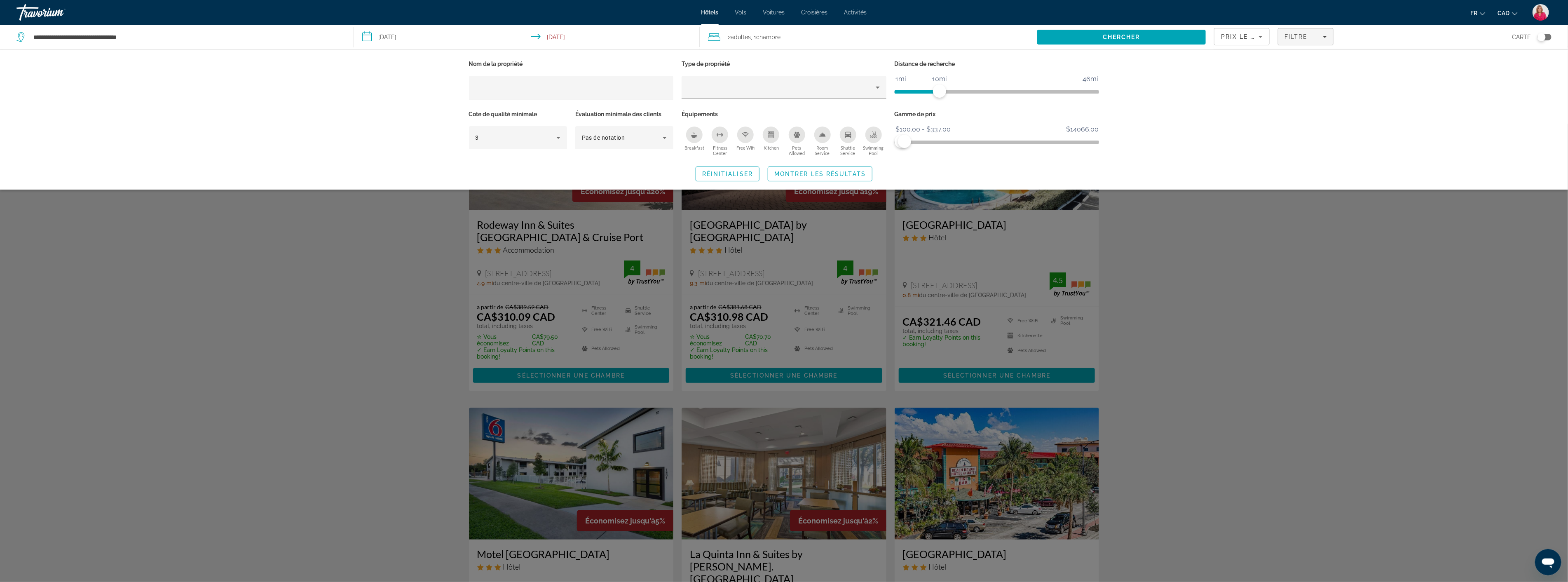
click at [1200, 293] on div "Search widget" at bounding box center [784, 352] width 1568 height 458
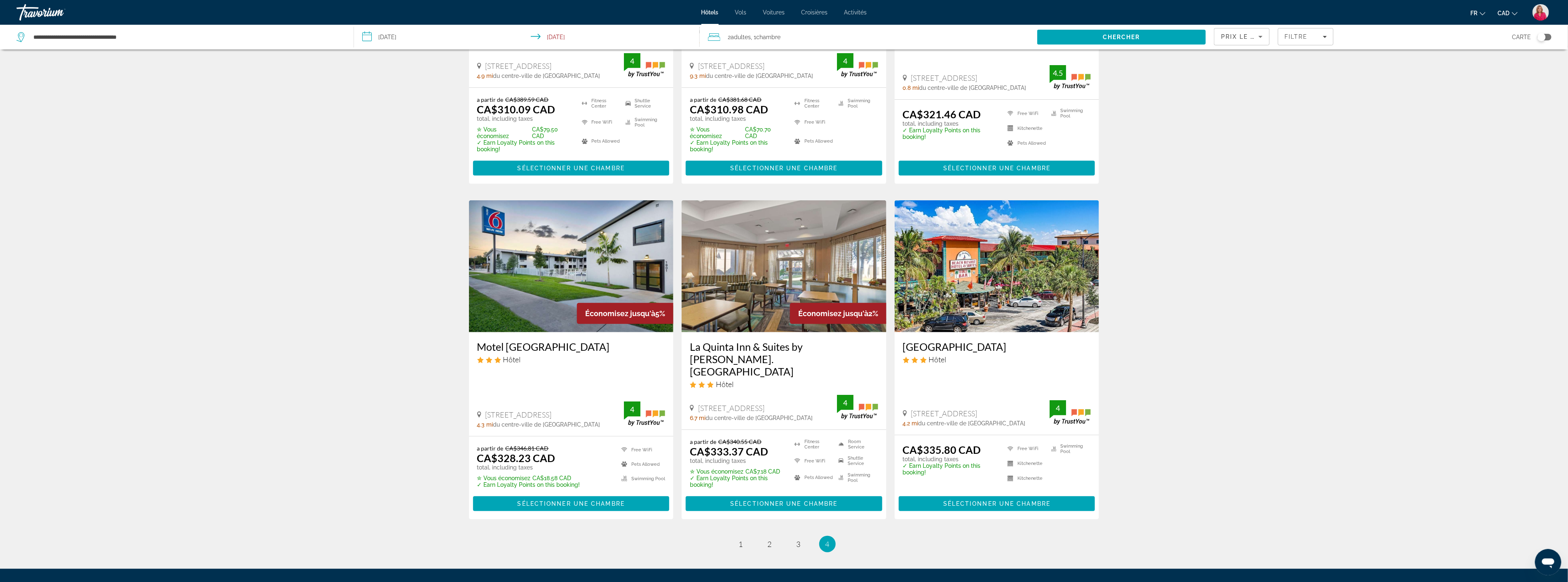
scroll to position [229, 0]
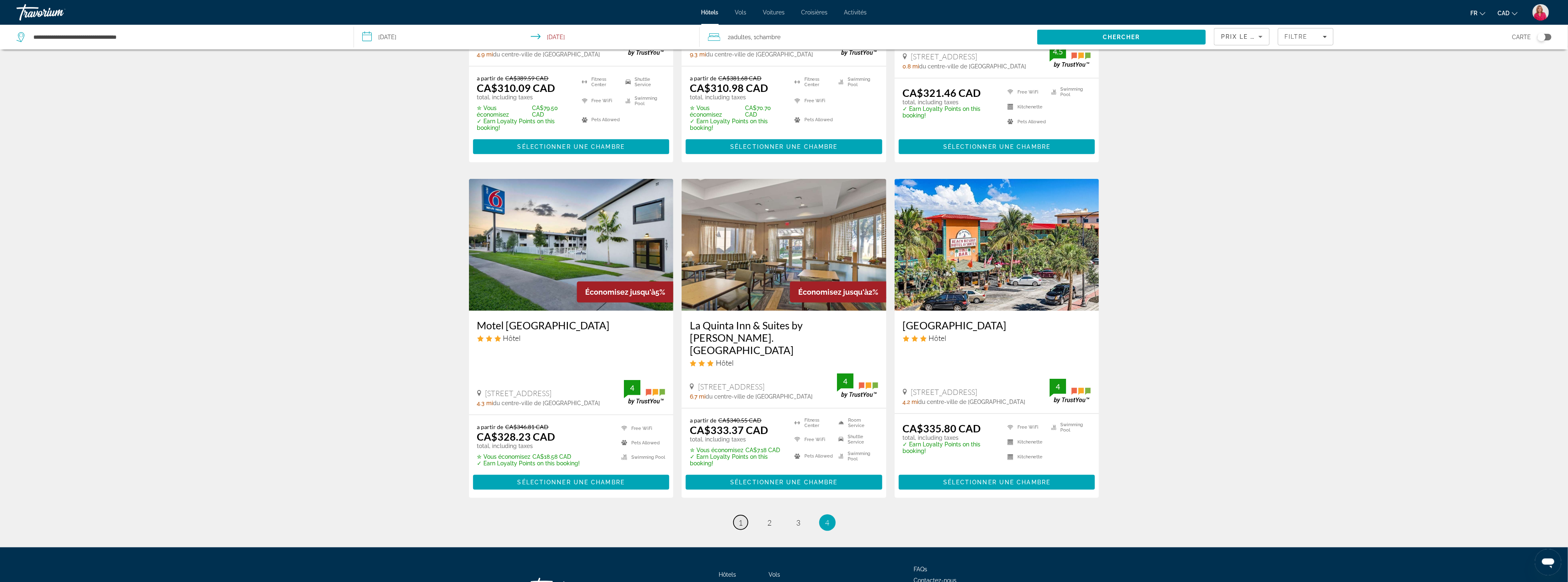
click at [744, 515] on link "page 1" at bounding box center [741, 522] width 15 height 15
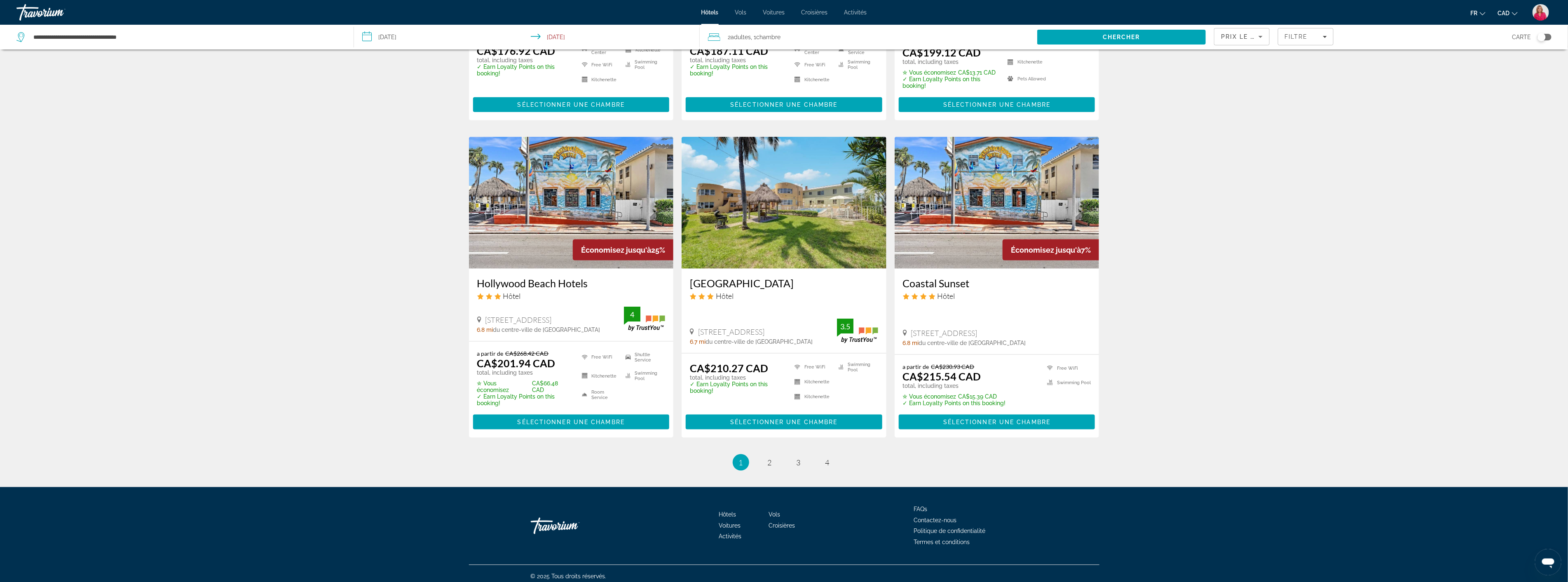
scroll to position [880, 0]
click at [772, 457] on link "page 2" at bounding box center [769, 462] width 15 height 15
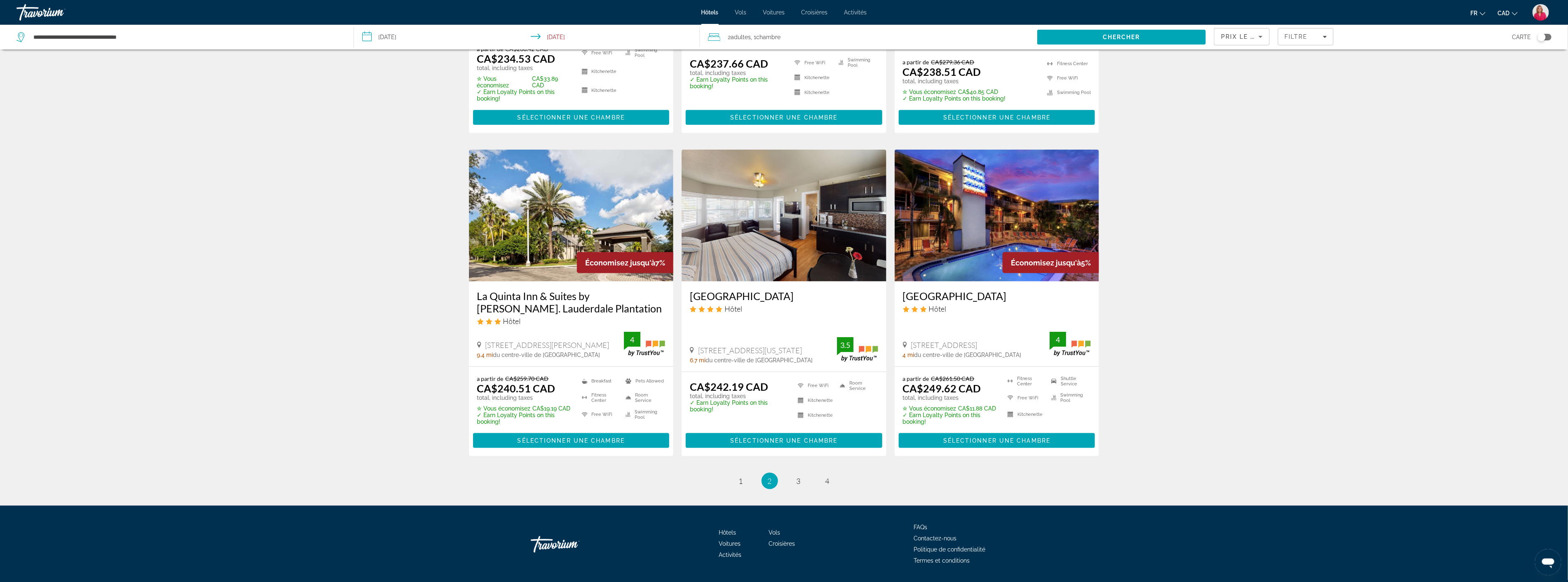
scroll to position [904, 0]
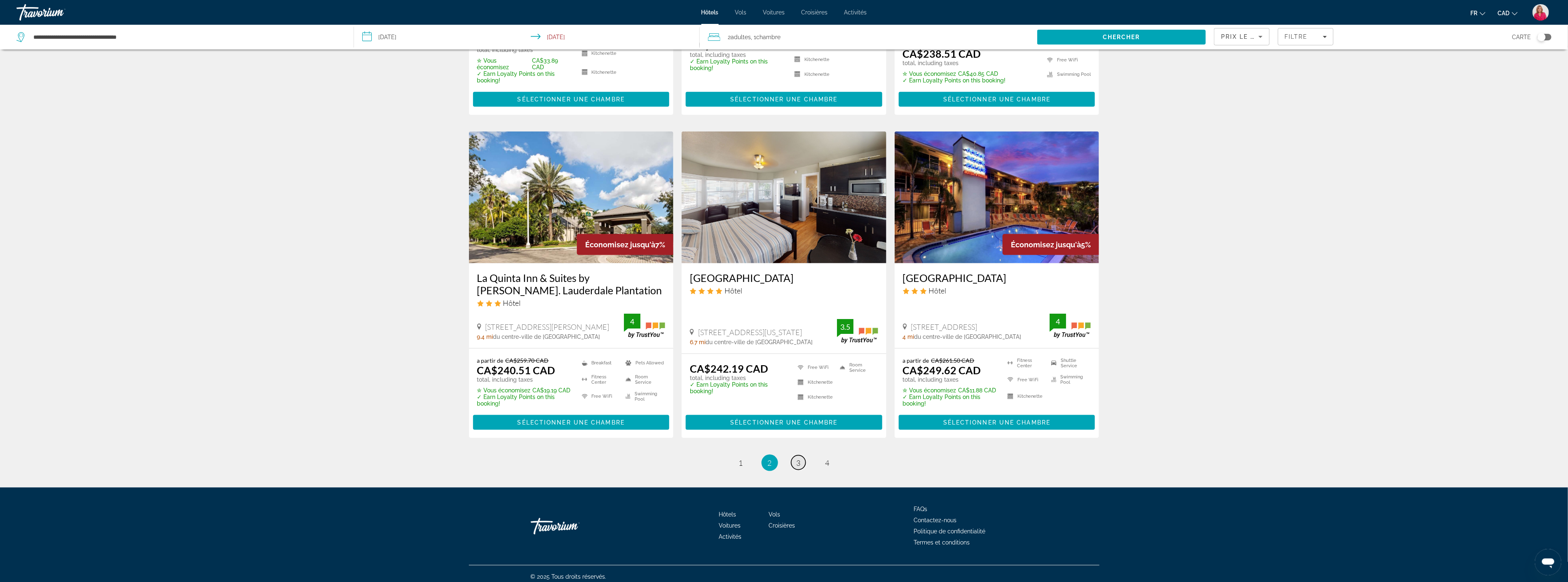
click at [797, 458] on span "3" at bounding box center [799, 463] width 4 height 9
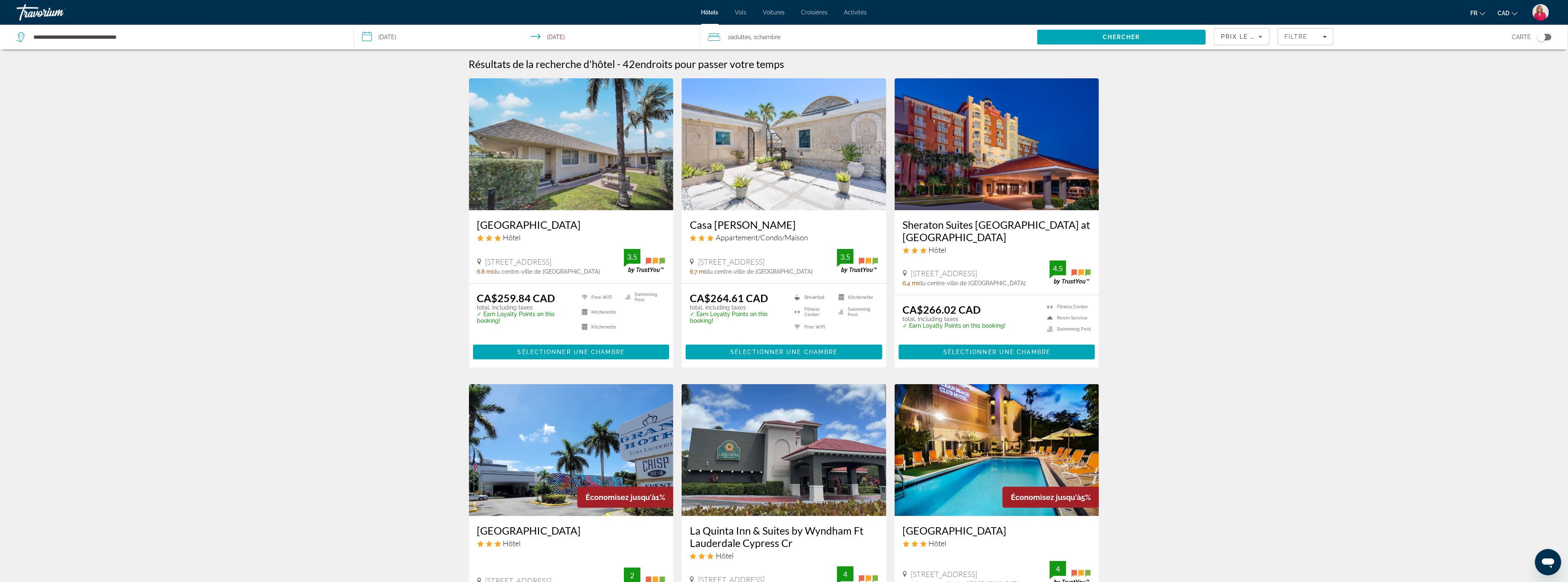
click at [987, 184] on img "Main content" at bounding box center [997, 144] width 205 height 132
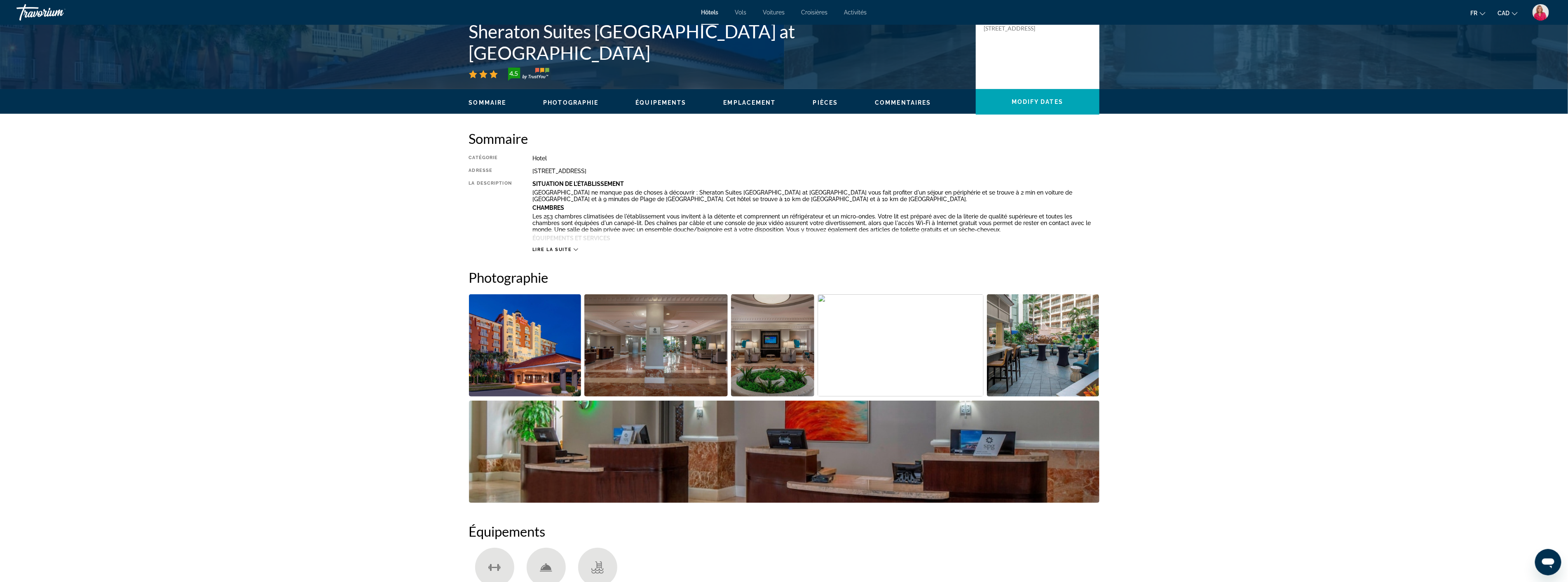
scroll to position [229, 0]
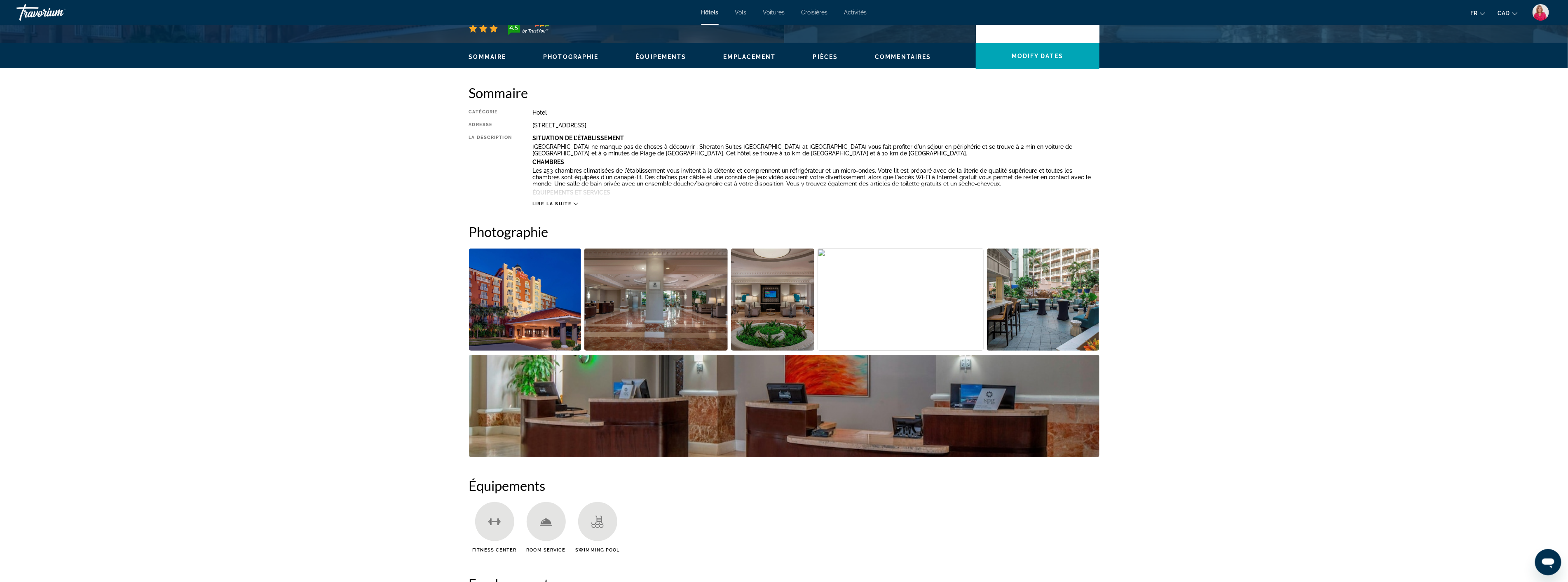
click at [632, 309] on img "Open full-screen image slider" at bounding box center [656, 300] width 144 height 102
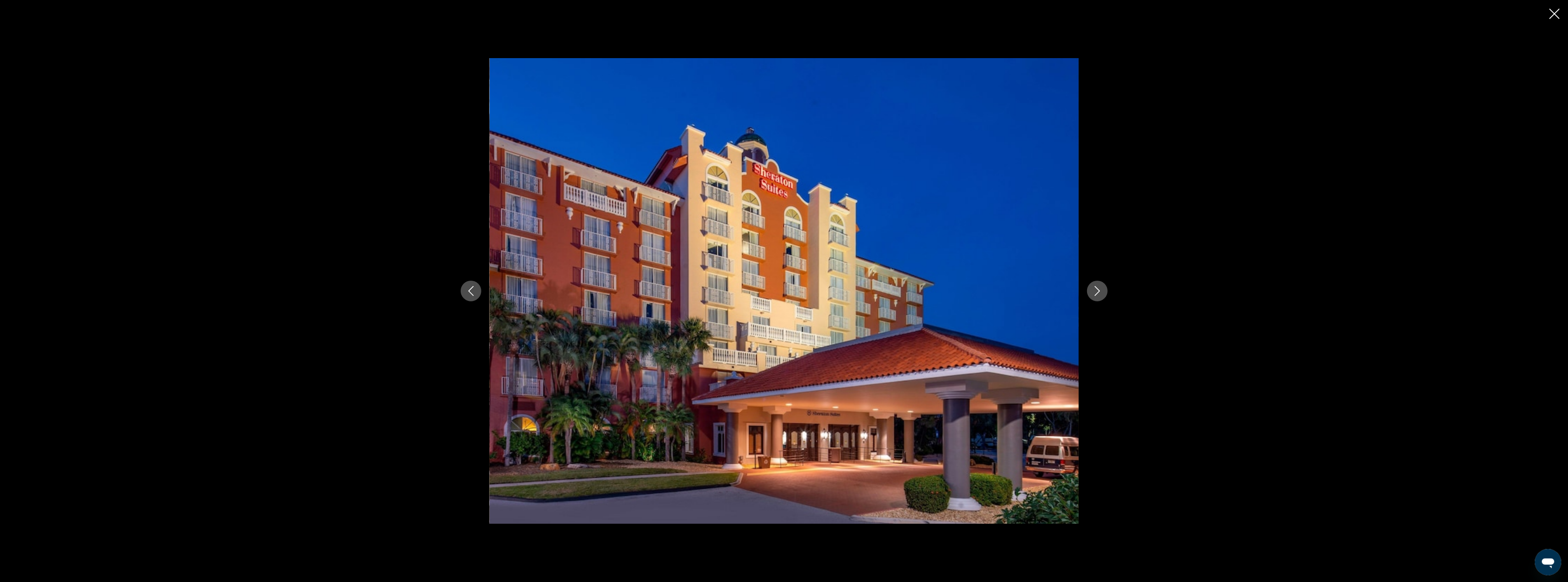
click at [1098, 290] on icon "Next image" at bounding box center [1097, 291] width 5 height 10
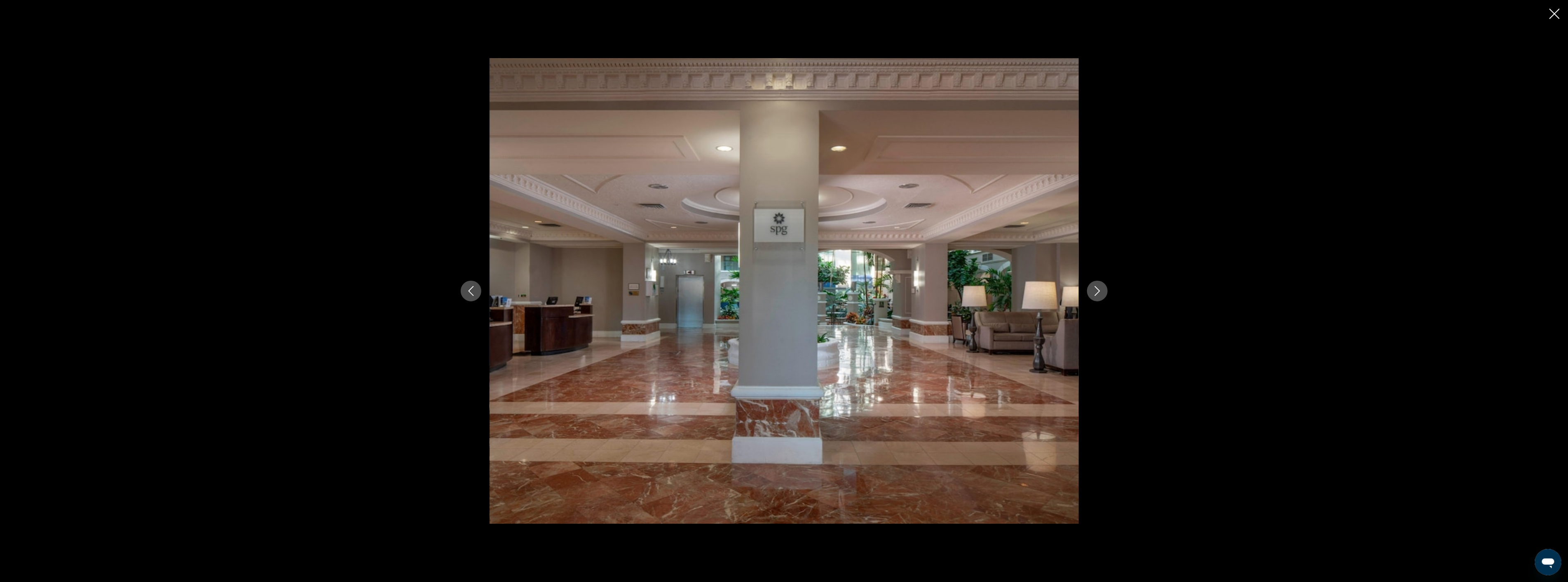
click at [1098, 290] on icon "Next image" at bounding box center [1097, 291] width 10 height 10
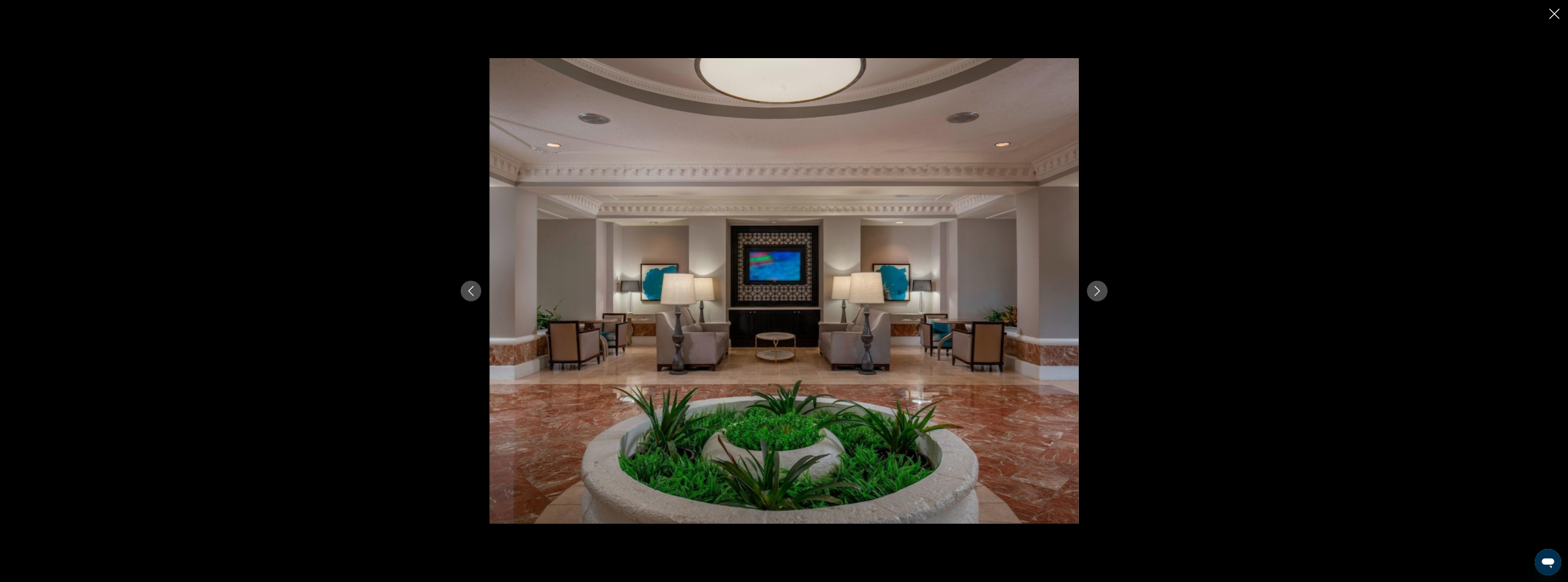
click at [1098, 290] on icon "Next image" at bounding box center [1097, 291] width 10 height 10
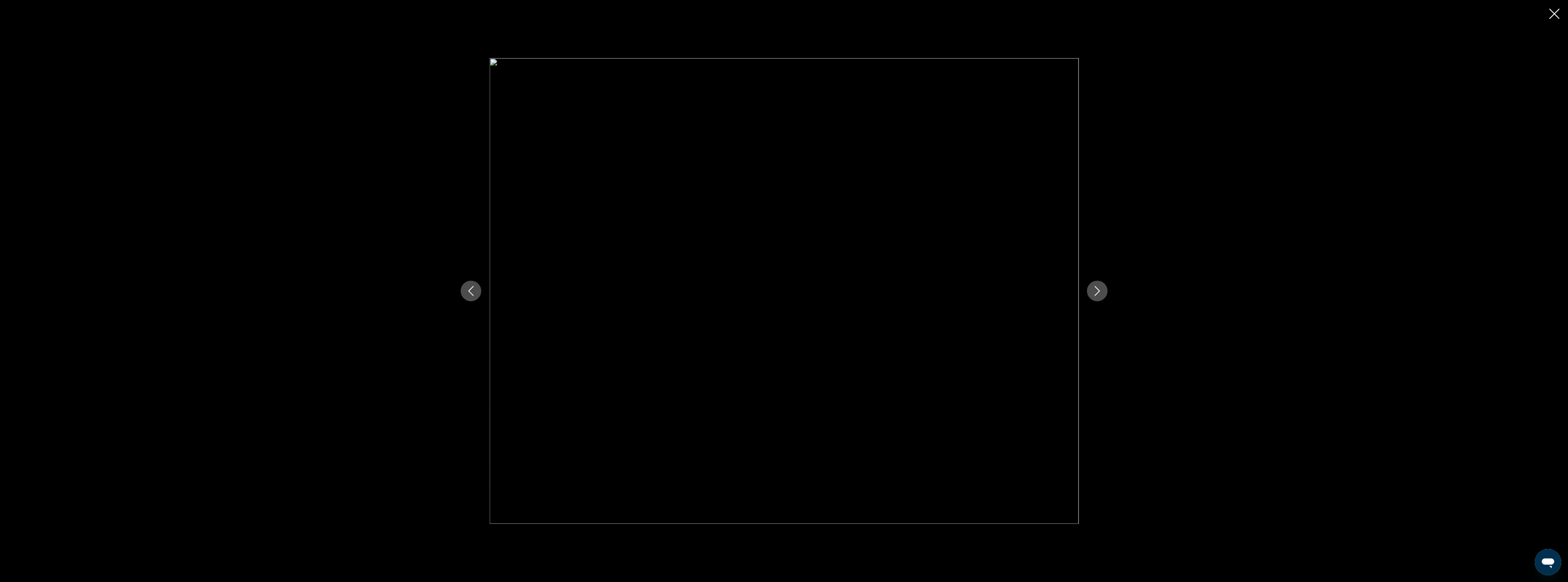
click at [1098, 290] on icon "Next image" at bounding box center [1097, 291] width 10 height 10
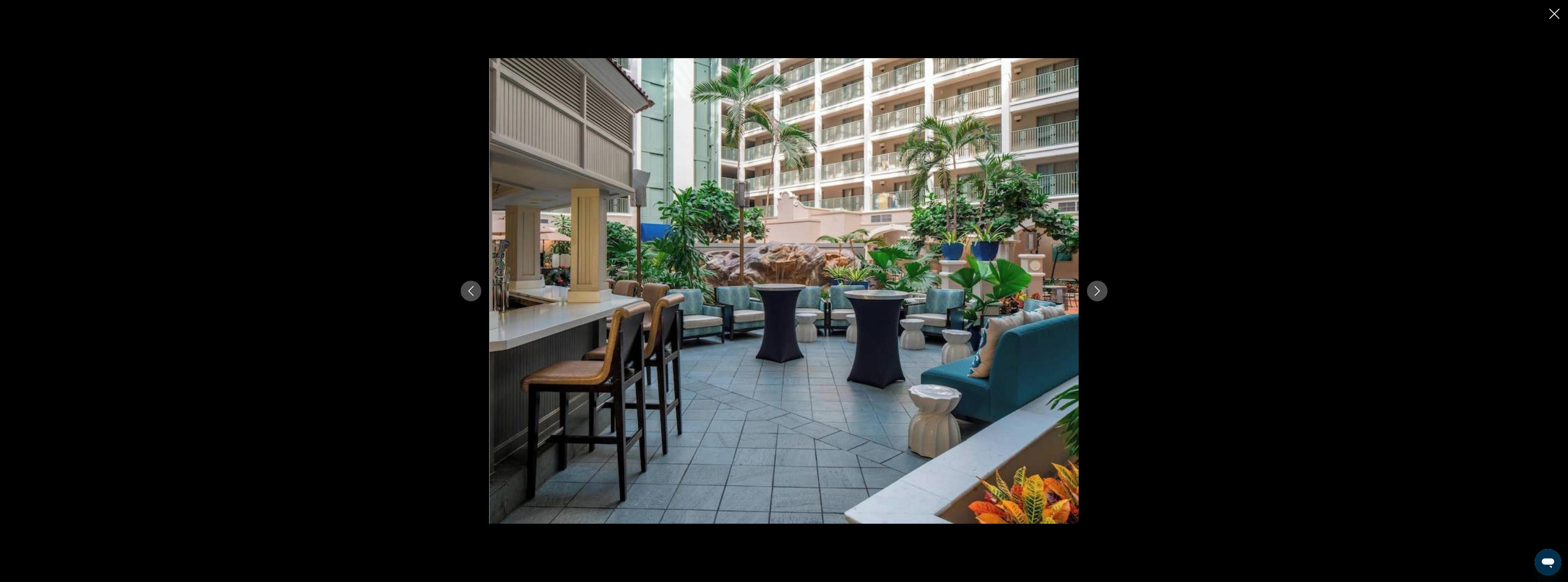
click at [1098, 290] on icon "Next image" at bounding box center [1097, 291] width 10 height 10
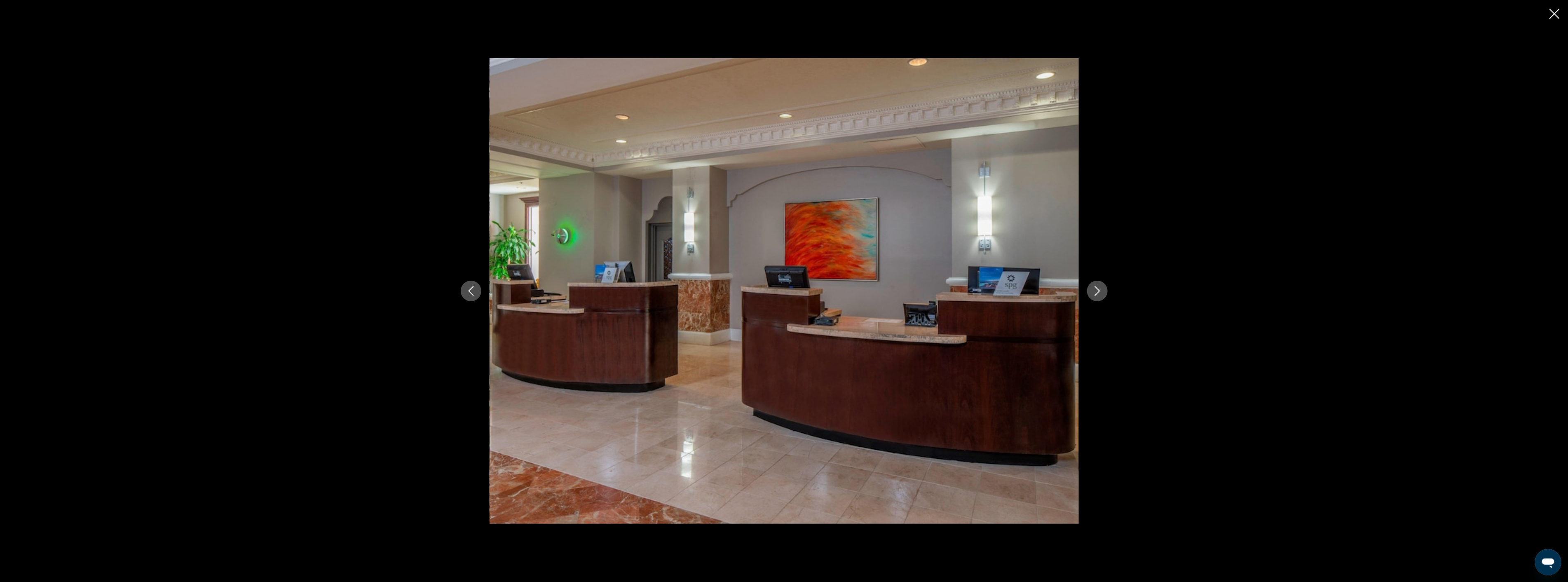
click at [1098, 290] on icon "Next image" at bounding box center [1097, 291] width 10 height 10
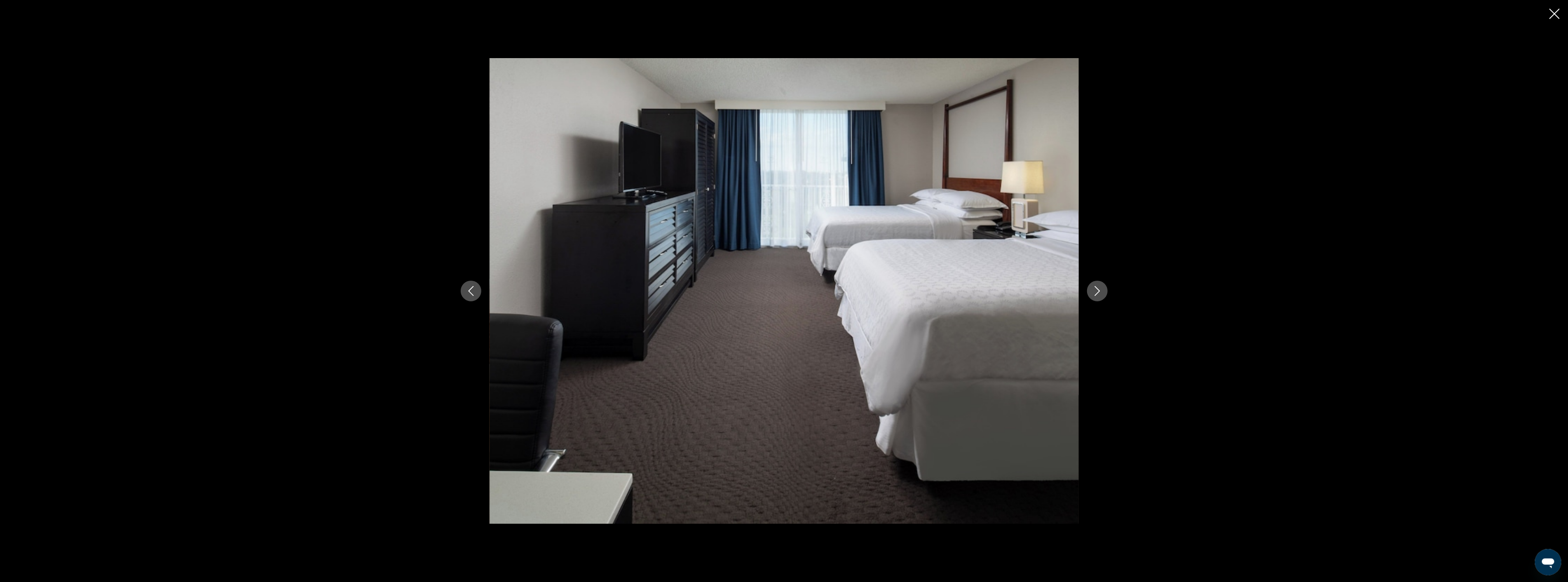
click at [1098, 290] on icon "Next image" at bounding box center [1097, 291] width 10 height 10
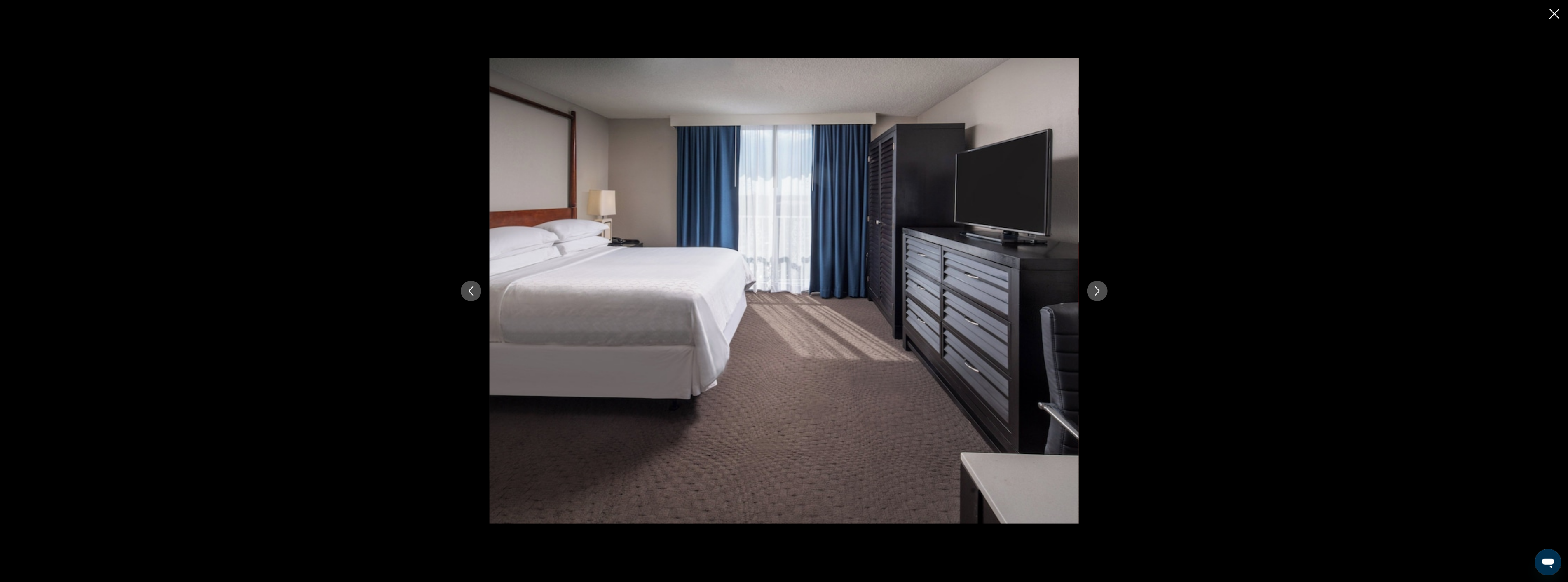
click at [1098, 290] on icon "Next image" at bounding box center [1097, 291] width 10 height 10
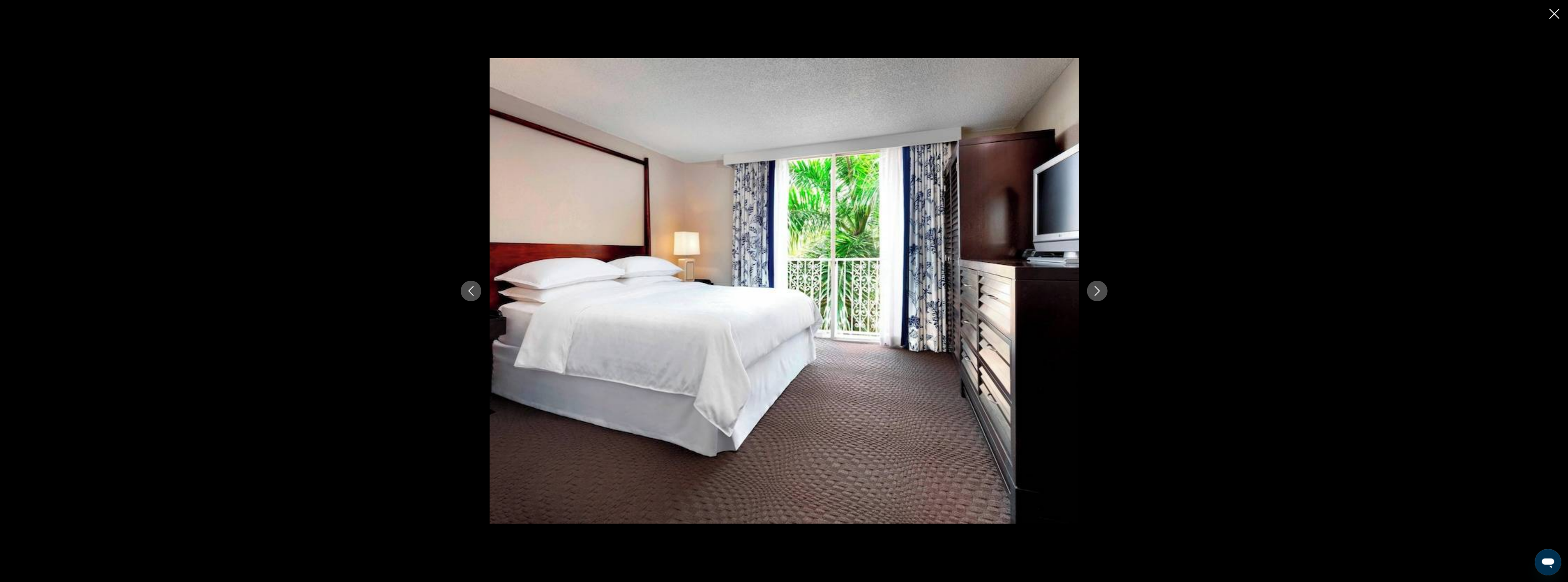
click at [1098, 290] on icon "Next image" at bounding box center [1097, 291] width 10 height 10
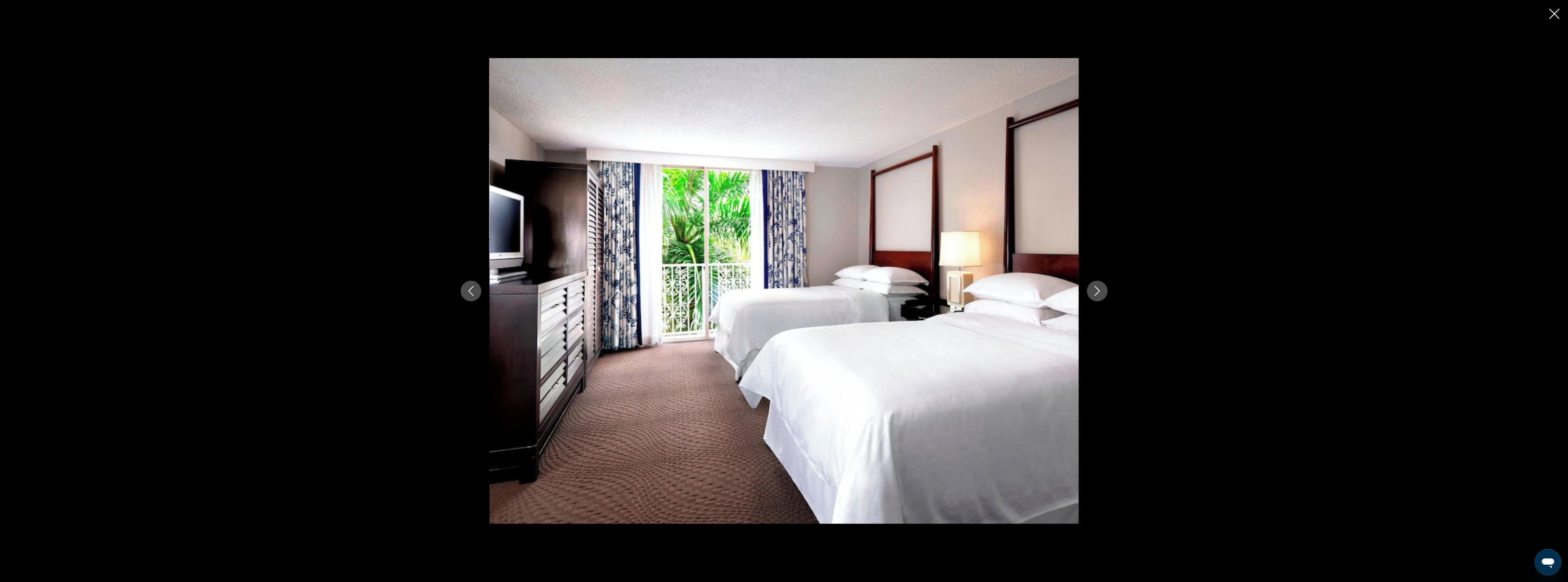
click at [1098, 290] on icon "Next image" at bounding box center [1097, 291] width 10 height 10
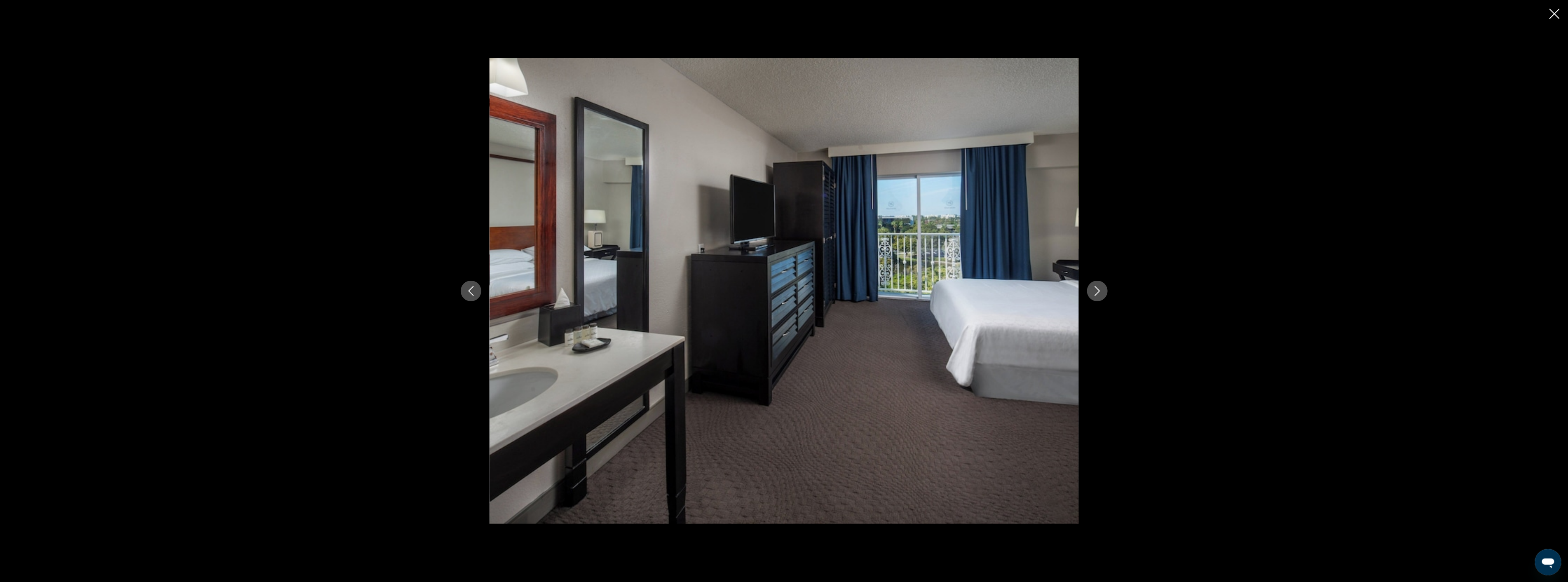
click at [1098, 290] on icon "Next image" at bounding box center [1097, 291] width 10 height 10
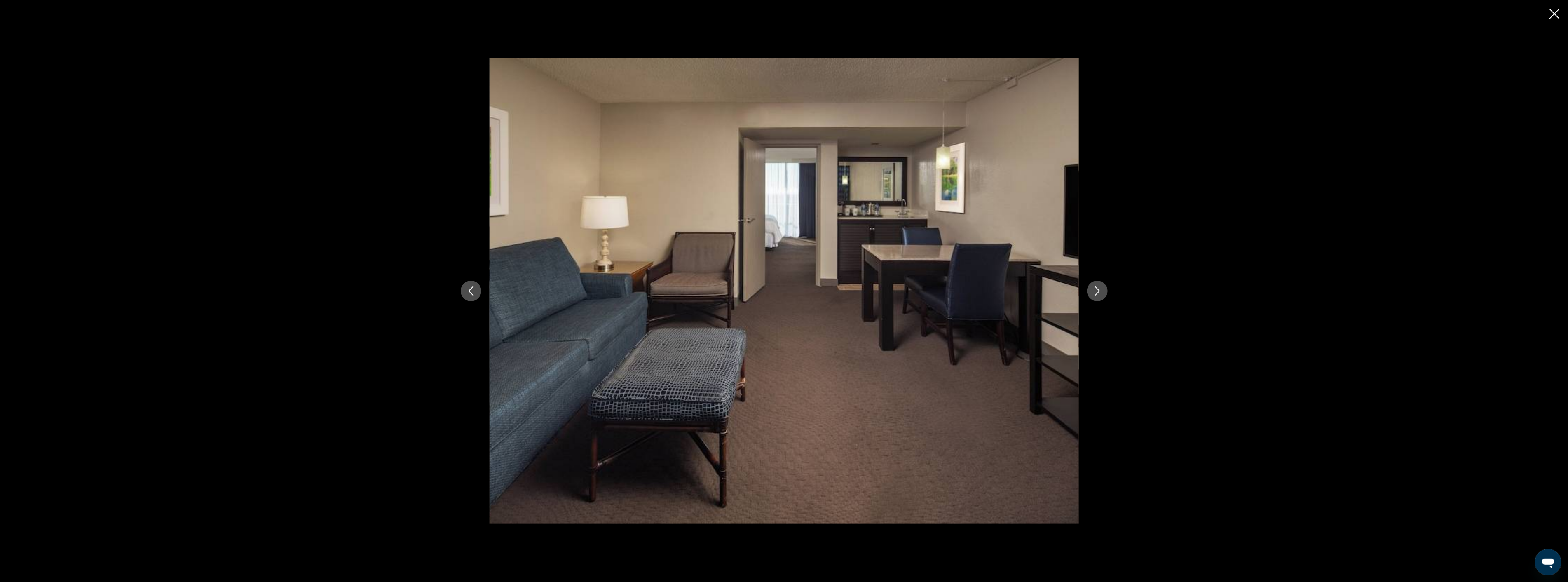
click at [1558, 13] on icon "Close slideshow" at bounding box center [1555, 13] width 10 height 10
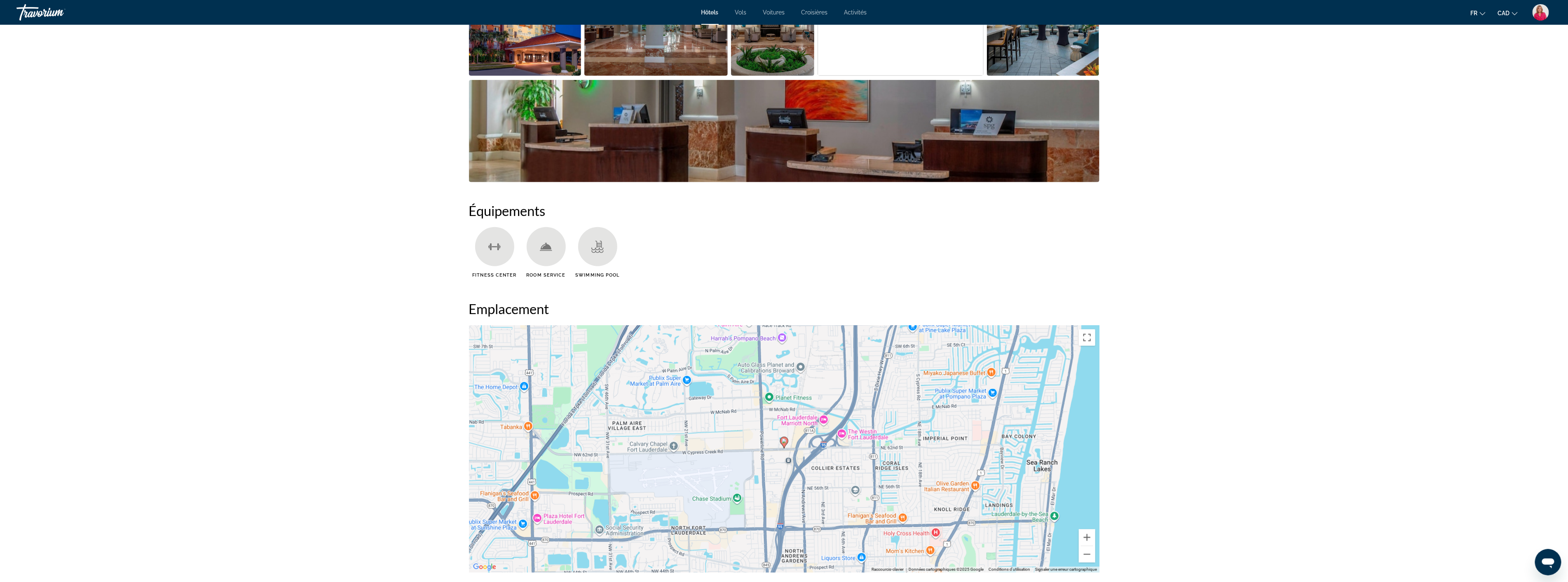
scroll to position [549, 0]
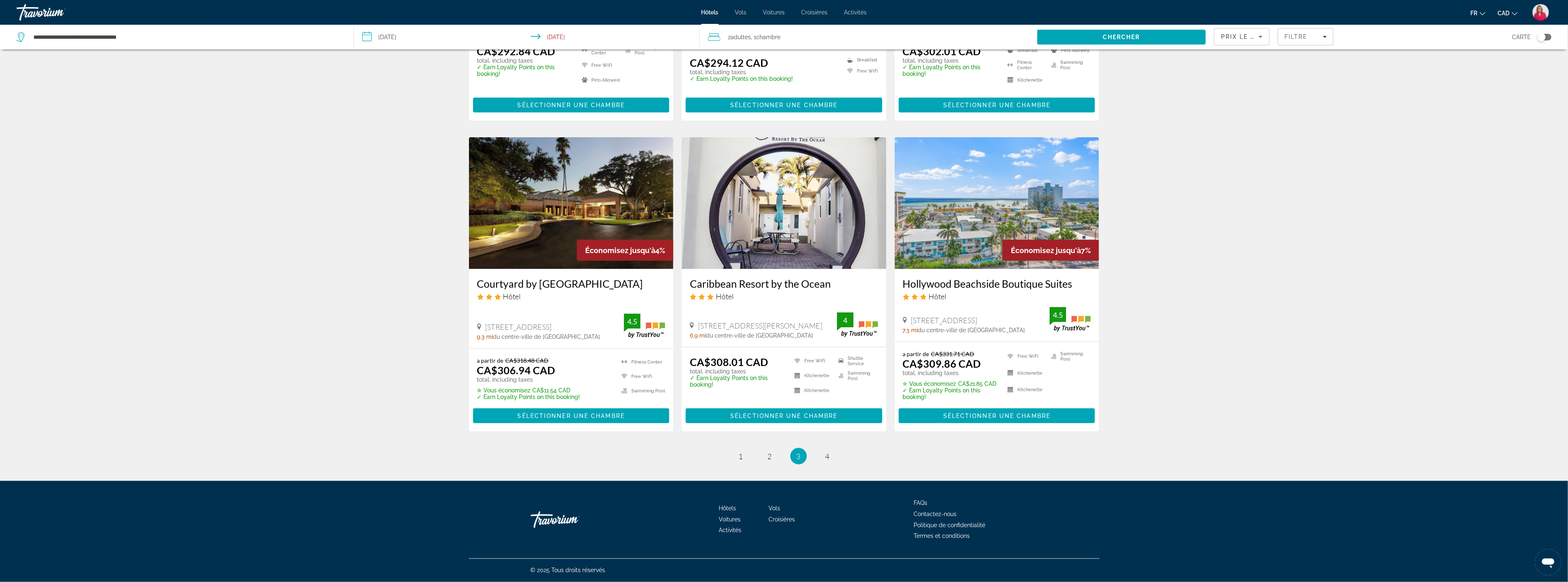
scroll to position [889, 0]
click at [769, 455] on span "2" at bounding box center [769, 456] width 4 height 9
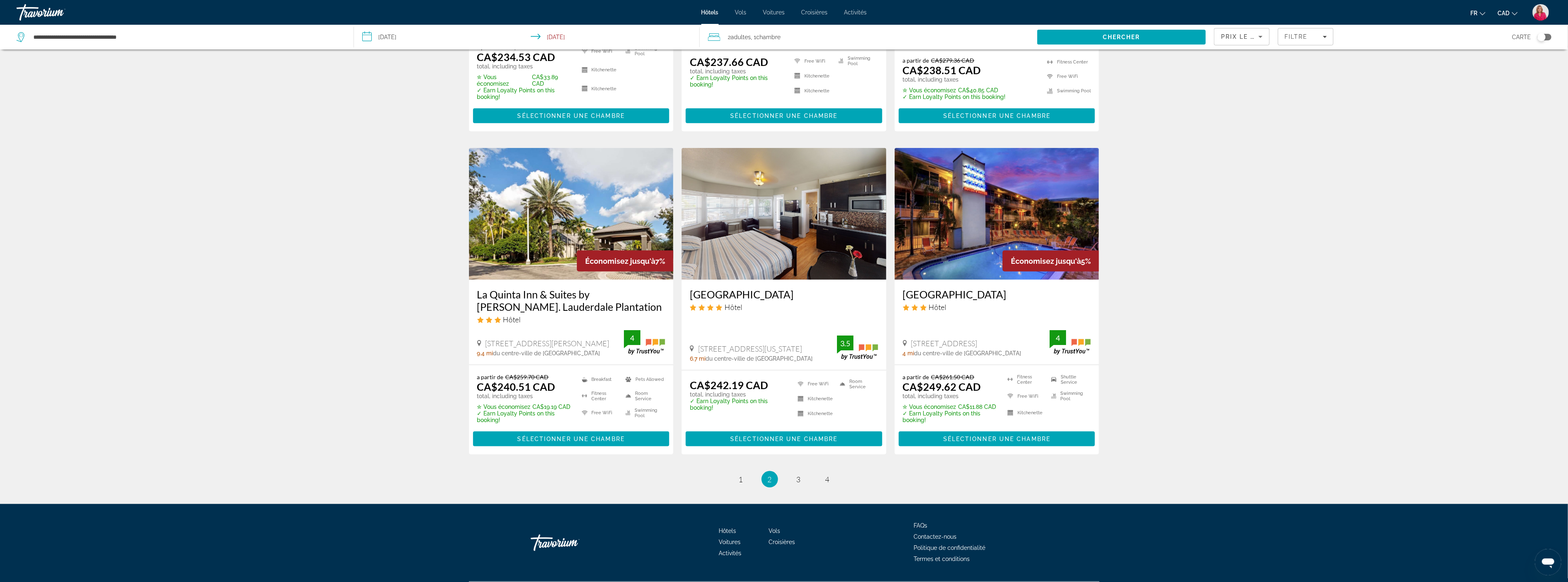
scroll to position [904, 0]
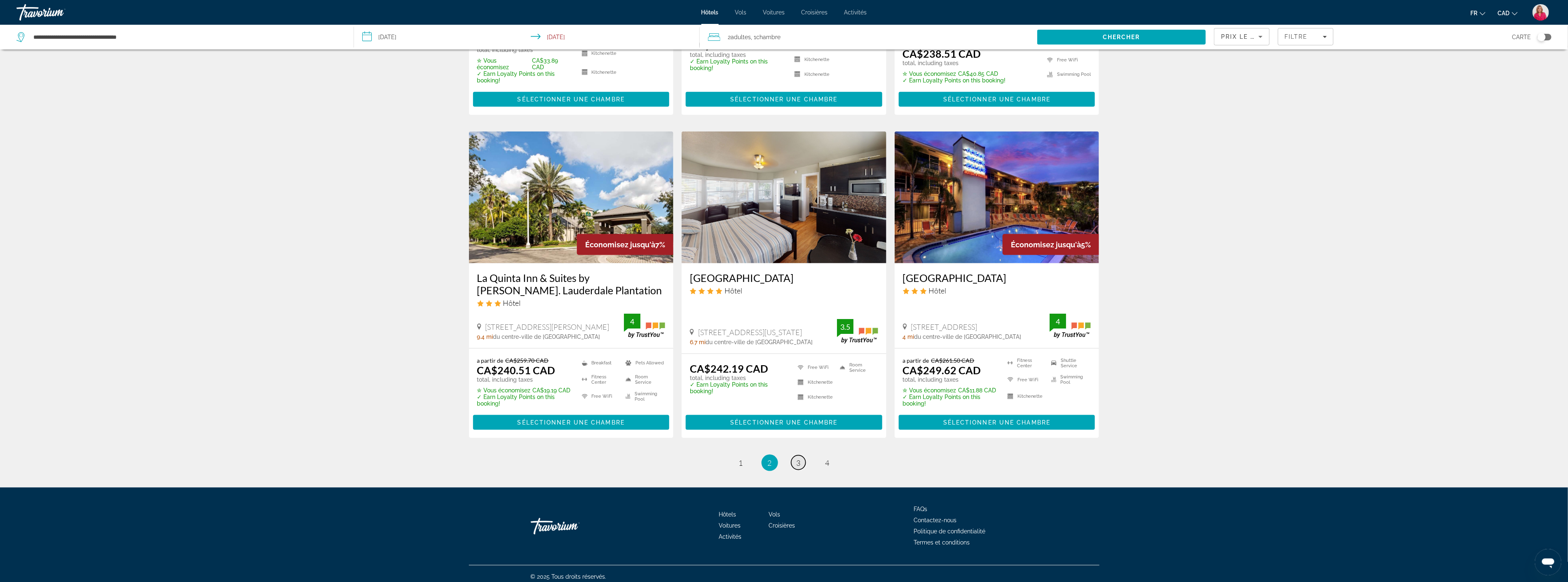
click at [797, 458] on span "3" at bounding box center [799, 463] width 4 height 9
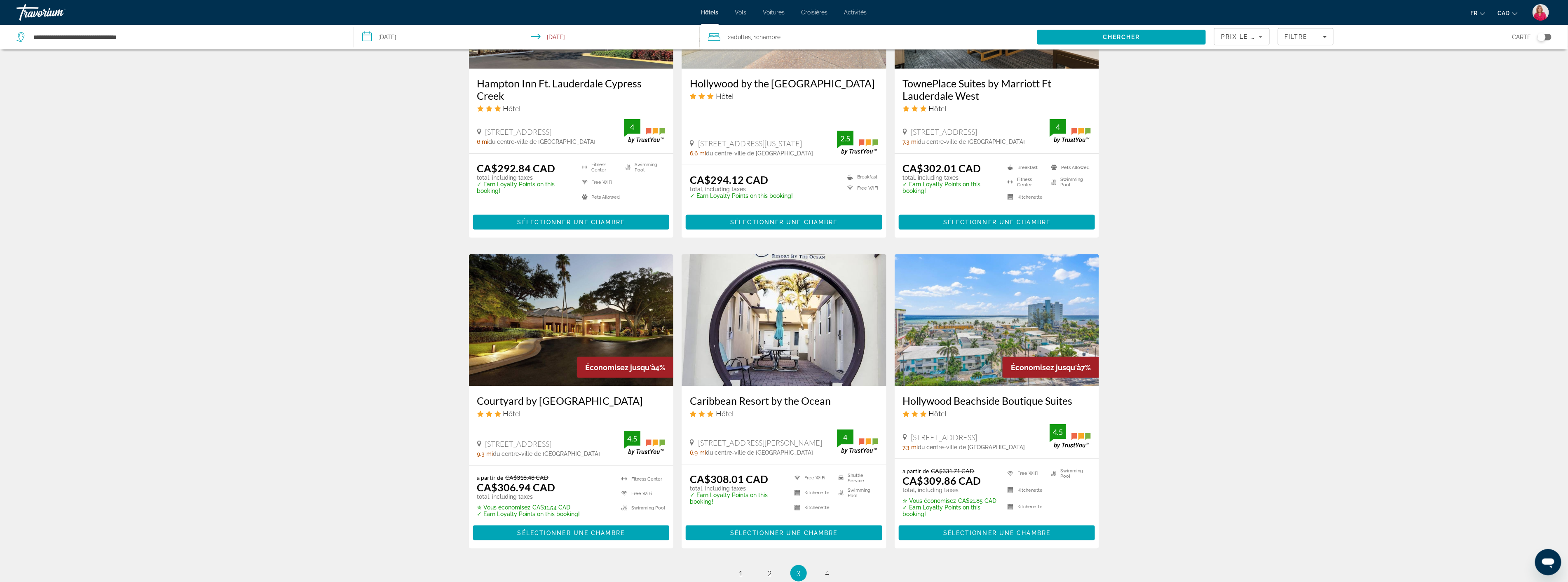
scroll to position [870, 0]
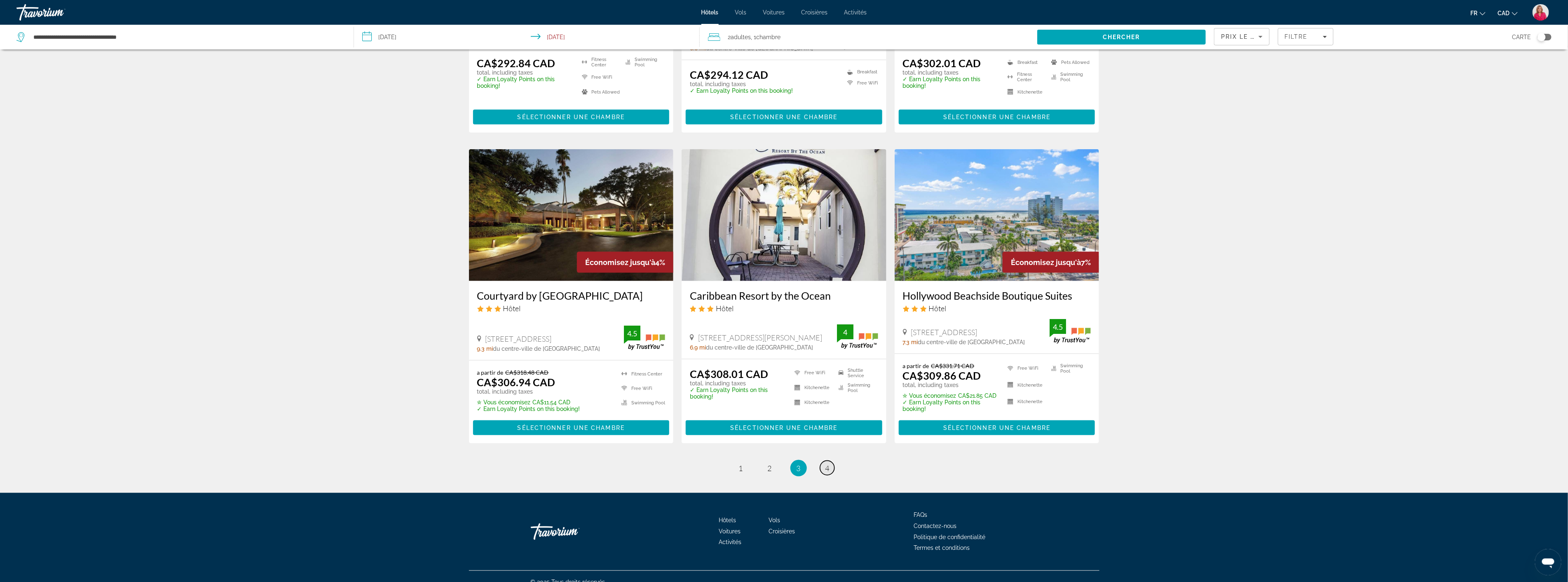
click at [830, 474] on link "page 4" at bounding box center [827, 468] width 15 height 15
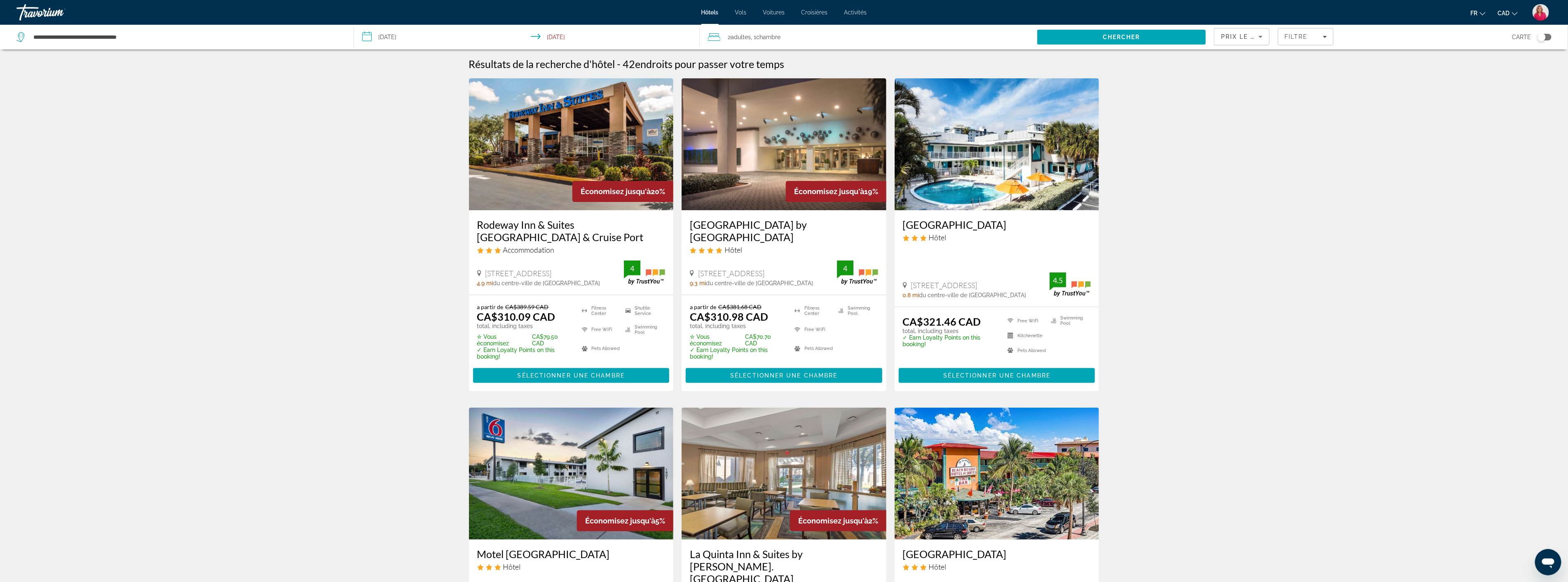
click at [766, 170] on img "Main content" at bounding box center [784, 144] width 205 height 132
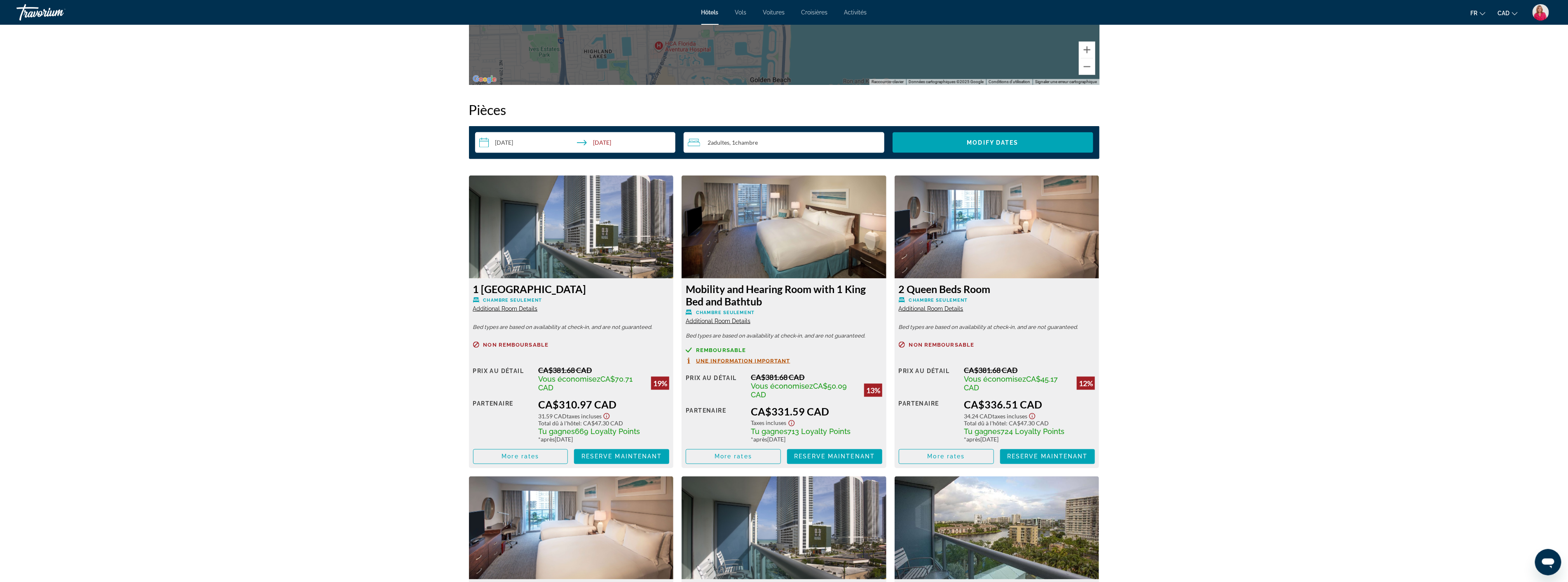
scroll to position [1053, 0]
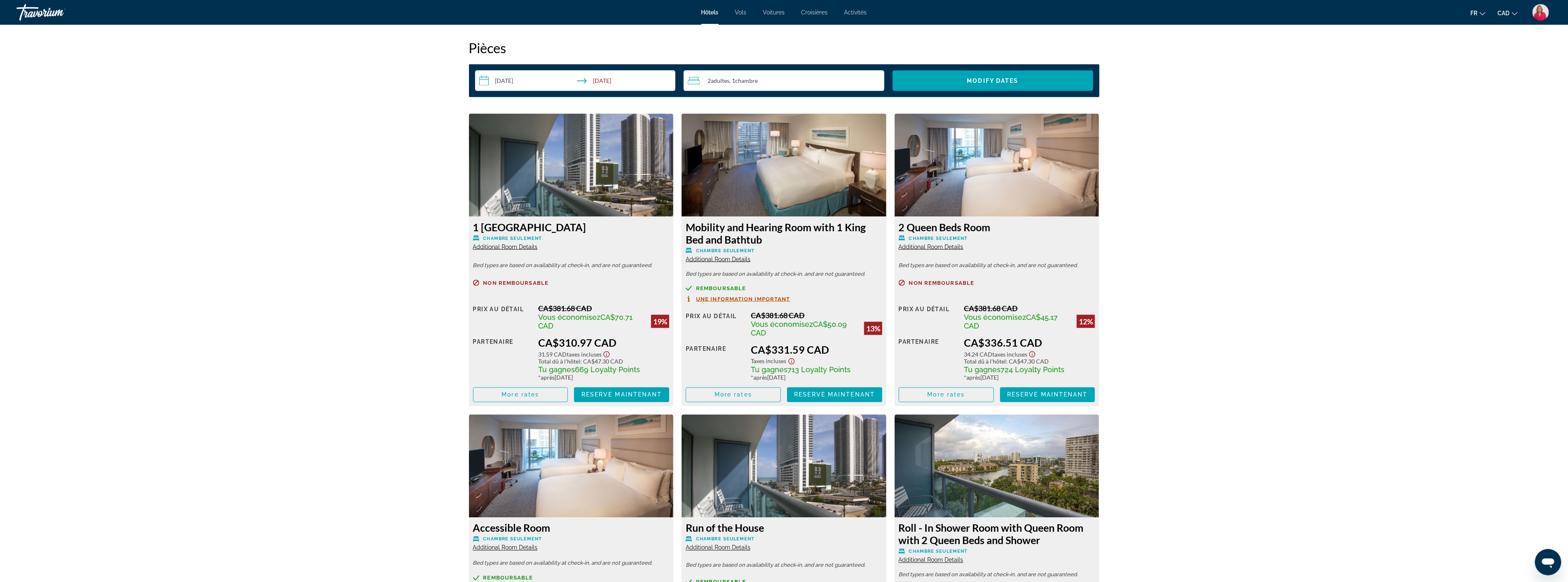
click at [782, 178] on img "Main content" at bounding box center [784, 165] width 205 height 103
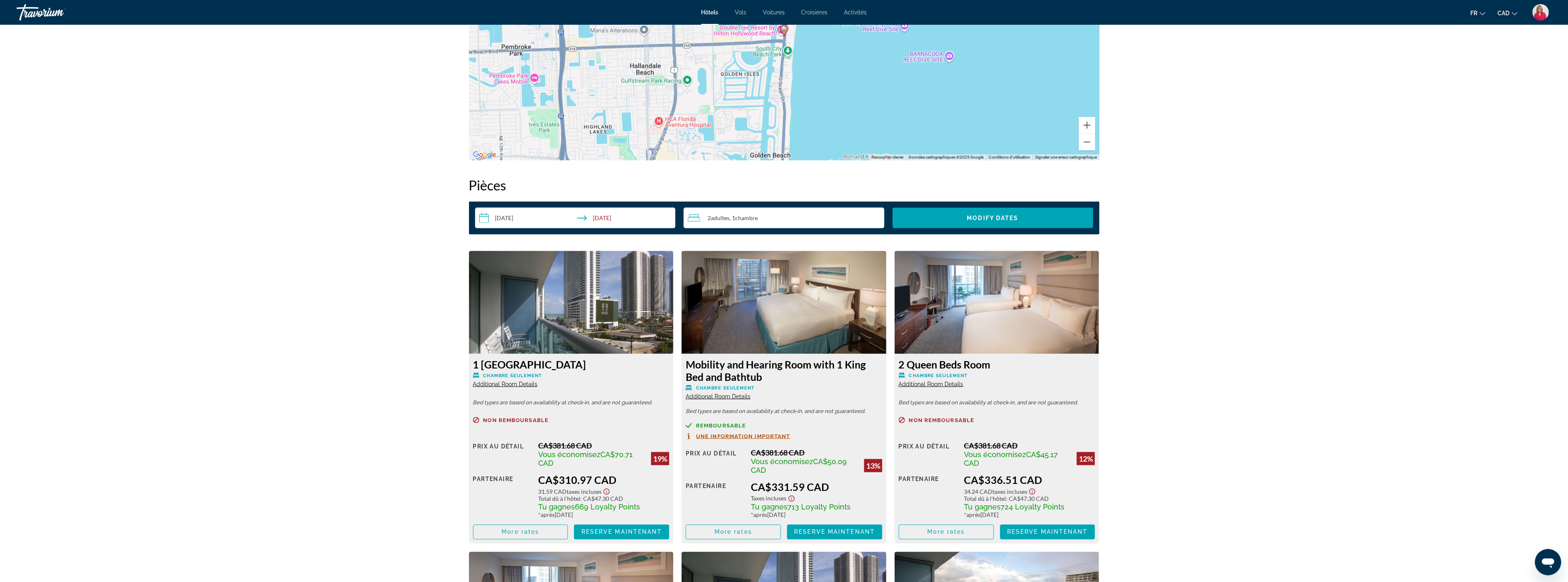
scroll to position [778, 0]
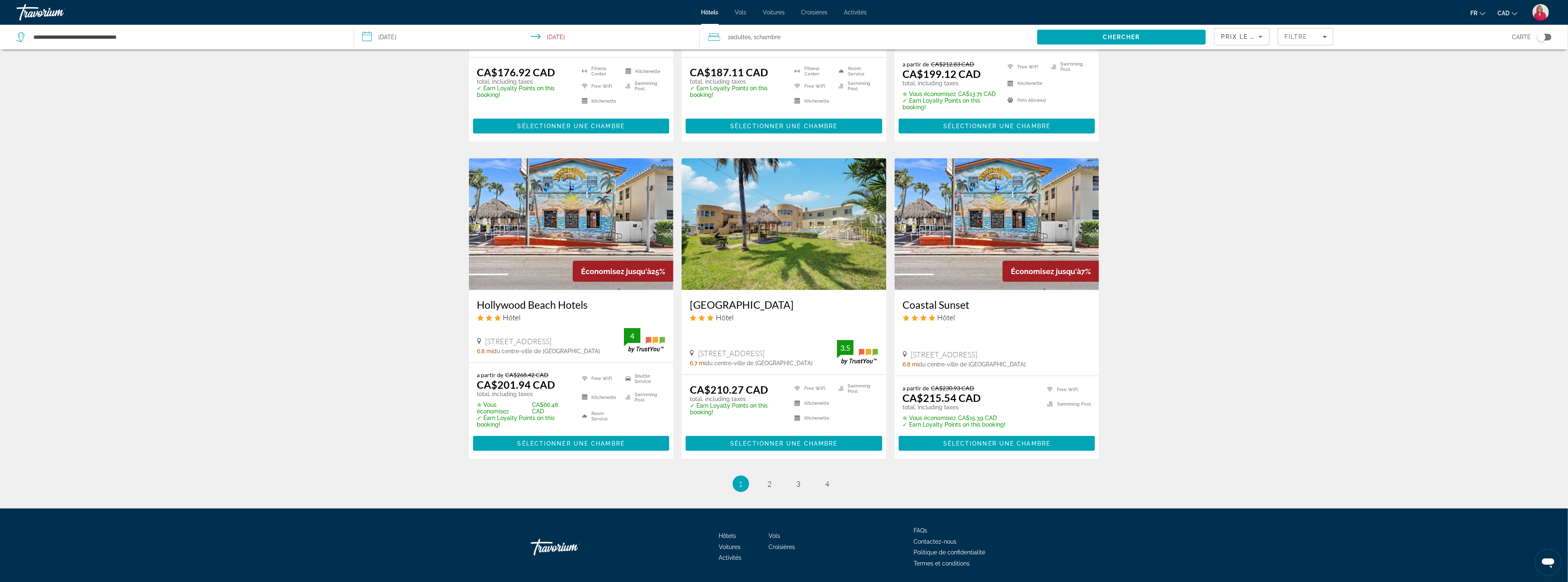
scroll to position [880, 0]
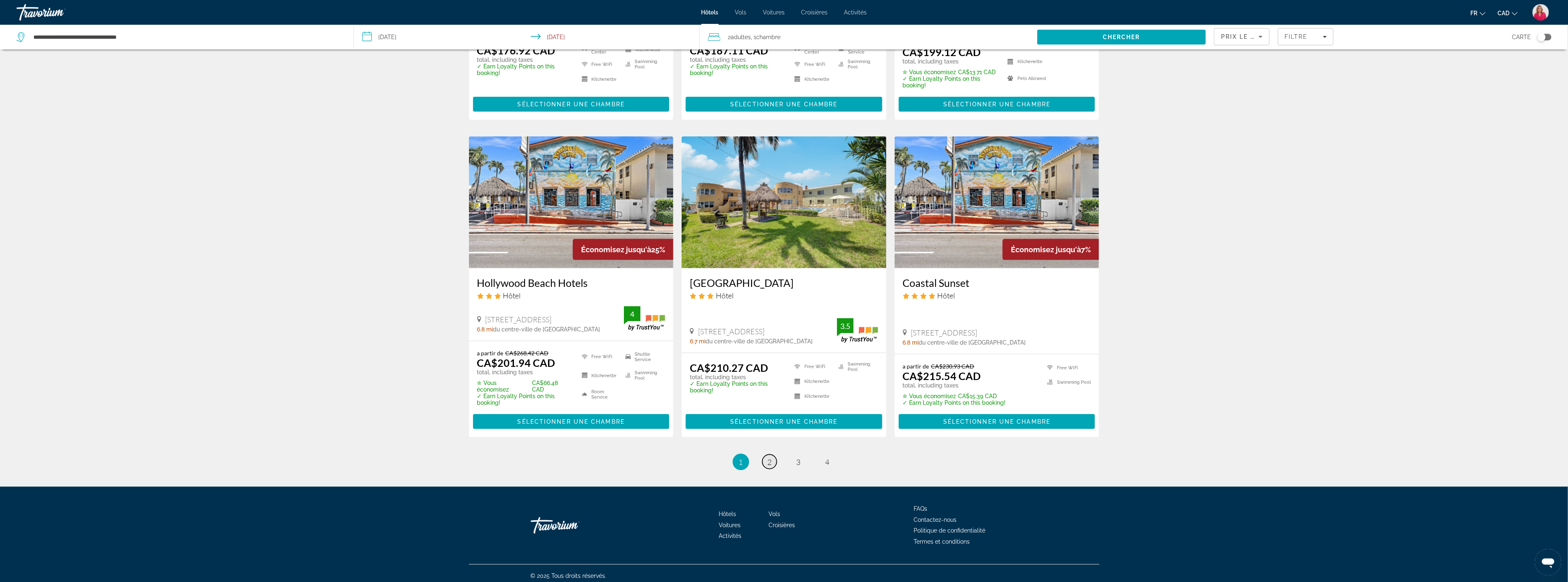
click at [770, 457] on span "2" at bounding box center [769, 461] width 4 height 9
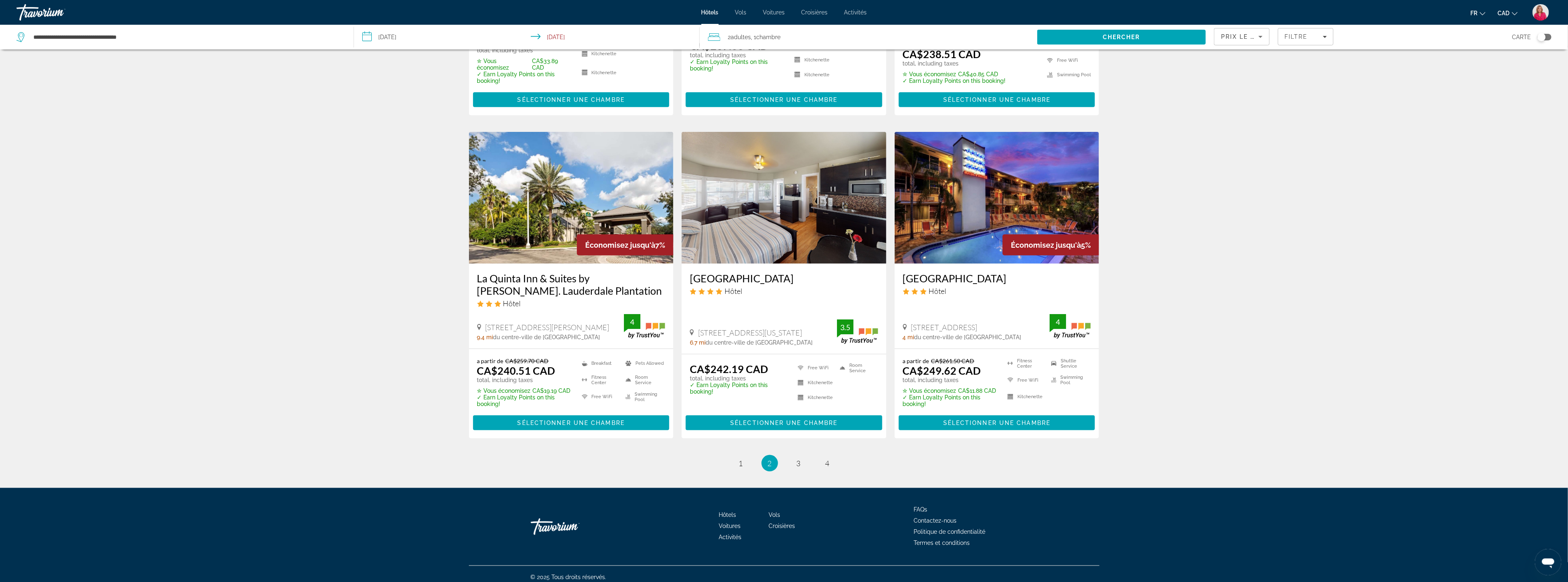
scroll to position [904, 0]
click at [801, 456] on link "page 3" at bounding box center [799, 463] width 15 height 15
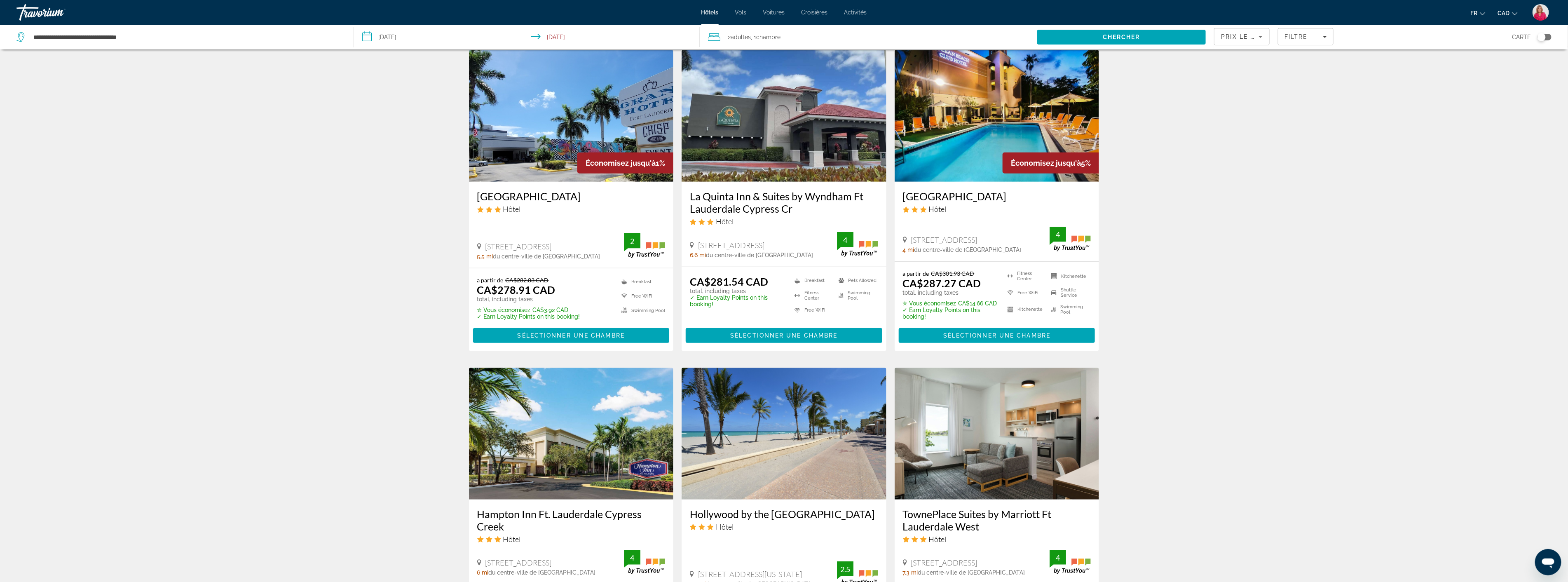
scroll to position [458, 0]
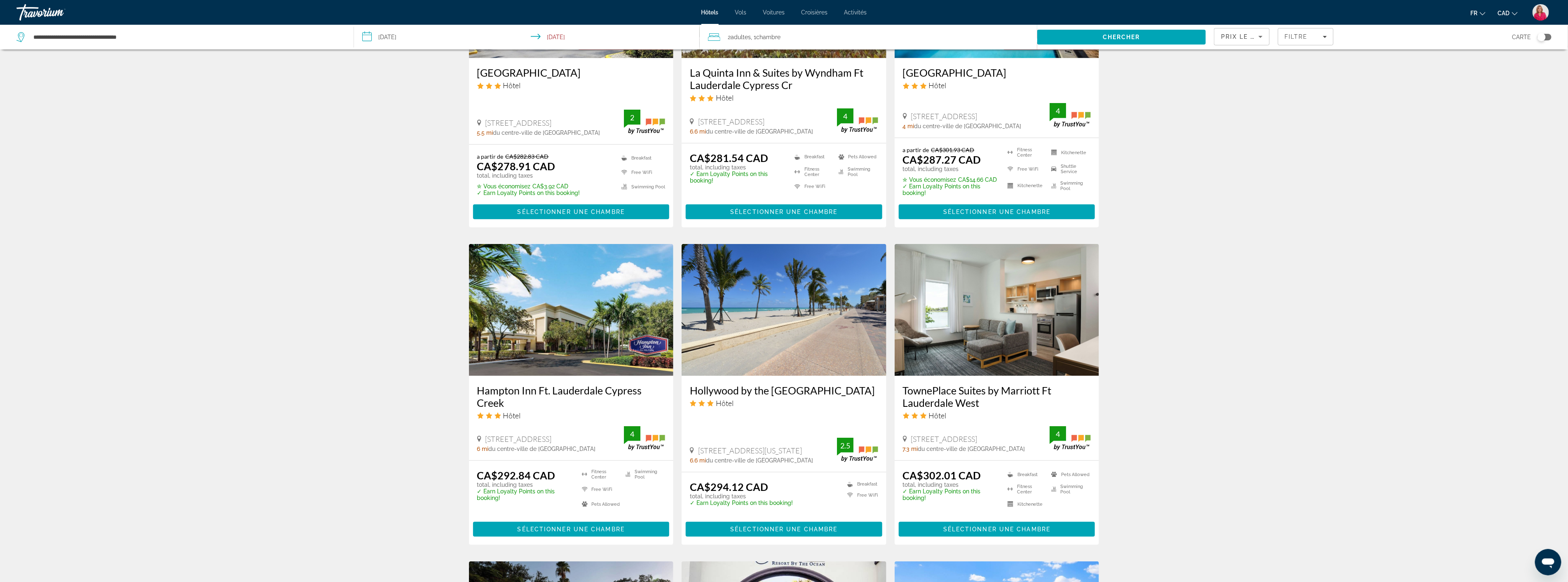
click at [763, 326] on img "Main content" at bounding box center [784, 310] width 205 height 132
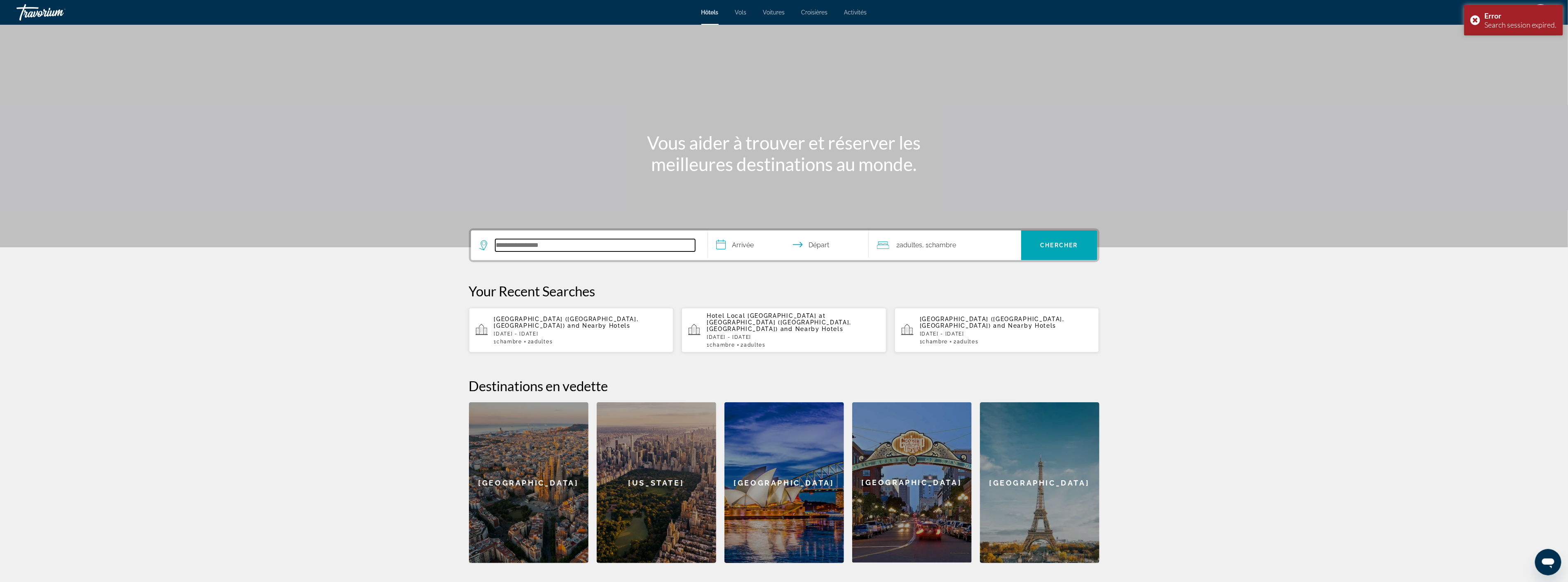
click at [555, 248] on input "Search hotel destination" at bounding box center [595, 245] width 200 height 12
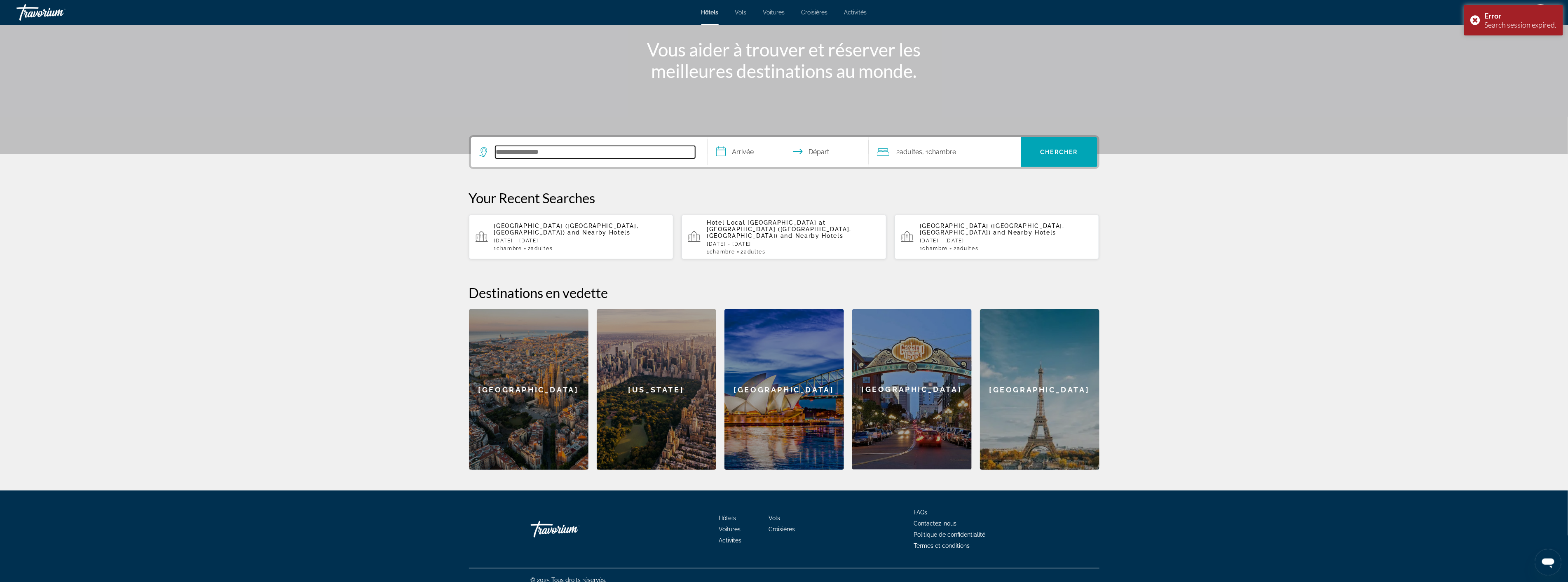
scroll to position [96, 0]
